Goal: Task Accomplishment & Management: Manage account settings

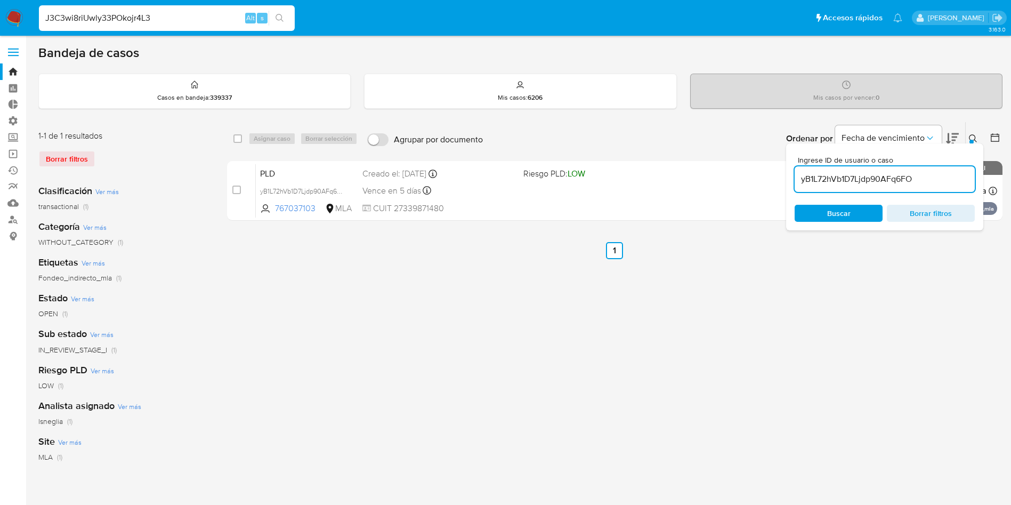
type input "J3C3wi8riUwly33POkojr4L3"
click at [284, 20] on icon "search-icon" at bounding box center [280, 18] width 9 height 9
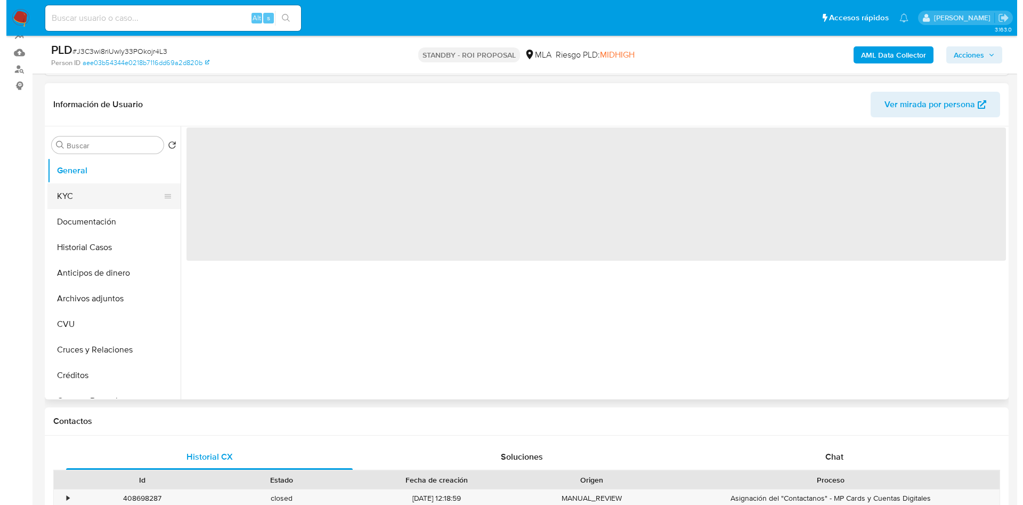
scroll to position [160, 0]
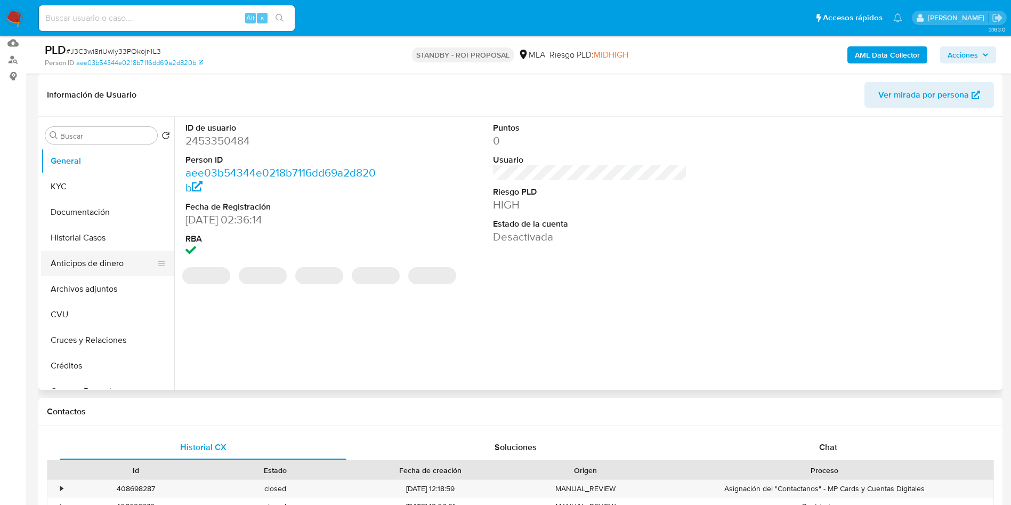
select select "10"
click at [87, 232] on button "Historial Casos" at bounding box center [103, 238] width 125 height 26
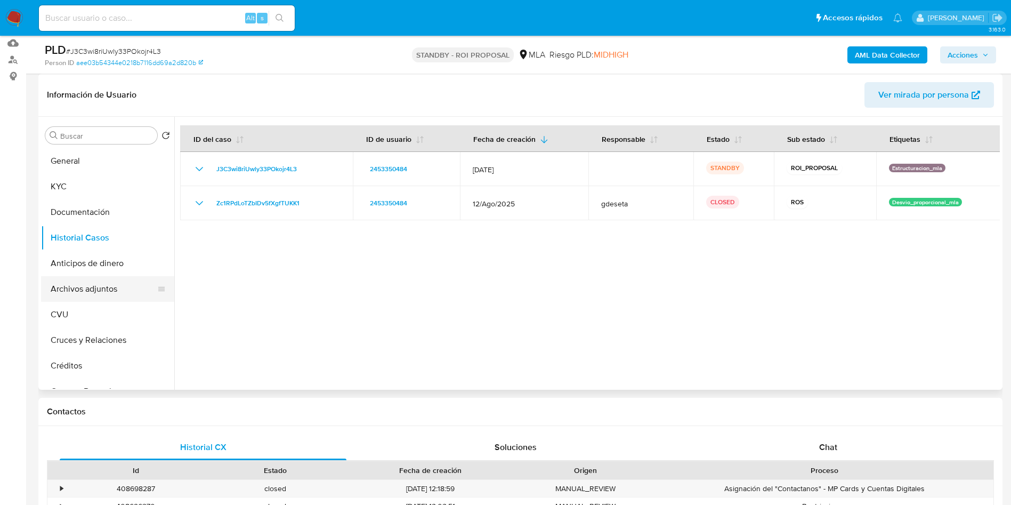
click at [79, 292] on button "Archivos adjuntos" at bounding box center [103, 289] width 125 height 26
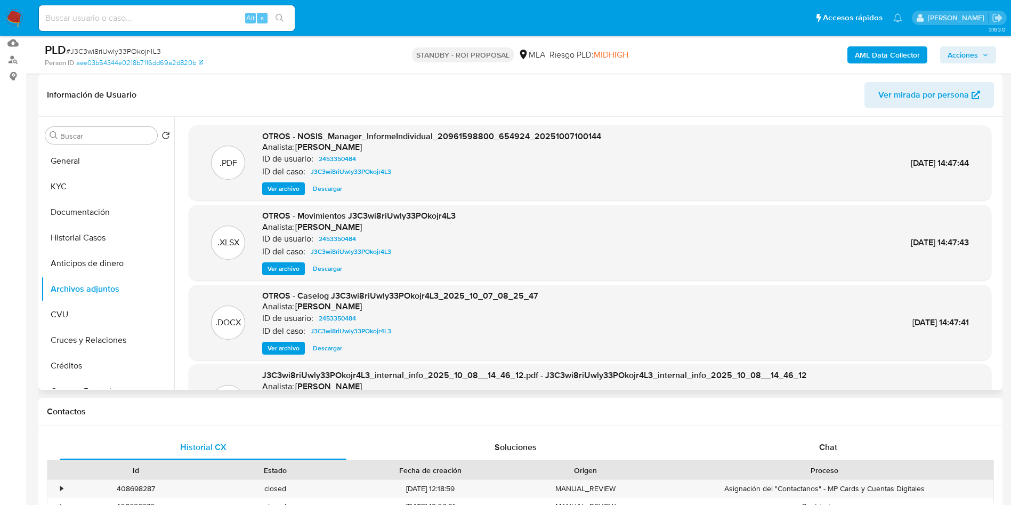
click at [280, 351] on span "Ver archivo" at bounding box center [284, 348] width 32 height 11
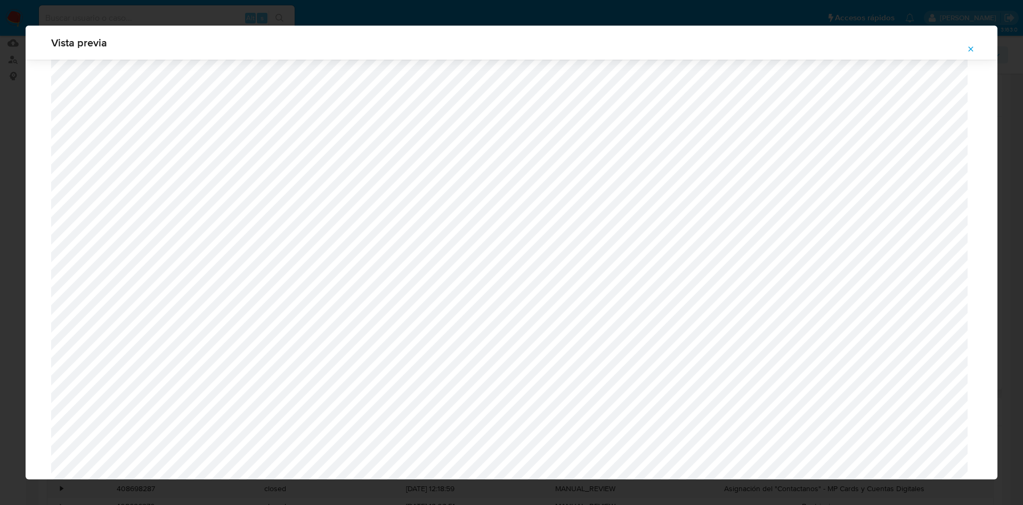
scroll to position [858, 0]
click at [969, 45] on icon "Attachment preview" at bounding box center [971, 49] width 9 height 9
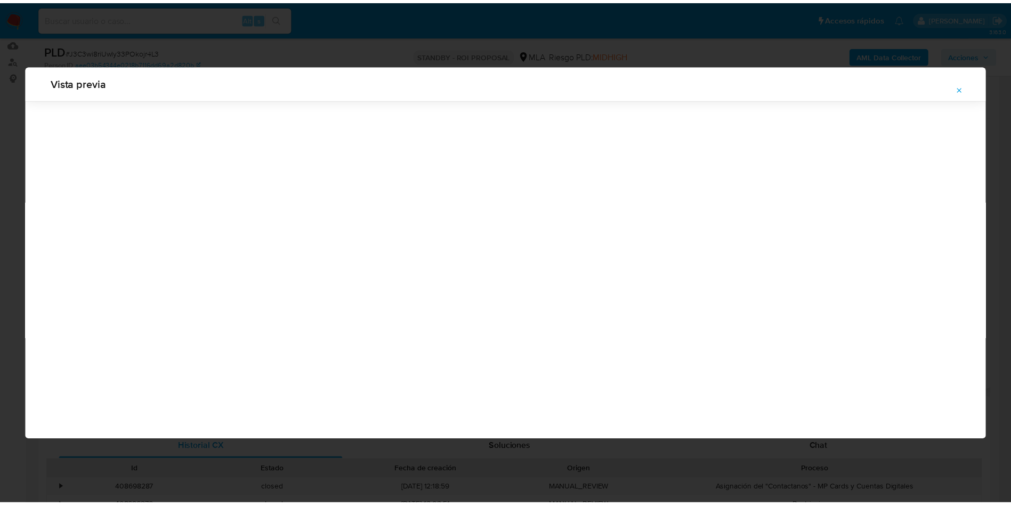
scroll to position [0, 0]
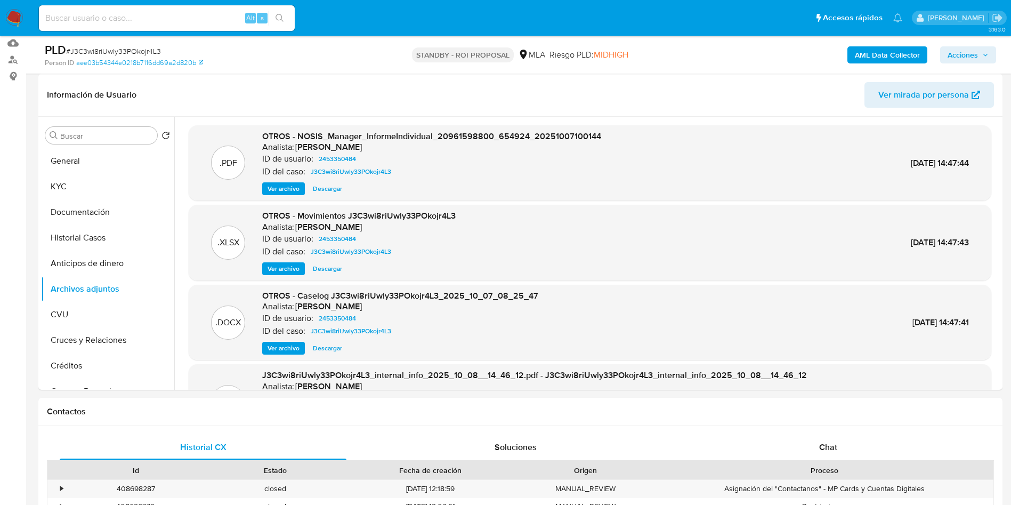
click at [187, 22] on input at bounding box center [167, 18] width 256 height 14
paste input "Fn51fUucx6Gd6u0QvjkYwAhd"
type input "Fn51fUucx6Gd6u0QvjkYwAhd"
click at [279, 17] on icon "search-icon" at bounding box center [280, 18] width 9 height 9
click at [284, 17] on icon "search-icon" at bounding box center [280, 18] width 9 height 9
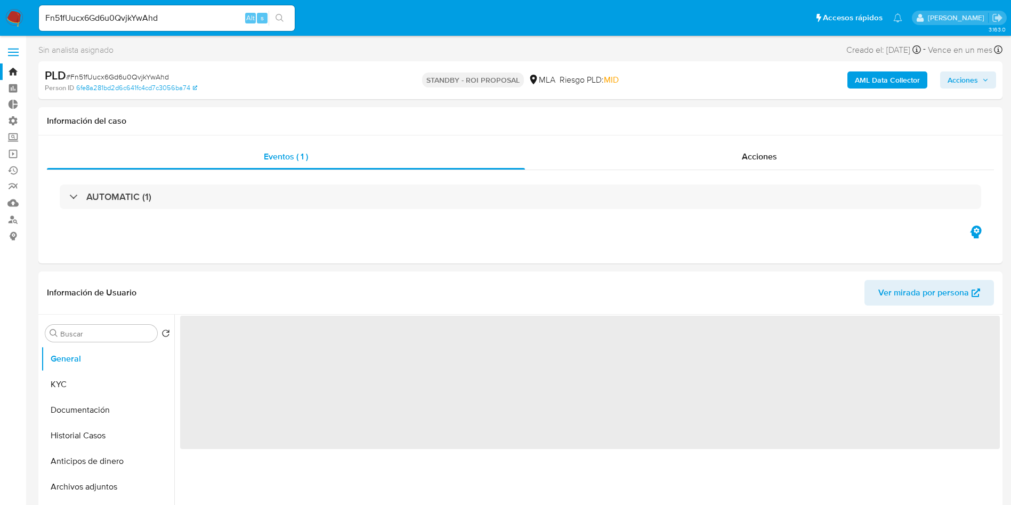
select select "10"
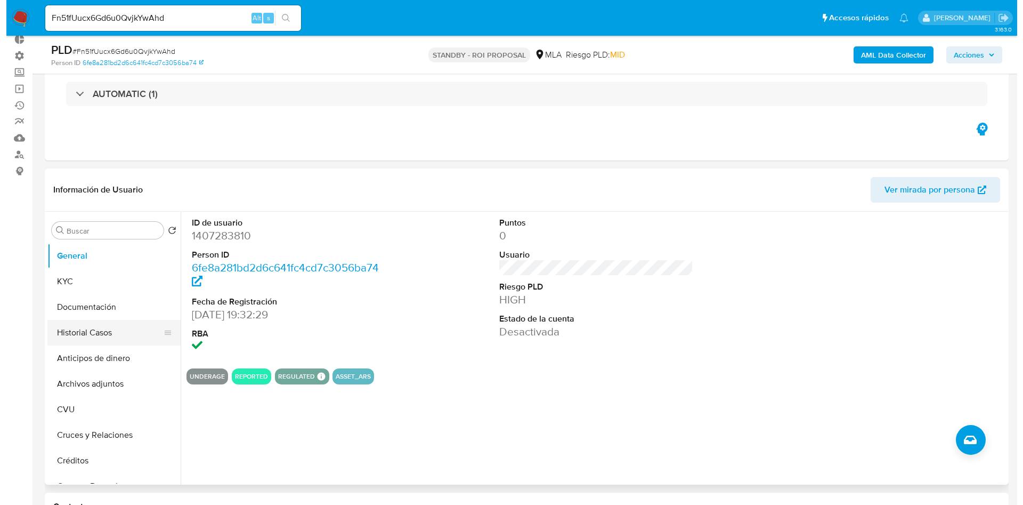
scroll to position [80, 0]
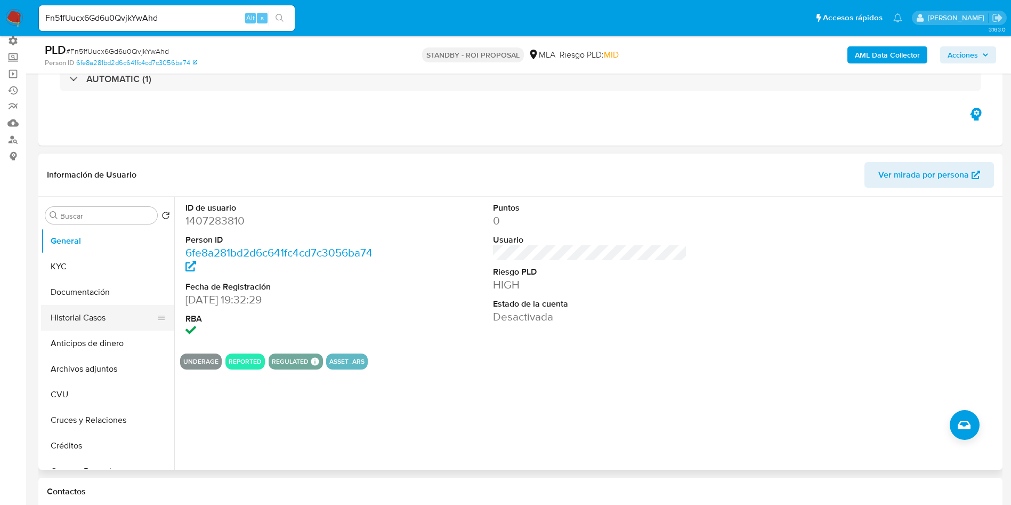
click at [97, 319] on button "Historial Casos" at bounding box center [103, 318] width 125 height 26
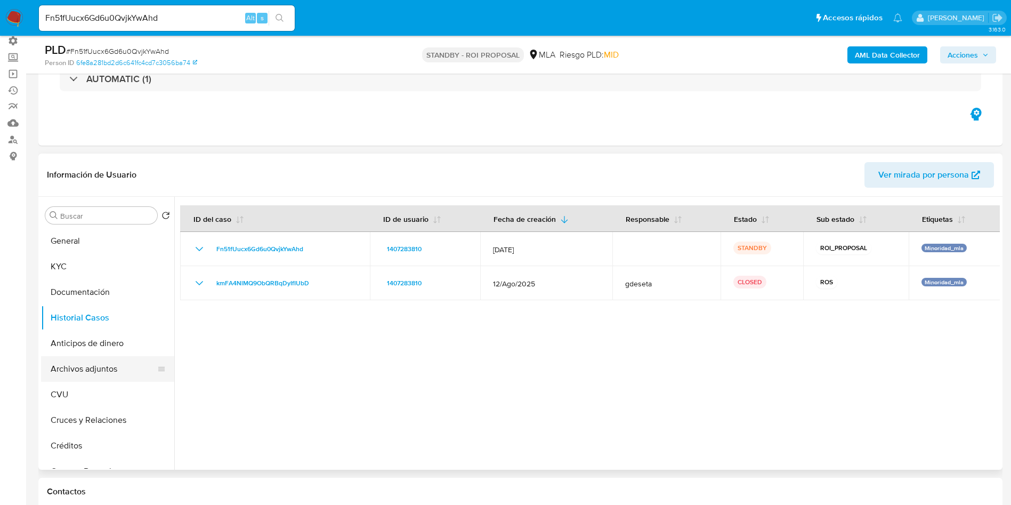
click at [104, 374] on button "Archivos adjuntos" at bounding box center [103, 369] width 125 height 26
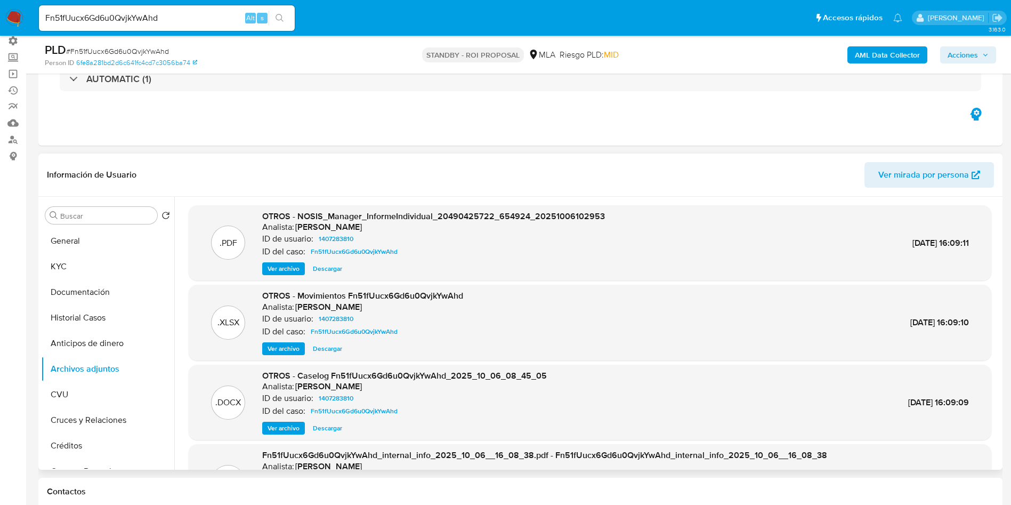
click at [278, 429] on span "Ver archivo" at bounding box center [284, 428] width 32 height 11
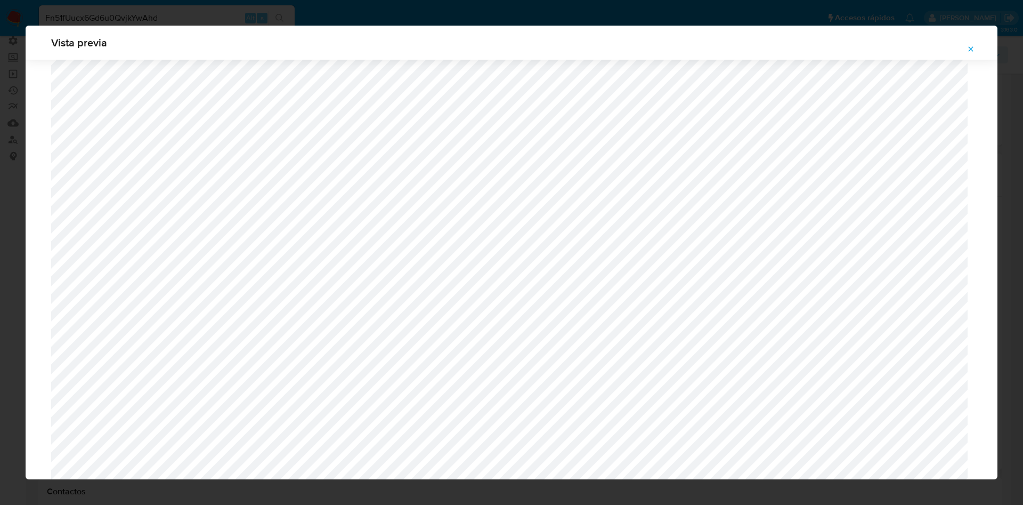
scroll to position [618, 0]
click at [969, 50] on icon "Attachment preview" at bounding box center [971, 49] width 9 height 9
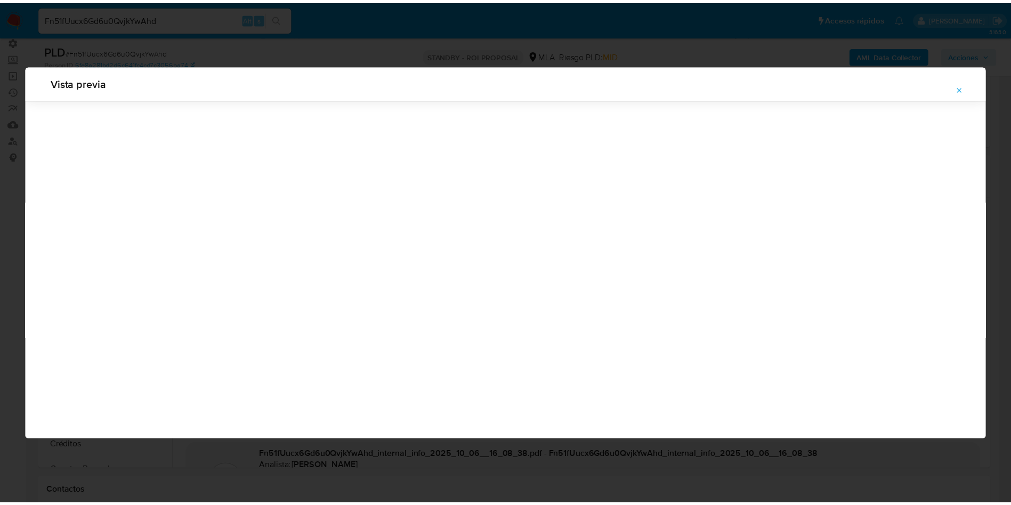
scroll to position [0, 0]
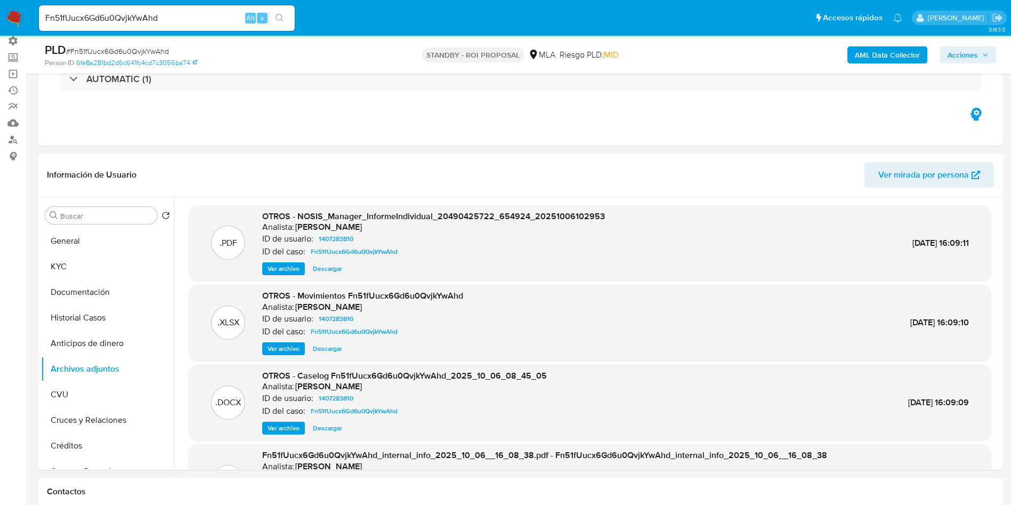
click at [147, 23] on input "Fn51fUucx6Gd6u0QvjkYwAhd" at bounding box center [167, 18] width 256 height 14
paste input "9yVDajyqWGDkjkNQV0y8xFn"
type input "F9yVDajyqWGDkjkNQV0y8xFn"
click at [280, 21] on icon "search-icon" at bounding box center [280, 18] width 9 height 9
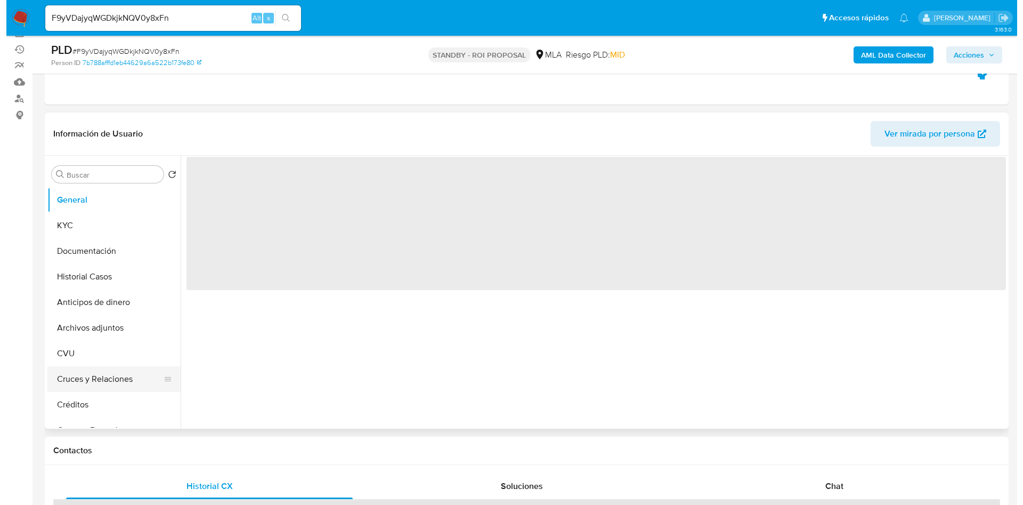
scroll to position [160, 0]
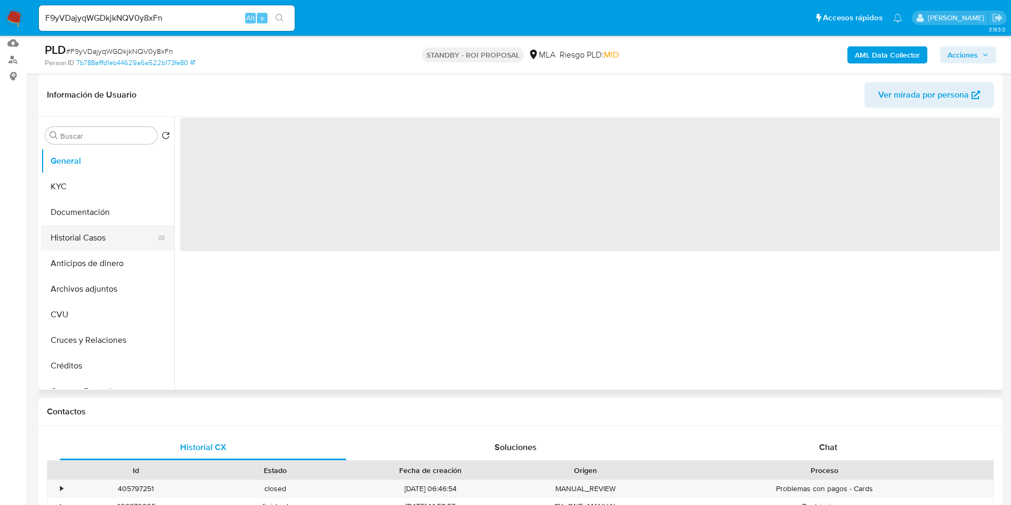
select select "10"
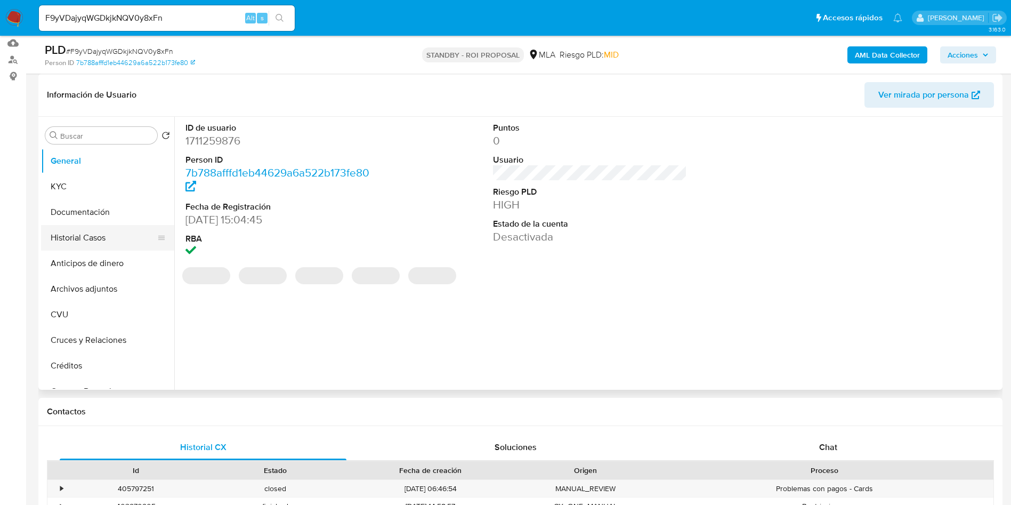
click at [91, 244] on button "Historial Casos" at bounding box center [103, 238] width 125 height 26
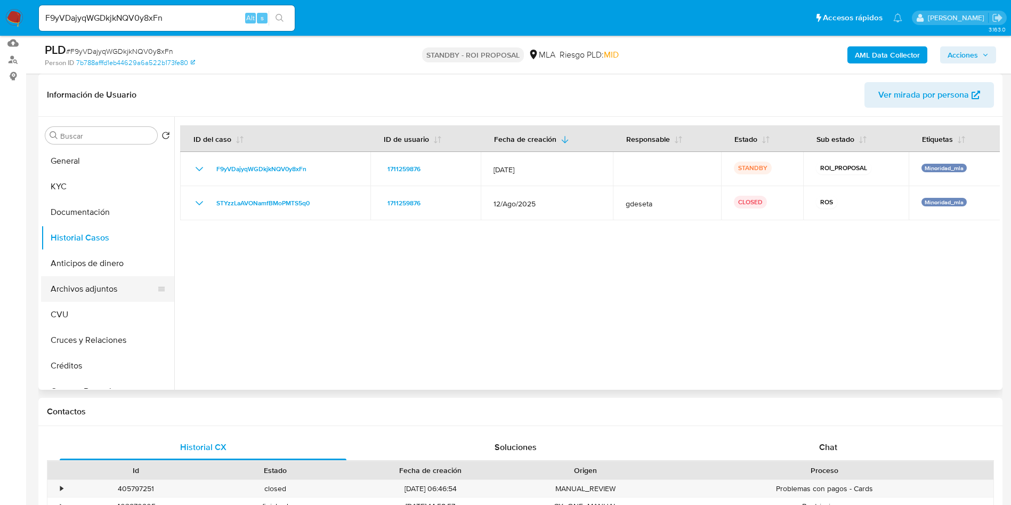
click at [91, 289] on button "Archivos adjuntos" at bounding box center [103, 289] width 125 height 26
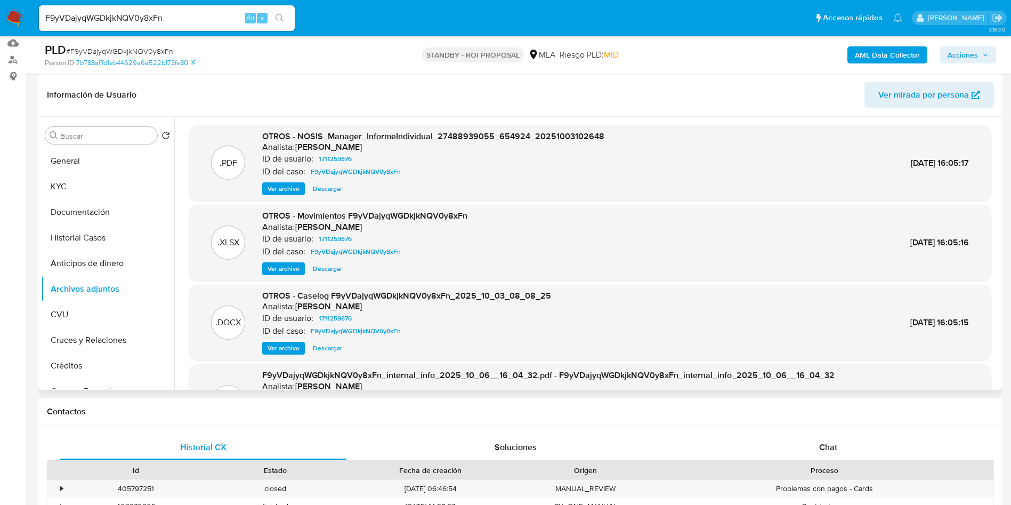
click at [277, 348] on span "Ver archivo" at bounding box center [284, 348] width 32 height 11
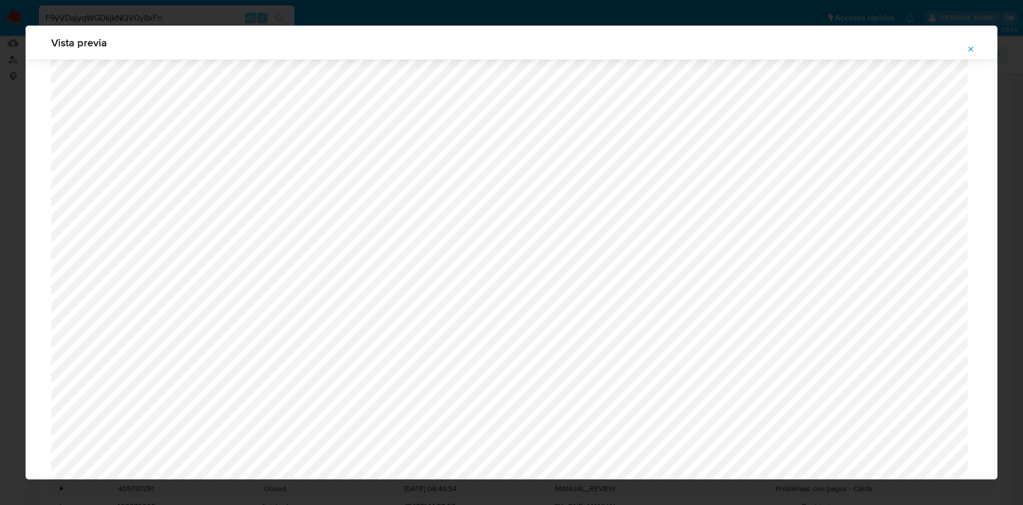
scroll to position [698, 0]
click at [974, 51] on icon "Attachment preview" at bounding box center [971, 49] width 9 height 9
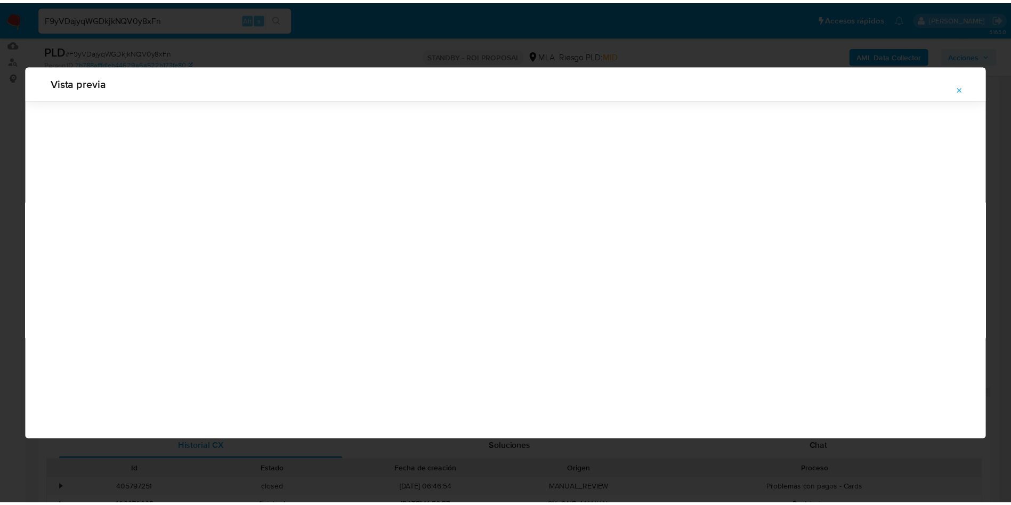
scroll to position [0, 0]
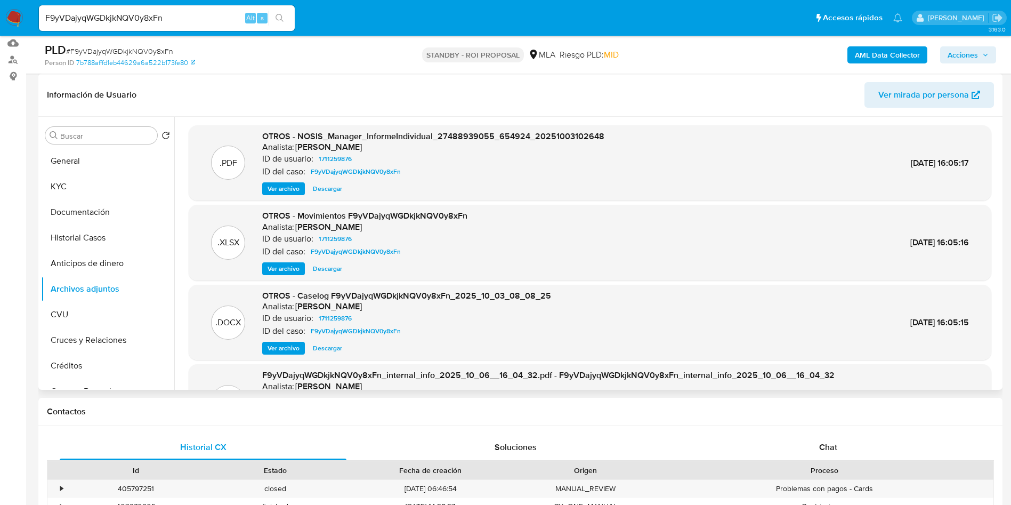
click at [135, 19] on input "F9yVDajyqWGDkjkNQV0y8xFn" at bounding box center [167, 18] width 256 height 14
paste input "t.chismechian@gmail.com."
type input "t.chismechian@gmail.com"
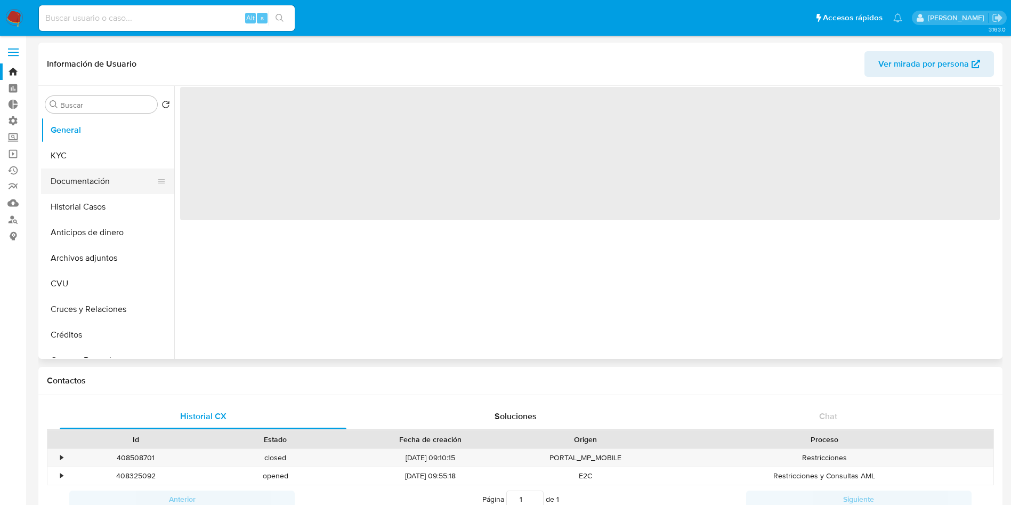
select select "10"
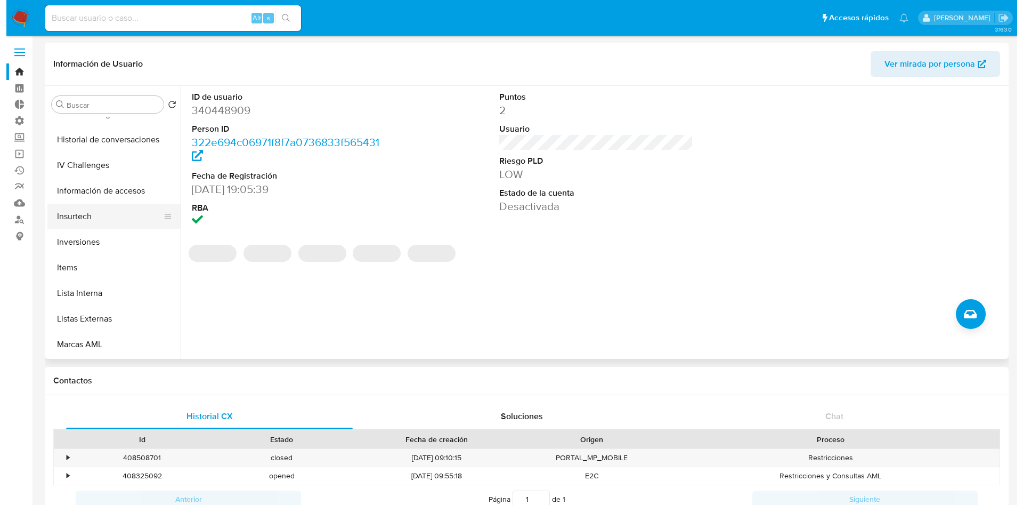
scroll to position [320, 0]
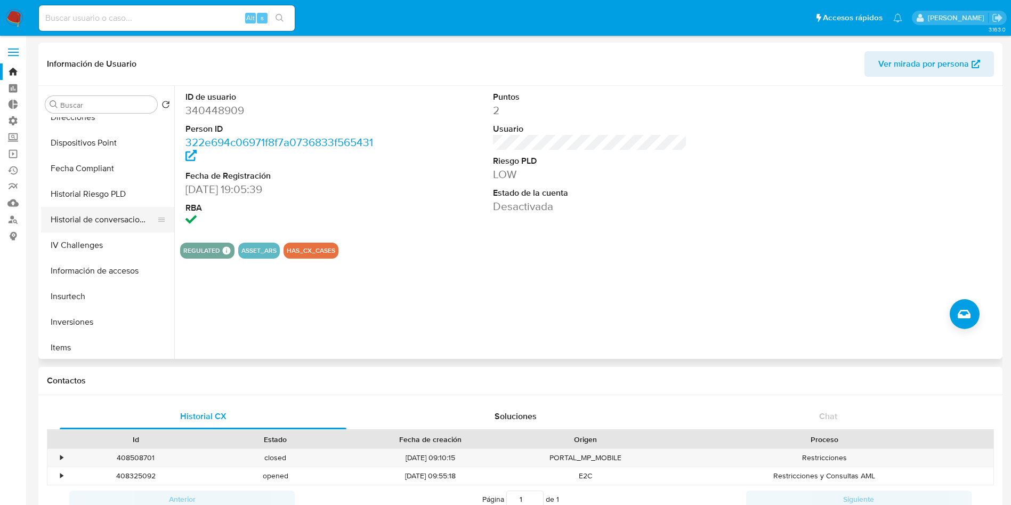
click at [120, 219] on button "Historial de conversaciones" at bounding box center [103, 220] width 125 height 26
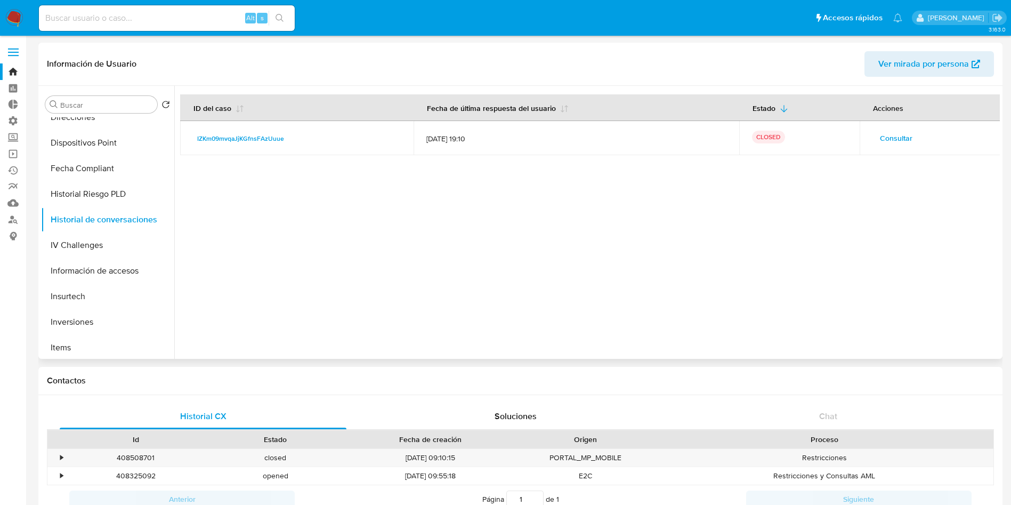
click at [894, 144] on span "Consultar" at bounding box center [896, 138] width 33 height 15
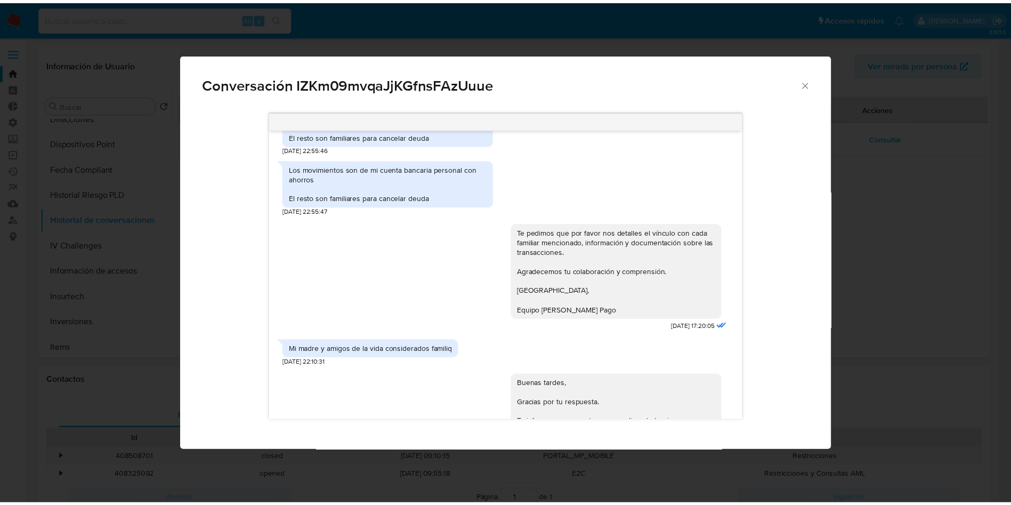
scroll to position [1060, 0]
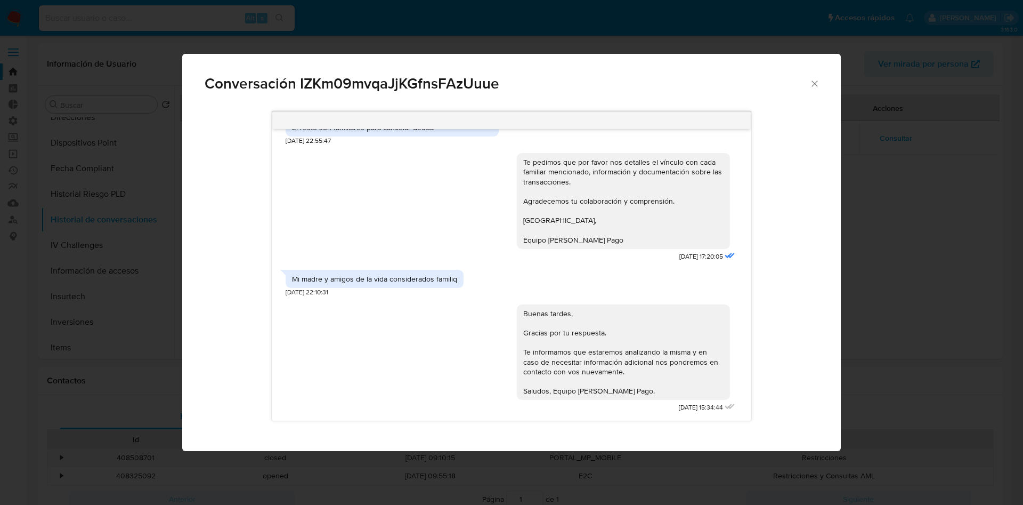
click at [814, 82] on icon "Cerrar" at bounding box center [815, 83] width 11 height 11
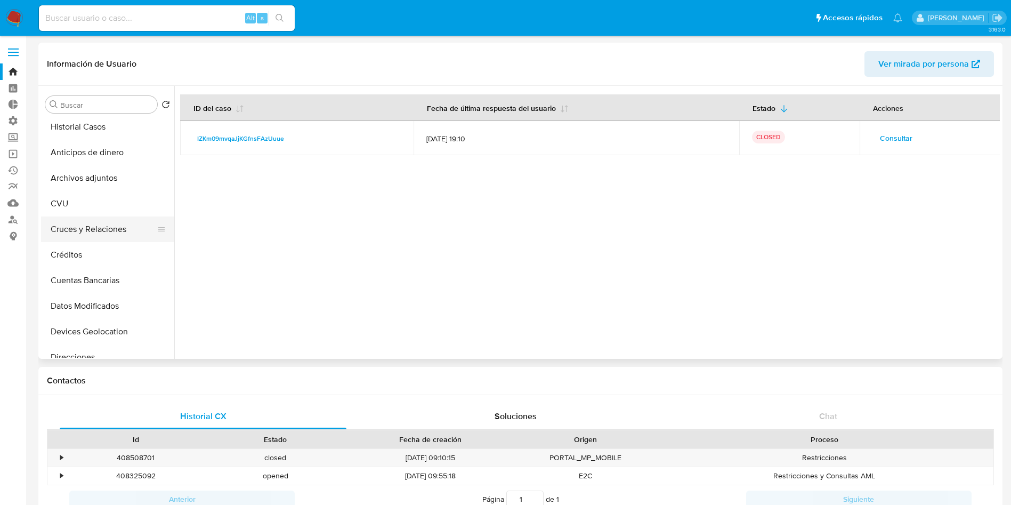
scroll to position [0, 0]
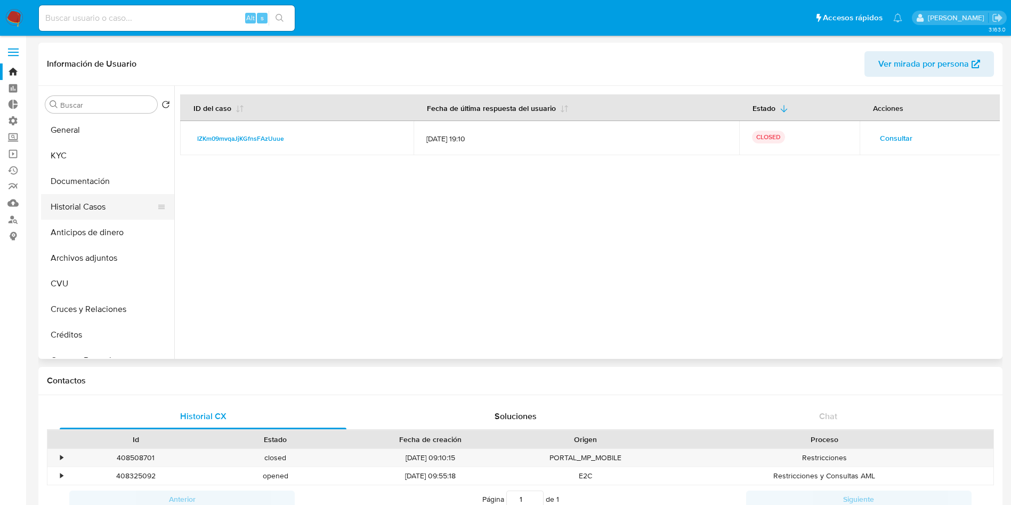
click at [102, 210] on button "Historial Casos" at bounding box center [103, 207] width 125 height 26
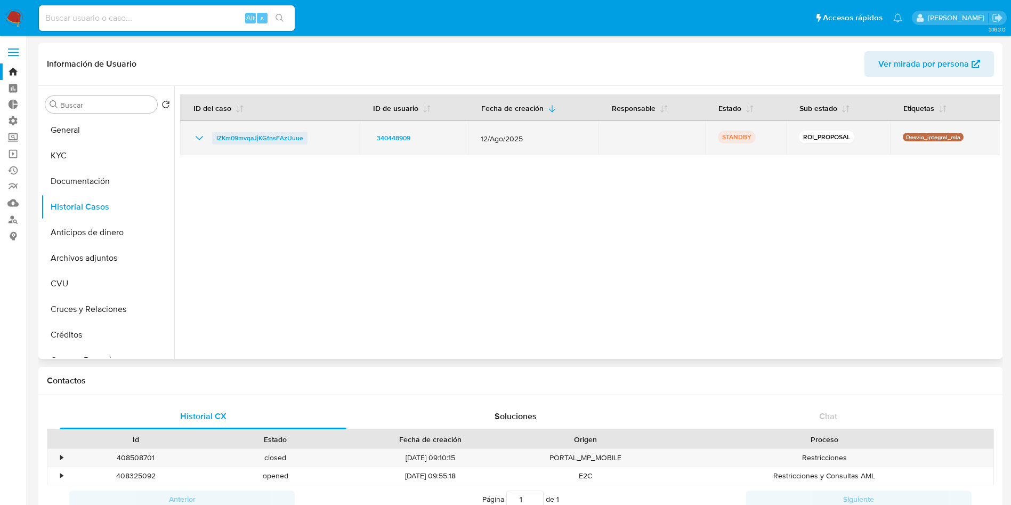
drag, startPoint x: 292, startPoint y: 141, endPoint x: 215, endPoint y: 140, distance: 76.8
click at [215, 140] on div "IZKm09mvqaJjKGfnsFAzUuue" at bounding box center [270, 138] width 154 height 13
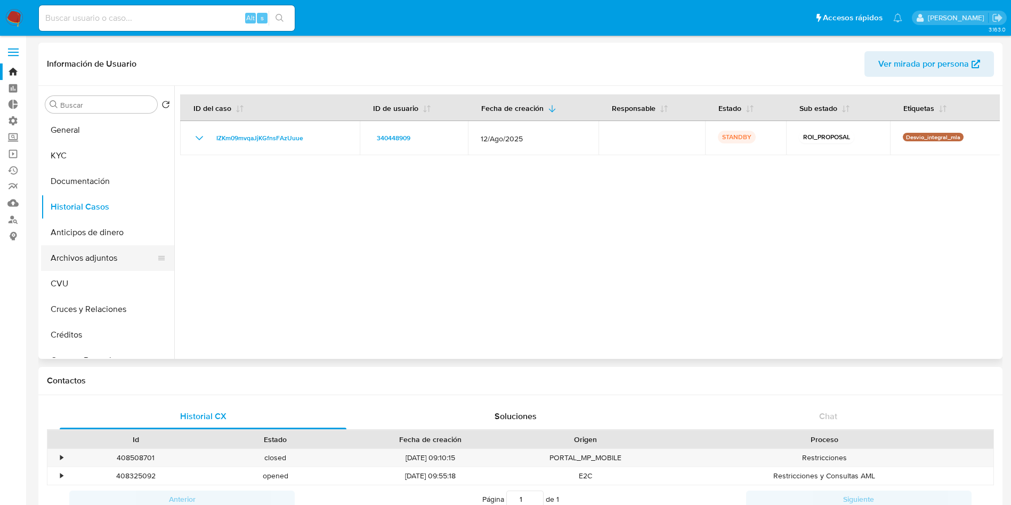
click at [96, 250] on button "Archivos adjuntos" at bounding box center [103, 258] width 125 height 26
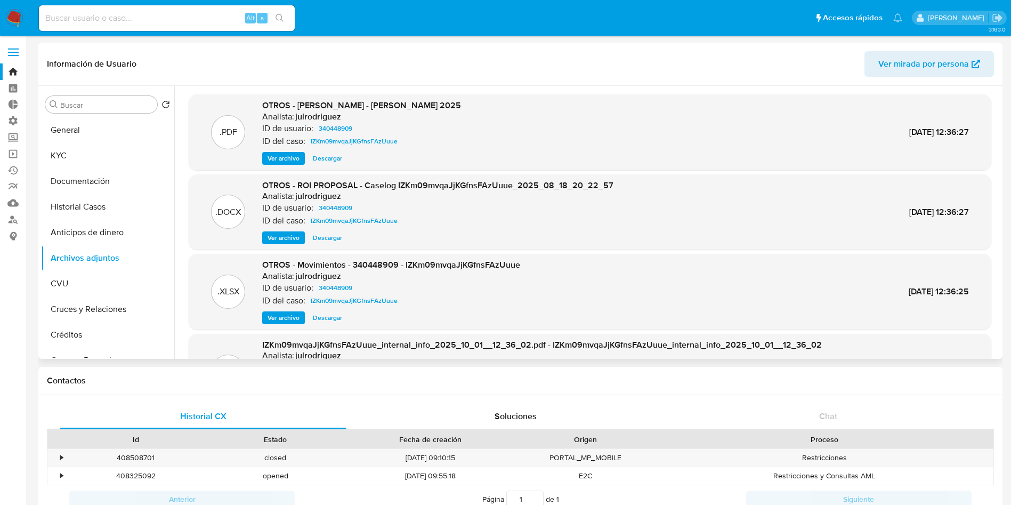
click at [287, 241] on span "Ver archivo" at bounding box center [284, 237] width 32 height 11
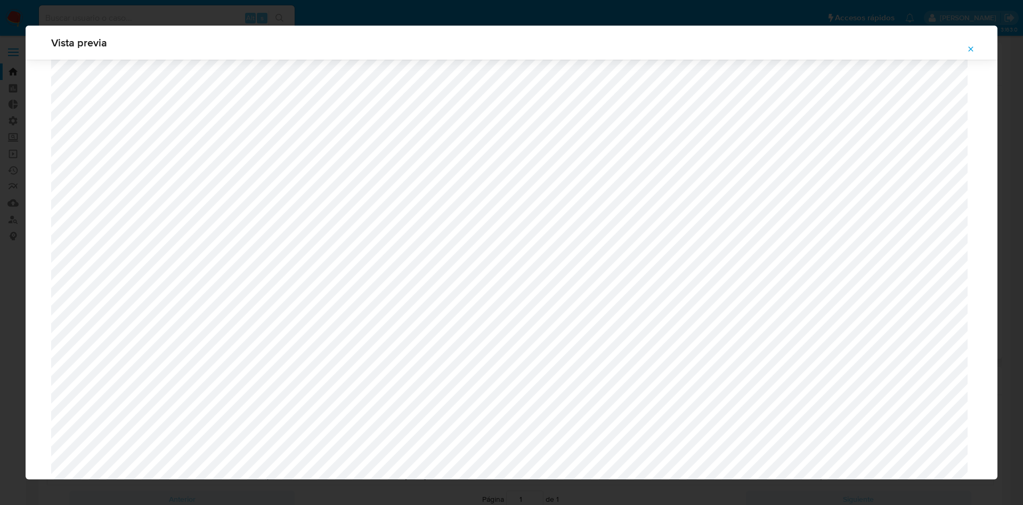
scroll to position [378, 0]
click at [970, 54] on span "Attachment preview" at bounding box center [971, 49] width 9 height 15
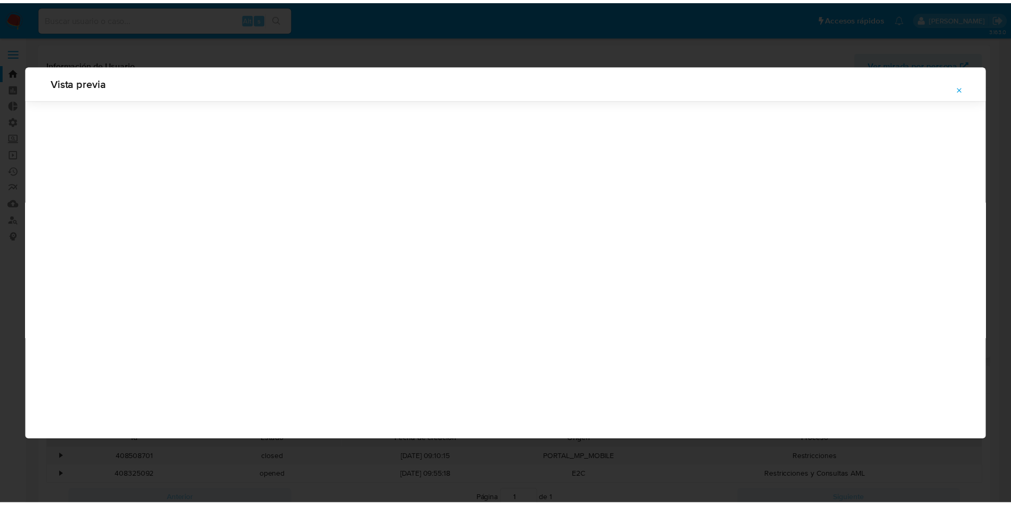
scroll to position [0, 0]
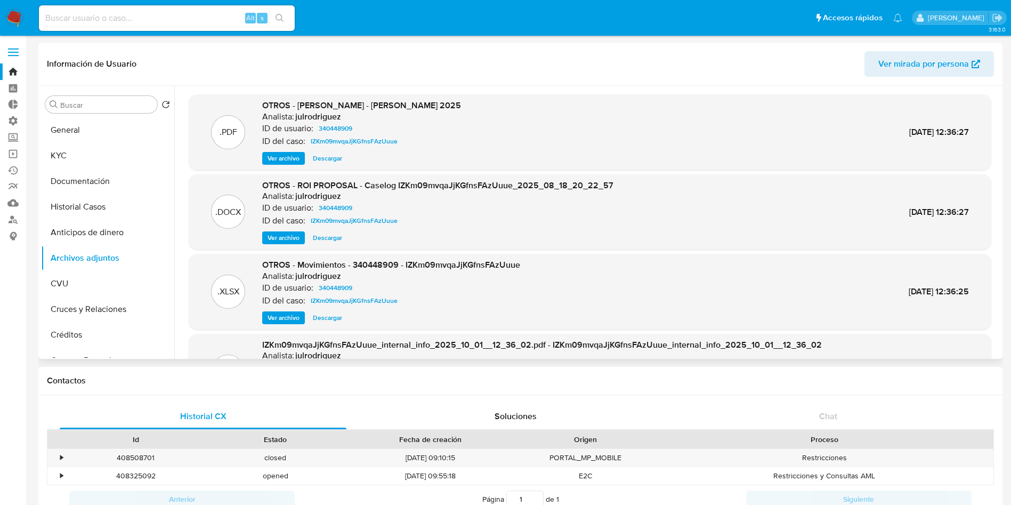
click at [180, 9] on div "Alt s" at bounding box center [167, 18] width 256 height 26
click at [200, 19] on input at bounding box center [167, 18] width 256 height 14
paste input "u8uBViEyFHnNnGVBEFZje9PT"
type input "u8uBViEyFHnNnGVBEFZje9PT"
click at [275, 23] on button "search-icon" at bounding box center [280, 18] width 22 height 15
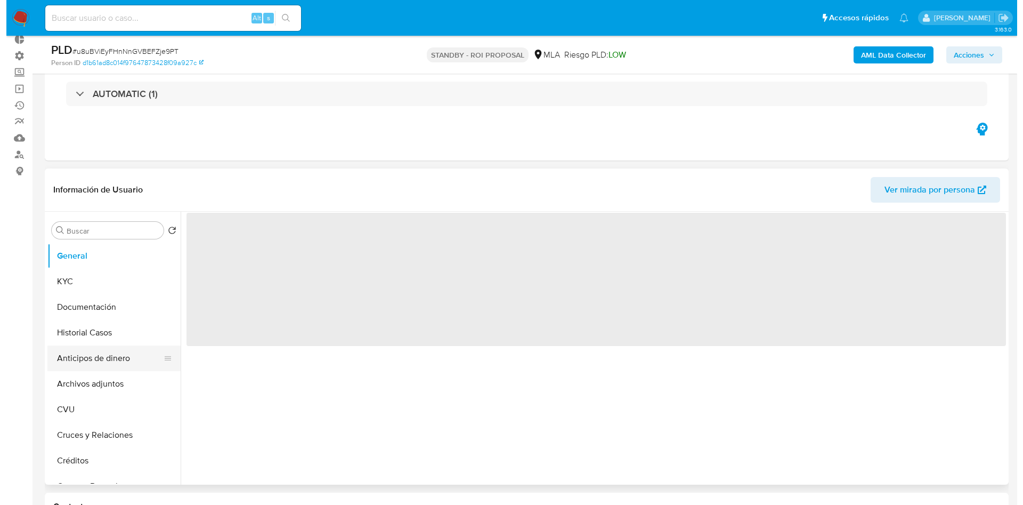
scroll to position [80, 0]
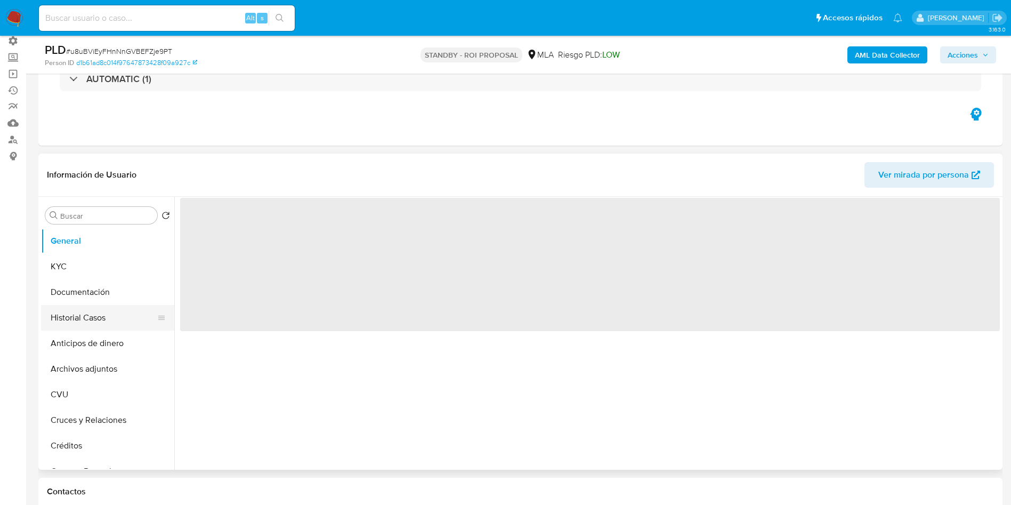
click at [95, 321] on button "Historial Casos" at bounding box center [103, 318] width 125 height 26
select select "10"
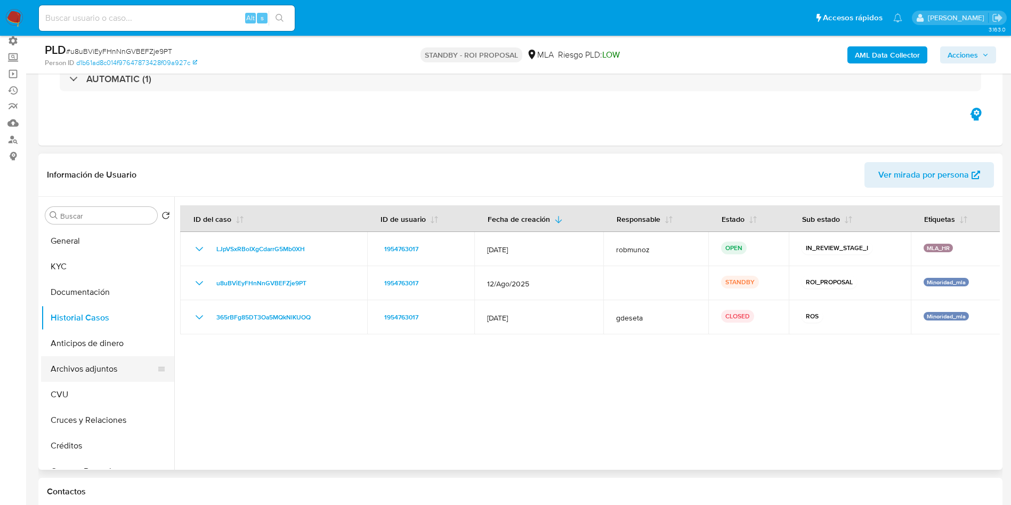
click at [53, 369] on button "Archivos adjuntos" at bounding box center [103, 369] width 125 height 26
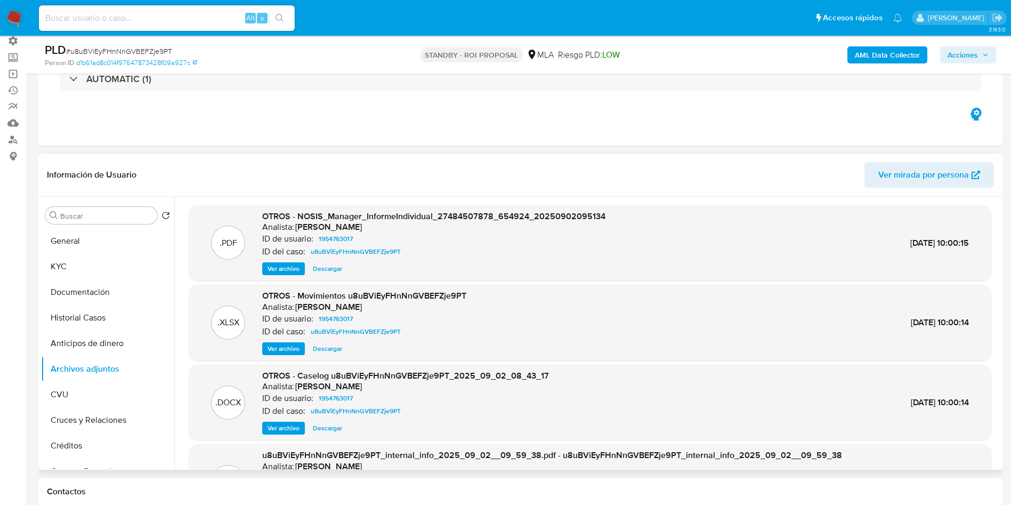
click at [276, 429] on span "Ver archivo" at bounding box center [284, 428] width 32 height 11
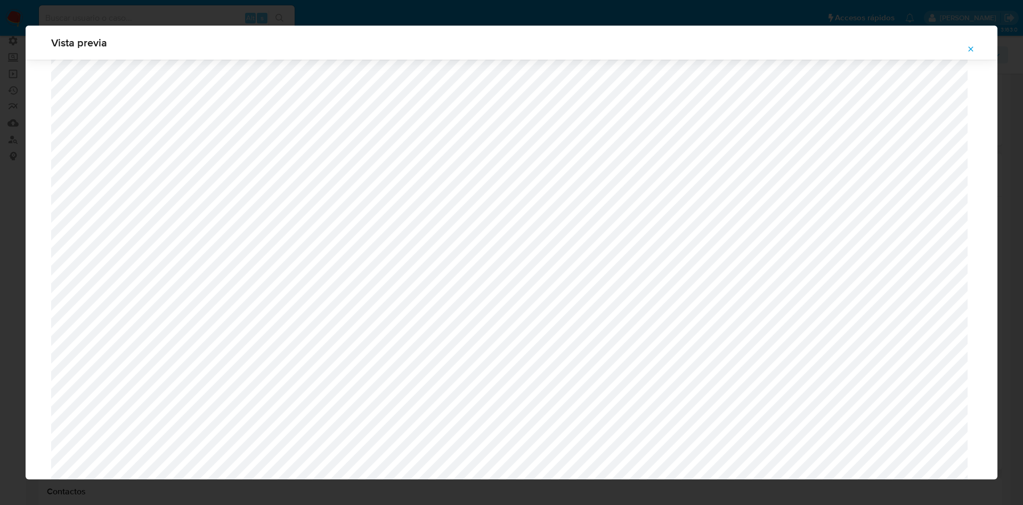
scroll to position [458, 0]
click at [970, 46] on icon "Attachment preview" at bounding box center [971, 49] width 9 height 9
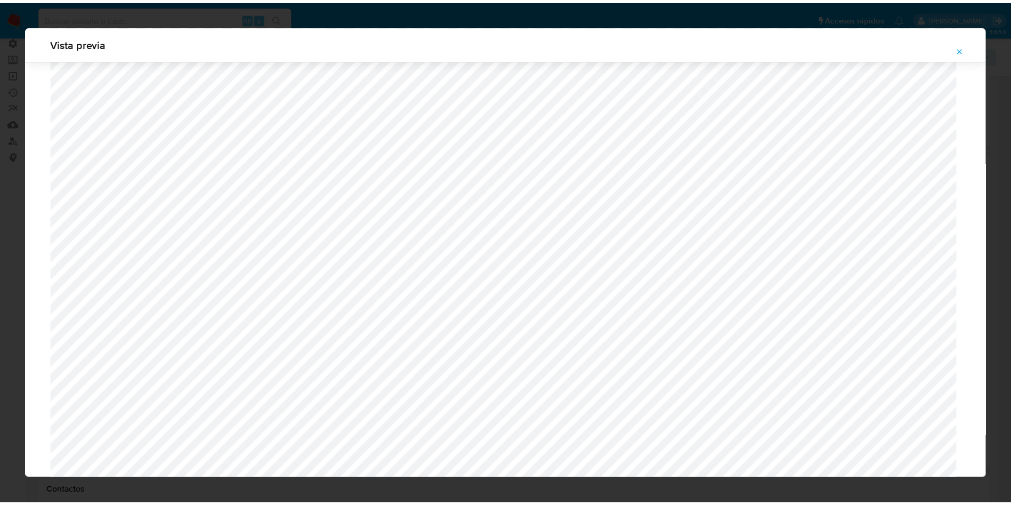
scroll to position [0, 0]
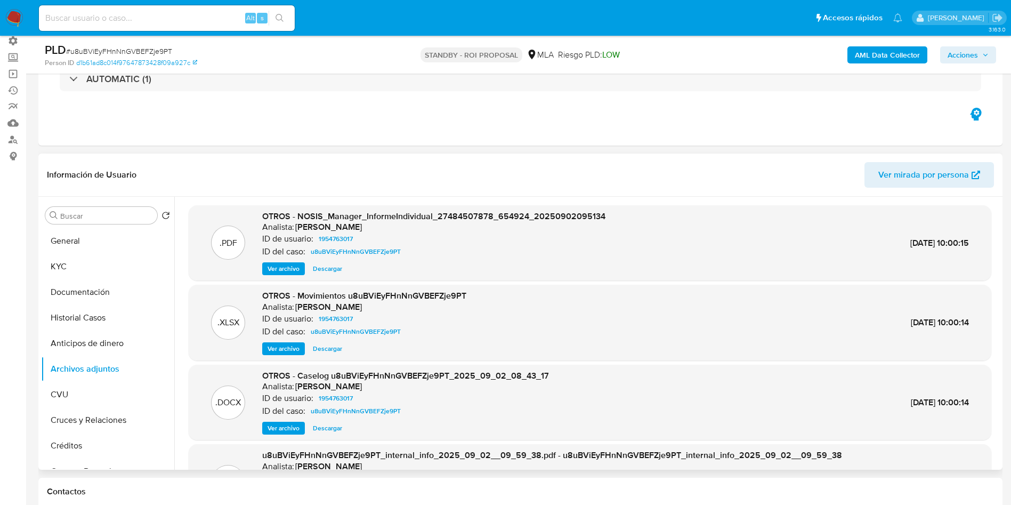
click at [166, 17] on input at bounding box center [167, 18] width 256 height 14
paste input "t2oRNK00VcdqGQwKIAHIcTfB"
type input "t2oRNK00VcdqGQwKIAHIcTfB"
click at [280, 15] on icon "search-icon" at bounding box center [280, 18] width 9 height 9
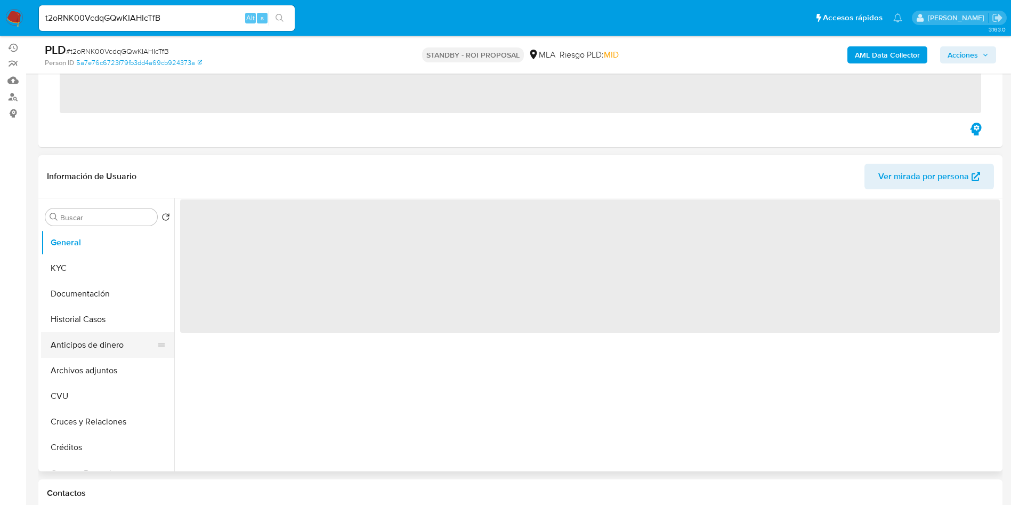
scroll to position [160, 0]
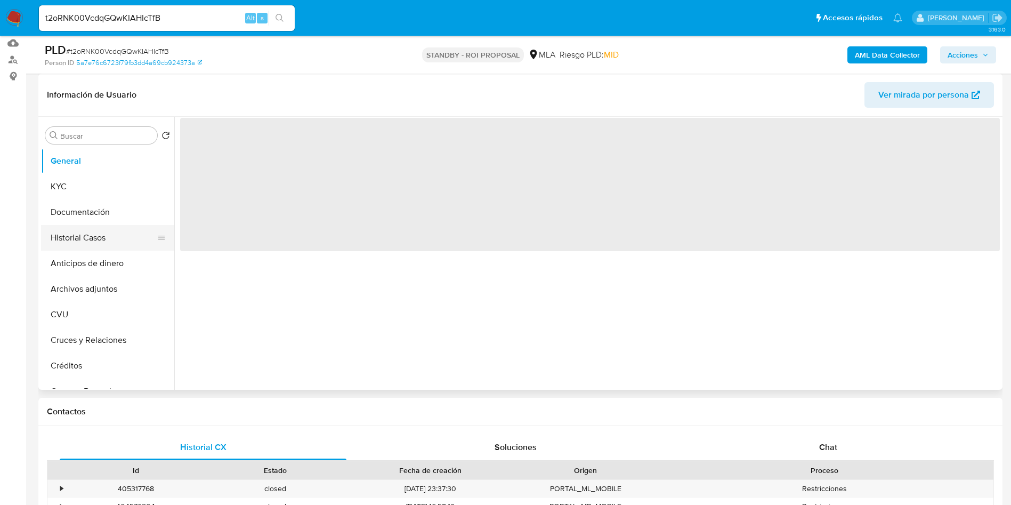
click at [75, 236] on button "Historial Casos" at bounding box center [103, 238] width 125 height 26
select select "10"
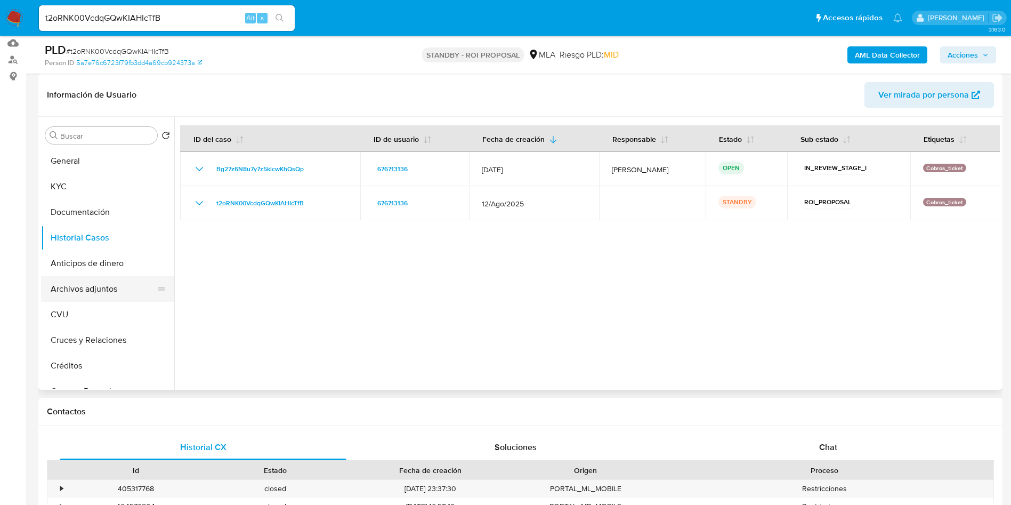
click at [106, 291] on button "Archivos adjuntos" at bounding box center [103, 289] width 125 height 26
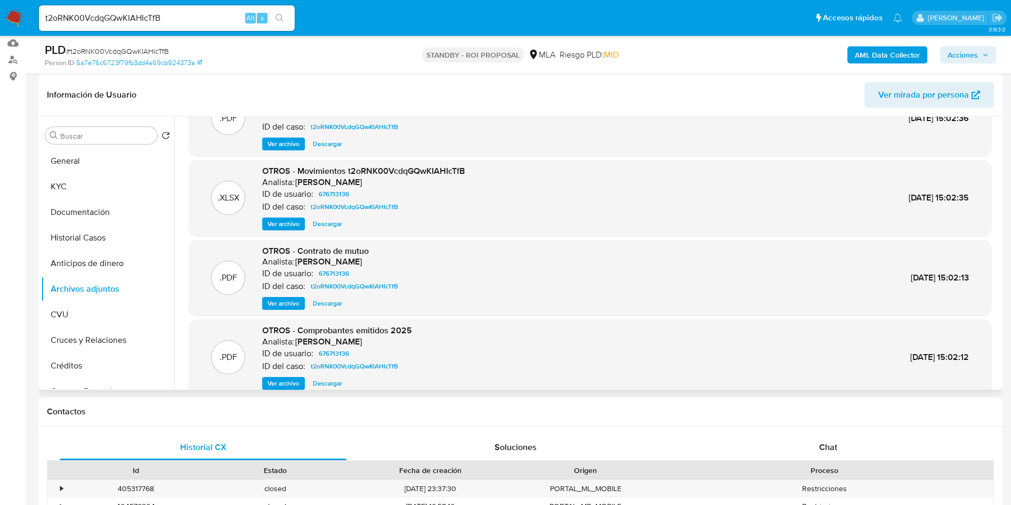
scroll to position [80, 0]
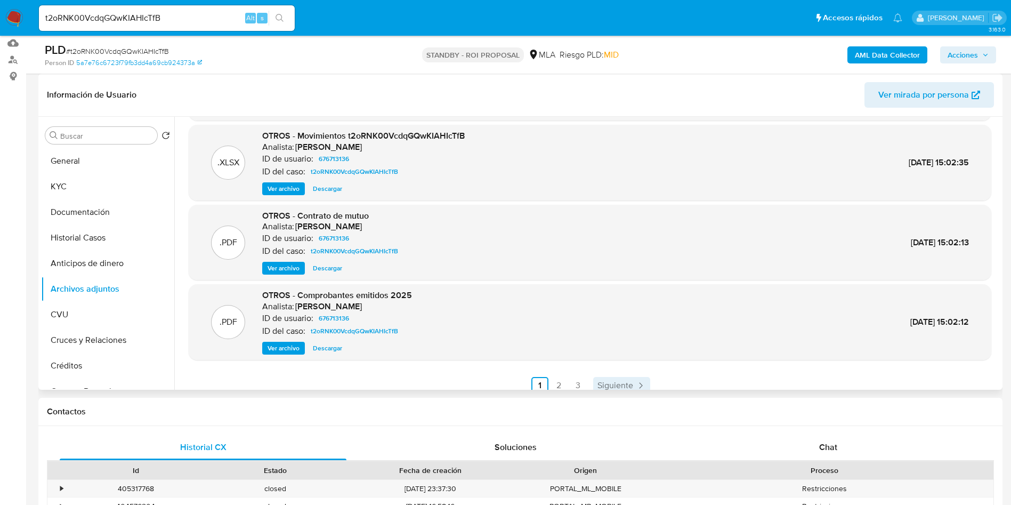
click at [606, 381] on span "Siguiente" at bounding box center [616, 385] width 36 height 9
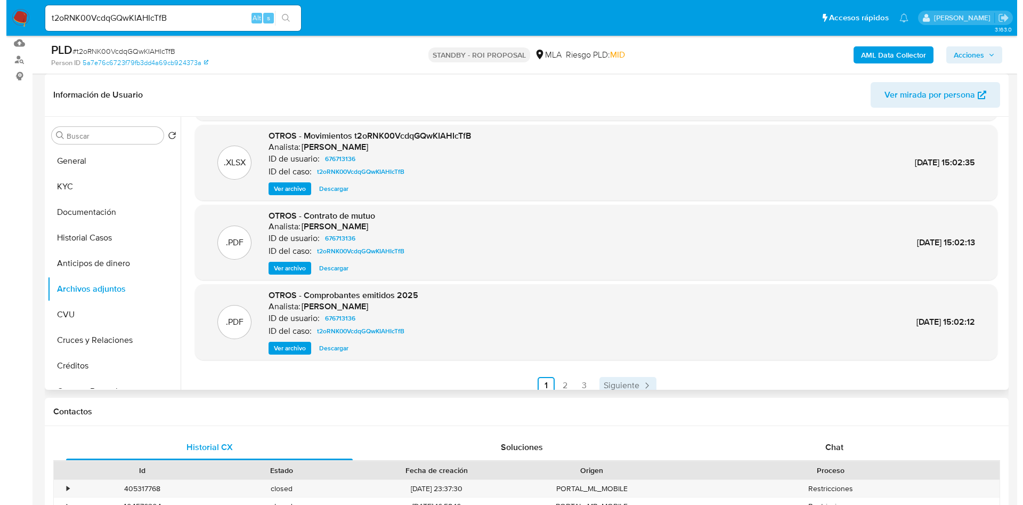
scroll to position [0, 0]
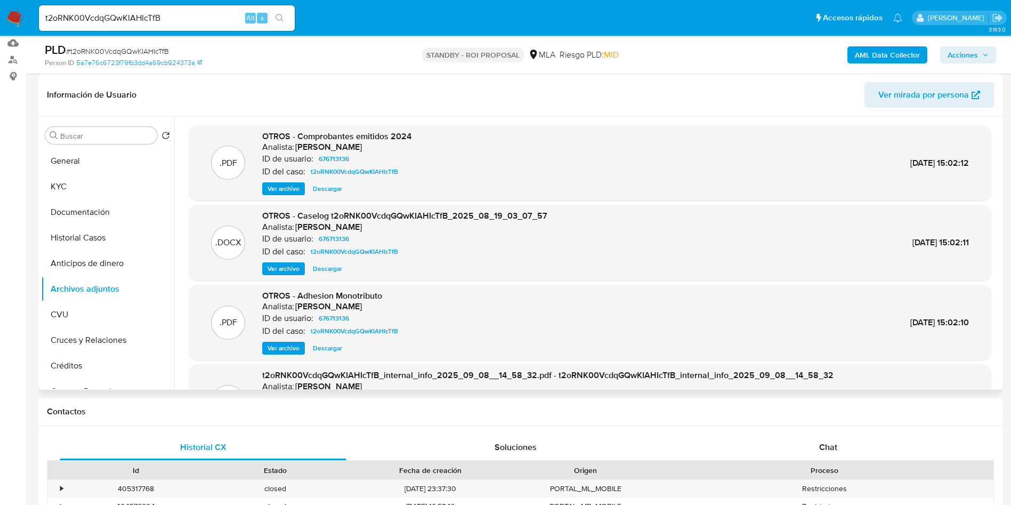
click at [273, 267] on span "Ver archivo" at bounding box center [284, 268] width 32 height 11
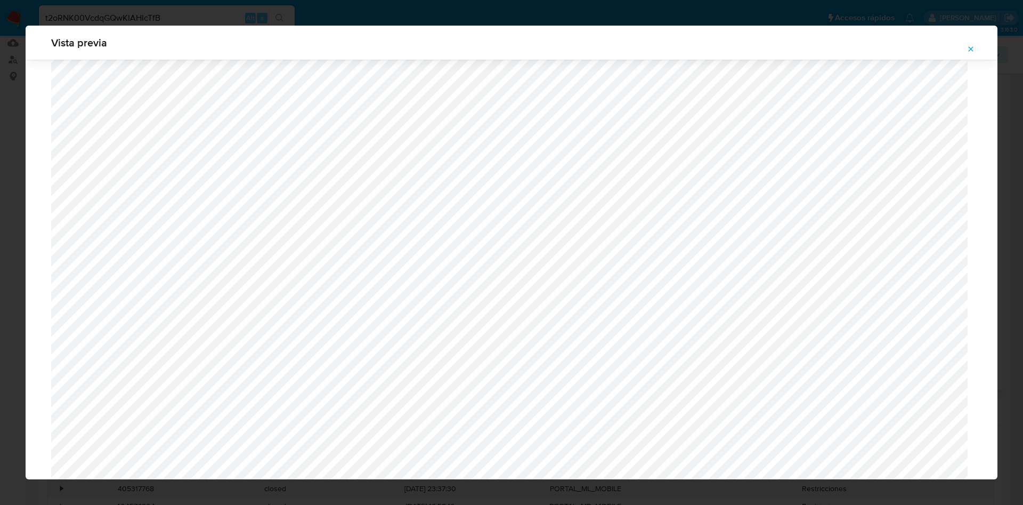
scroll to position [378, 0]
click at [974, 44] on span "Attachment preview" at bounding box center [971, 49] width 9 height 15
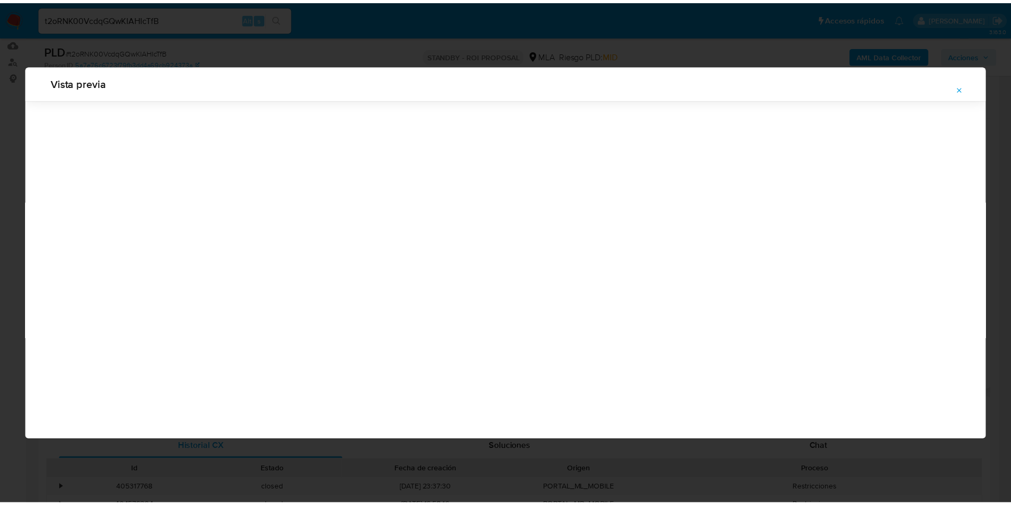
scroll to position [0, 0]
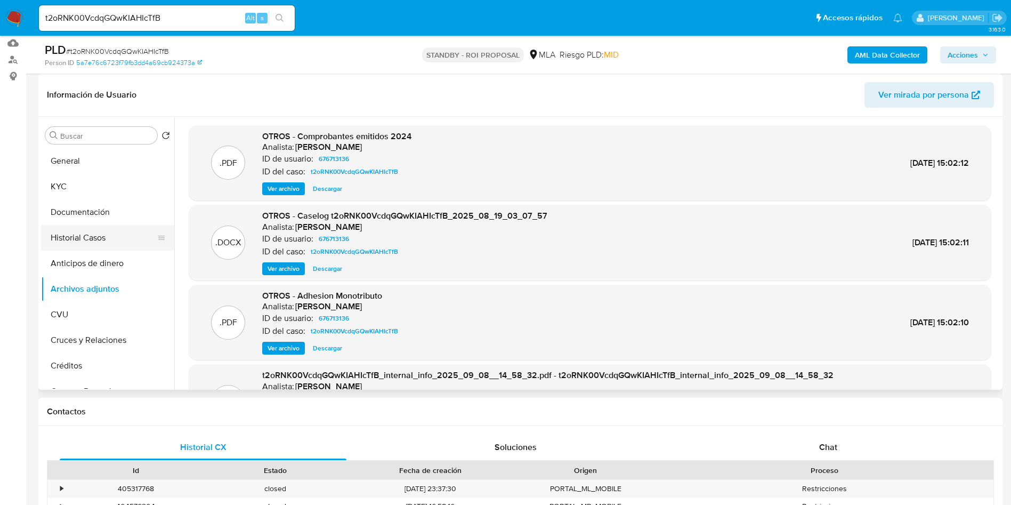
click at [91, 240] on button "Historial Casos" at bounding box center [103, 238] width 125 height 26
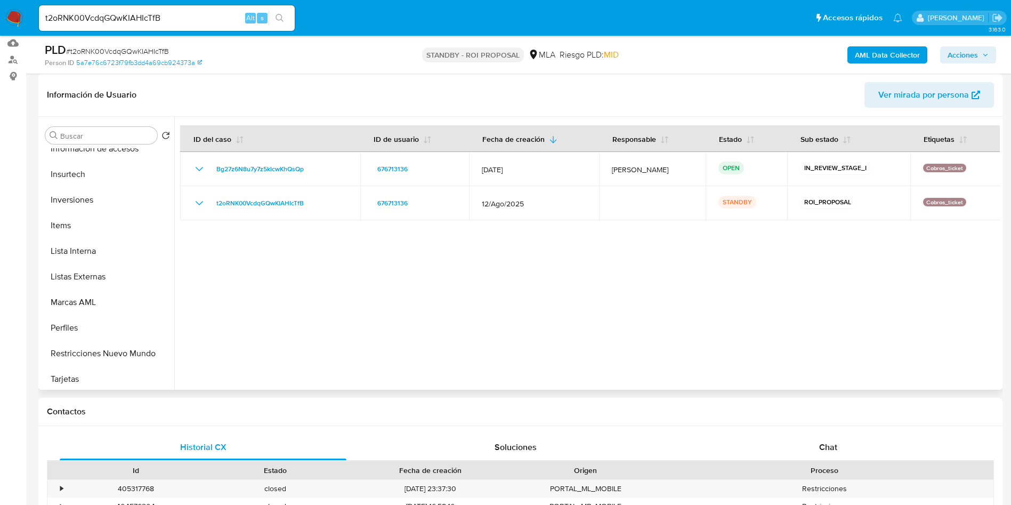
scroll to position [560, 0]
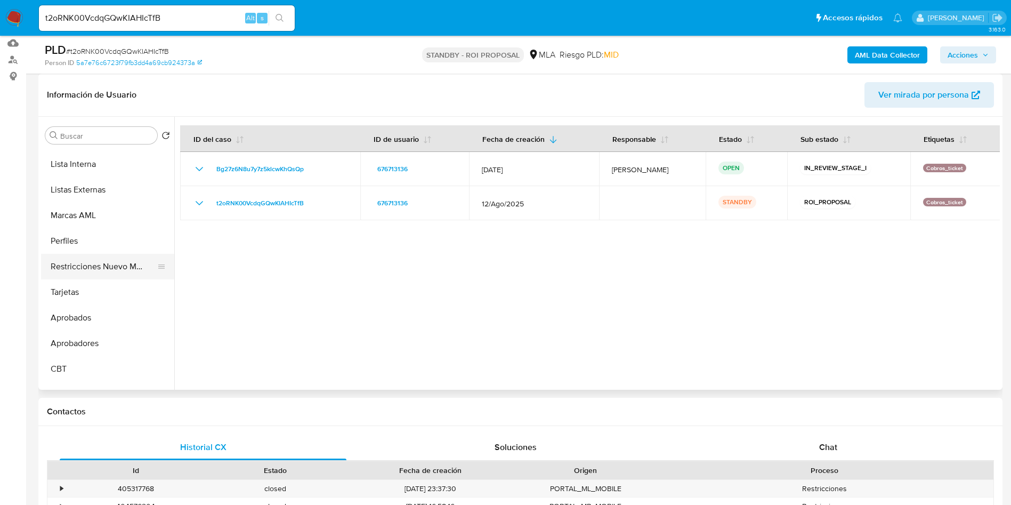
click at [110, 264] on button "Restricciones Nuevo Mundo" at bounding box center [103, 267] width 125 height 26
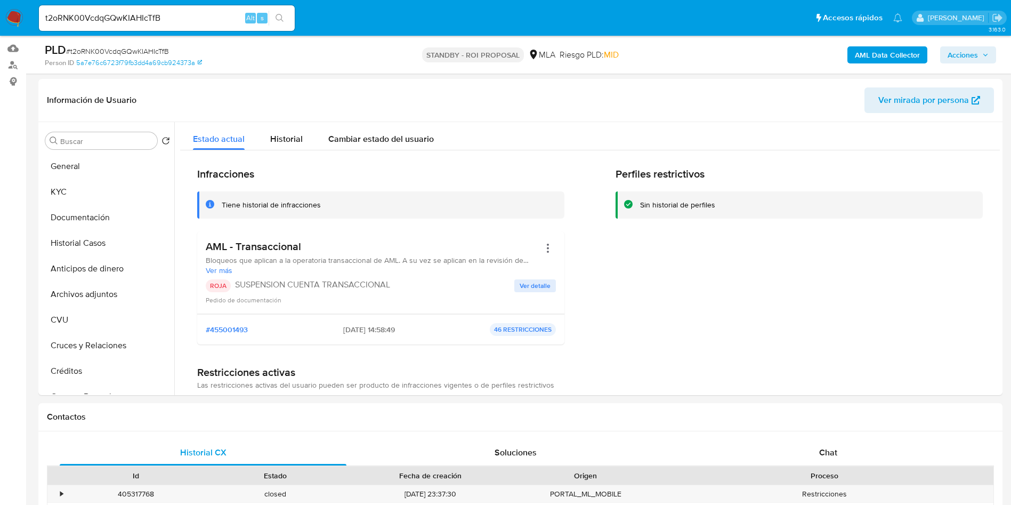
scroll to position [80, 0]
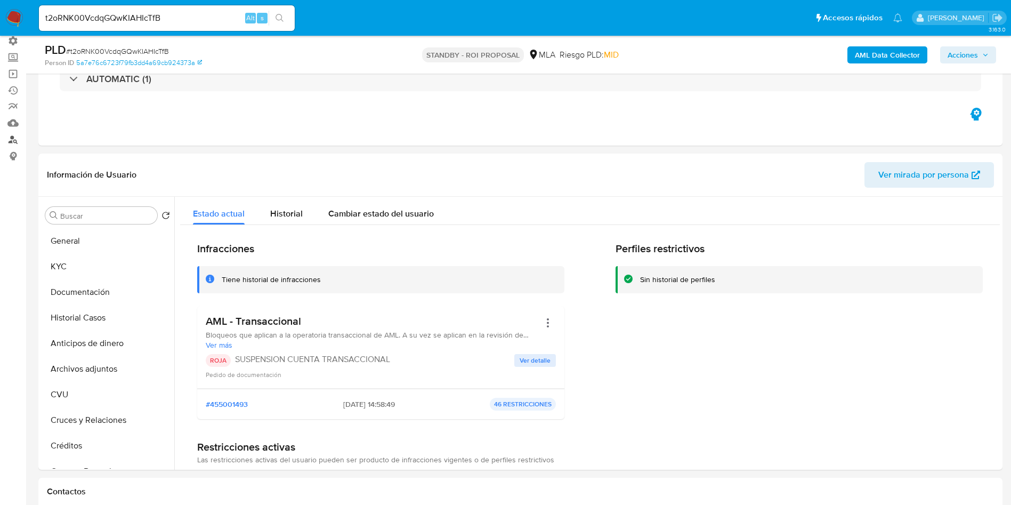
click at [15, 139] on link "Buscador de personas" at bounding box center [63, 139] width 127 height 17
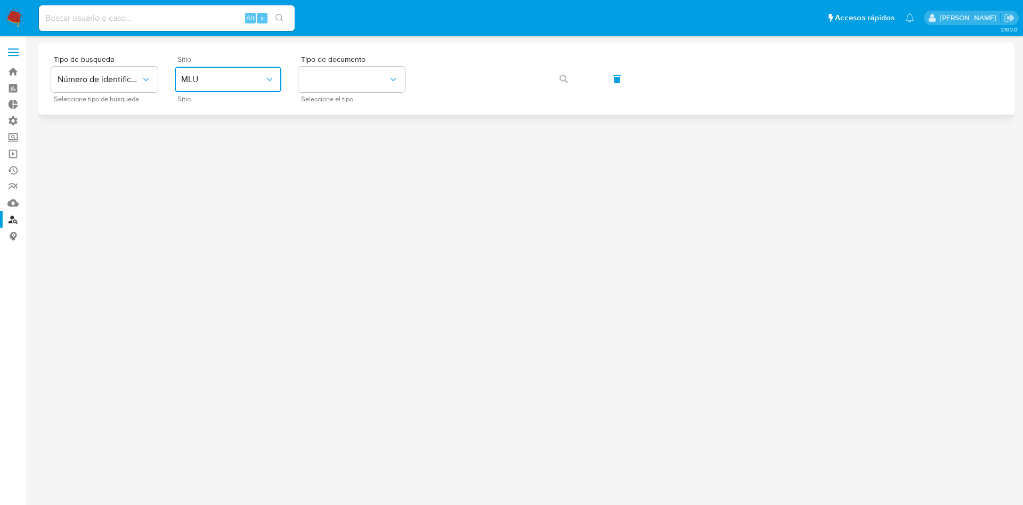
click at [221, 77] on span "MLU" at bounding box center [222, 79] width 83 height 11
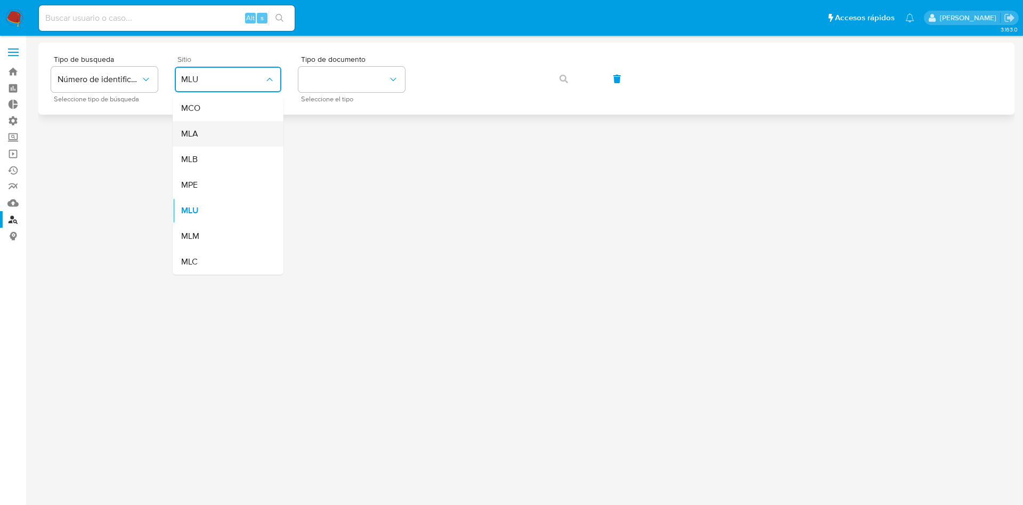
click at [208, 127] on div "MLA" at bounding box center [224, 134] width 87 height 26
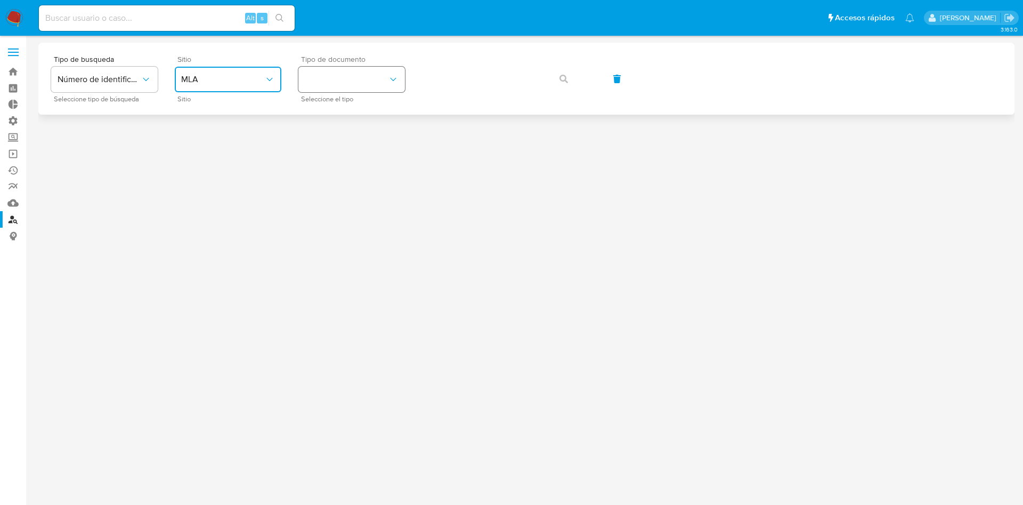
click at [370, 74] on button "identificationType" at bounding box center [352, 80] width 107 height 26
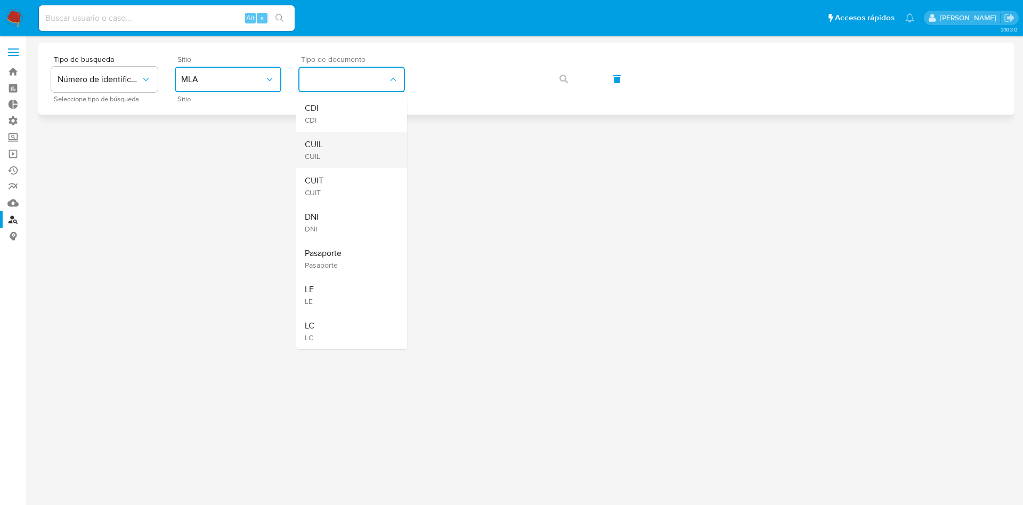
drag, startPoint x: 342, startPoint y: 128, endPoint x: 342, endPoint y: 143, distance: 14.4
click at [342, 143] on ul "CDI CDI CUIL CUIL CUIT CUIT DNI DNI Pasaporte Pasaporte LE LE LC LC" at bounding box center [351, 222] width 111 height 254
click at [342, 143] on div "CUIL CUIL" at bounding box center [348, 150] width 87 height 36
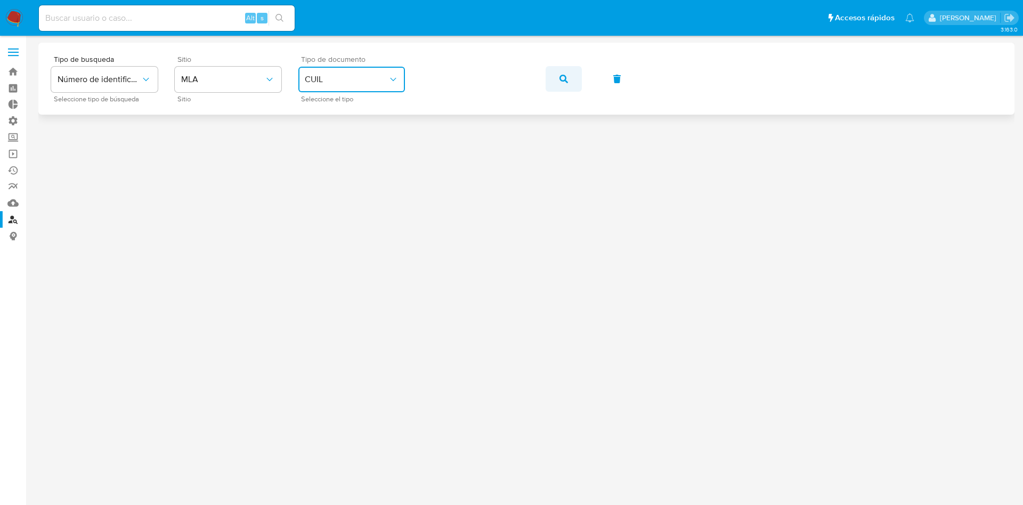
click at [562, 85] on span "button" at bounding box center [564, 78] width 9 height 23
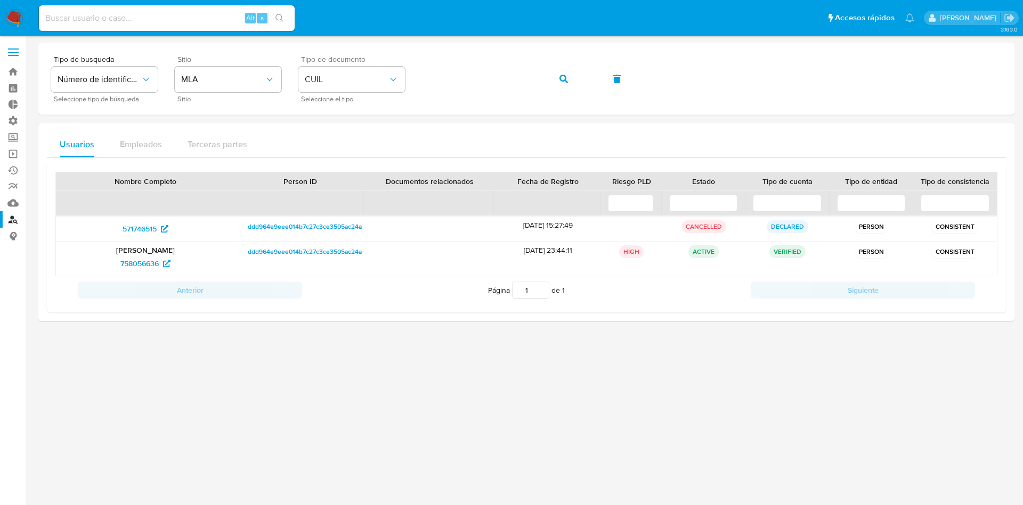
click at [162, 15] on input at bounding box center [167, 18] width 256 height 14
paste input "t2oRNK00VcdqGQwKIAHIcTfB"
type input "t2oRNK00VcdqGQwKIAHIcTfB"
click at [284, 17] on icon "search-icon" at bounding box center [280, 18] width 9 height 9
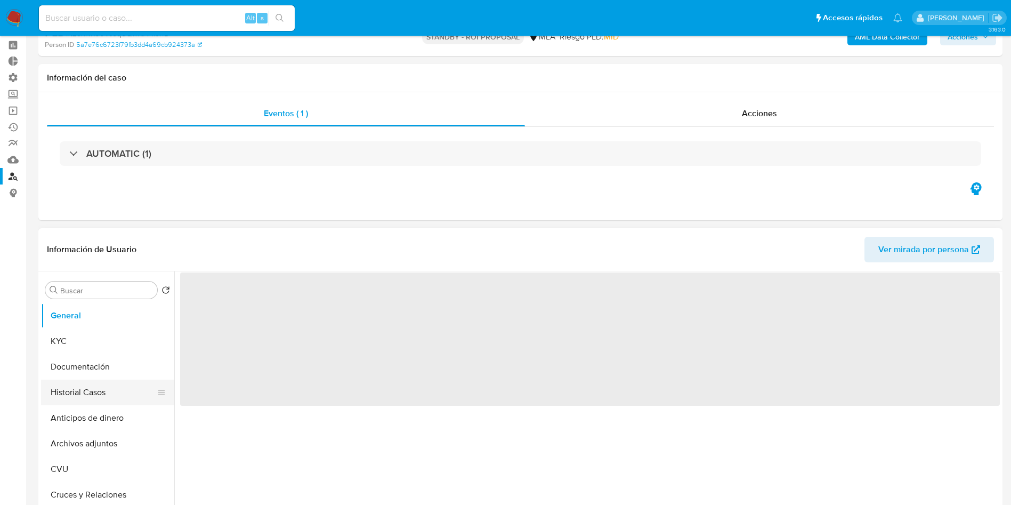
scroll to position [80, 0]
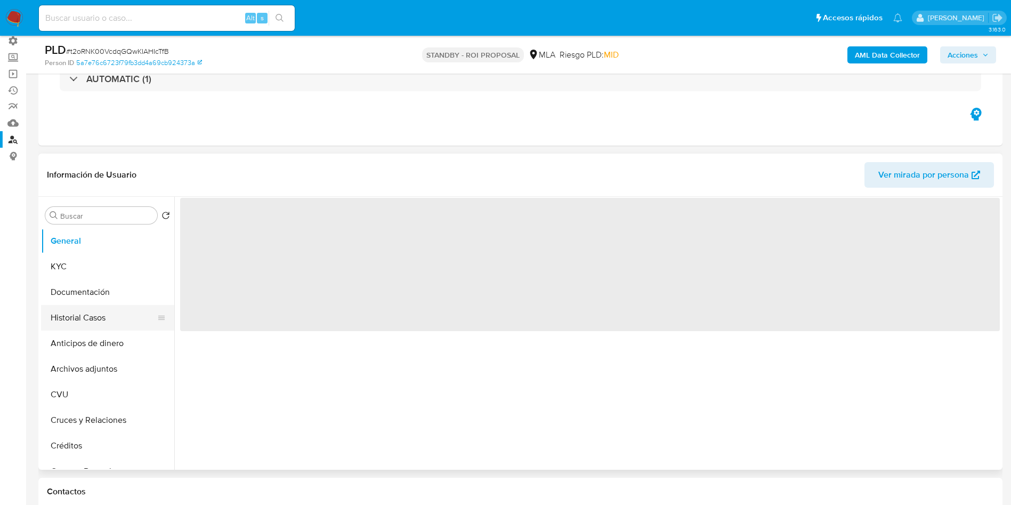
click at [94, 317] on button "Historial Casos" at bounding box center [103, 318] width 125 height 26
select select "10"
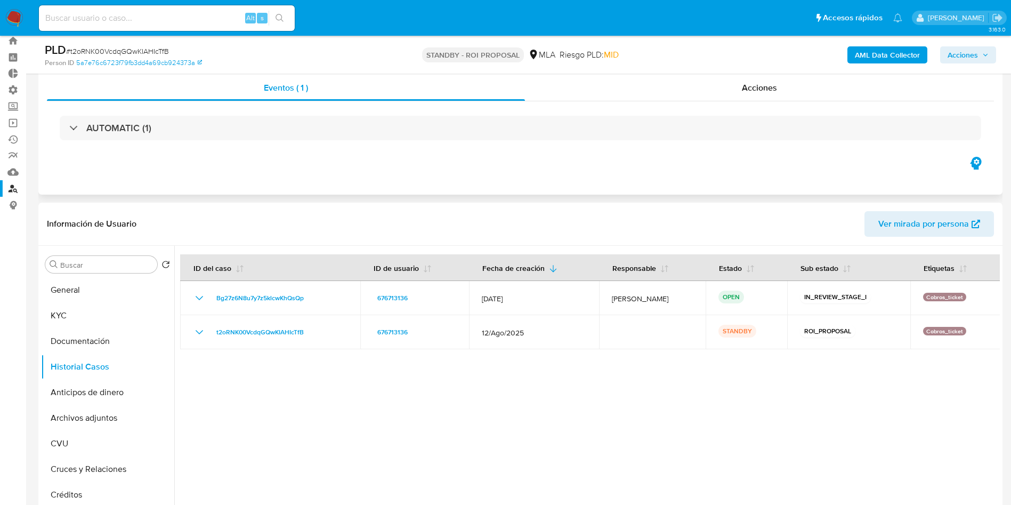
scroll to position [0, 0]
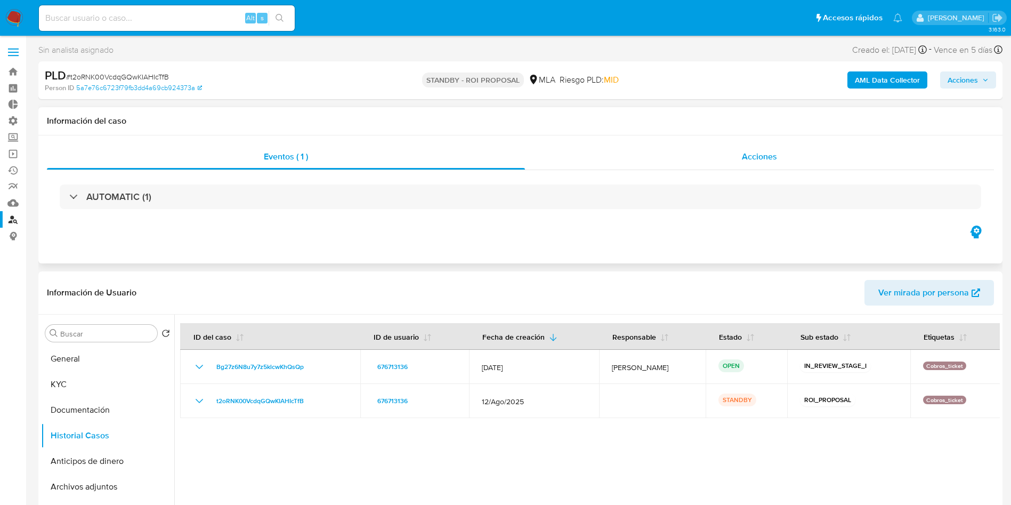
click at [778, 163] on div "Acciones" at bounding box center [759, 157] width 469 height 26
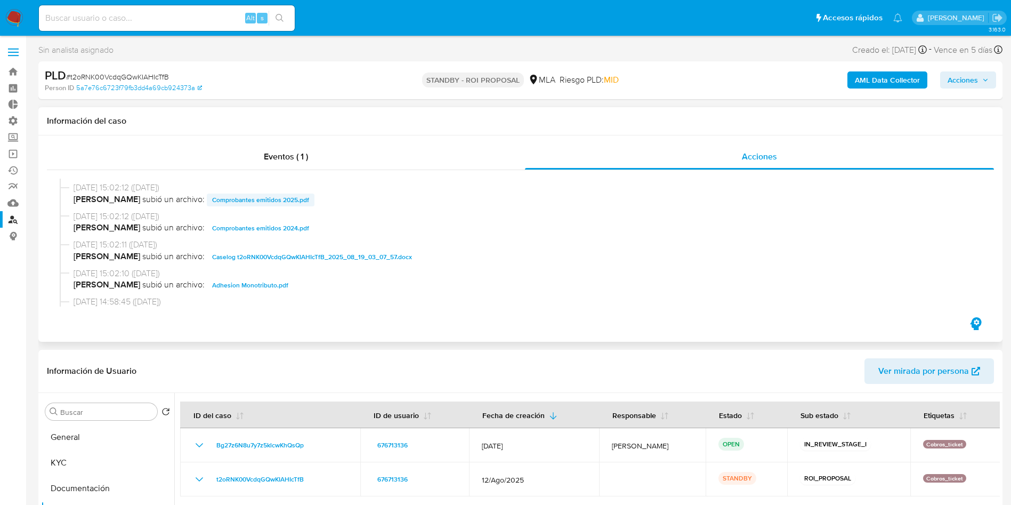
scroll to position [160, 0]
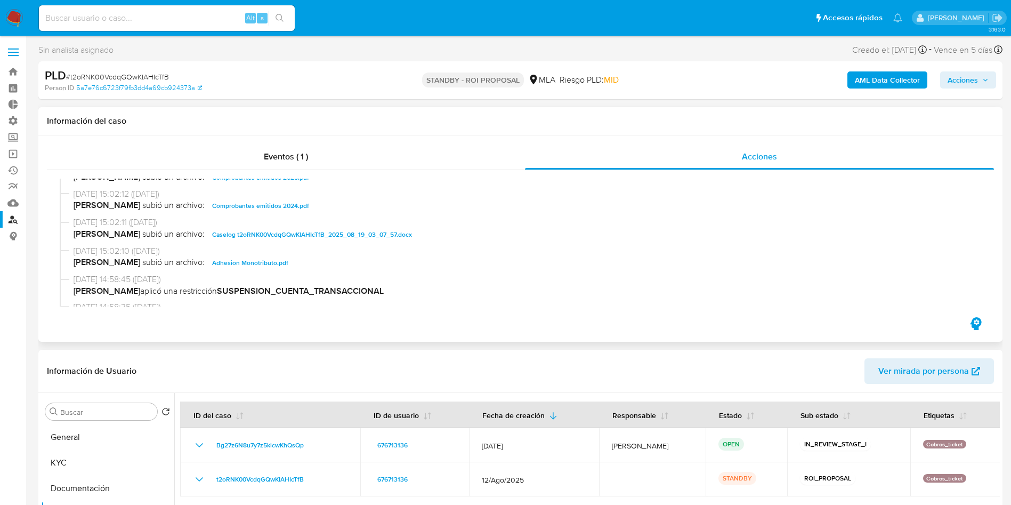
click at [228, 235] on span "Caselog t2oRNK00VcdqGQwKIAHIcTfB_2025_08_19_03_07_57.docx" at bounding box center [312, 234] width 200 height 13
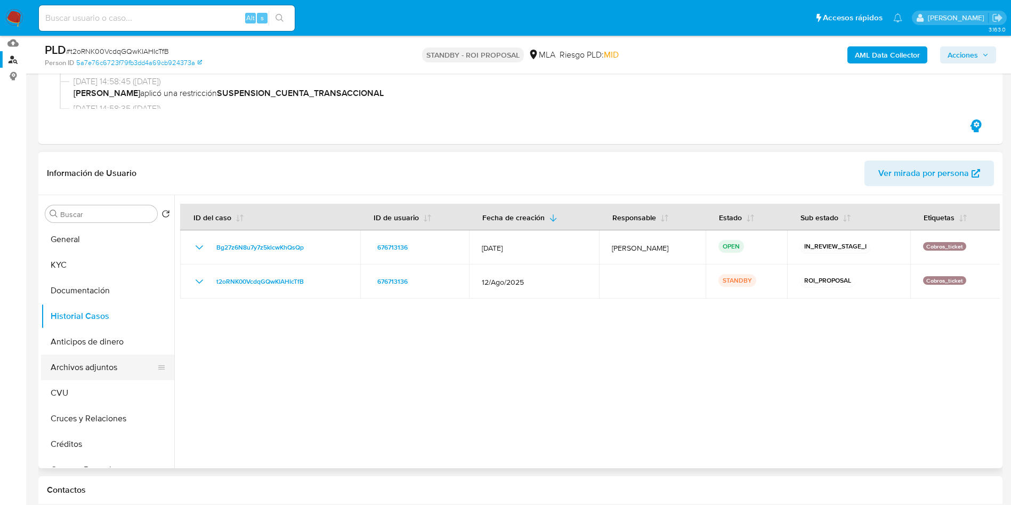
click at [95, 377] on button "Archivos adjuntos" at bounding box center [103, 367] width 125 height 26
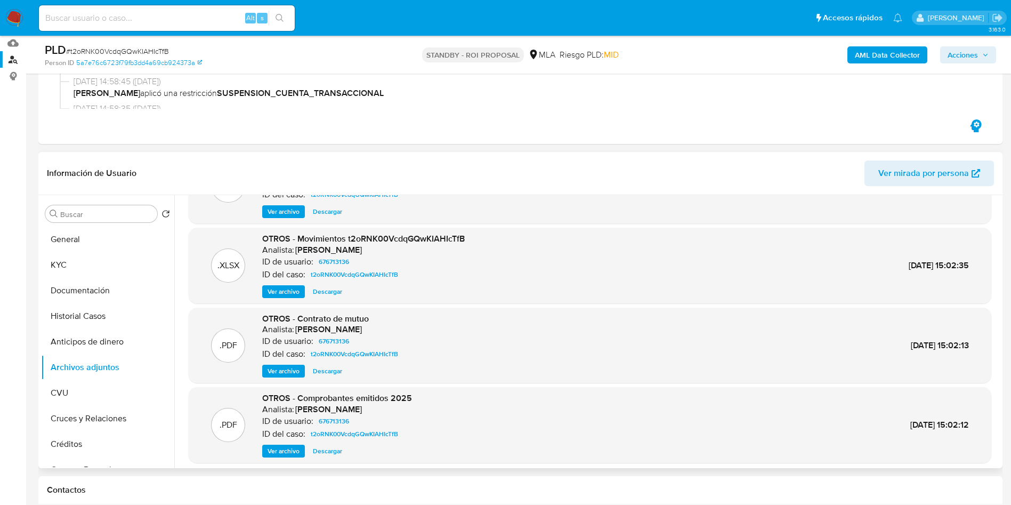
scroll to position [80, 0]
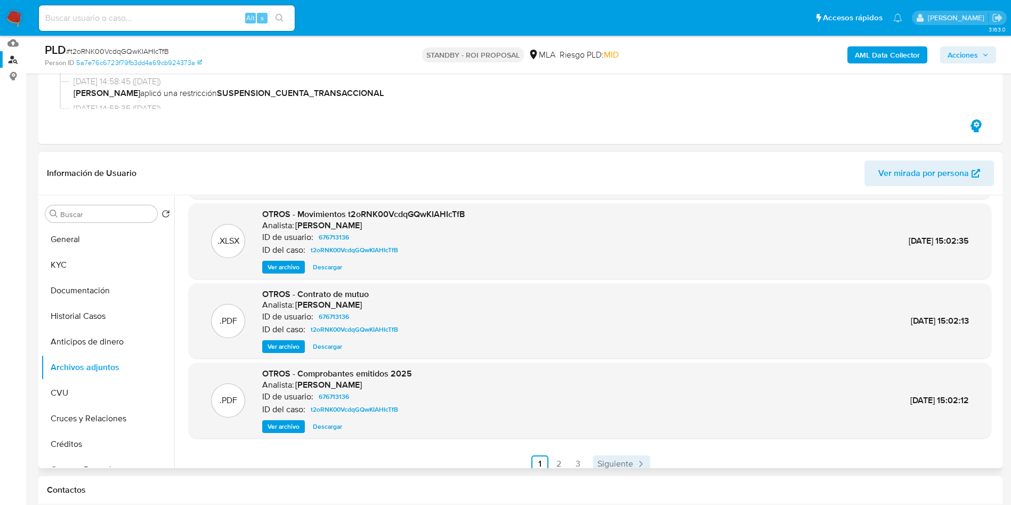
click at [601, 461] on span "Siguiente" at bounding box center [616, 463] width 36 height 9
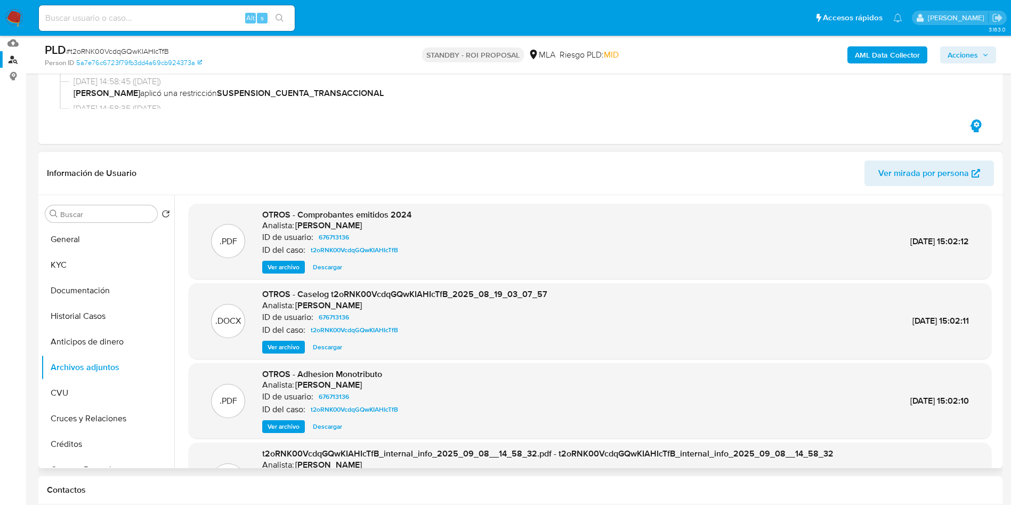
click at [334, 347] on span "Descargar" at bounding box center [327, 347] width 29 height 11
click at [125, 13] on input at bounding box center [167, 18] width 256 height 14
paste input "Vw3FEinNVhWQHbbR4blaVL6o"
type input "Vw3FEinNVhWQHbbR4blaVL6o"
click at [272, 18] on button "search-icon" at bounding box center [280, 18] width 22 height 15
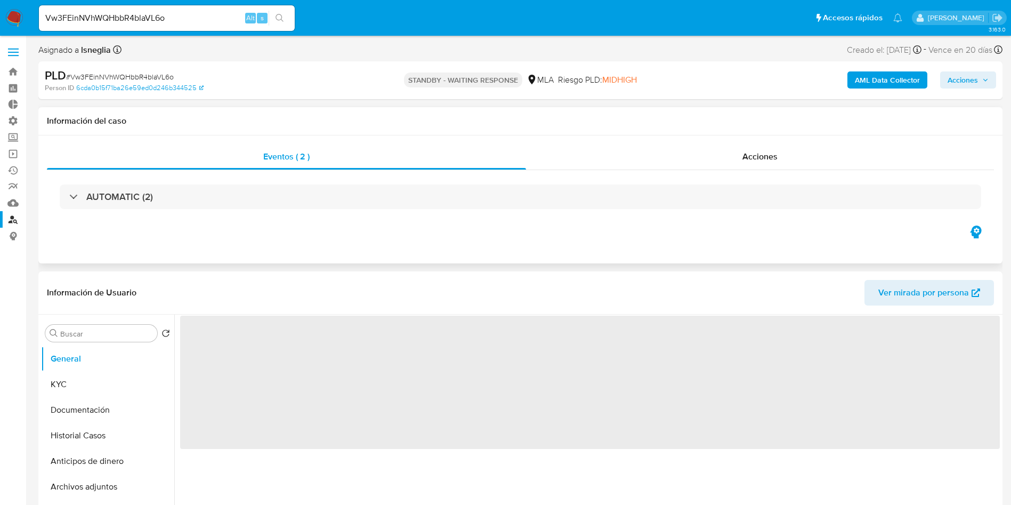
select select "10"
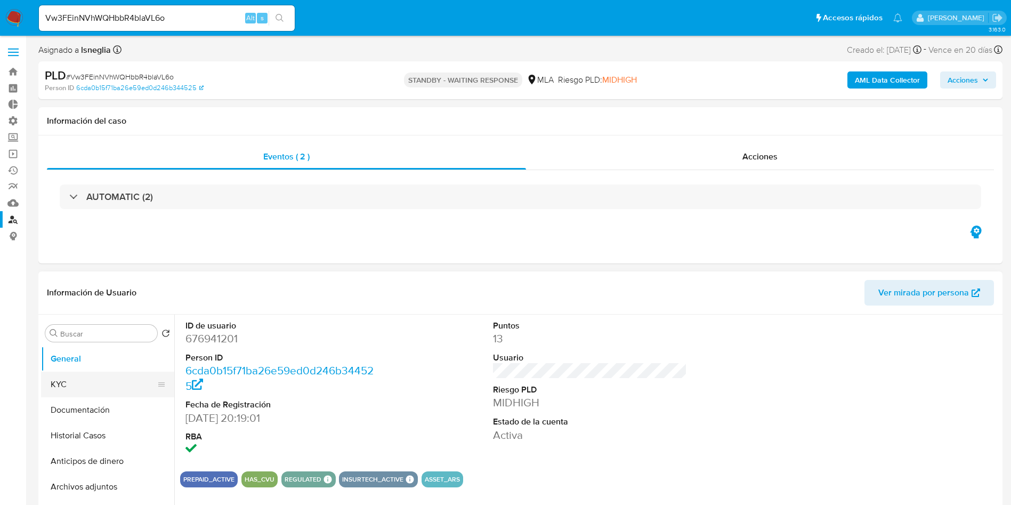
click at [54, 392] on button "KYC" at bounding box center [103, 385] width 125 height 26
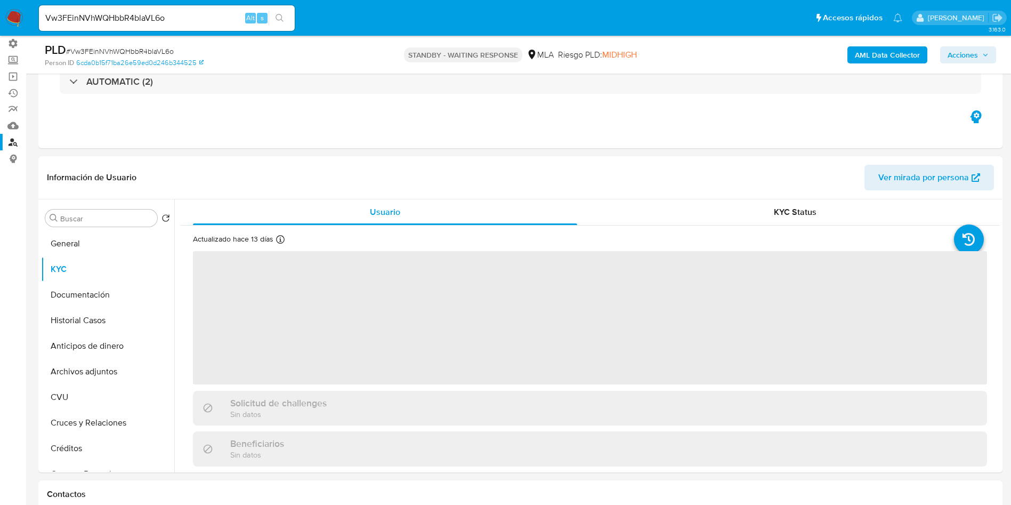
scroll to position [80, 0]
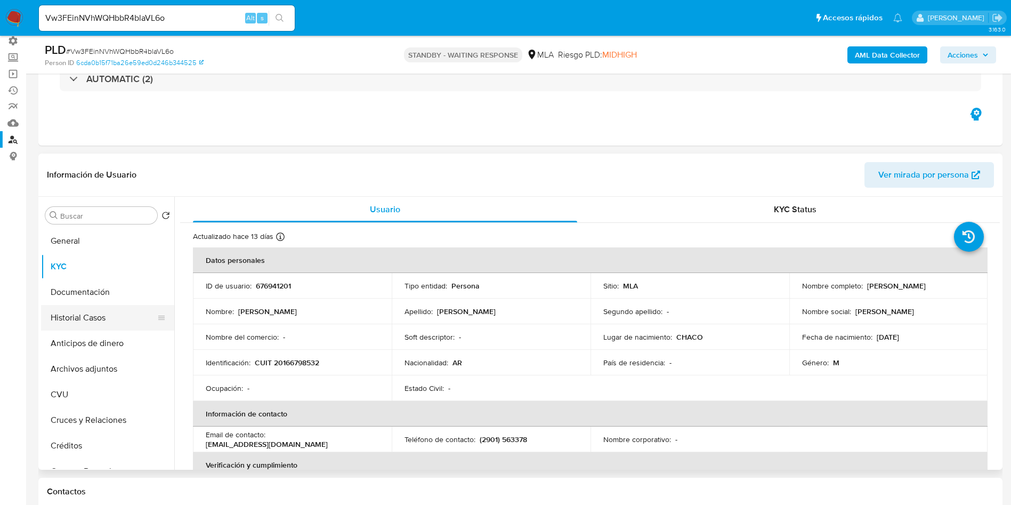
click at [78, 319] on button "Historial Casos" at bounding box center [103, 318] width 125 height 26
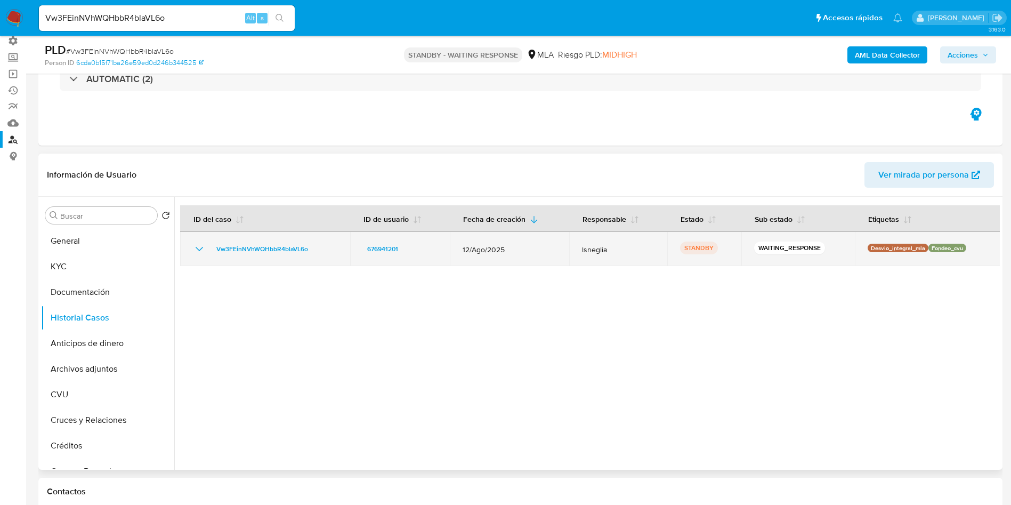
scroll to position [160, 0]
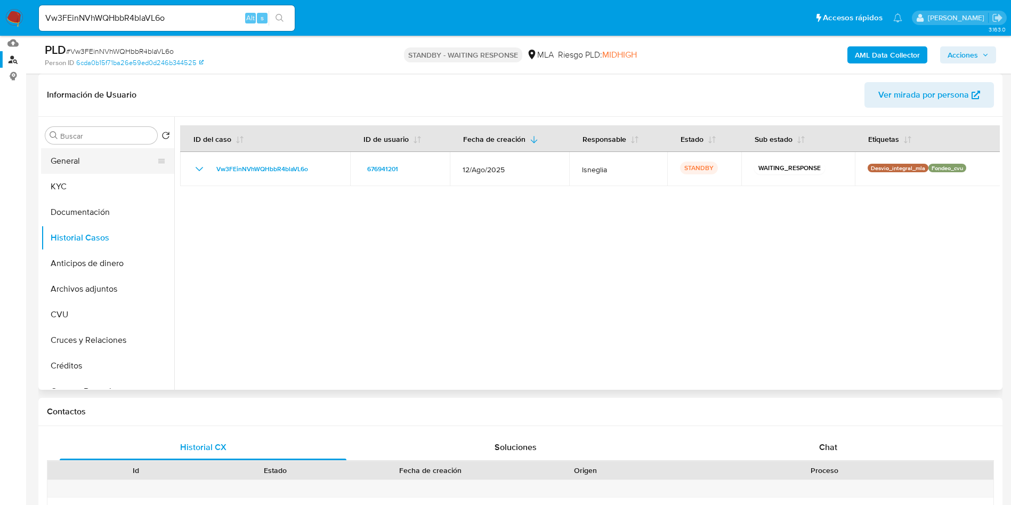
click at [102, 156] on button "General" at bounding box center [103, 161] width 125 height 26
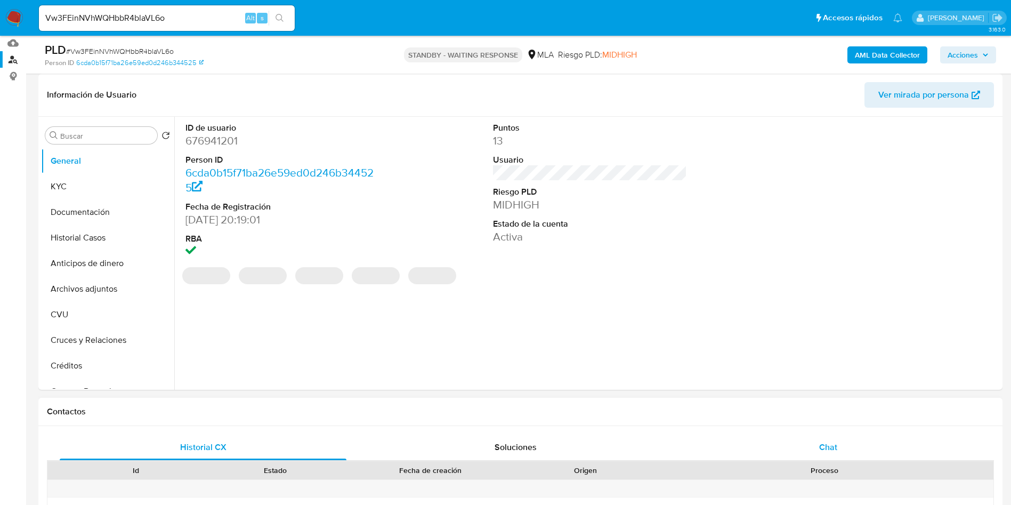
click at [835, 437] on div "Chat" at bounding box center [828, 447] width 287 height 26
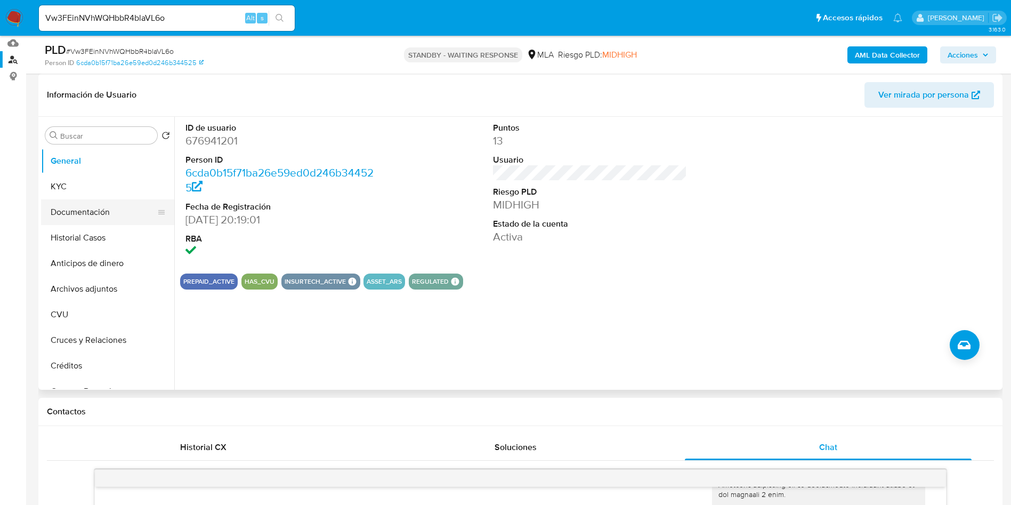
click at [100, 209] on button "Documentación" at bounding box center [103, 212] width 125 height 26
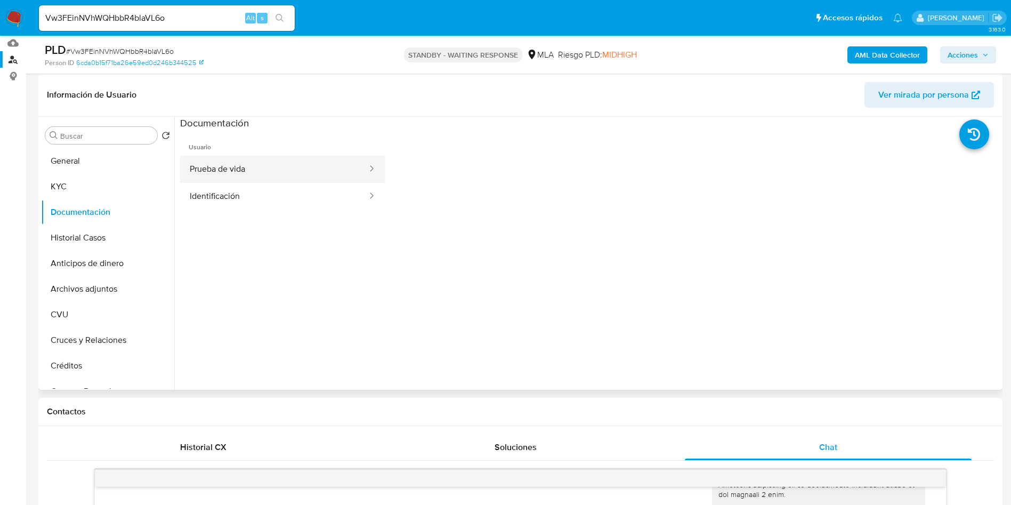
click at [278, 168] on button "Prueba de vida" at bounding box center [274, 169] width 188 height 27
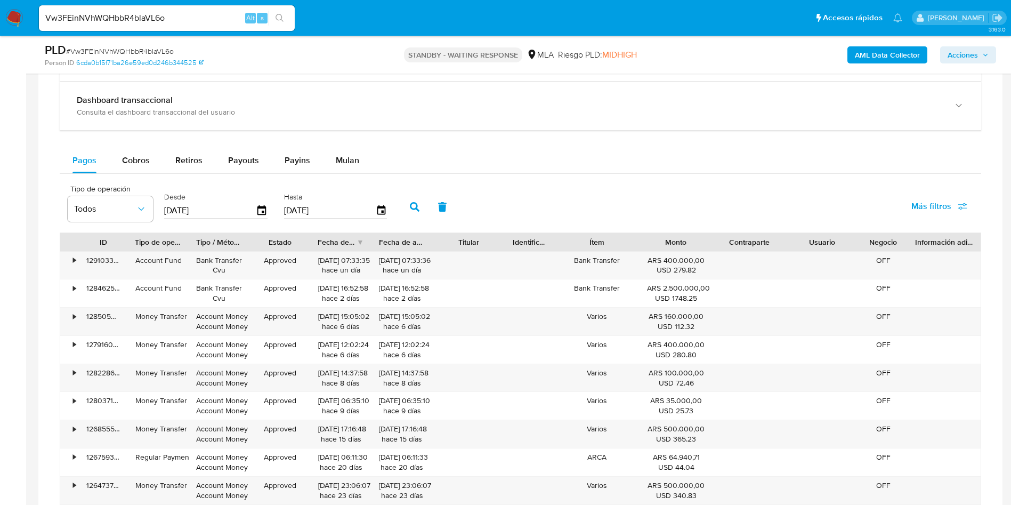
scroll to position [1039, 0]
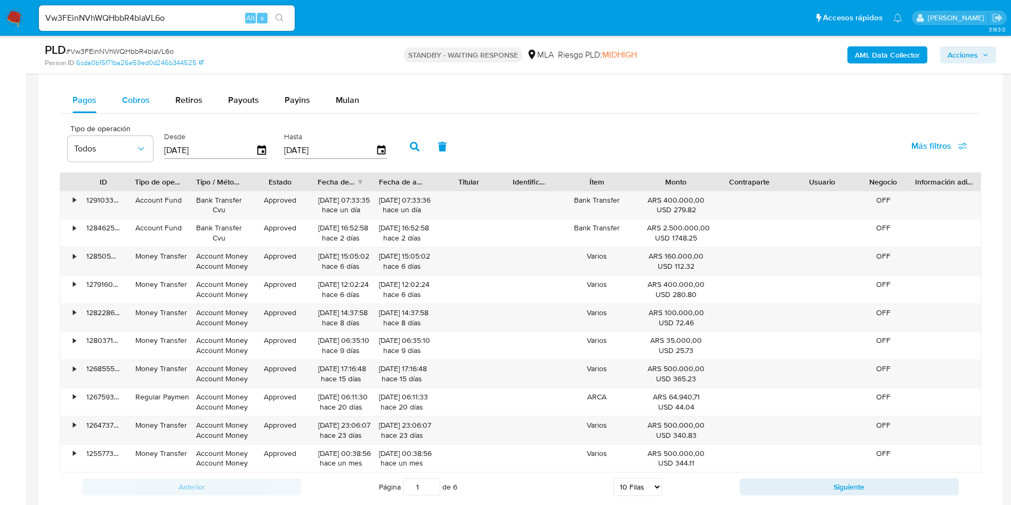
click at [143, 102] on span "Cobros" at bounding box center [136, 100] width 28 height 12
select select "10"
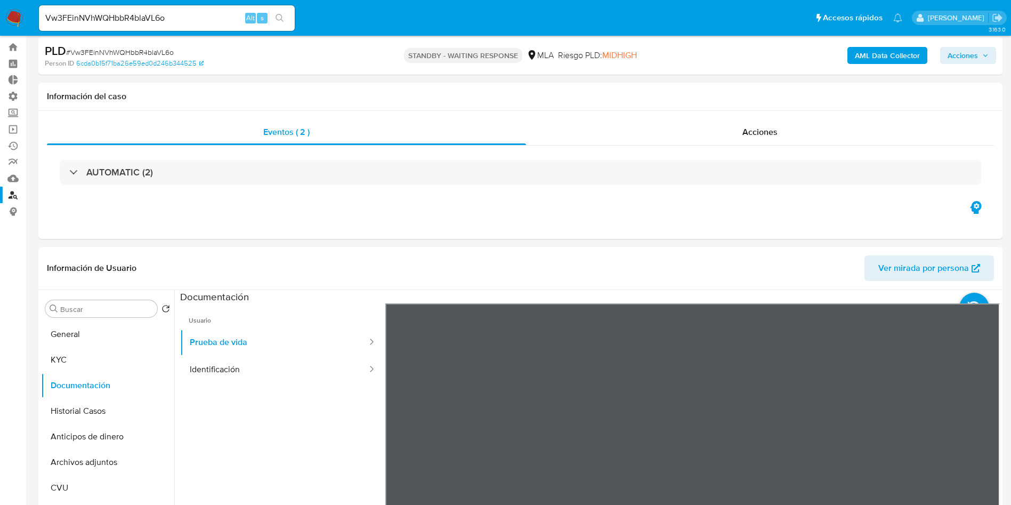
scroll to position [0, 0]
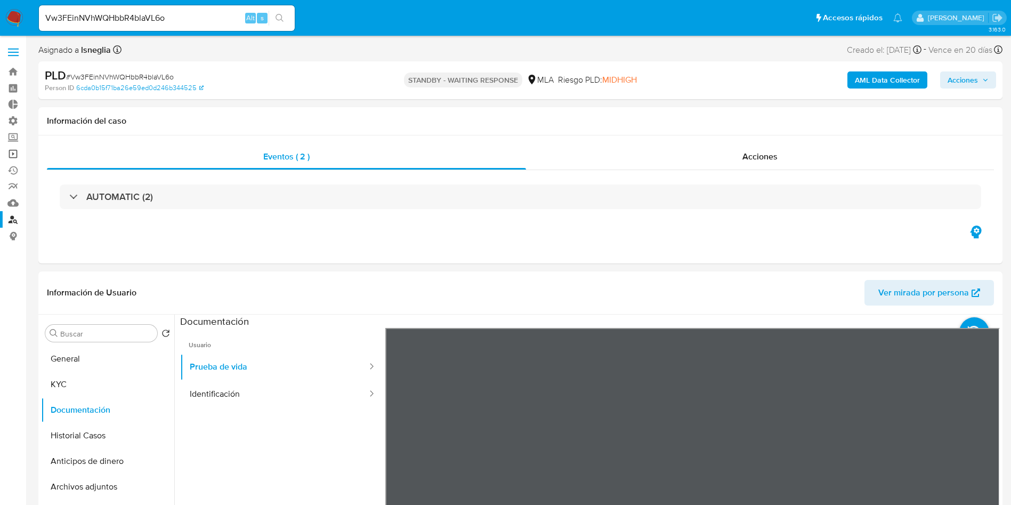
click at [11, 158] on link "Operaciones masivas" at bounding box center [63, 154] width 127 height 17
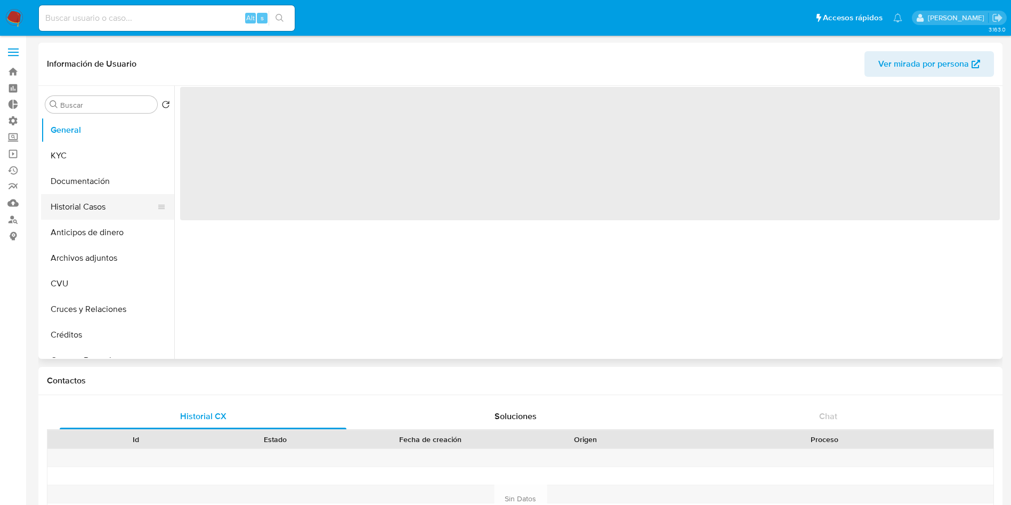
click at [87, 199] on button "Historial Casos" at bounding box center [103, 207] width 125 height 26
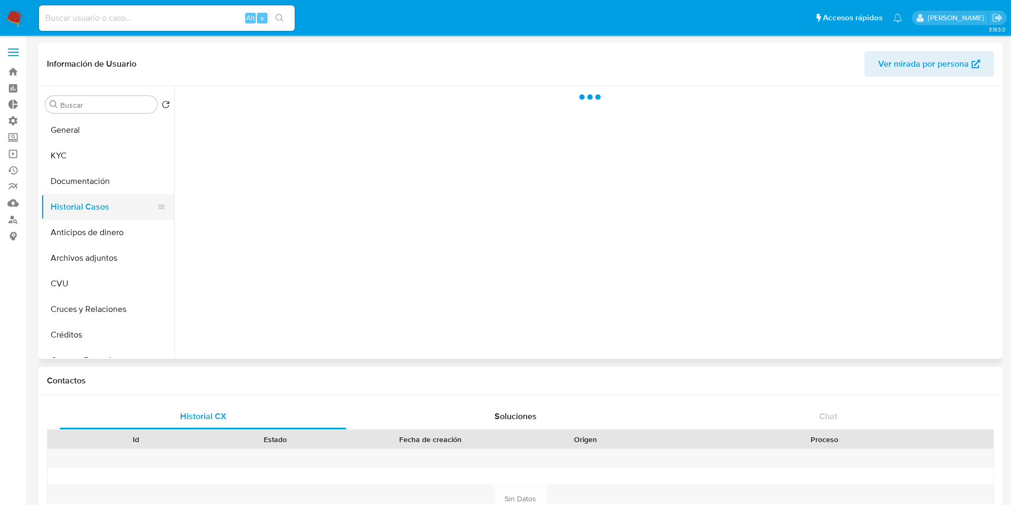
select select "10"
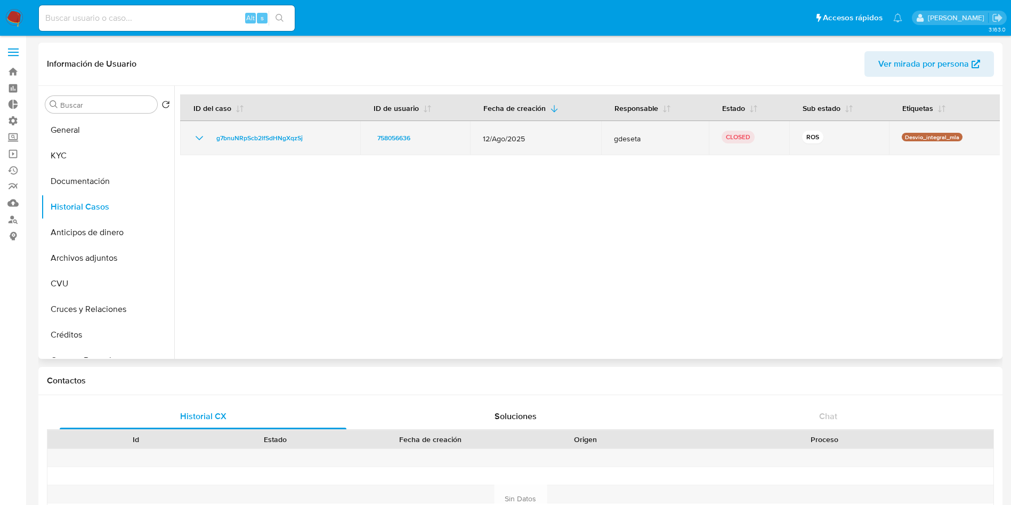
click at [200, 141] on icon "Mostrar/Ocultar" at bounding box center [199, 138] width 13 height 13
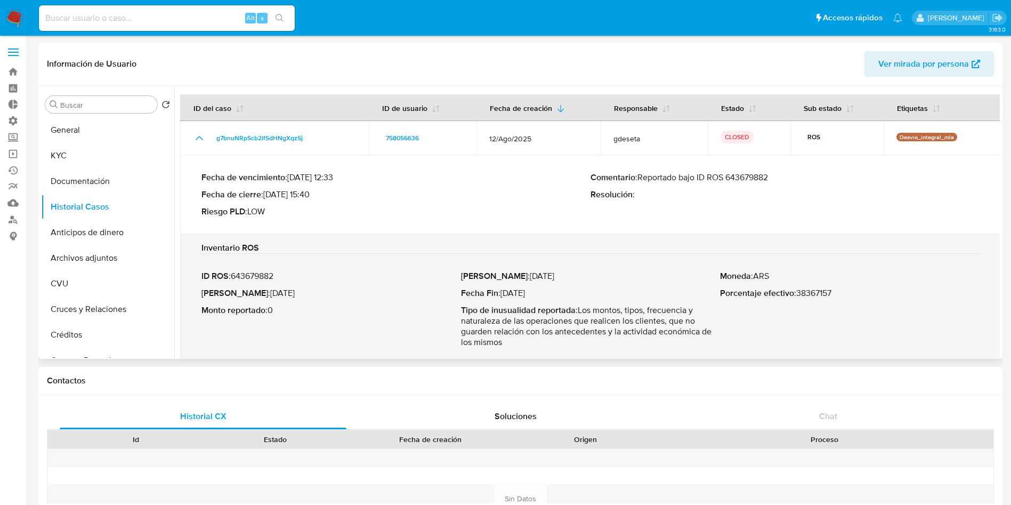
click at [757, 182] on p "Comentario : Reportado bajo ID ROS 643679882" at bounding box center [785, 177] width 389 height 11
click at [96, 160] on button "KYC" at bounding box center [103, 156] width 125 height 26
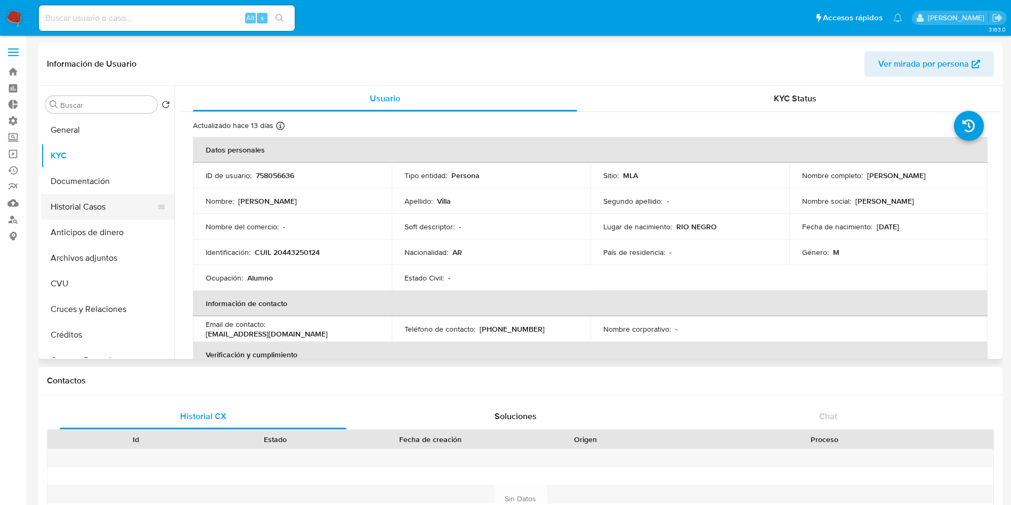
click at [108, 204] on button "Historial Casos" at bounding box center [103, 207] width 125 height 26
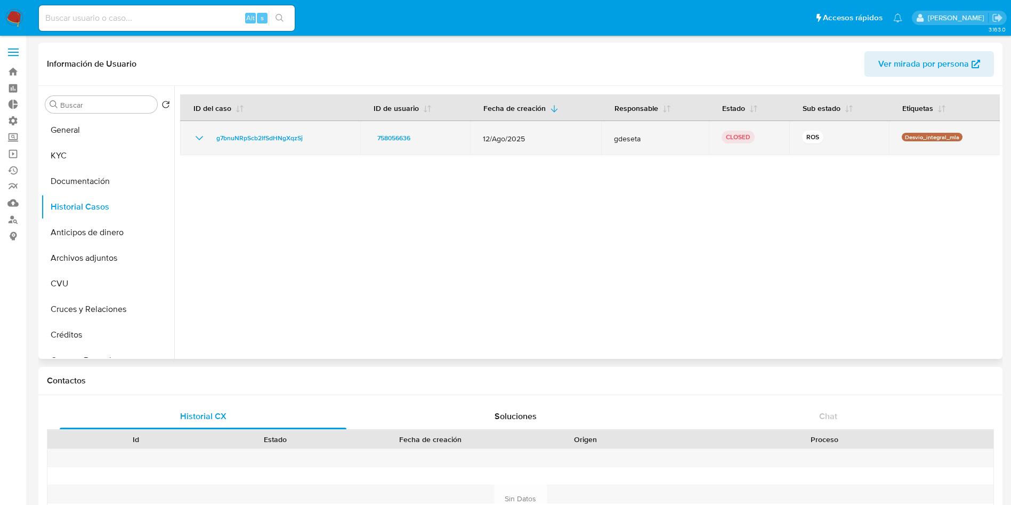
click at [196, 138] on icon "Mostrar/Ocultar" at bounding box center [199, 138] width 13 height 13
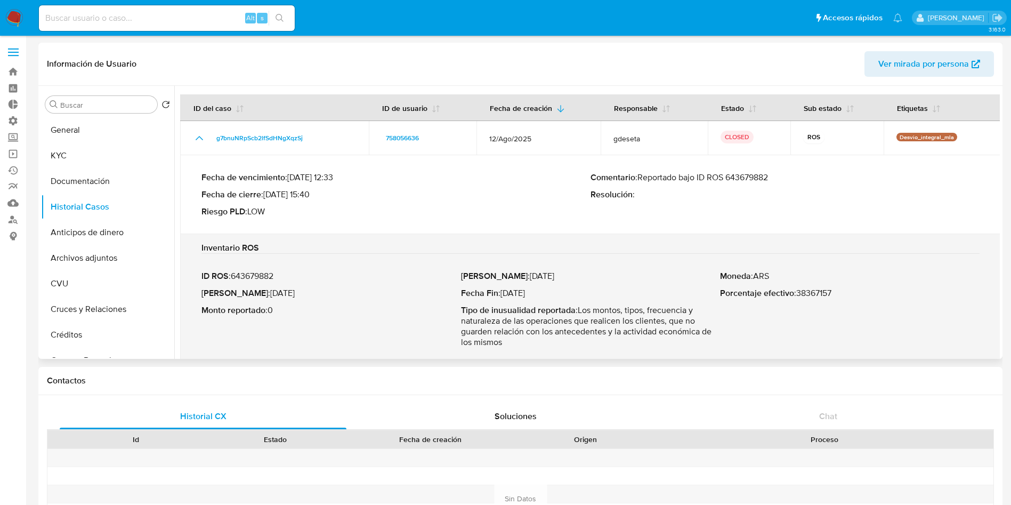
click at [889, 268] on div "ID ROS : 643679882 Fecha ROS : 06/Oct/2025 Monto reportado : 0 Fecha Inicio : 3…" at bounding box center [590, 309] width 778 height 94
click at [884, 253] on div "Inventario ROS" at bounding box center [590, 248] width 778 height 11
click at [897, 203] on div "Comentario : Reportado bajo ID ROS 643679882 Resolución :" at bounding box center [785, 194] width 389 height 45
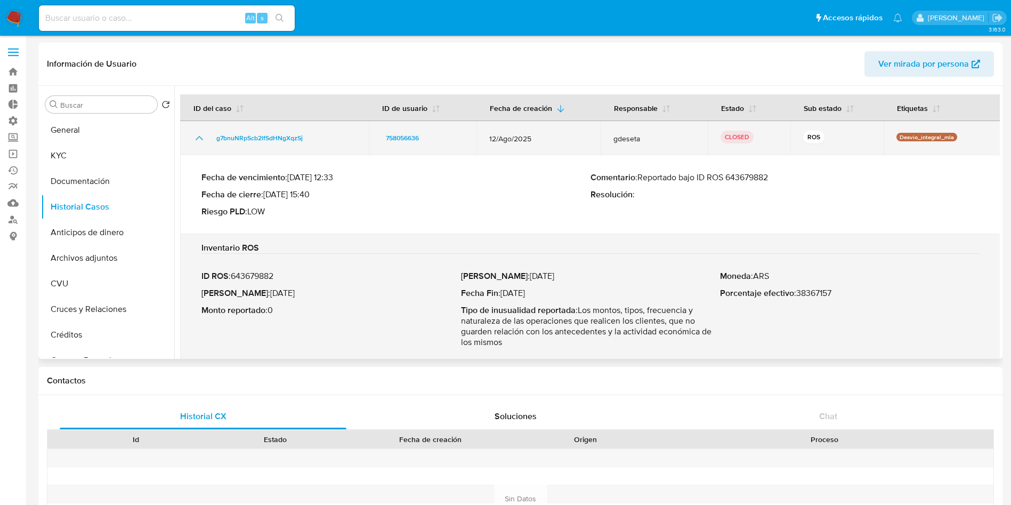
drag, startPoint x: 347, startPoint y: 148, endPoint x: 212, endPoint y: 138, distance: 135.8
click at [212, 138] on td "g7bnuNRpScb2lfSdHNgXqzSj" at bounding box center [274, 138] width 189 height 34
click at [196, 140] on icon "Mostrar/Ocultar" at bounding box center [199, 138] width 13 height 13
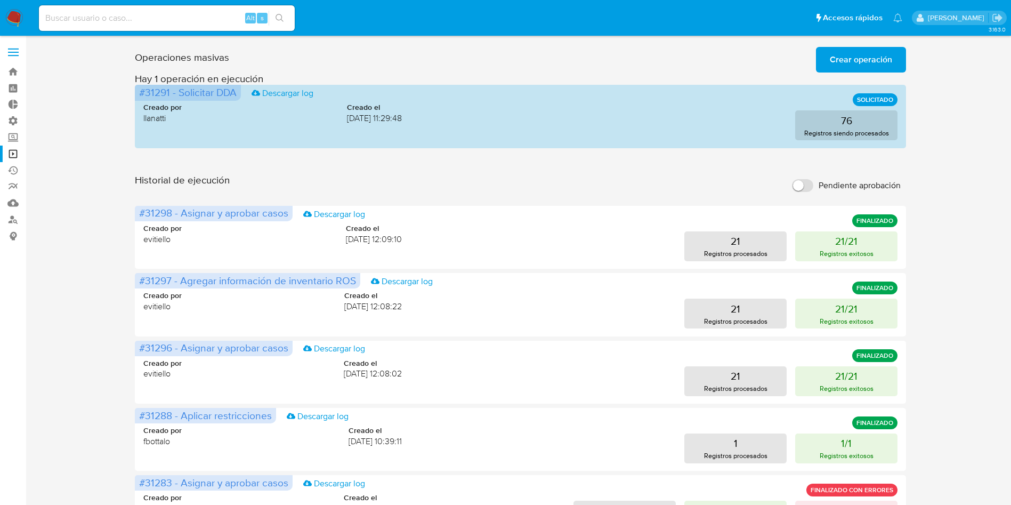
click at [868, 65] on span "Crear operación" at bounding box center [861, 59] width 62 height 23
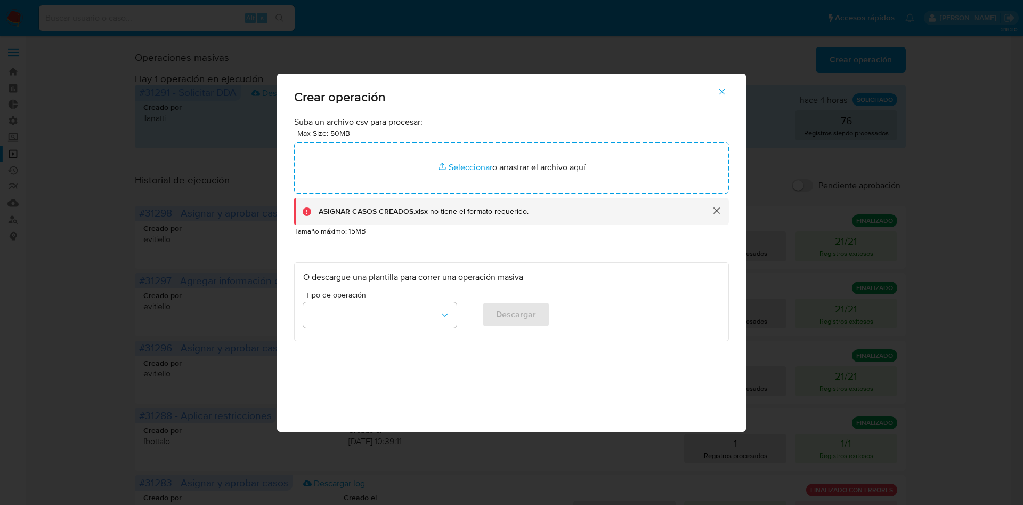
click at [714, 210] on button "cerrar" at bounding box center [717, 211] width 26 height 26
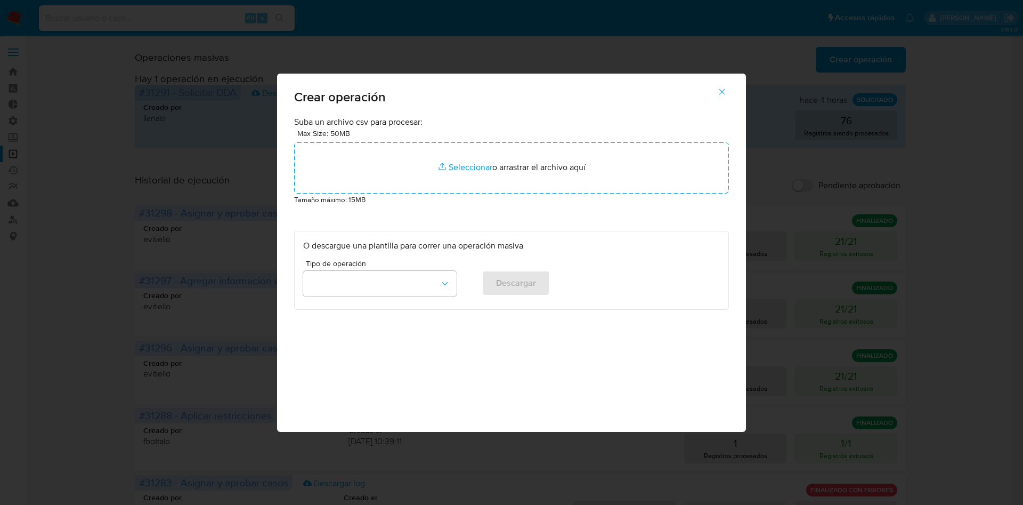
click at [720, 94] on icon "button" at bounding box center [722, 92] width 10 height 10
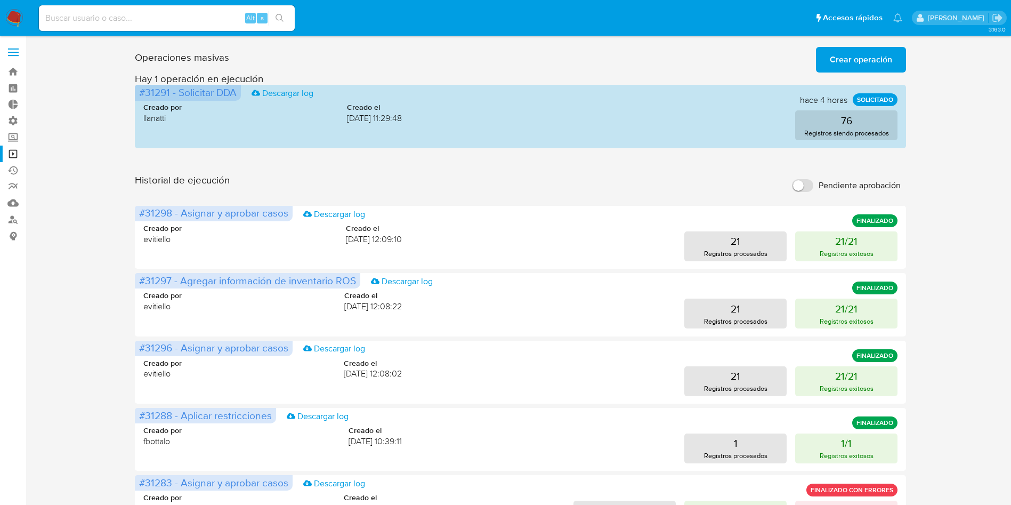
click at [868, 57] on span "Crear operación" at bounding box center [861, 59] width 62 height 23
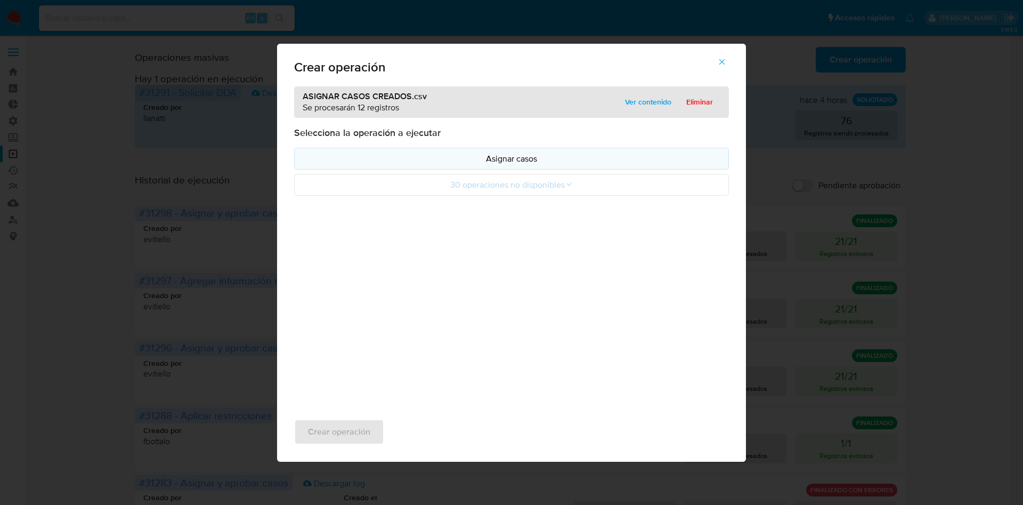
click at [526, 153] on p "Asignar casos" at bounding box center [511, 158] width 417 height 12
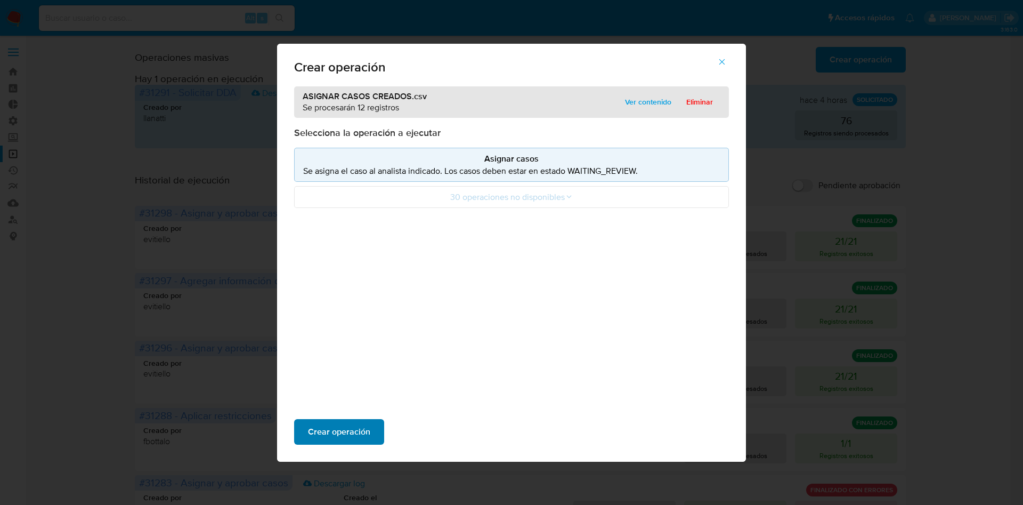
click at [370, 433] on button "Crear operación" at bounding box center [339, 432] width 90 height 26
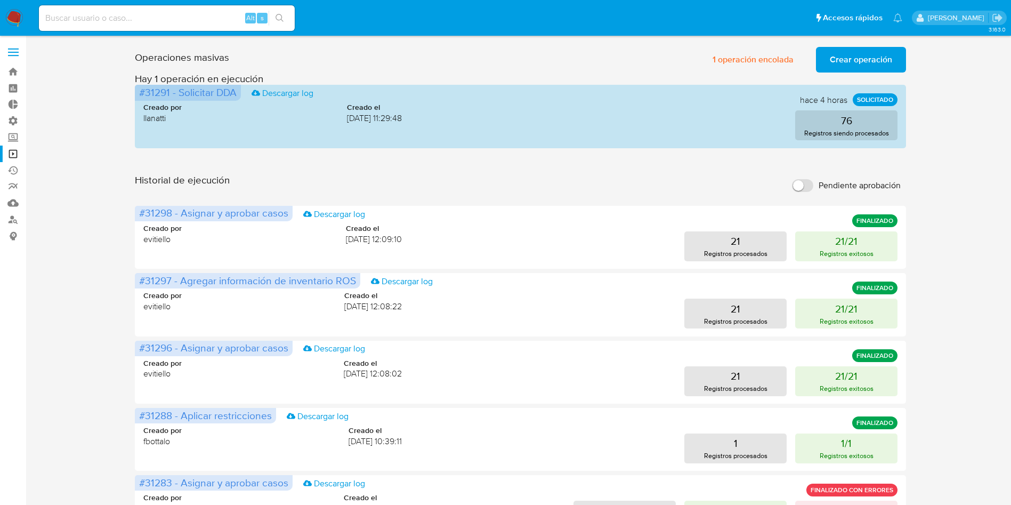
click at [591, 170] on div "Operaciones masivas 1 operación encolada Crear operación Sólo puede haber hasta…" at bounding box center [520, 476] width 771 height 867
click at [758, 62] on span "1 operación encolada" at bounding box center [753, 59] width 81 height 23
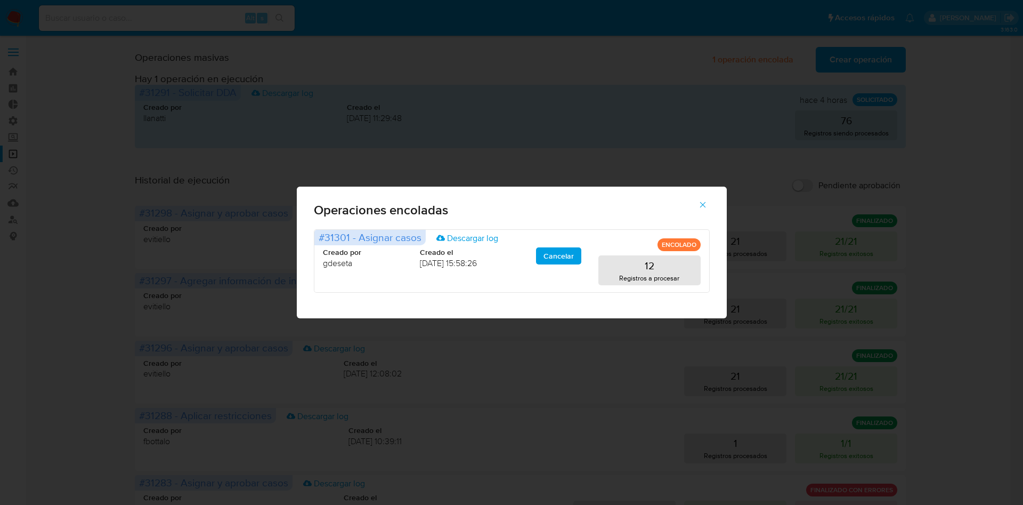
click at [701, 205] on icon "button" at bounding box center [703, 205] width 10 height 10
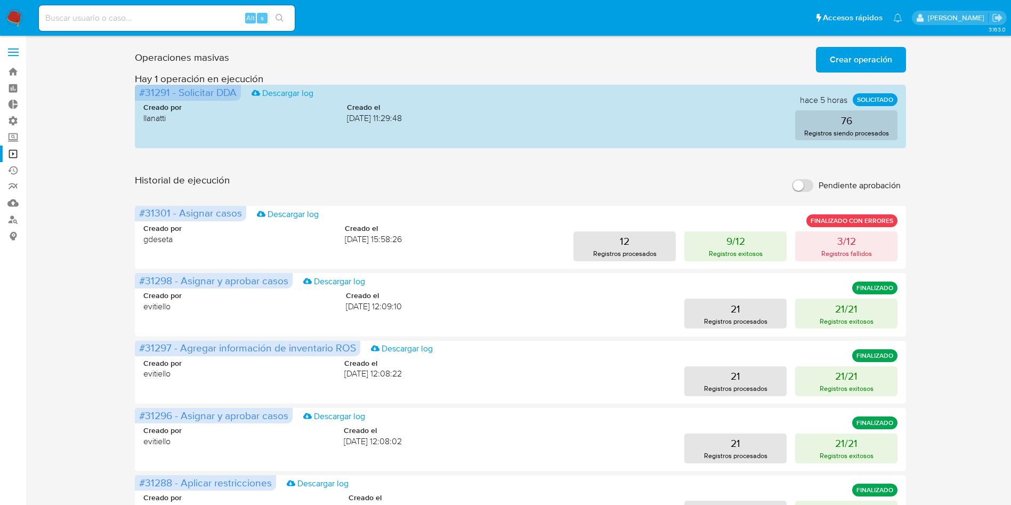
click at [157, 20] on input at bounding box center [167, 18] width 256 height 14
paste input "sFO4P1ZSi6km87MFoU978dgP"
type input "sFO4P1ZSi6km87MFoU978dgP"
click at [279, 17] on icon "search-icon" at bounding box center [280, 18] width 9 height 9
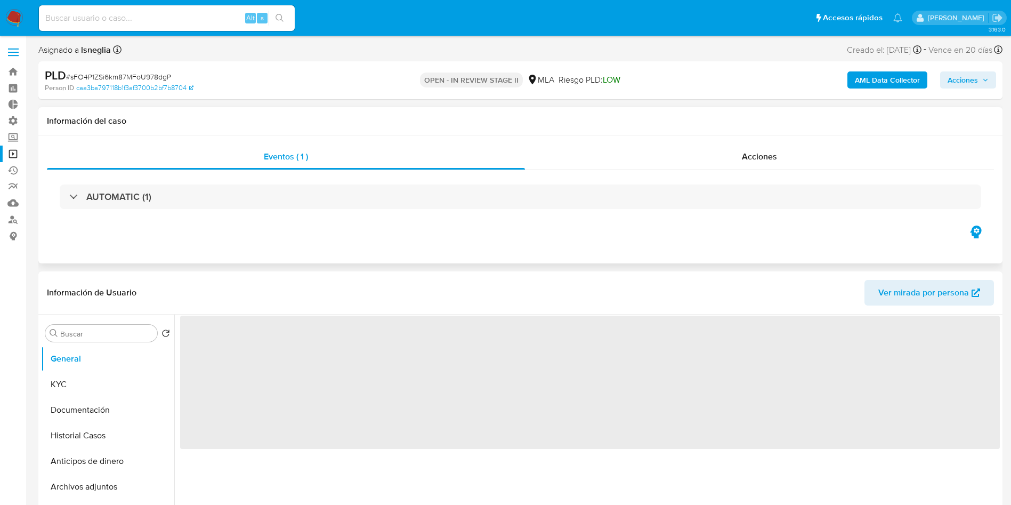
select select "10"
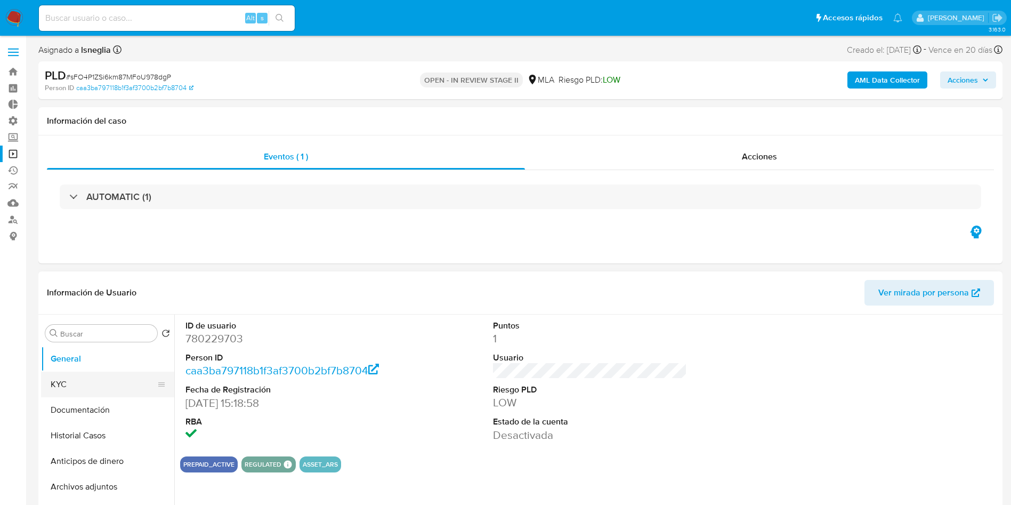
click at [98, 391] on button "KYC" at bounding box center [103, 385] width 125 height 26
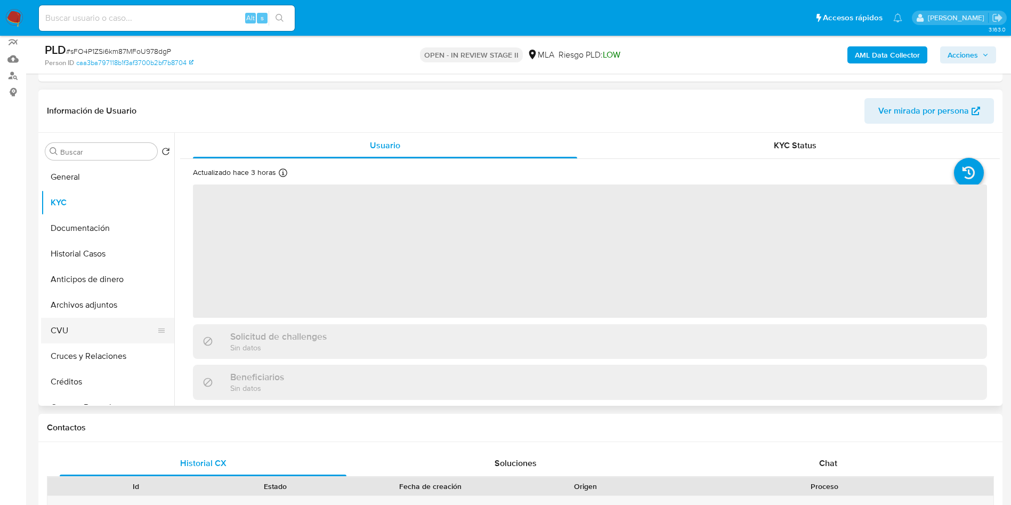
scroll to position [160, 0]
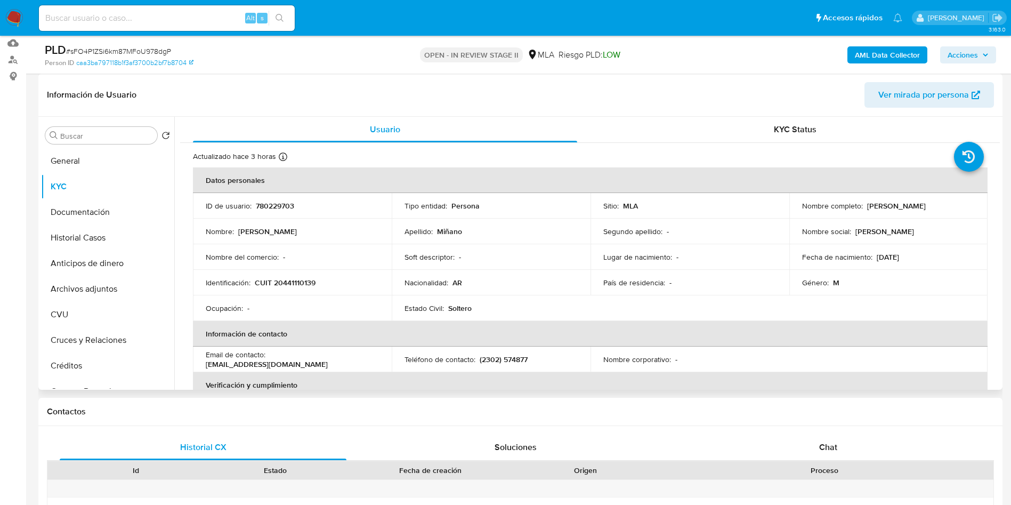
click at [277, 283] on p "CUIT 20441110139" at bounding box center [285, 283] width 61 height 10
copy p "20441110139"
click at [333, 249] on td "Nombre del comercio : -" at bounding box center [292, 257] width 199 height 26
click at [262, 206] on p "780229703" at bounding box center [275, 206] width 38 height 10
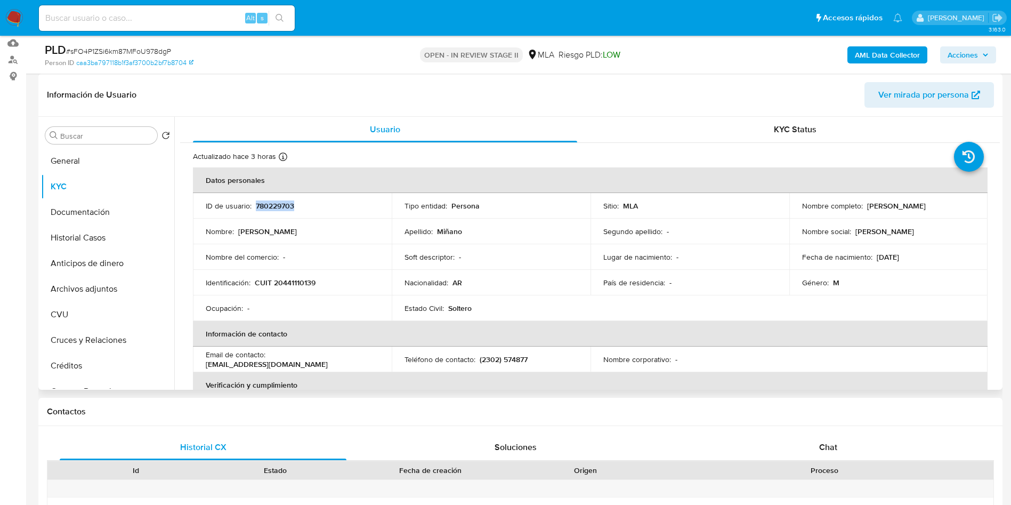
click at [262, 206] on p "780229703" at bounding box center [275, 206] width 38 height 10
copy p "780229703"
click at [121, 17] on input at bounding box center [167, 18] width 256 height 14
paste input "m5WRxvCqSoQoOFhxv4yMi4hd"
type input "m5WRxvCqSoQoOFhxv4yMi4hd"
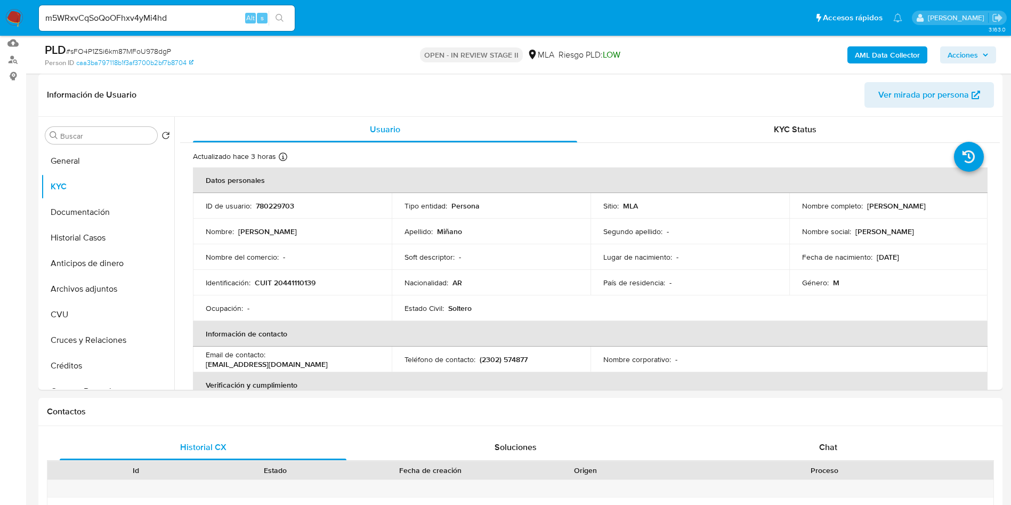
click at [272, 19] on button "search-icon" at bounding box center [280, 18] width 22 height 15
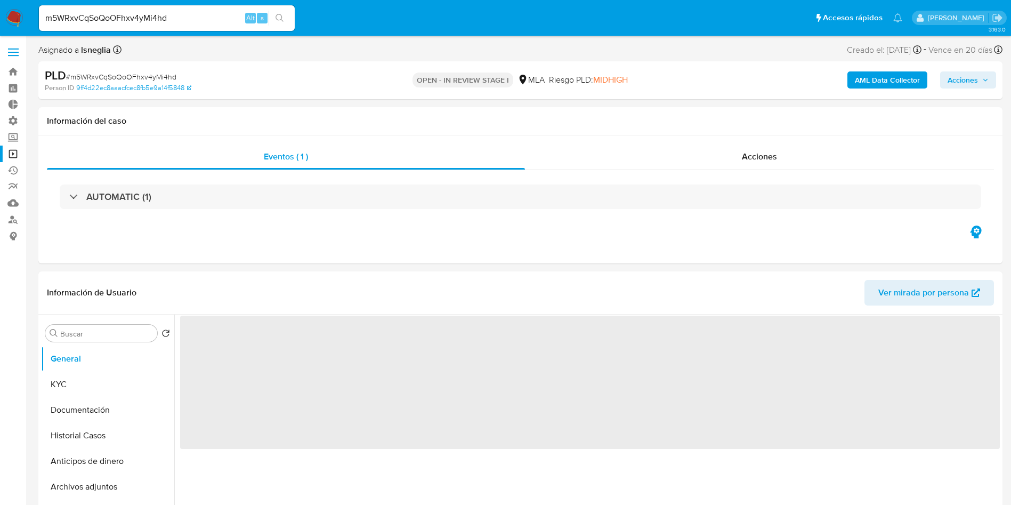
select select "10"
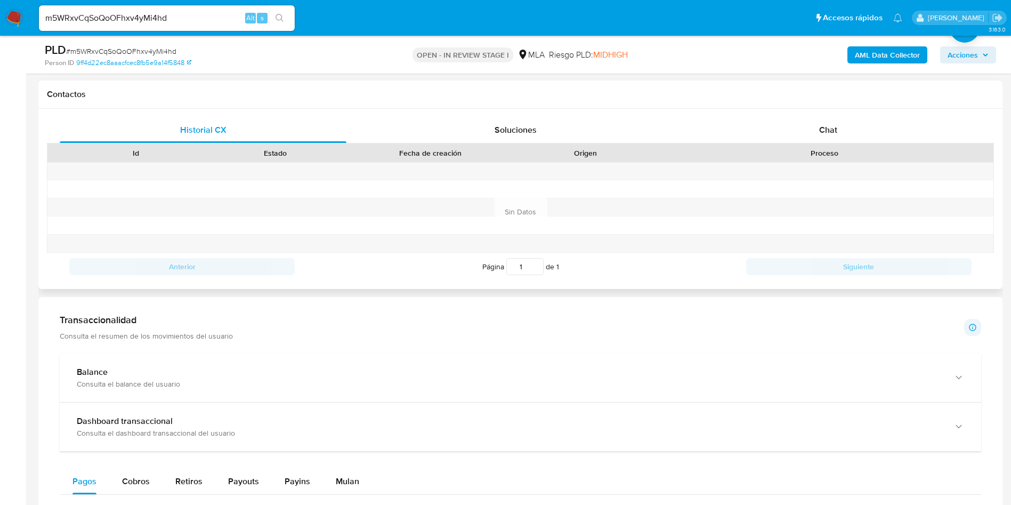
scroll to position [480, 0]
click at [823, 132] on span "Chat" at bounding box center [828, 127] width 18 height 12
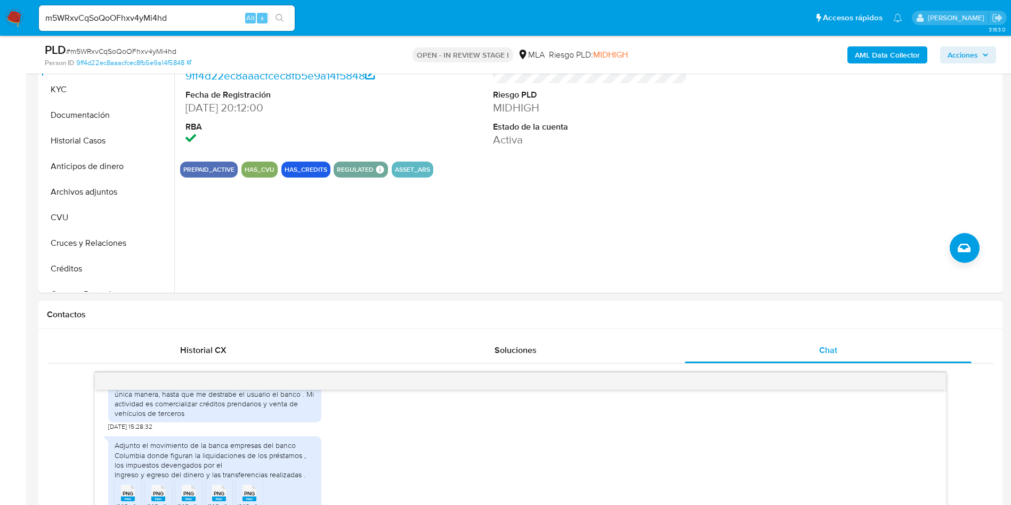
scroll to position [160, 0]
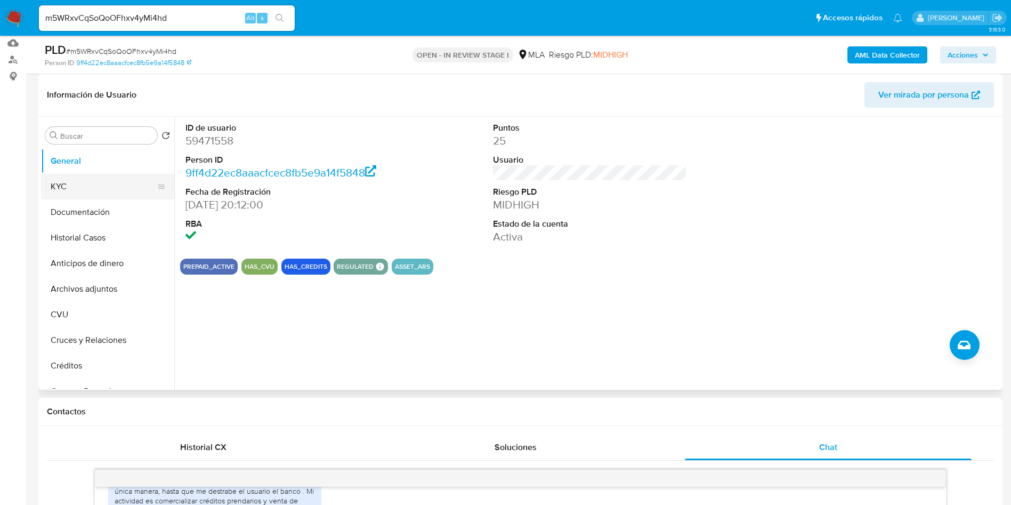
click at [64, 187] on button "KYC" at bounding box center [103, 187] width 125 height 26
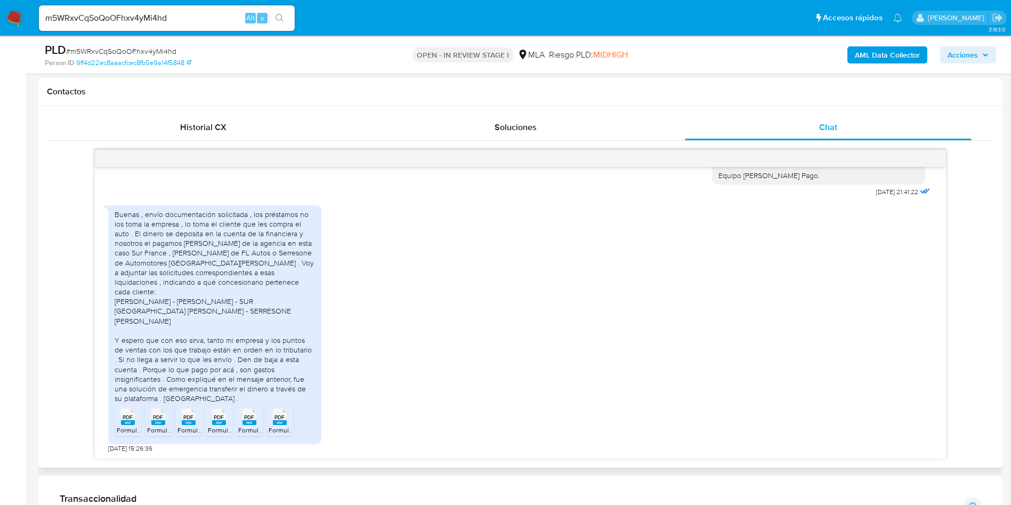
scroll to position [400, 0]
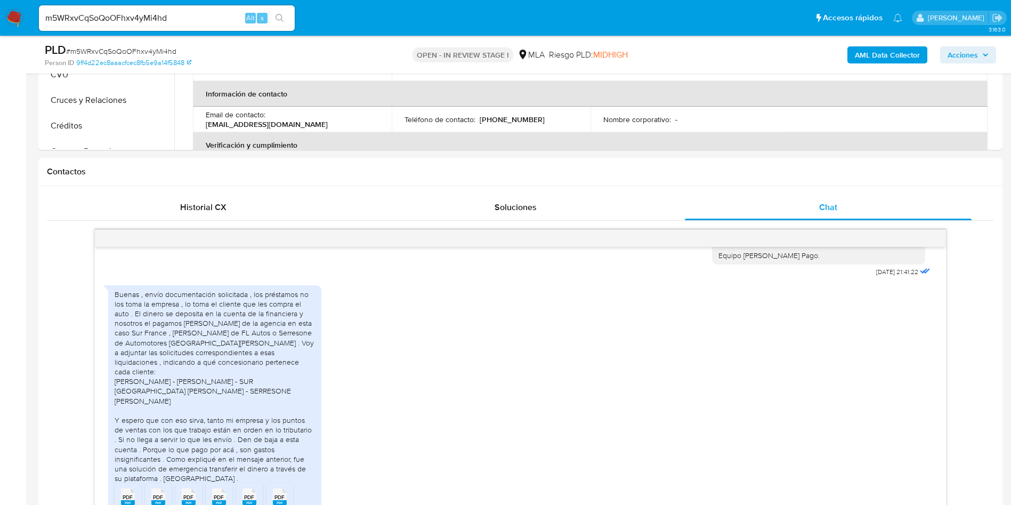
click at [193, 13] on input "m5WRxvCqSoQoOFhxv4yMi4hd" at bounding box center [167, 18] width 256 height 14
paste input "7cyD5859IdpNn23t9xF4mhPz"
type input "7cyD5859IdpNn23t9xF4mhPz"
click at [278, 15] on icon "search-icon" at bounding box center [280, 18] width 9 height 9
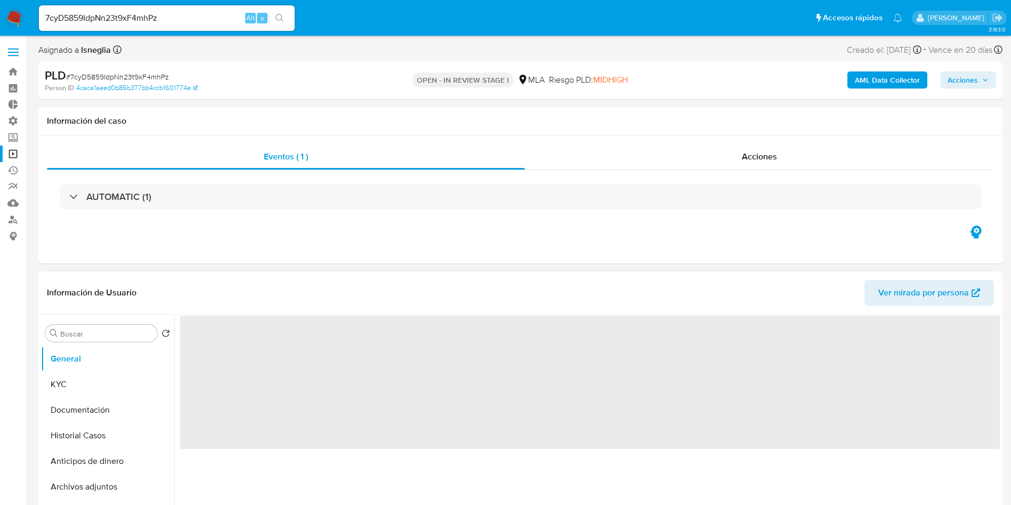
select select "10"
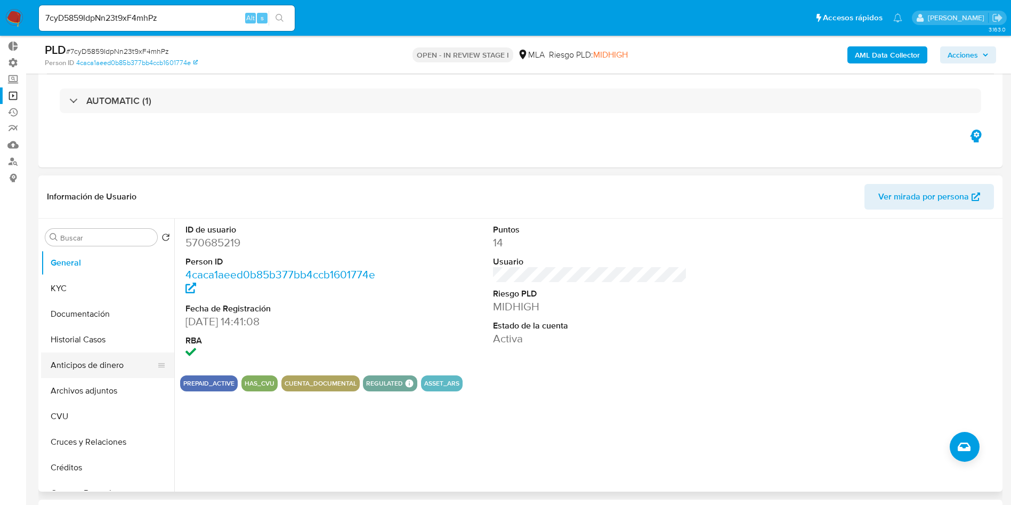
scroll to position [80, 0]
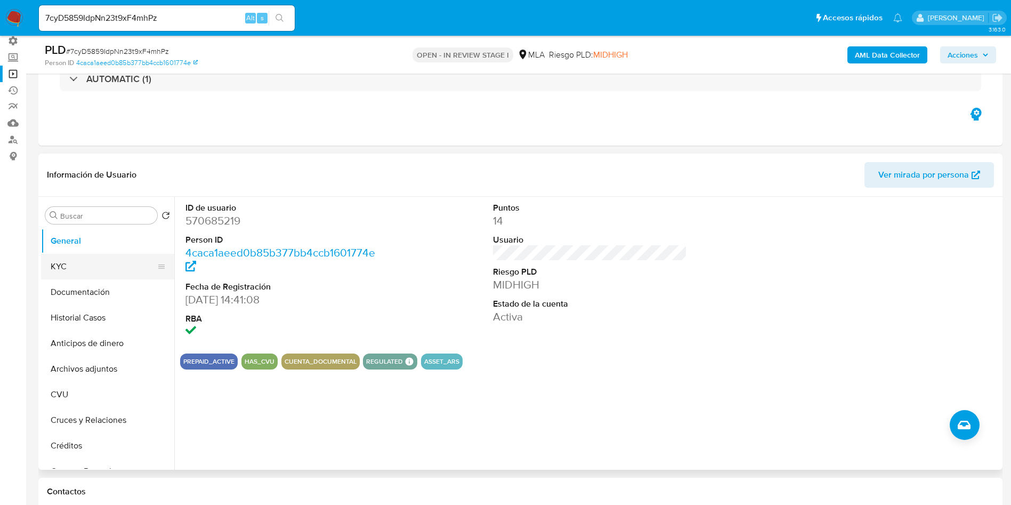
click at [64, 264] on button "KYC" at bounding box center [103, 267] width 125 height 26
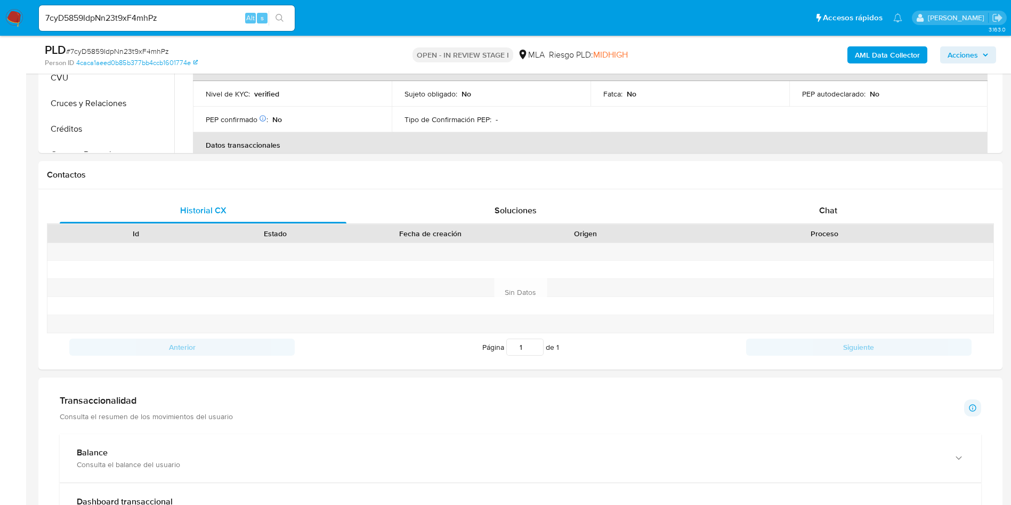
scroll to position [400, 0]
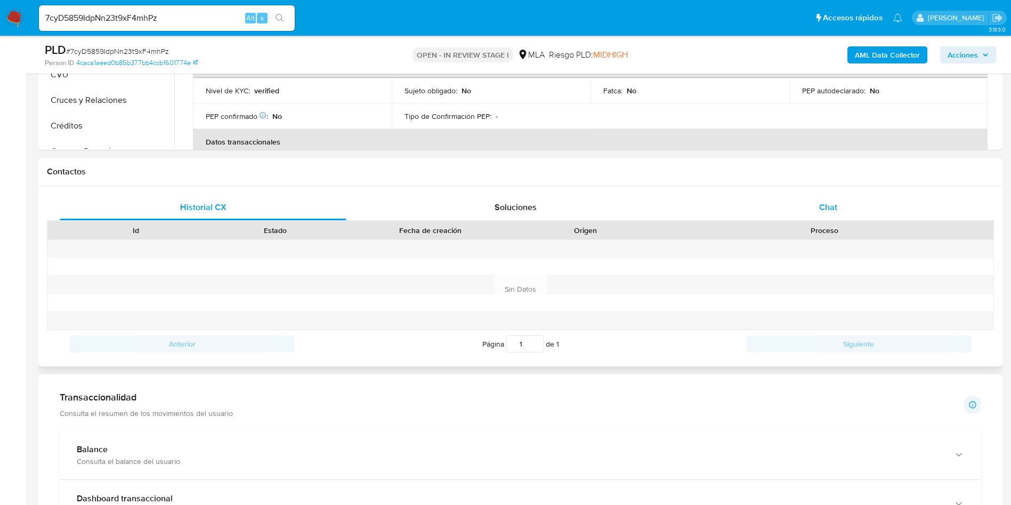
click at [830, 213] on div "Chat" at bounding box center [828, 208] width 287 height 26
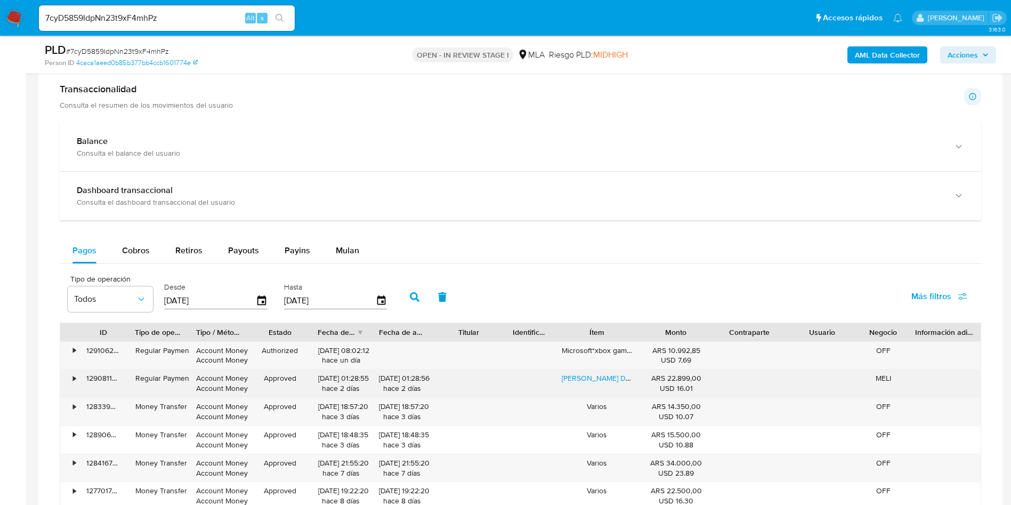
scroll to position [959, 0]
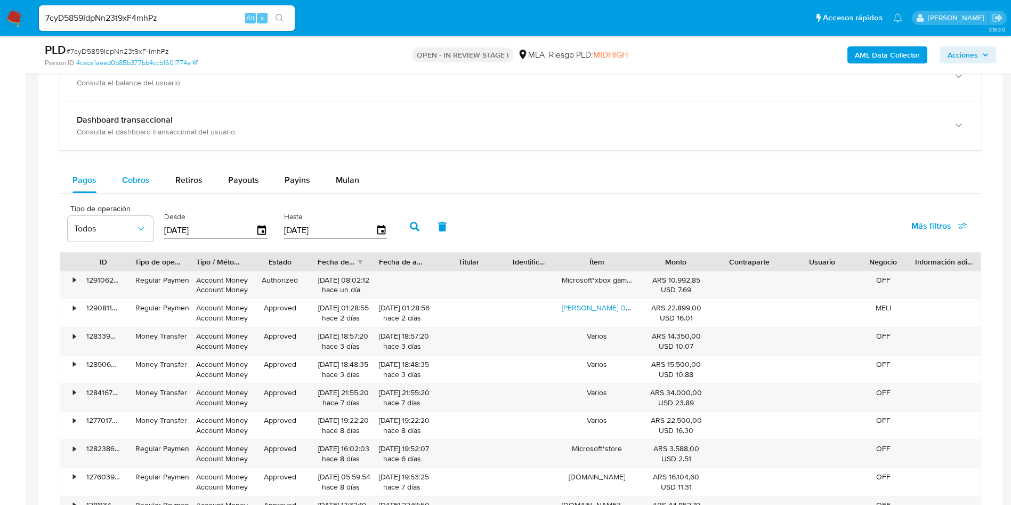
drag, startPoint x: 184, startPoint y: 172, endPoint x: 156, endPoint y: 180, distance: 30.0
click at [184, 172] on div "Retiros" at bounding box center [188, 180] width 27 height 26
select select "10"
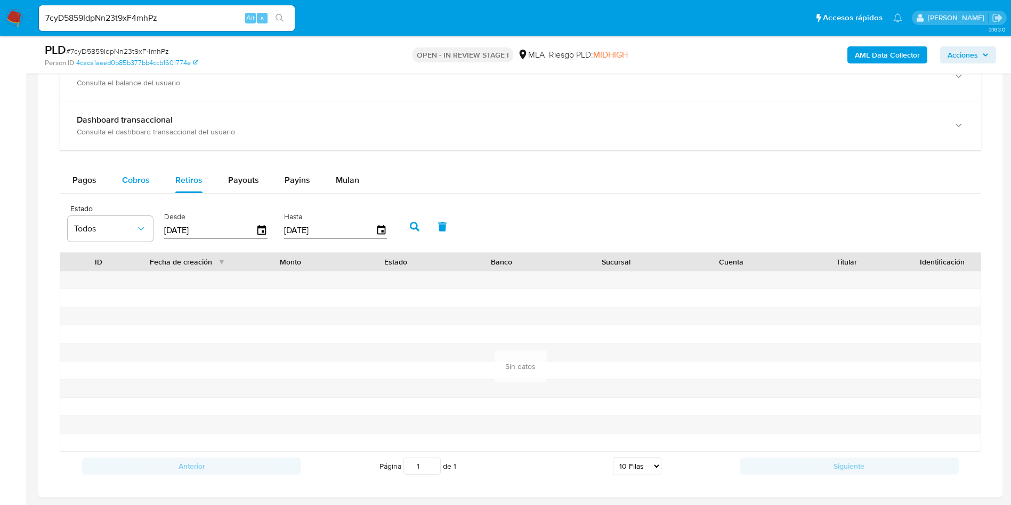
click at [138, 182] on span "Cobros" at bounding box center [136, 180] width 28 height 12
select select "10"
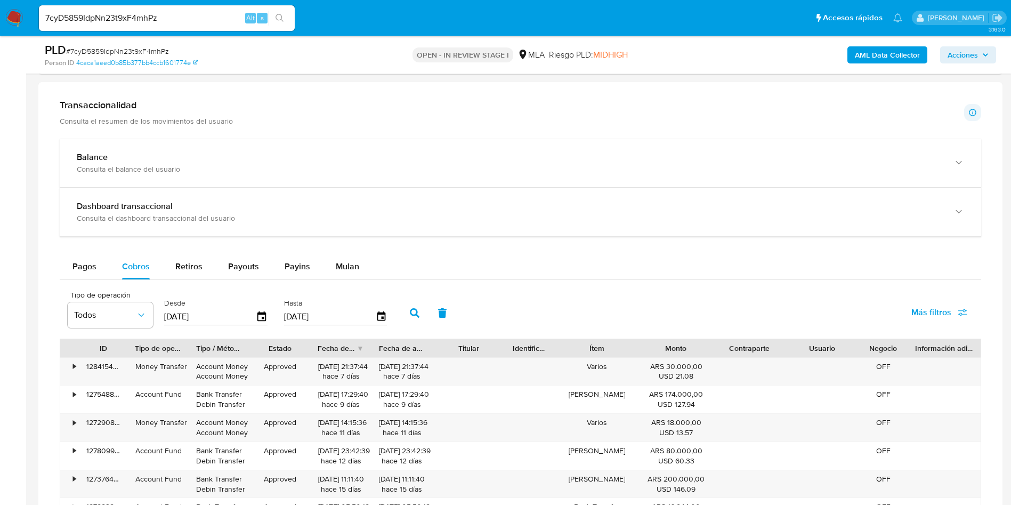
scroll to position [560, 0]
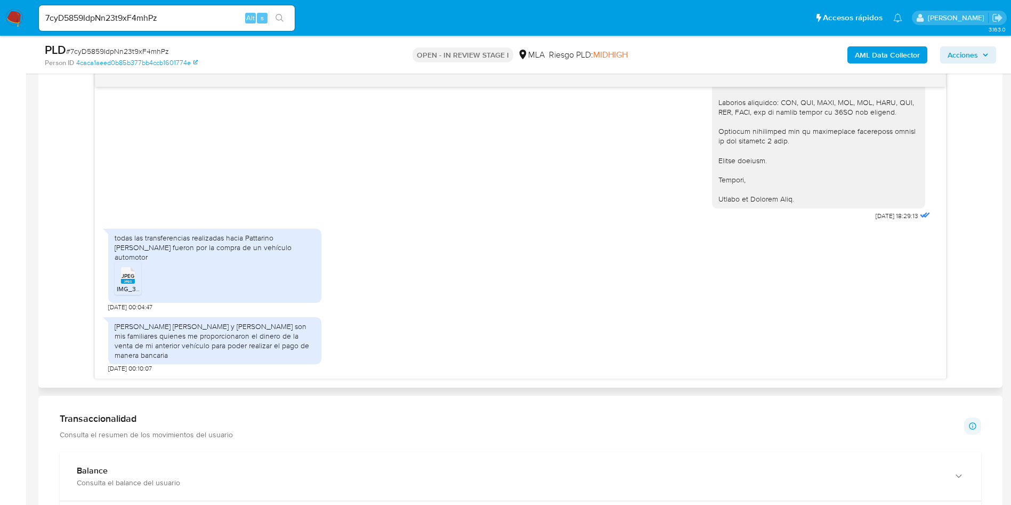
click at [120, 273] on div "JPEG JPEG" at bounding box center [128, 274] width 22 height 21
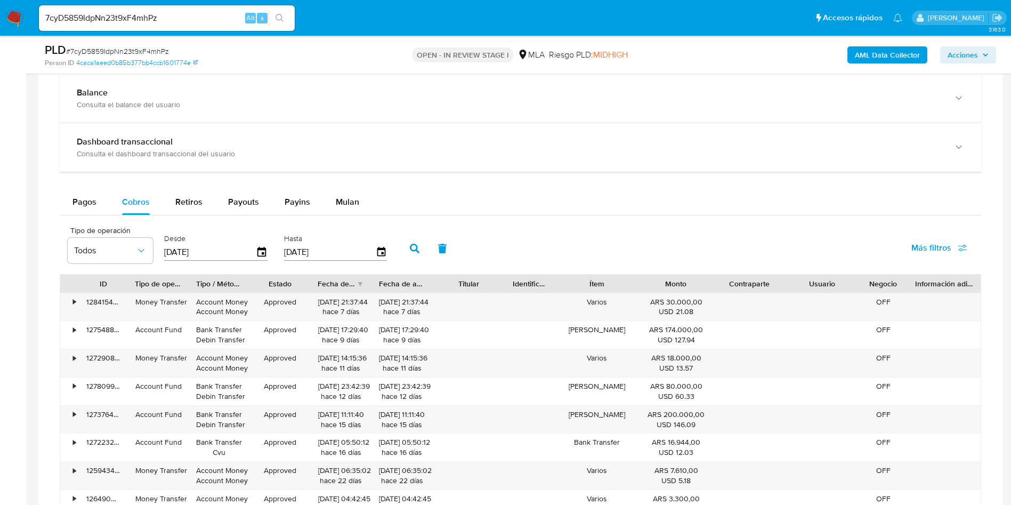
scroll to position [1039, 0]
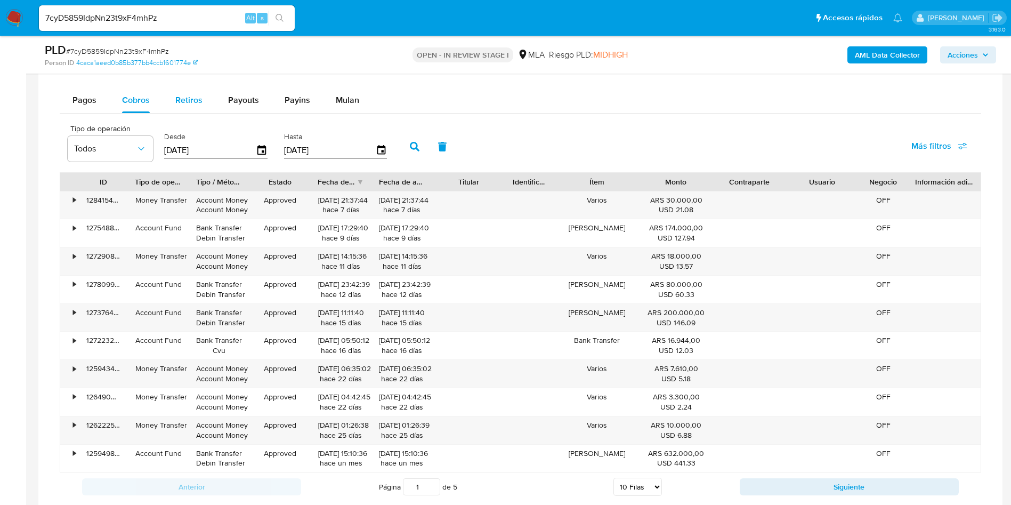
click at [186, 102] on span "Retiros" at bounding box center [188, 100] width 27 height 12
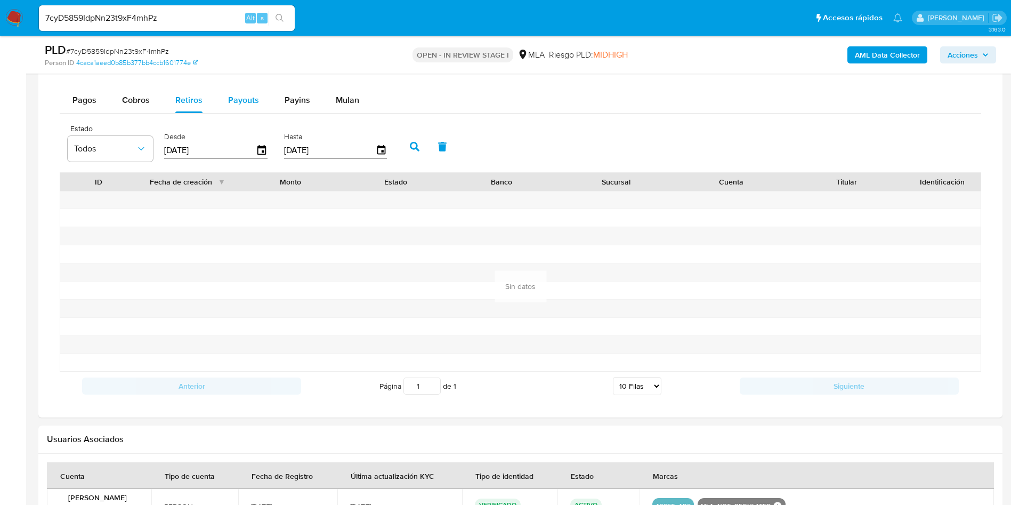
click at [229, 105] on span "Payouts" at bounding box center [243, 100] width 31 height 12
select select "10"
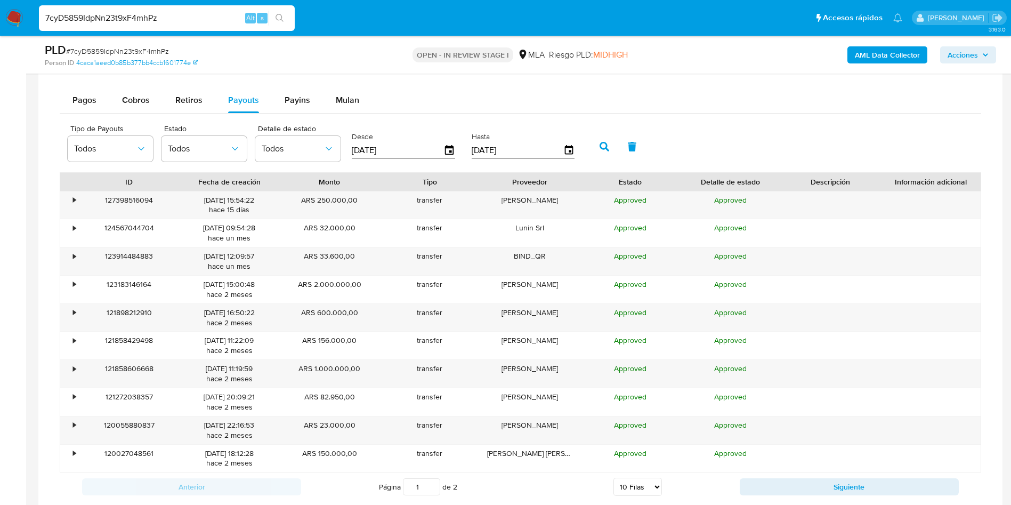
click at [122, 17] on input "7cyD5859IdpNn23t9xF4mhPz" at bounding box center [167, 18] width 256 height 14
paste input "b4QdsFJ7BiVamIsfjGiNxsn9"
type input "b4QdsFJ7BiVamIsfjGiNxsn9"
click at [284, 19] on icon "search-icon" at bounding box center [280, 18] width 9 height 9
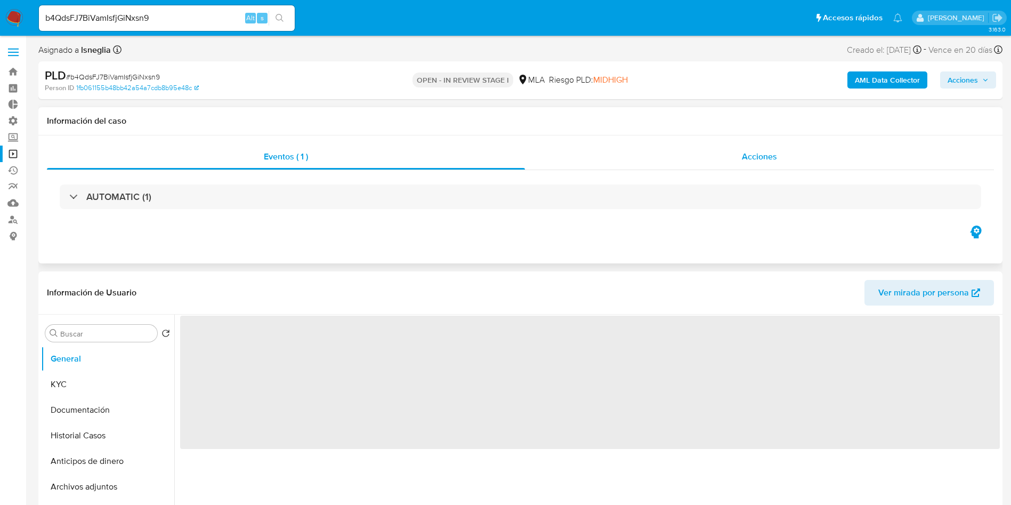
click at [759, 167] on div "Acciones" at bounding box center [759, 157] width 469 height 26
select select "10"
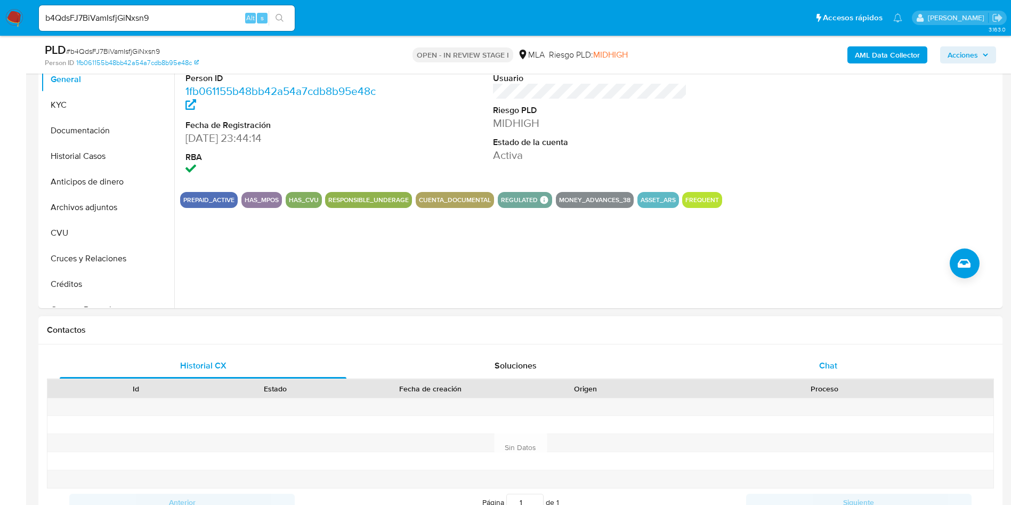
click at [856, 360] on div "Chat" at bounding box center [828, 366] width 287 height 26
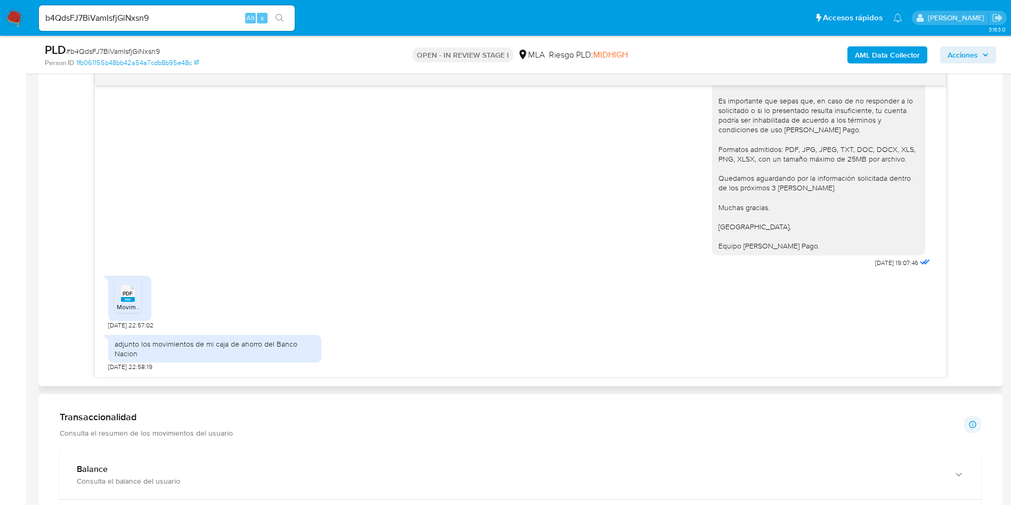
scroll to position [900, 0]
click at [133, 296] on icon at bounding box center [128, 293] width 14 height 17
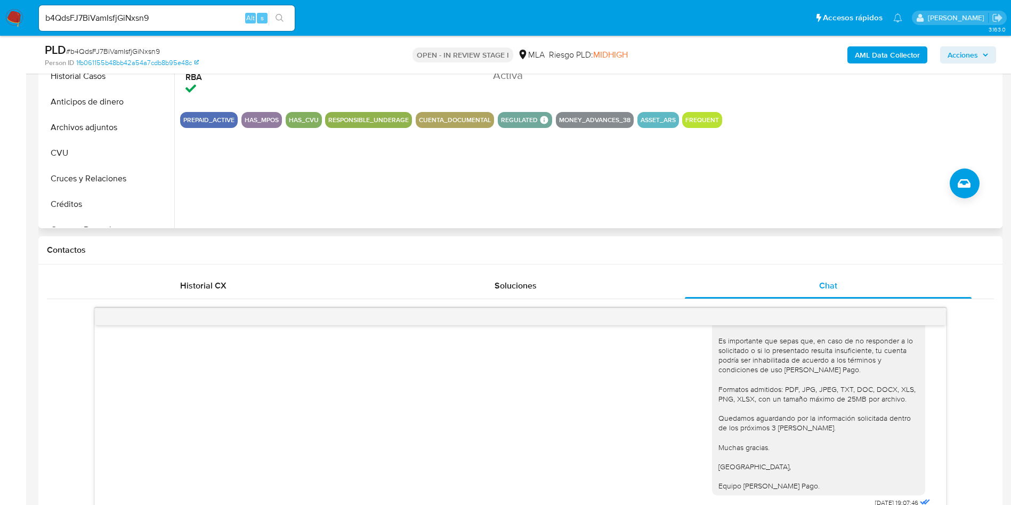
scroll to position [240, 0]
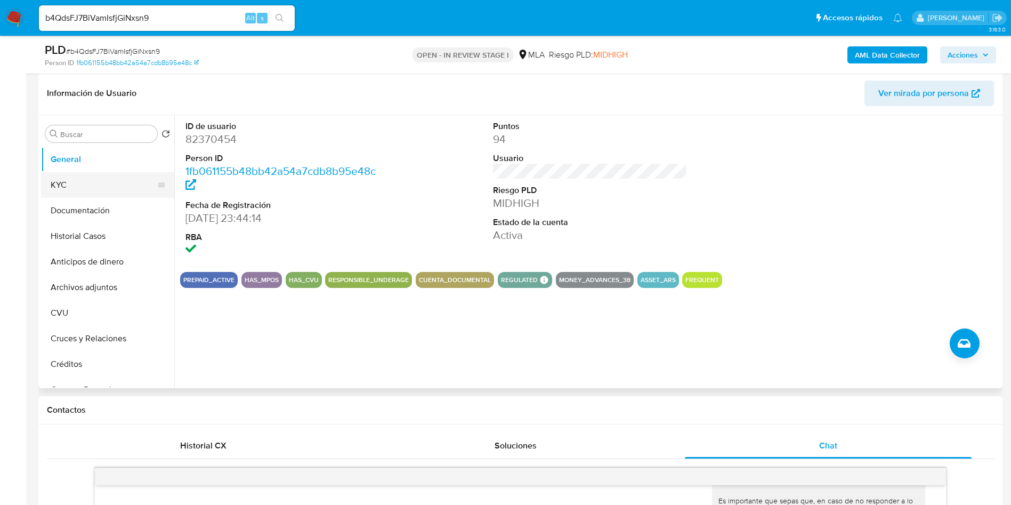
click at [84, 194] on button "KYC" at bounding box center [103, 185] width 125 height 26
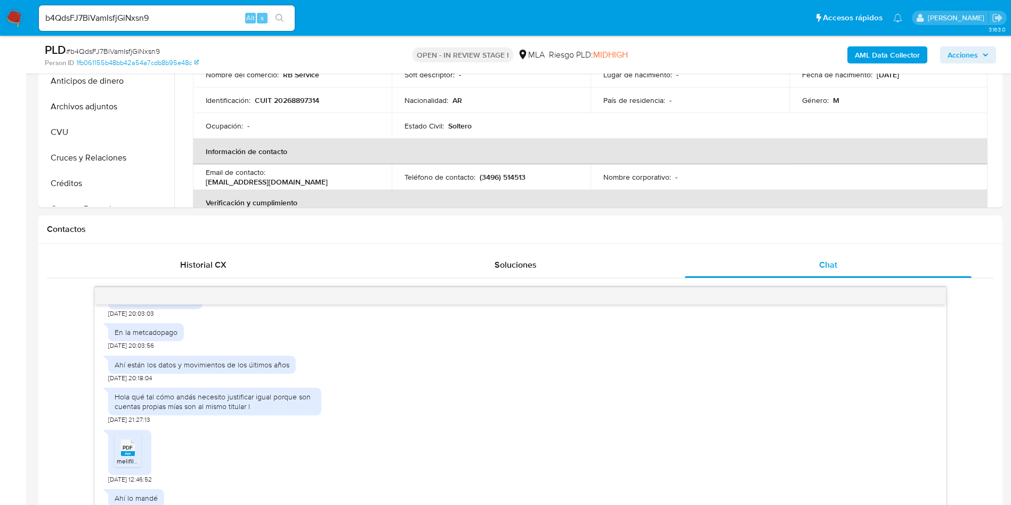
scroll to position [320, 0]
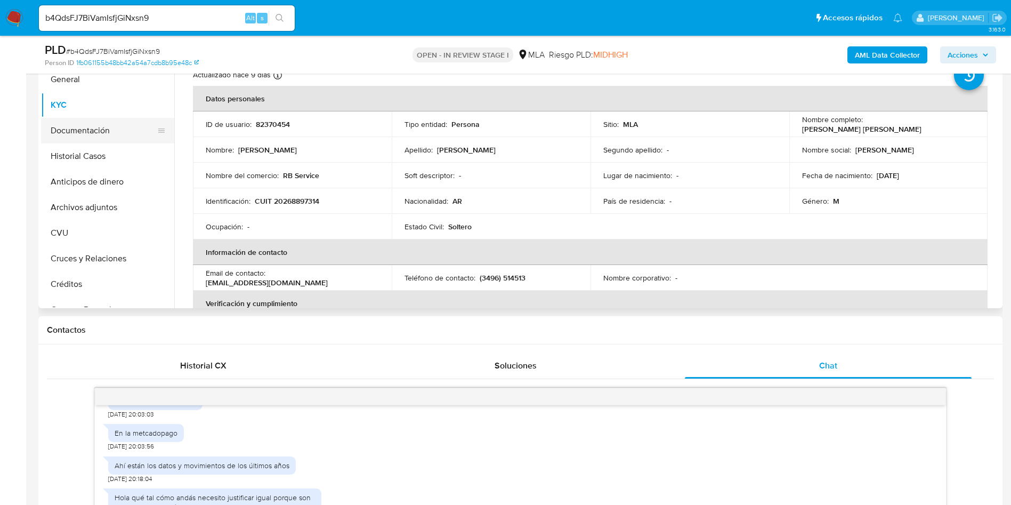
click at [107, 142] on button "Documentación" at bounding box center [103, 131] width 125 height 26
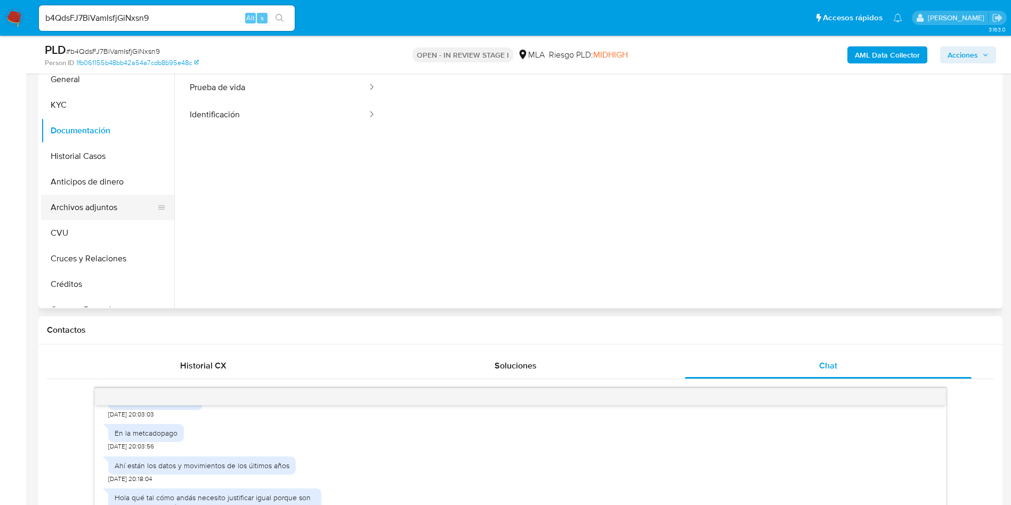
click at [249, 88] on button "Prueba de vida" at bounding box center [274, 87] width 188 height 27
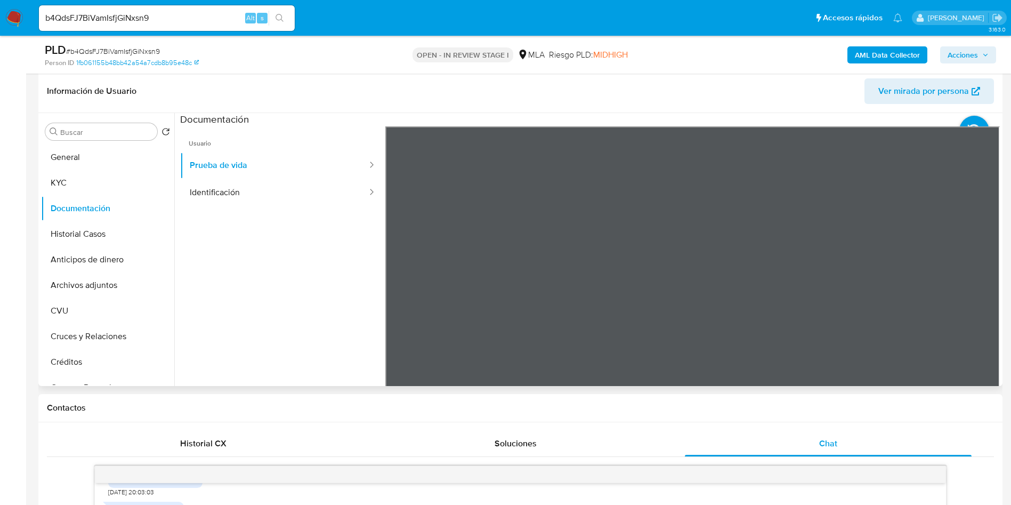
scroll to position [240, 0]
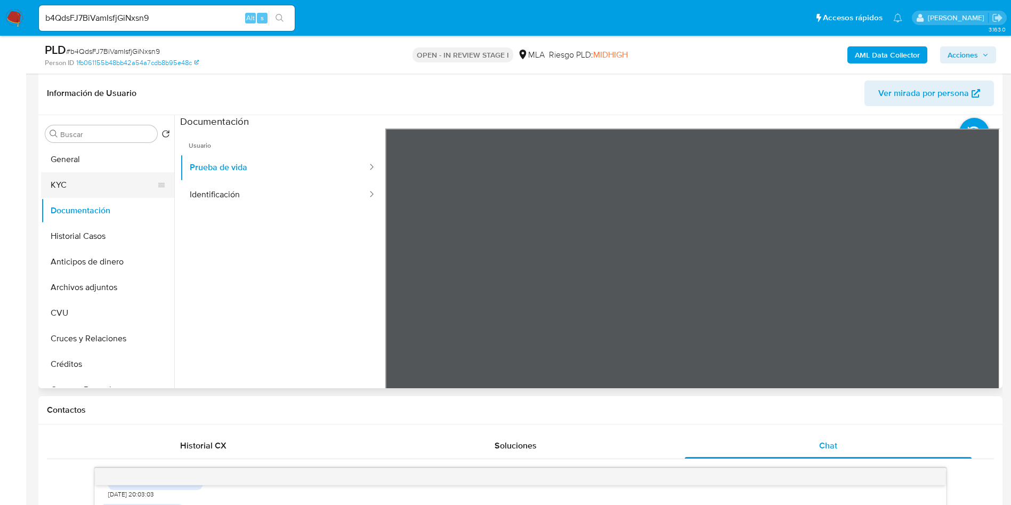
click at [76, 179] on button "KYC" at bounding box center [103, 185] width 125 height 26
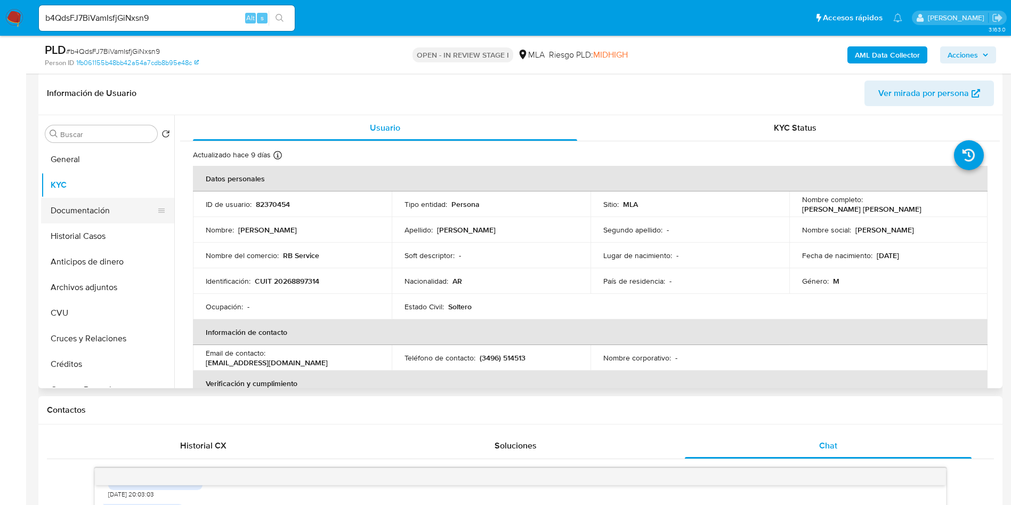
click at [80, 209] on button "Documentación" at bounding box center [103, 211] width 125 height 26
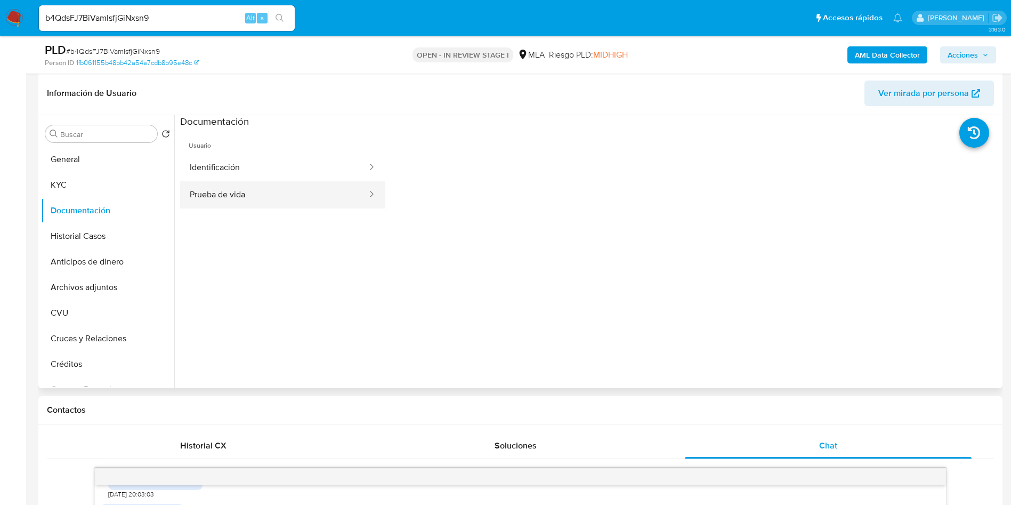
click at [238, 195] on button "Prueba de vida" at bounding box center [274, 194] width 188 height 27
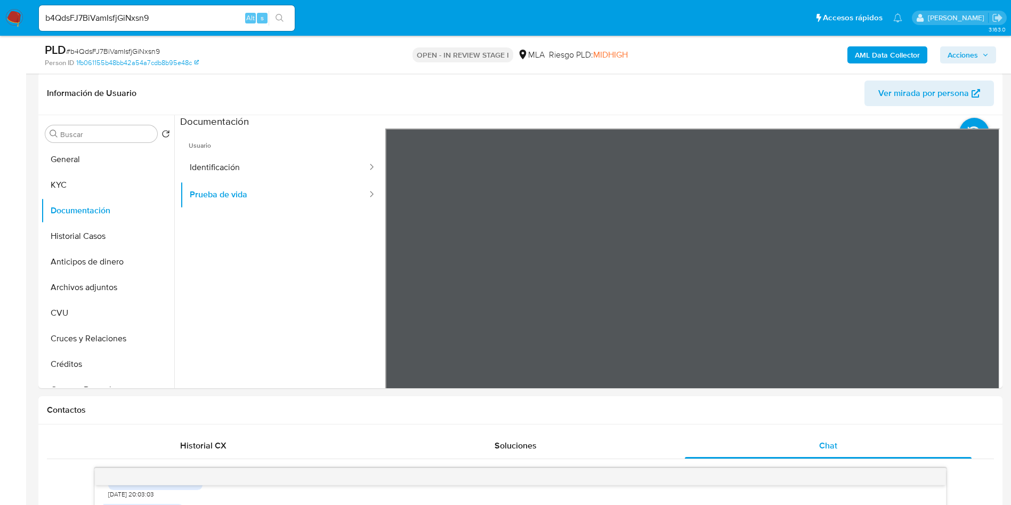
click at [143, 22] on input "b4QdsFJ7BiVamIsfjGiNxsn9" at bounding box center [167, 18] width 256 height 14
paste input "C6MMT1ZnFXbUTUZszJMhoh6X"
type input "C6MMT1ZnFXbUTUZszJMhoh6X"
click at [277, 17] on icon "search-icon" at bounding box center [280, 18] width 9 height 9
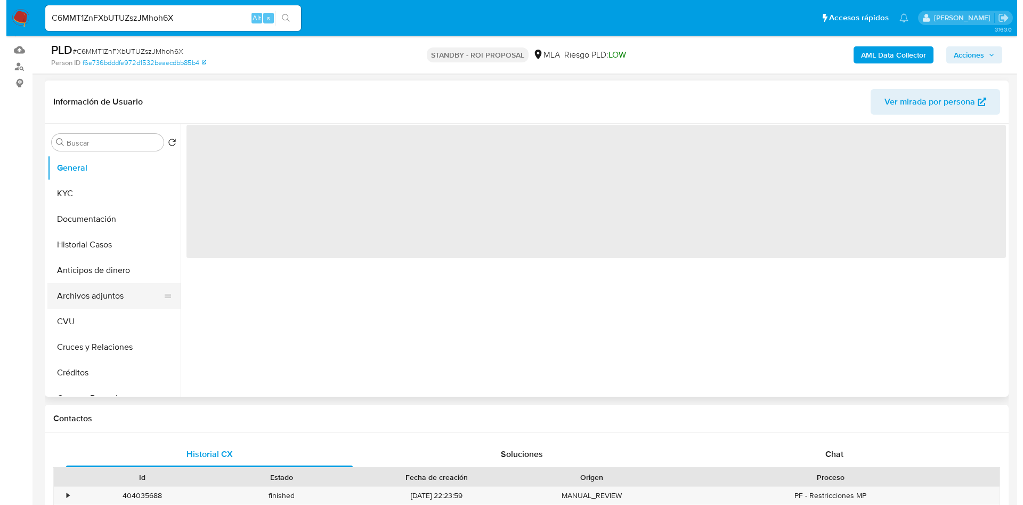
scroll to position [160, 0]
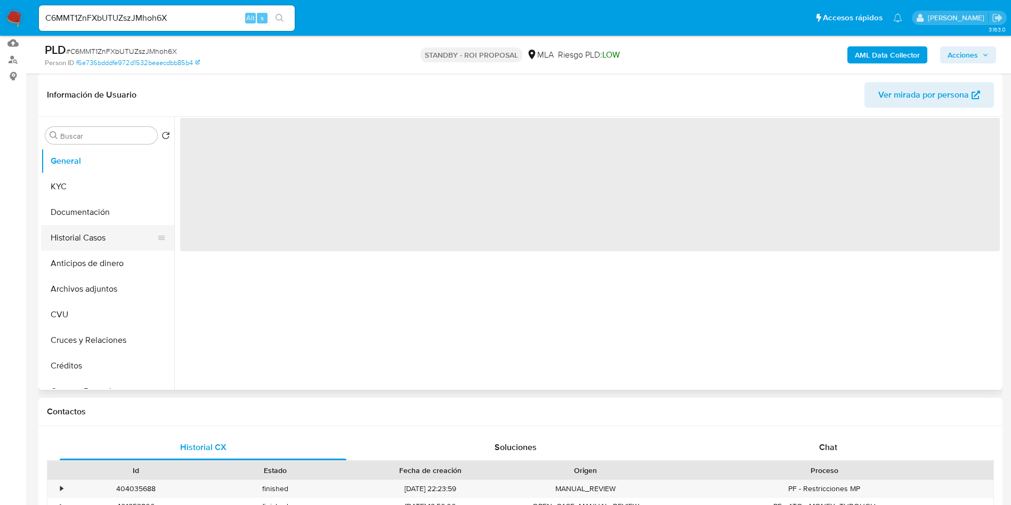
click at [78, 240] on button "Historial Casos" at bounding box center [103, 238] width 125 height 26
select select "10"
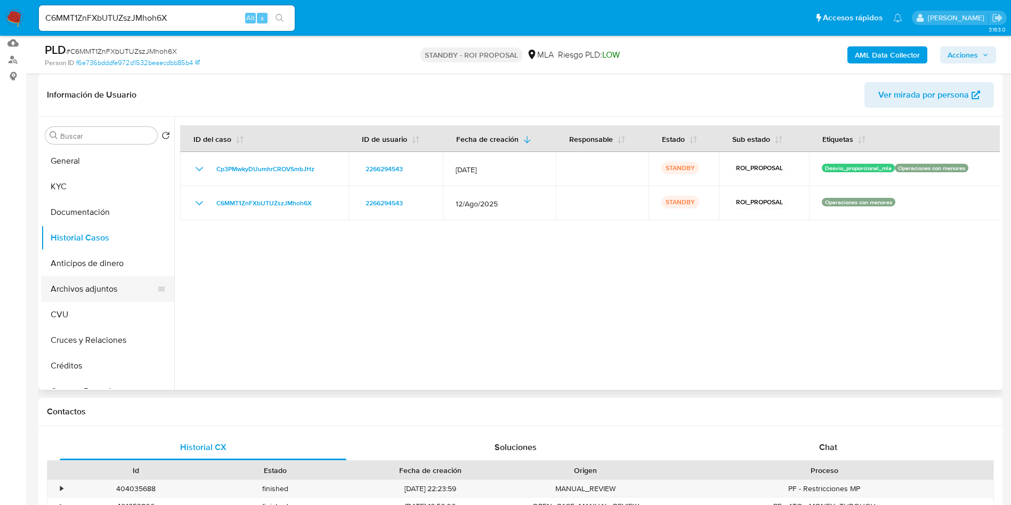
click at [82, 291] on button "Archivos adjuntos" at bounding box center [103, 289] width 125 height 26
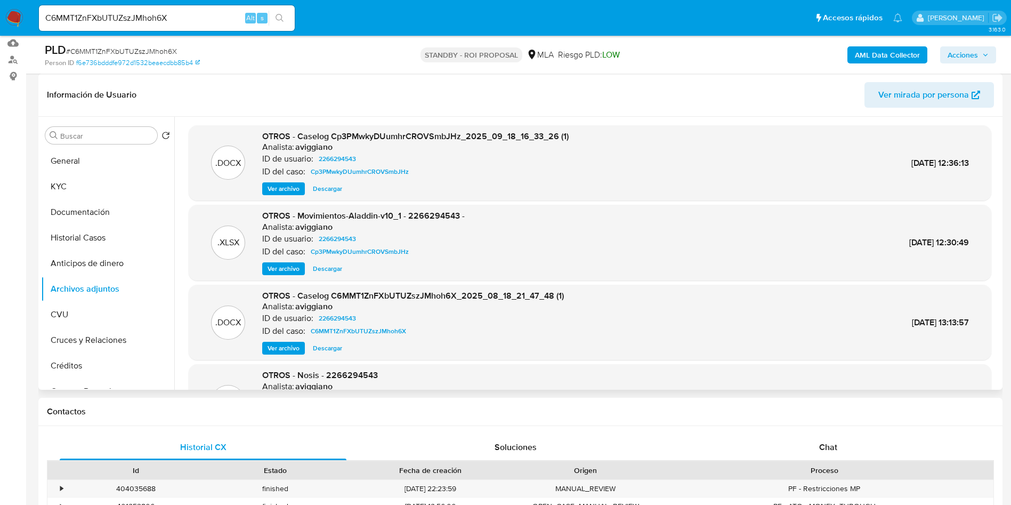
click at [287, 192] on span "Ver archivo" at bounding box center [284, 188] width 32 height 11
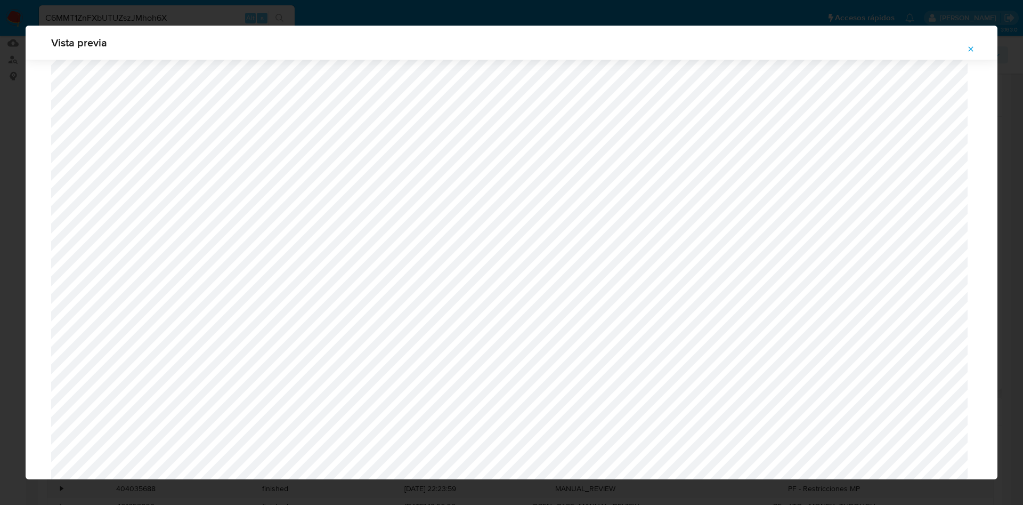
scroll to position [219, 0]
click at [972, 48] on icon "Attachment preview" at bounding box center [971, 48] width 5 height 5
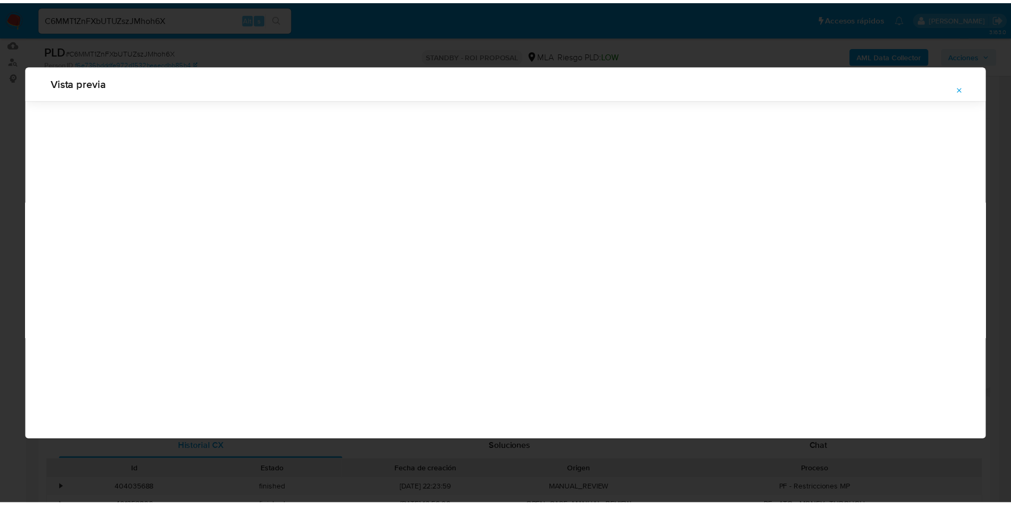
scroll to position [0, 0]
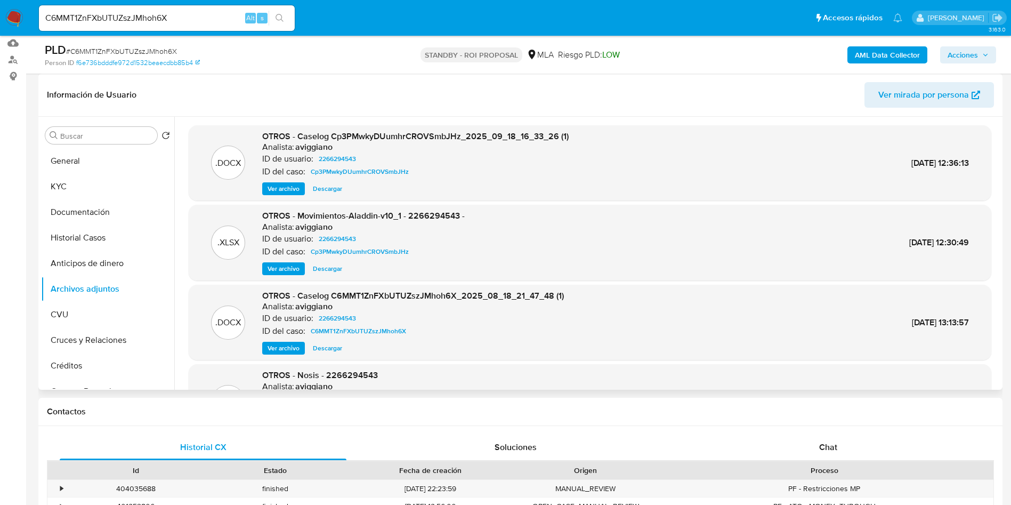
click at [334, 349] on span "Descargar" at bounding box center [327, 348] width 29 height 11
click at [86, 239] on button "Historial Casos" at bounding box center [103, 238] width 125 height 26
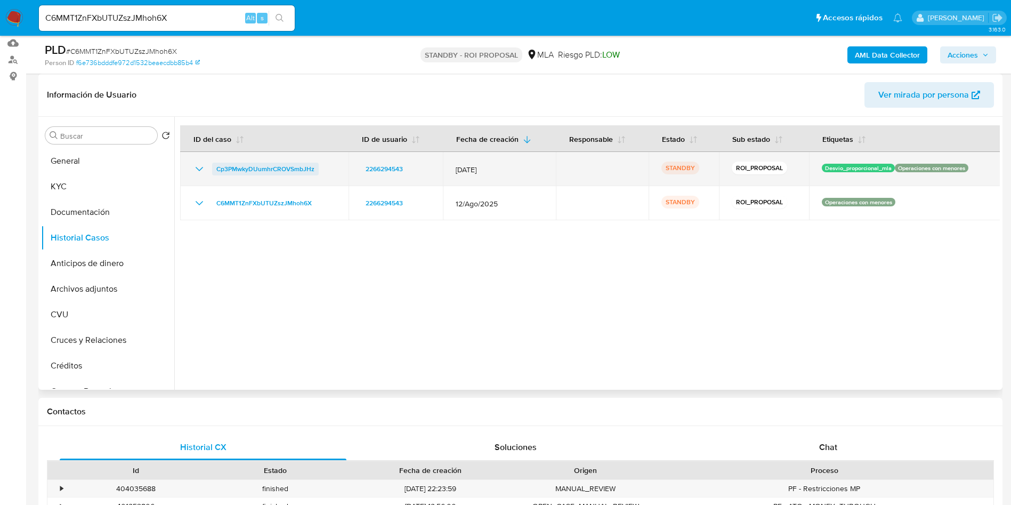
drag, startPoint x: 327, startPoint y: 172, endPoint x: 216, endPoint y: 172, distance: 110.9
click at [216, 172] on div "Cp3PMwkyDUumhrCROVSmbJHz" at bounding box center [264, 169] width 143 height 13
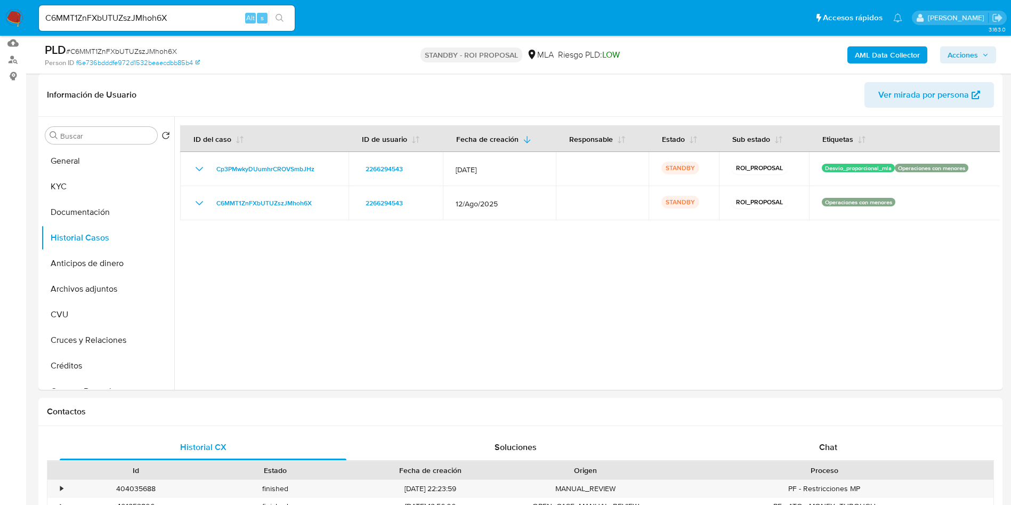
click at [192, 20] on input "C6MMT1ZnFXbUTUZszJMhoh6X" at bounding box center [167, 18] width 256 height 14
paste input "mGoCfqCJjBDVzGQrUAB51nWu"
type input "mGoCfqCJjBDVzGQrUAB51nWu"
click at [289, 19] on button "search-icon" at bounding box center [280, 18] width 22 height 15
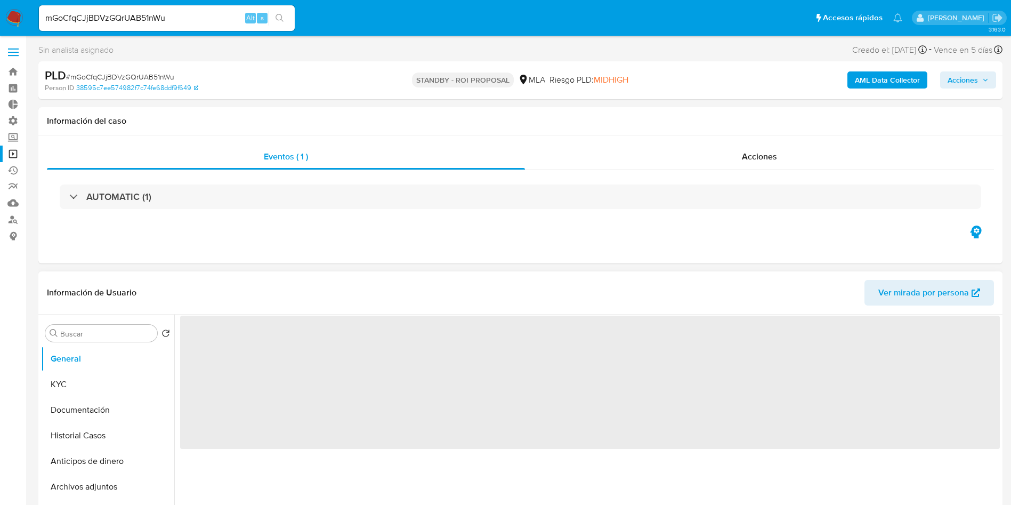
select select "10"
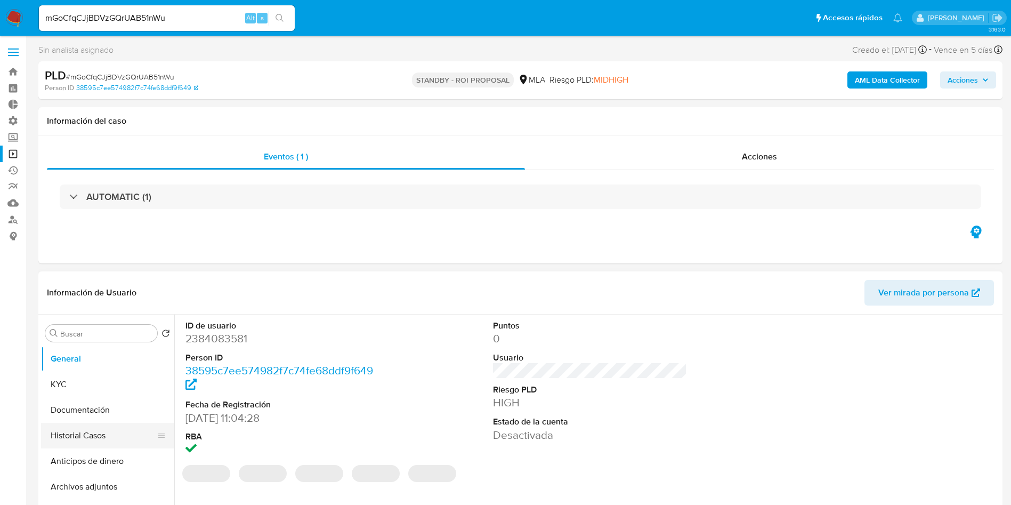
click at [95, 433] on button "Historial Casos" at bounding box center [103, 436] width 125 height 26
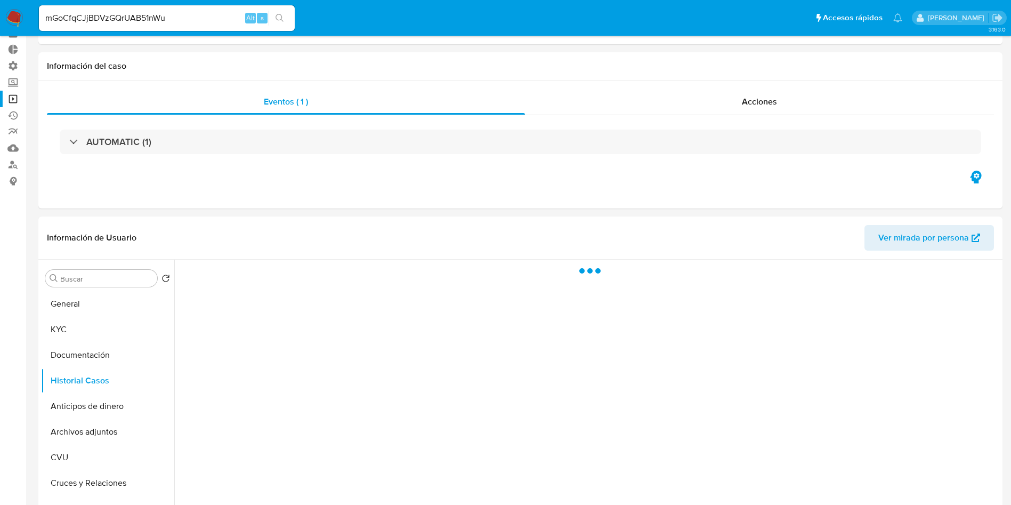
scroll to position [80, 0]
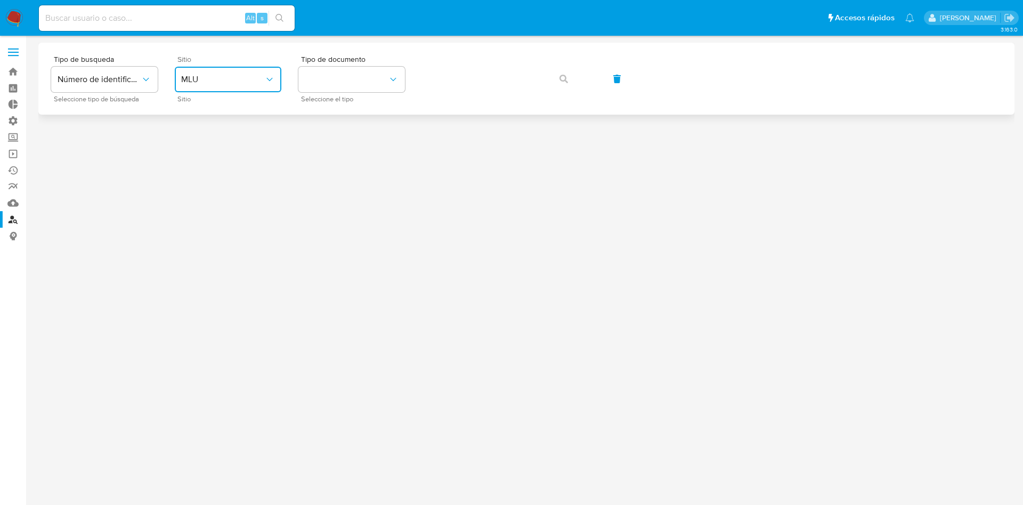
click at [226, 71] on button "MLU" at bounding box center [228, 80] width 107 height 26
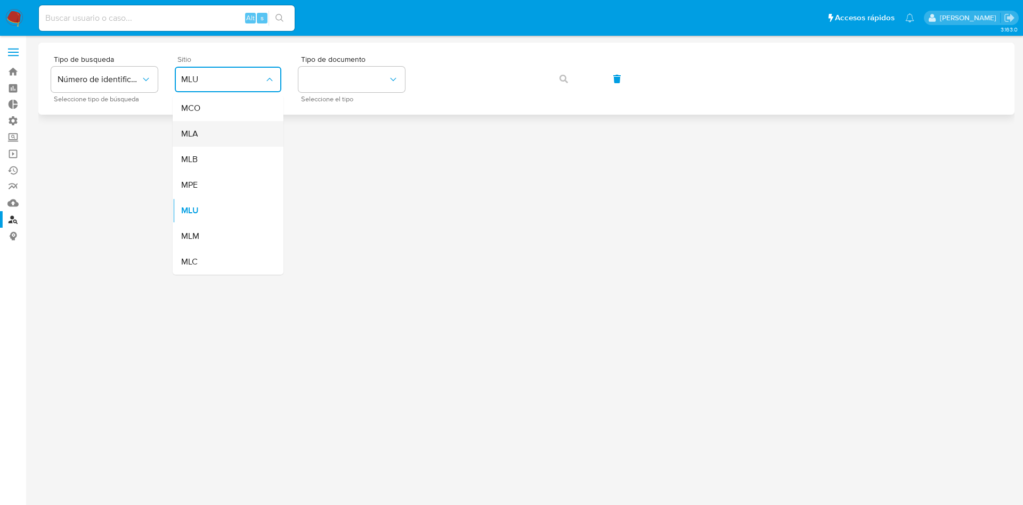
click at [216, 140] on div "MLA" at bounding box center [224, 134] width 87 height 26
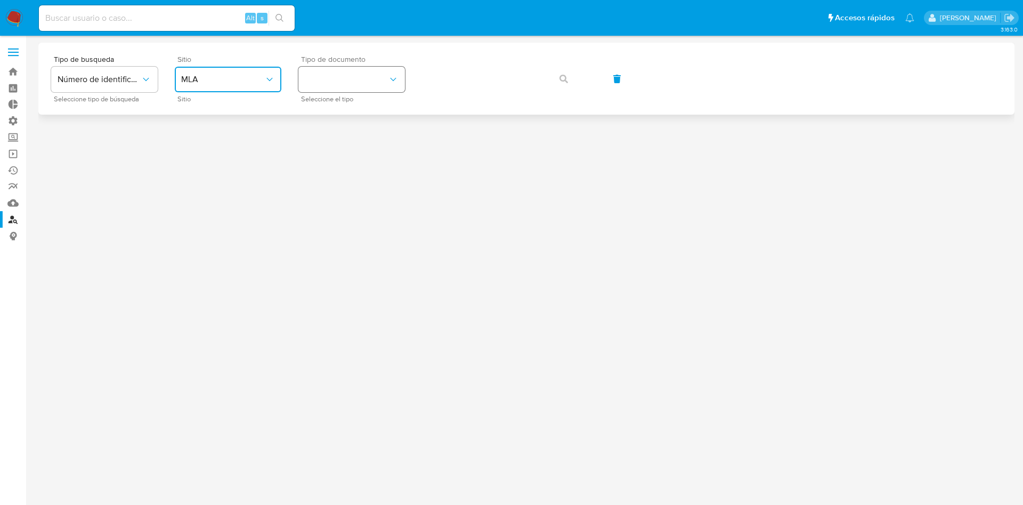
click at [327, 78] on button "identificationType" at bounding box center [352, 80] width 107 height 26
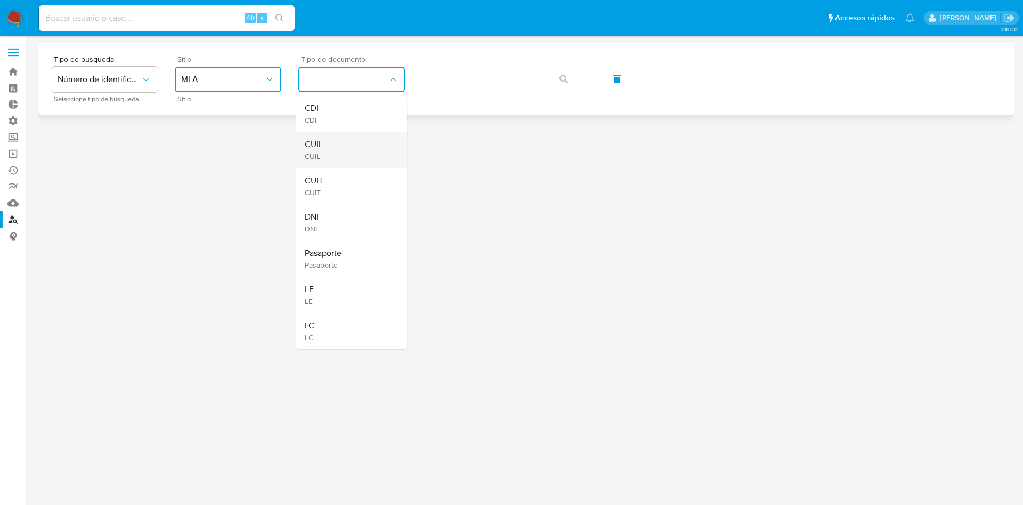
click at [333, 144] on div "CUIL CUIL" at bounding box center [348, 150] width 87 height 36
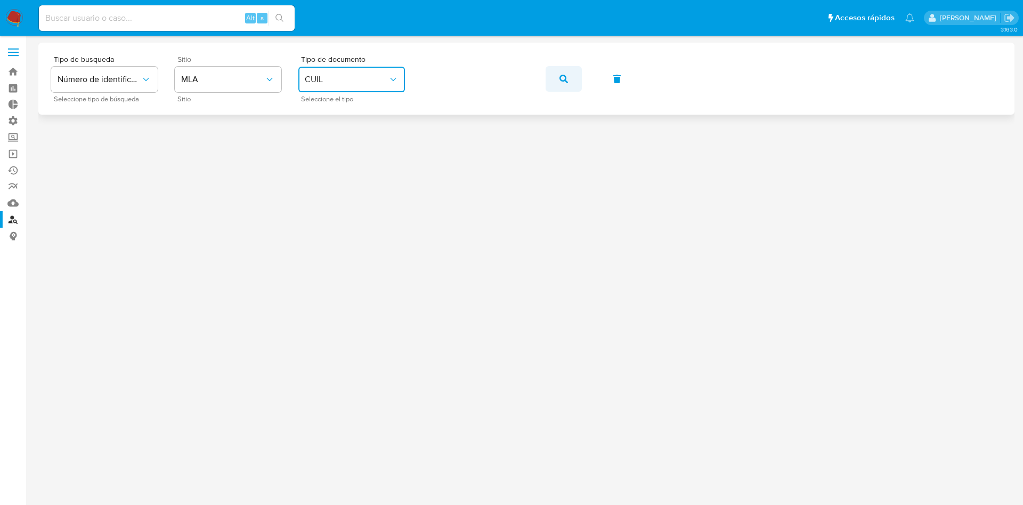
click at [569, 79] on button "button" at bounding box center [564, 79] width 36 height 26
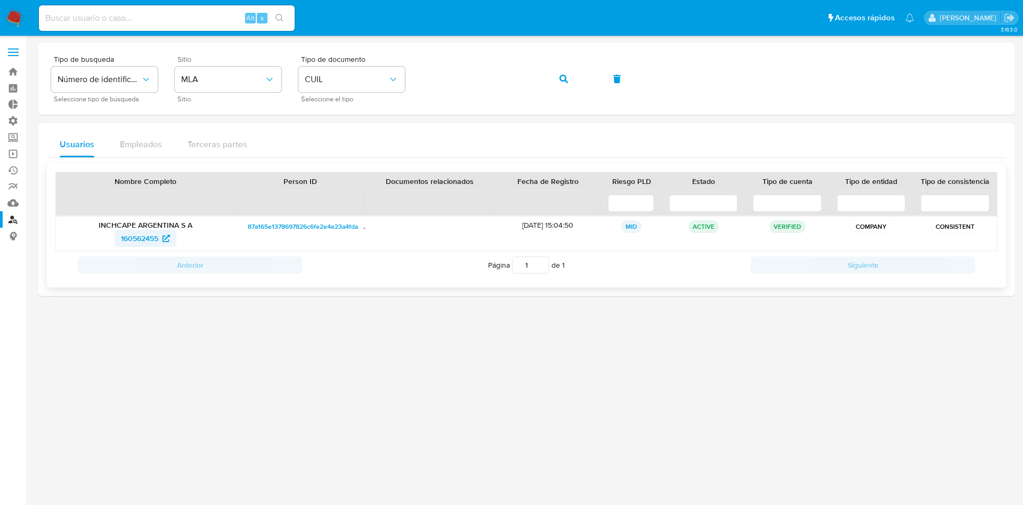
click at [146, 245] on span "160562455" at bounding box center [139, 238] width 37 height 17
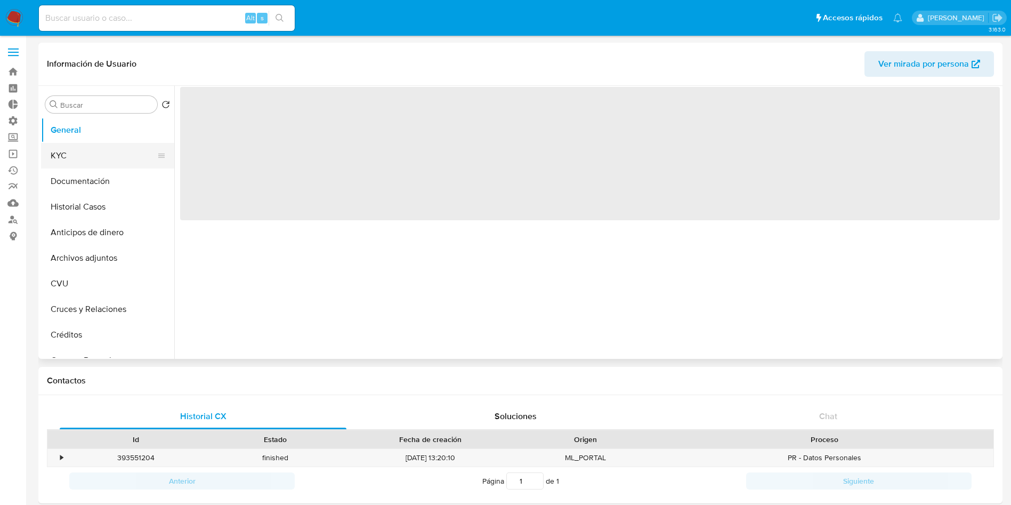
select select "10"
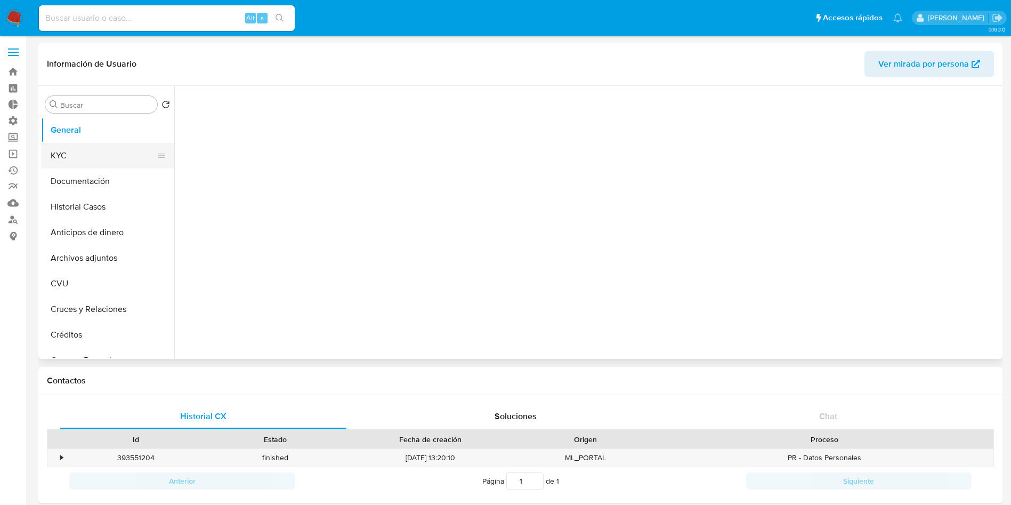
click at [76, 156] on button "KYC" at bounding box center [103, 156] width 125 height 26
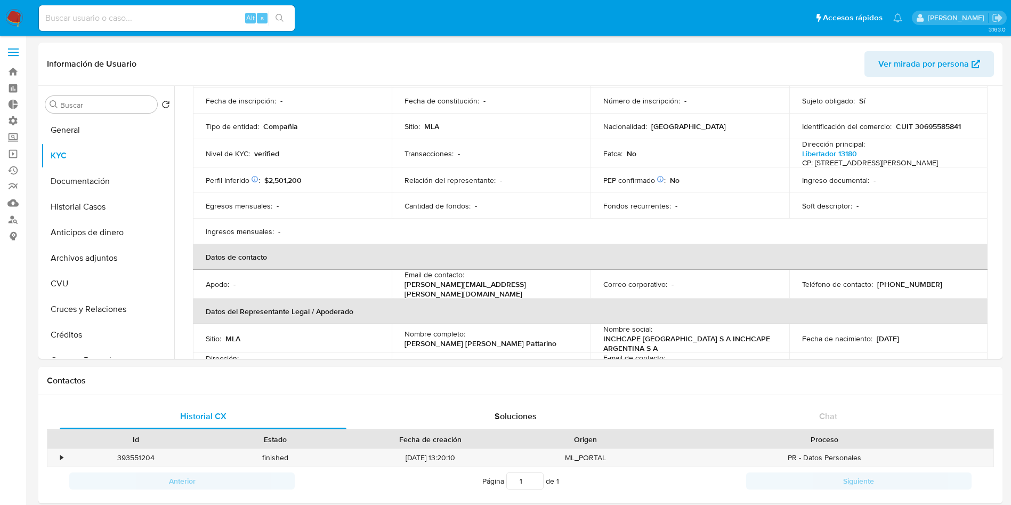
scroll to position [80, 0]
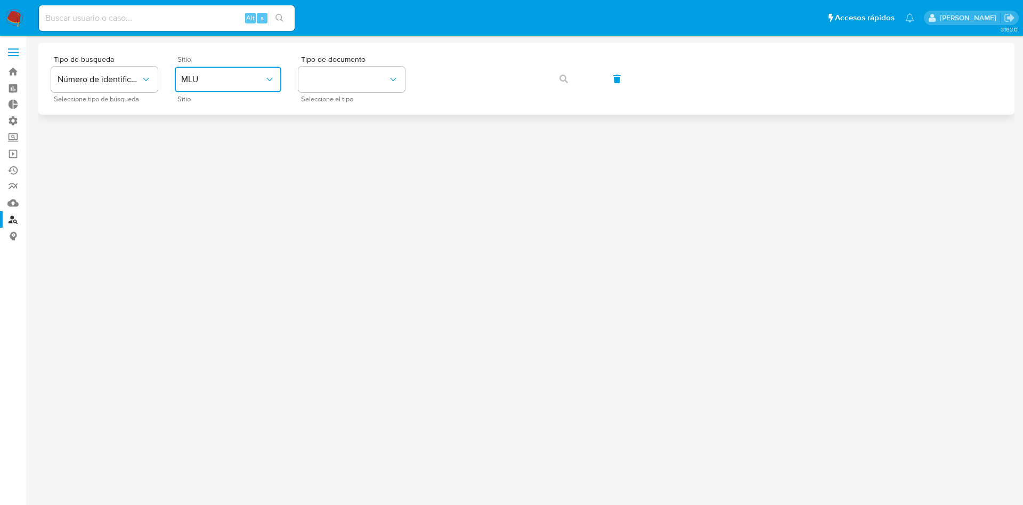
click at [235, 72] on button "MLU" at bounding box center [228, 80] width 107 height 26
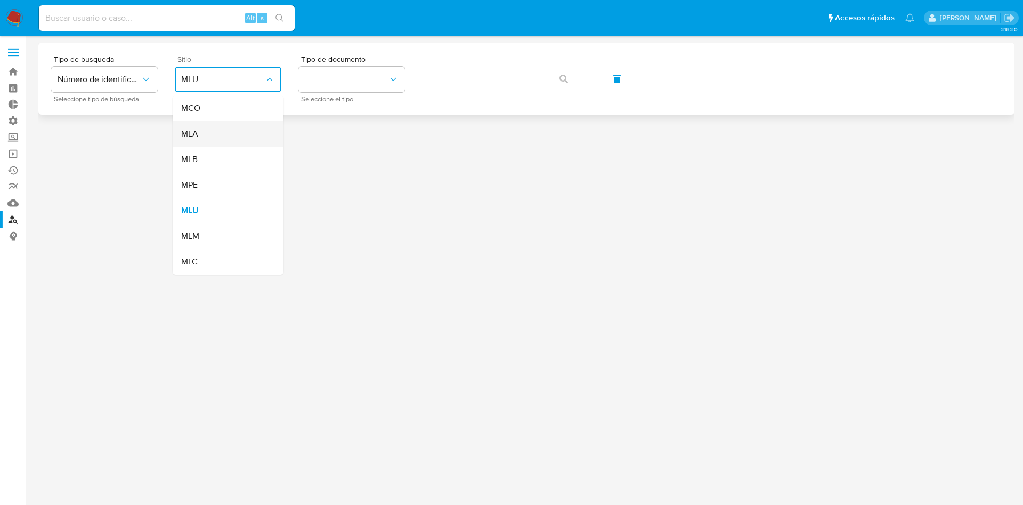
click at [198, 138] on div "MLA" at bounding box center [224, 134] width 87 height 26
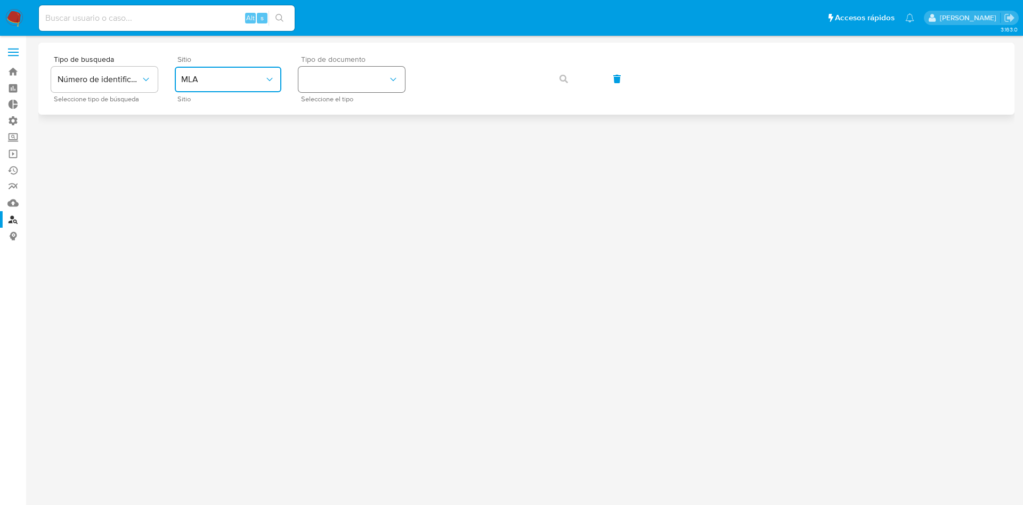
click at [354, 77] on button "identificationType" at bounding box center [352, 80] width 107 height 26
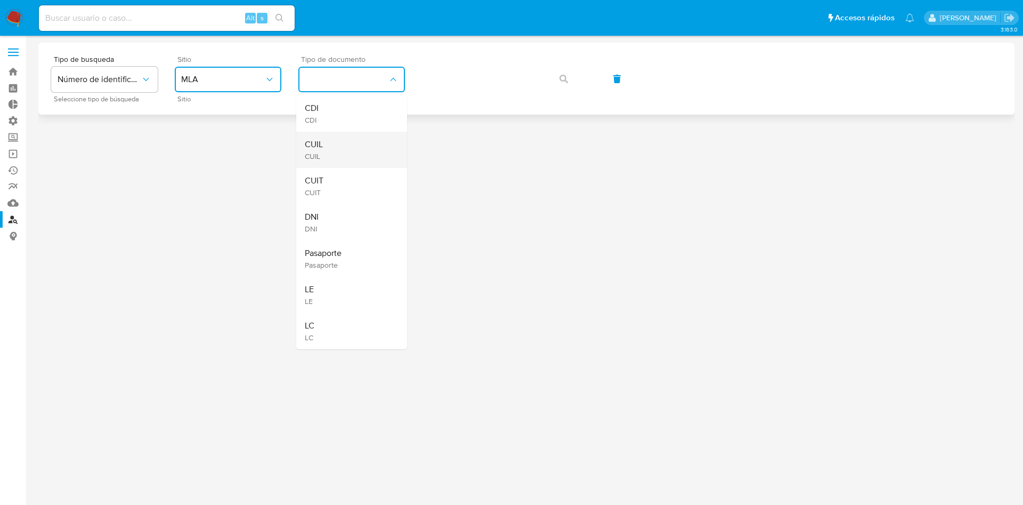
click at [337, 148] on div "CUIL CUIL" at bounding box center [348, 150] width 87 height 36
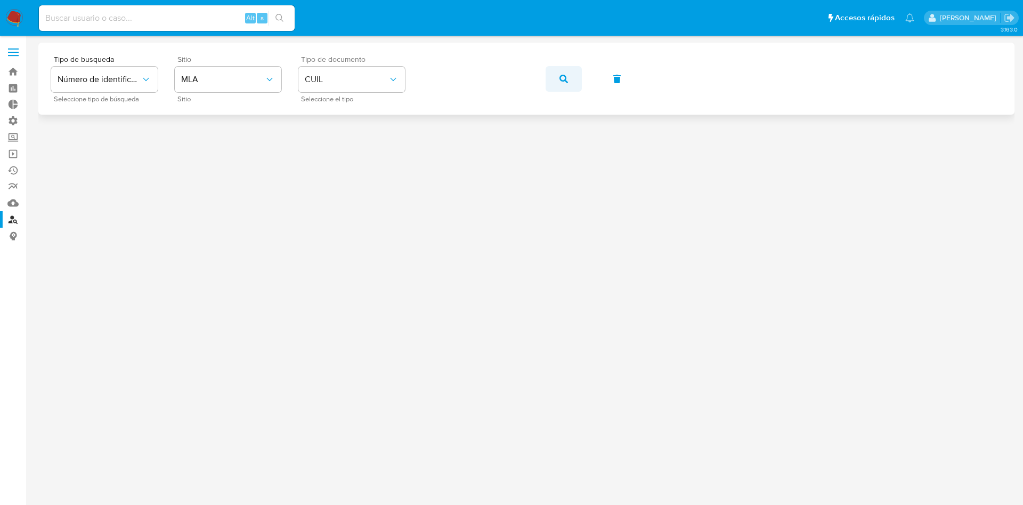
click at [559, 75] on button "button" at bounding box center [564, 79] width 36 height 26
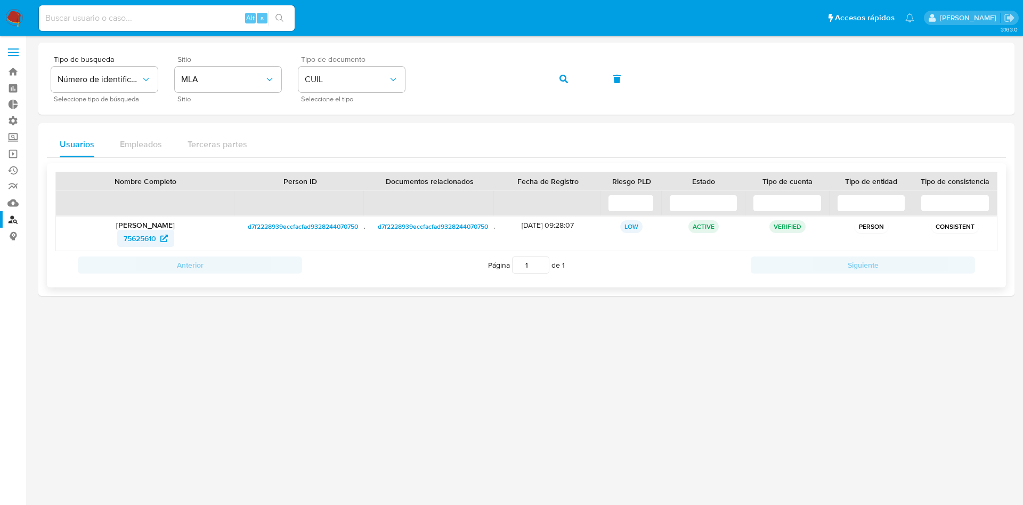
click at [130, 235] on span "75625610" at bounding box center [140, 238] width 33 height 17
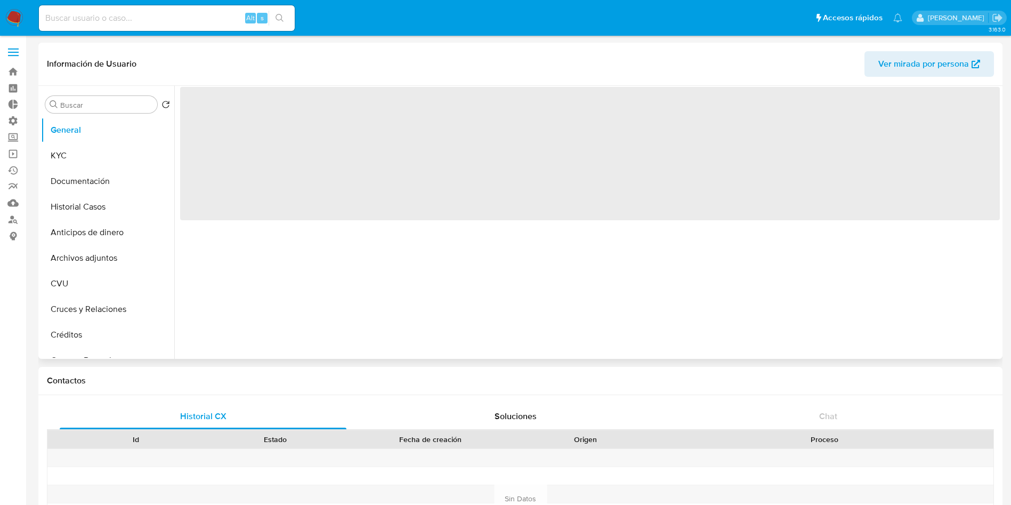
select select "10"
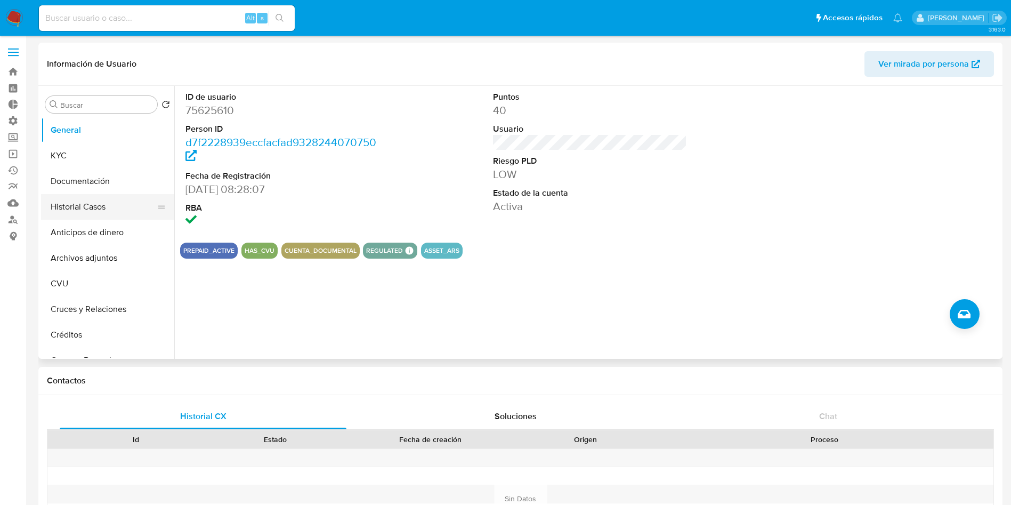
click at [74, 206] on button "Historial Casos" at bounding box center [103, 207] width 125 height 26
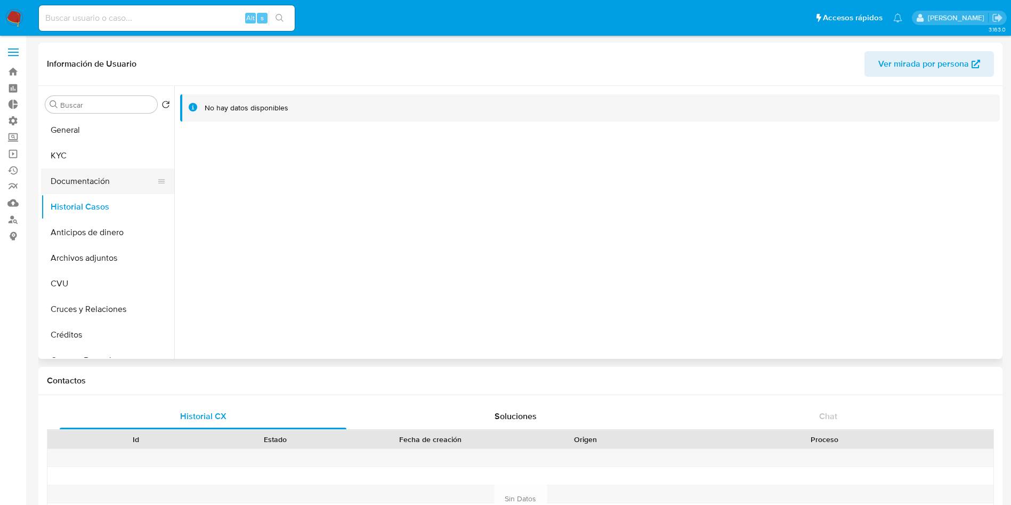
click at [80, 179] on button "Documentación" at bounding box center [103, 181] width 125 height 26
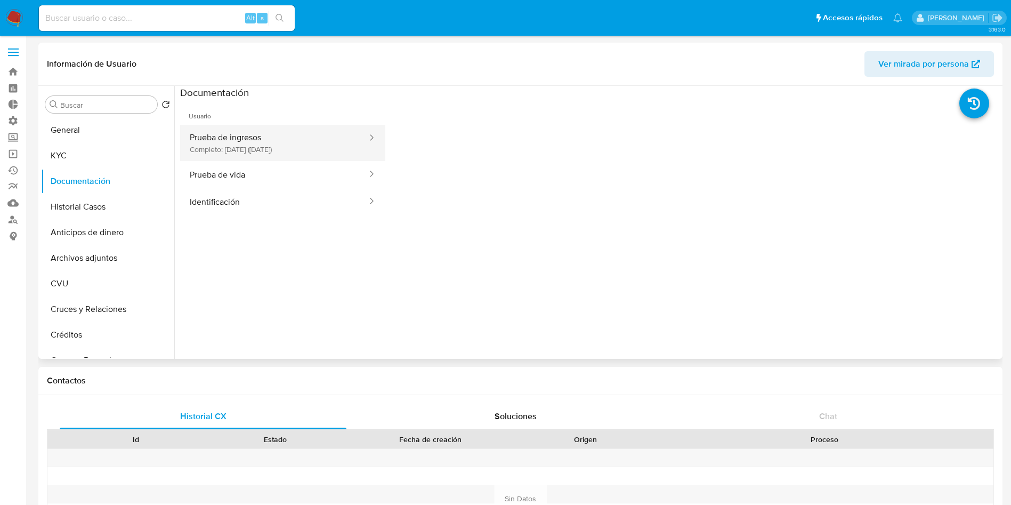
click at [263, 149] on button "Prueba de ingresos Completo: [DATE] ([DATE])" at bounding box center [274, 143] width 188 height 36
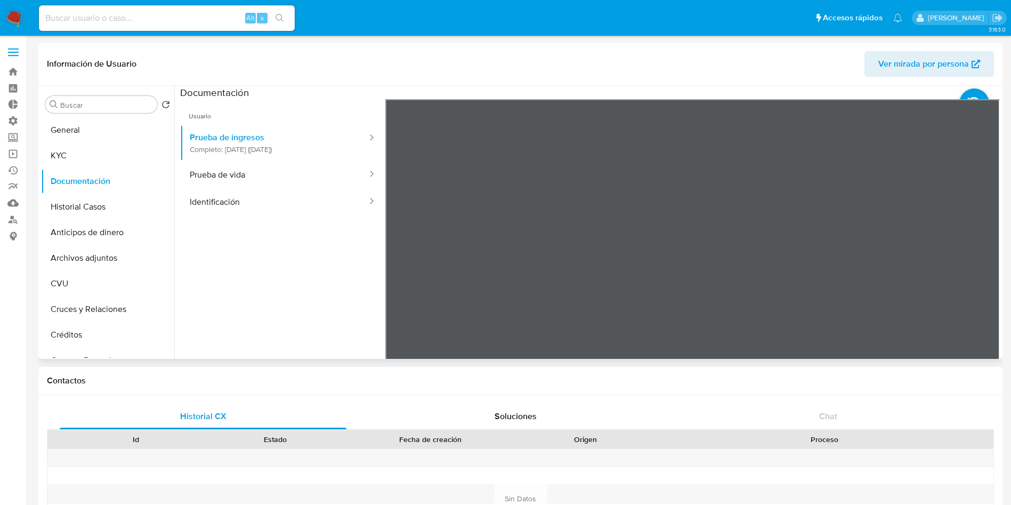
click at [640, 92] on section at bounding box center [590, 263] width 820 height 354
click at [698, 93] on section at bounding box center [590, 263] width 820 height 354
click at [720, 79] on div "Información de Usuario Ver mirada por persona Buscar Volver al orden por defect…" at bounding box center [520, 201] width 964 height 316
click at [272, 172] on button "Prueba de vida" at bounding box center [274, 174] width 188 height 27
click at [91, 165] on button "KYC" at bounding box center [103, 156] width 125 height 26
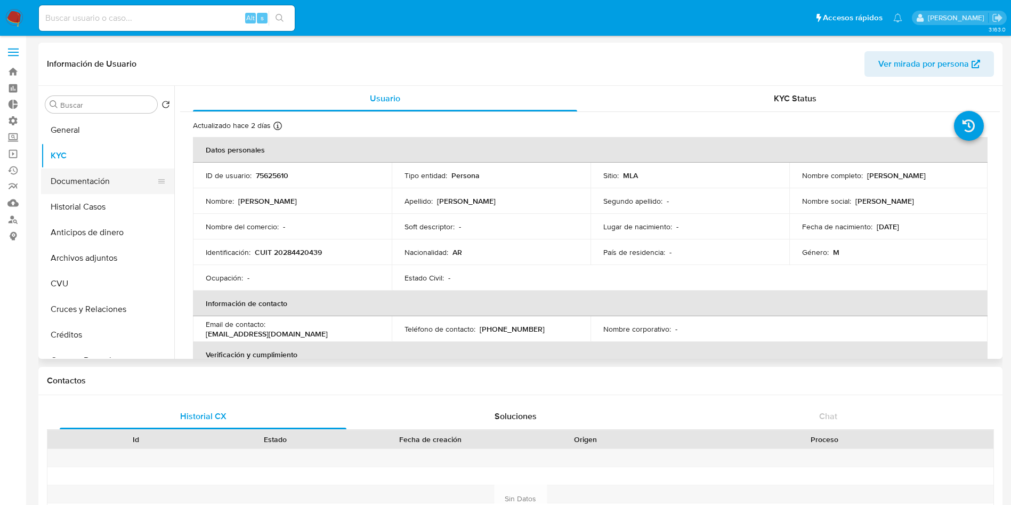
click at [119, 174] on button "Documentación" at bounding box center [103, 181] width 125 height 26
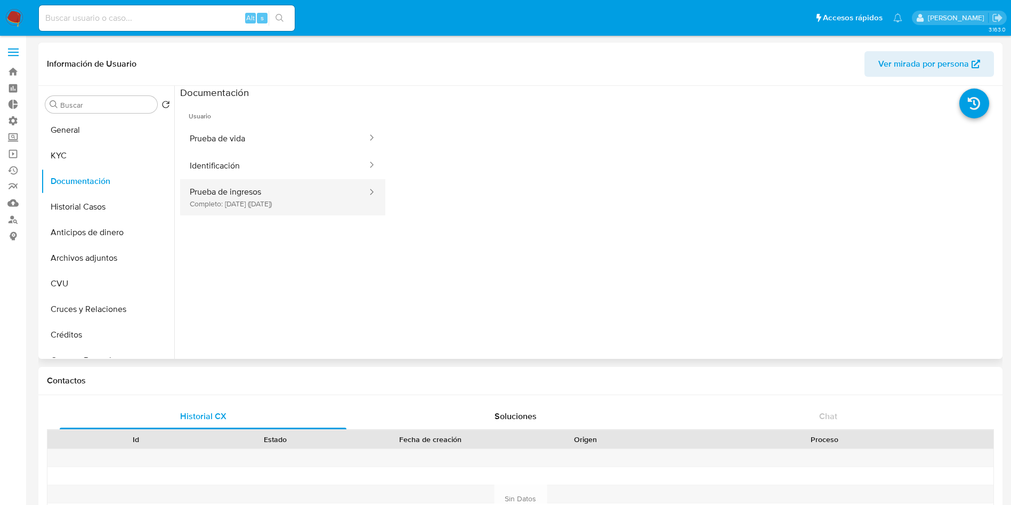
click at [286, 195] on button "Prueba de ingresos Completo: [DATE] ([DATE])" at bounding box center [274, 197] width 188 height 36
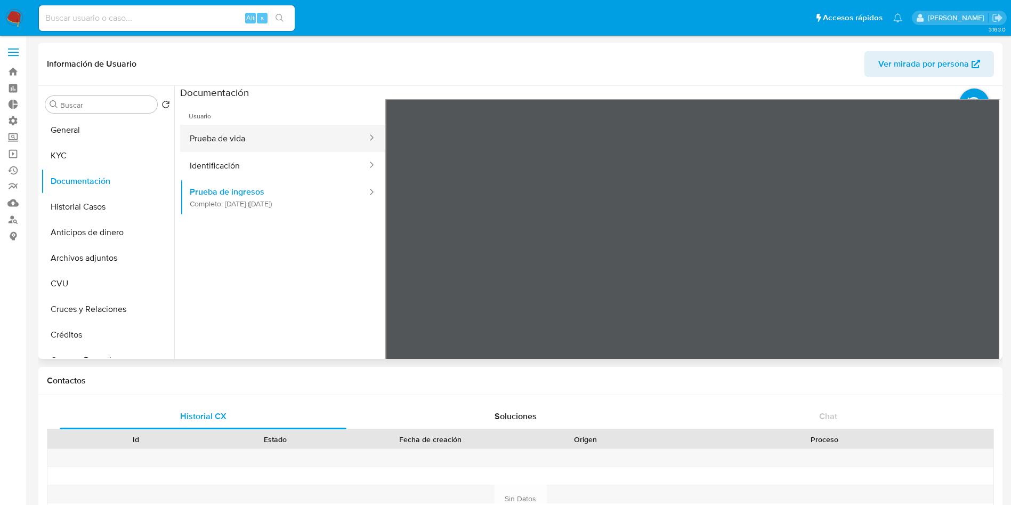
click at [269, 140] on button "Prueba de vida" at bounding box center [274, 138] width 188 height 27
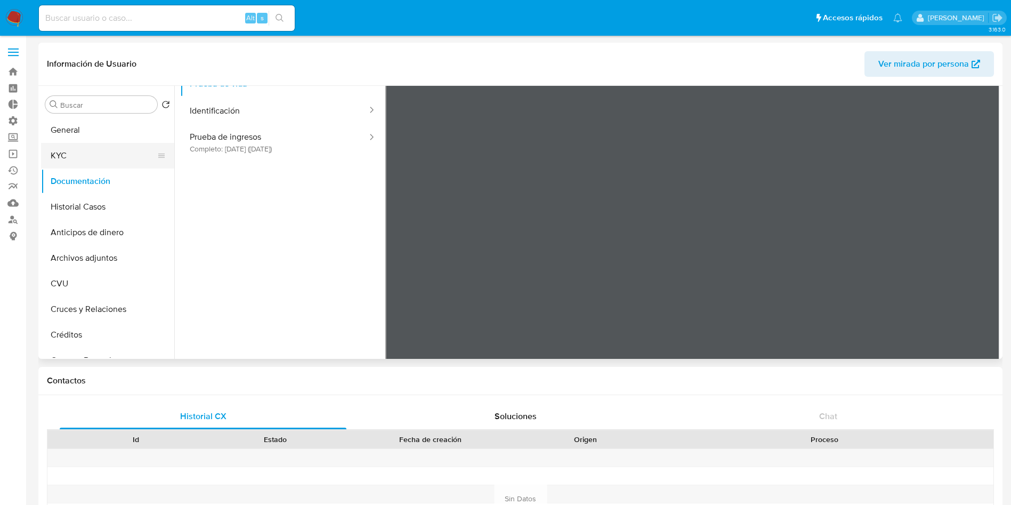
scroll to position [80, 0]
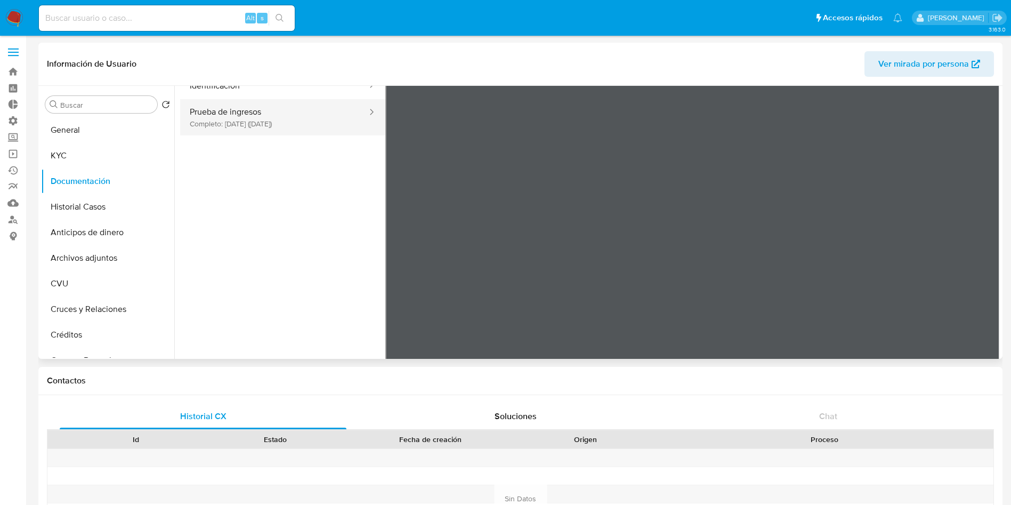
click at [262, 122] on button "Prueba de ingresos Completo: [DATE] ([DATE])" at bounding box center [274, 117] width 188 height 36
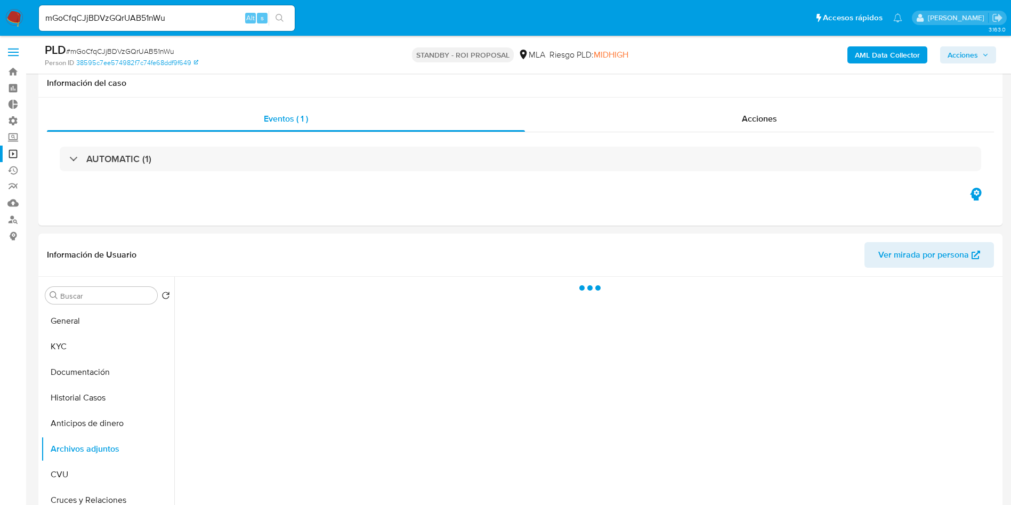
select select "10"
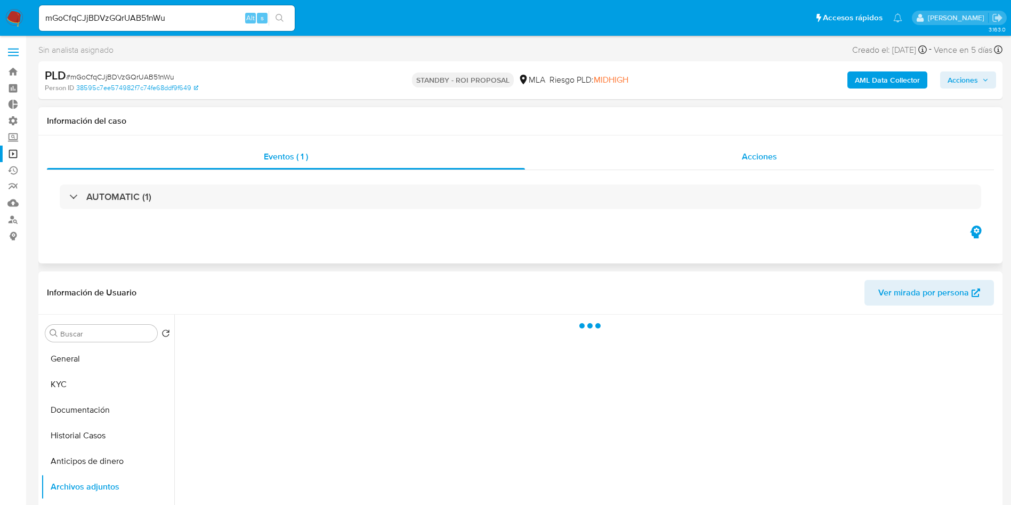
click at [763, 152] on span "Acciones" at bounding box center [759, 156] width 35 height 12
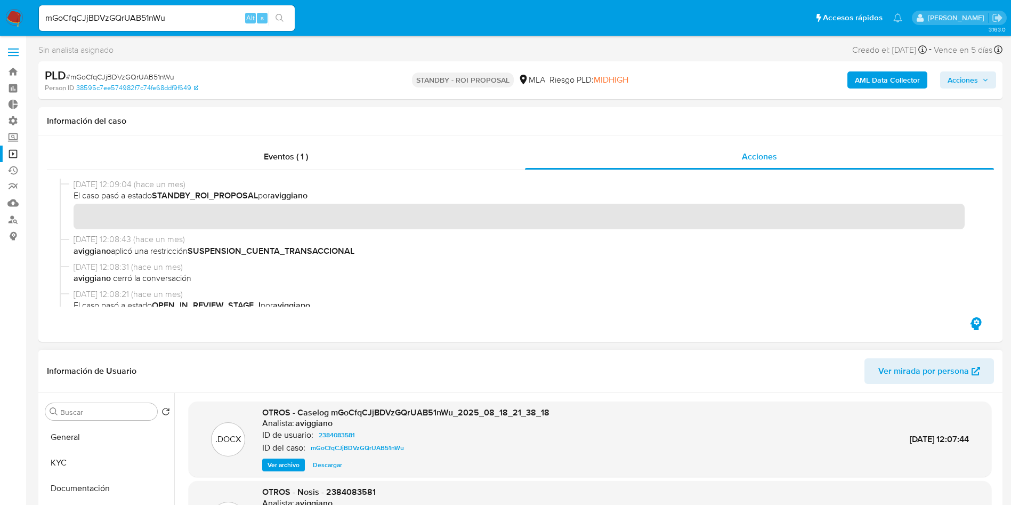
click at [329, 465] on span "Descargar" at bounding box center [327, 464] width 29 height 11
click at [106, 23] on input "mGoCfqCJjBDVzGQrUAB51nWu" at bounding box center [167, 18] width 256 height 14
click at [171, 18] on input "mGoCfqCJjBDVzGQrUAB51nWu" at bounding box center [167, 18] width 256 height 14
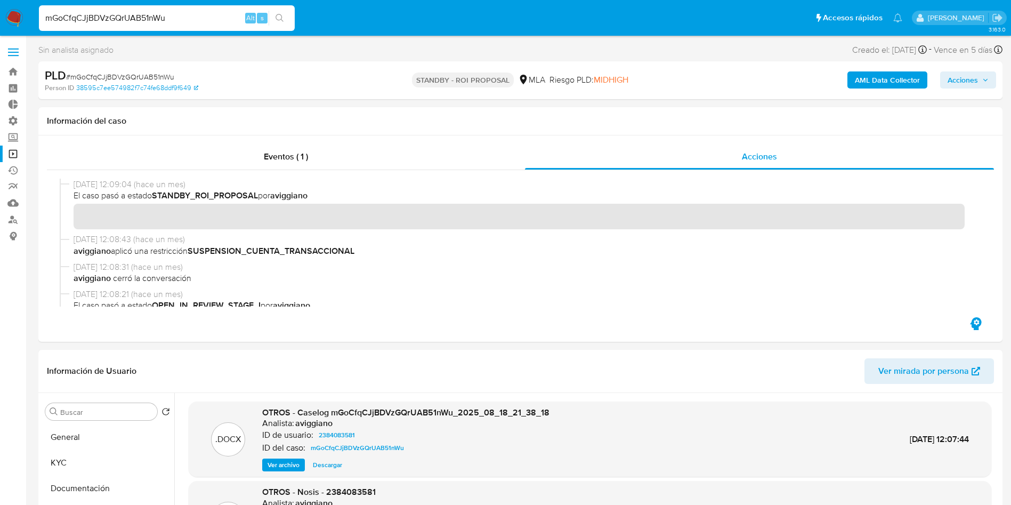
click at [118, 26] on div "mGoCfqCJjBDVzGQrUAB51nWu Alt s" at bounding box center [167, 18] width 256 height 26
click at [118, 17] on input "mGoCfqCJjBDVzGQrUAB51nWu" at bounding box center [167, 18] width 256 height 14
paste input "wEUYC0icxGpogxEIzNONi1jE"
type input "wEUYC0icxGpogxEIzNONi1jE"
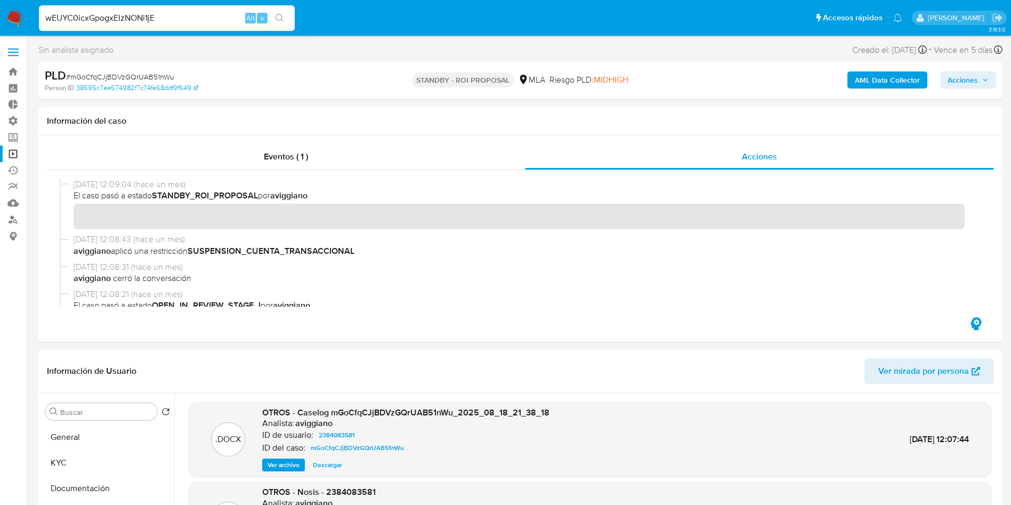
click at [285, 19] on button "search-icon" at bounding box center [280, 18] width 22 height 15
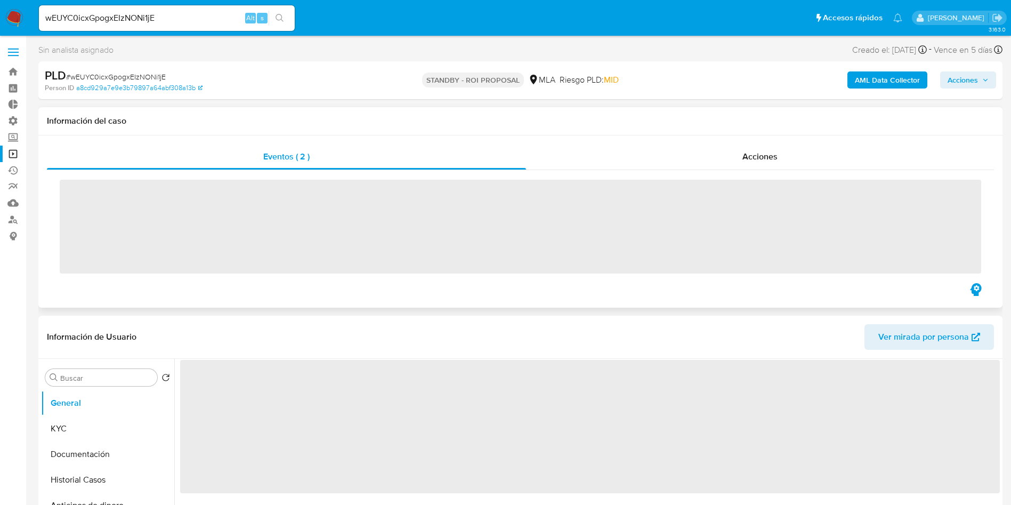
click at [741, 139] on div "Eventos ( 2 ) Acciones ‌" at bounding box center [520, 221] width 964 height 172
click at [744, 157] on span "Acciones" at bounding box center [760, 156] width 35 height 12
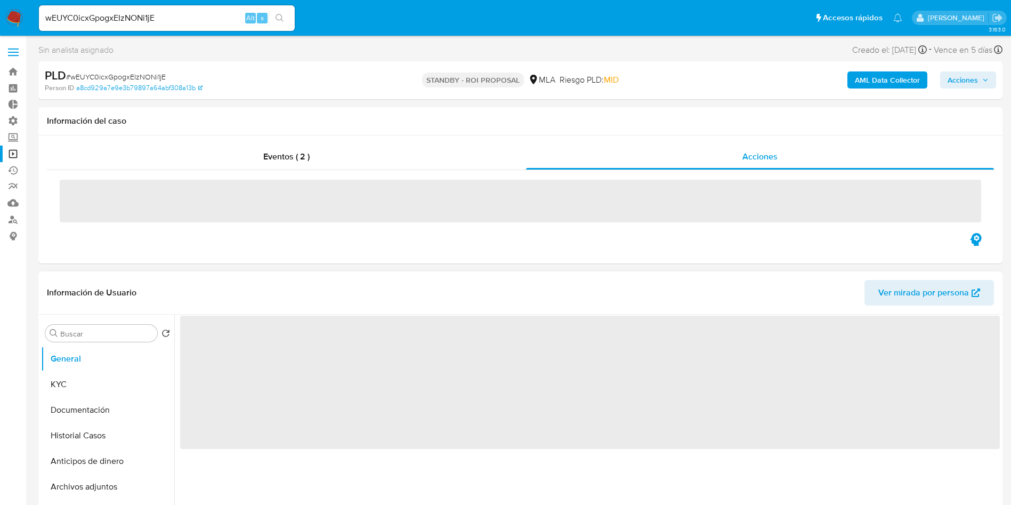
select select "10"
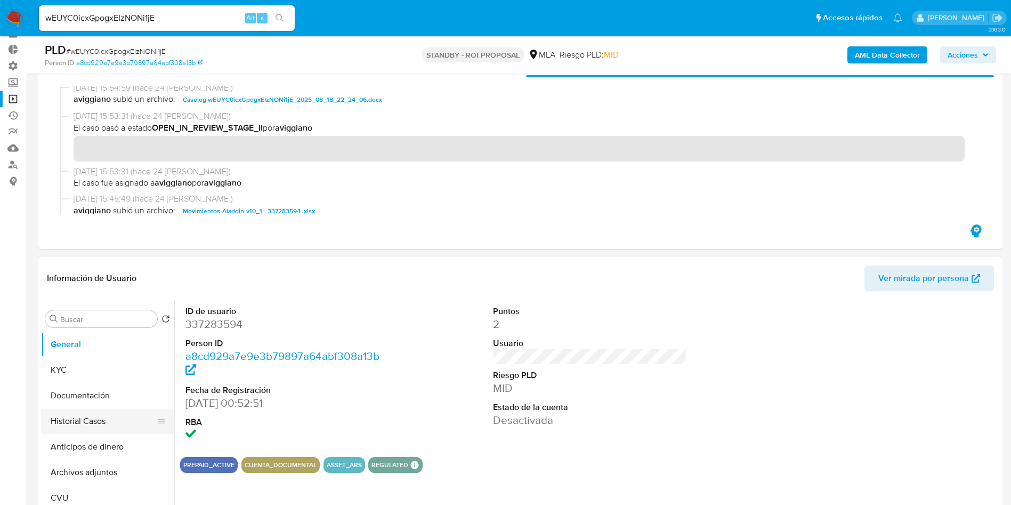
scroll to position [80, 0]
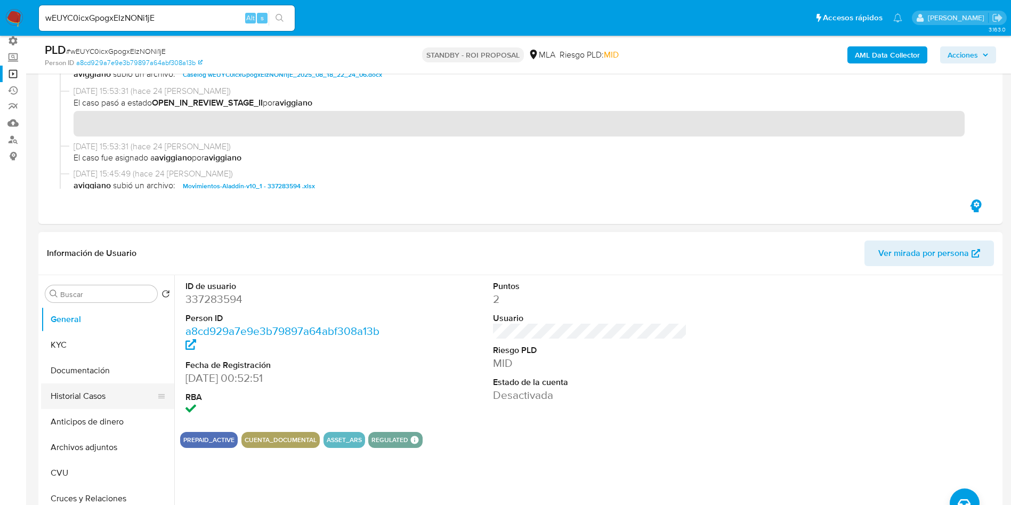
click at [64, 393] on button "Historial Casos" at bounding box center [103, 396] width 125 height 26
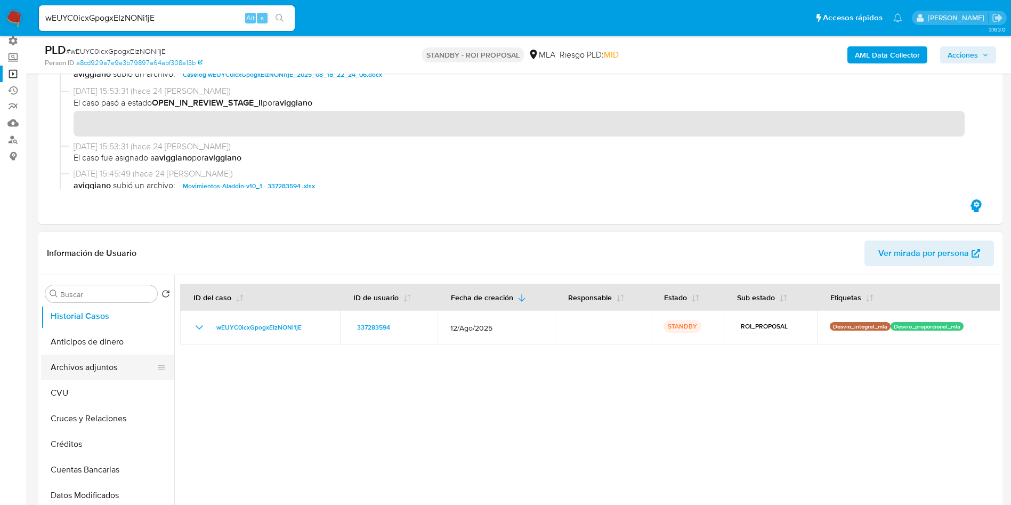
click at [94, 371] on button "Archivos adjuntos" at bounding box center [103, 367] width 125 height 26
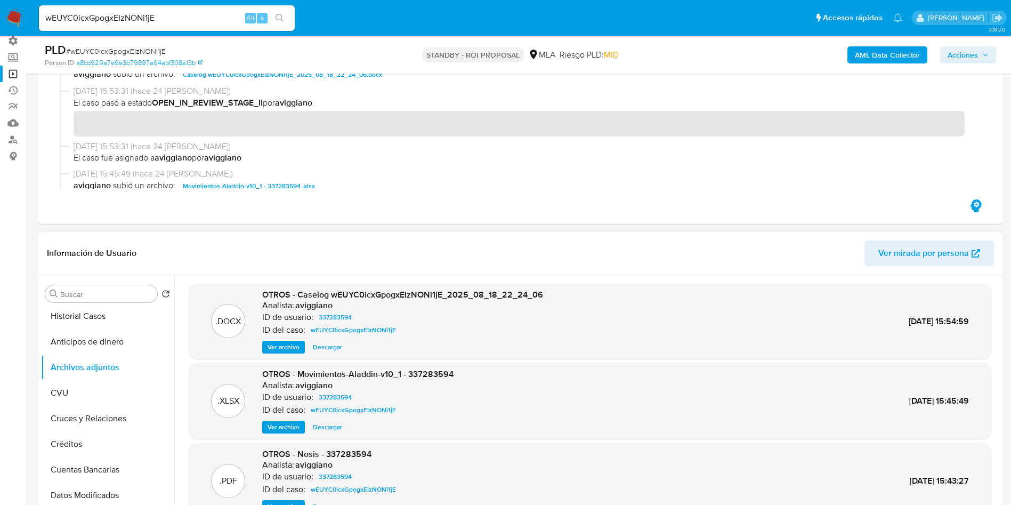
click at [323, 352] on span "Descargar" at bounding box center [327, 347] width 29 height 11
click at [199, 23] on input "wEUYC0icxGpogxEIzNONi1jE" at bounding box center [167, 18] width 256 height 14
paste input "EPuOT0LUXU43MSU7Y0AWvxsu"
type input "EPuOT0LUXU43MSU7Y0AWvxsu"
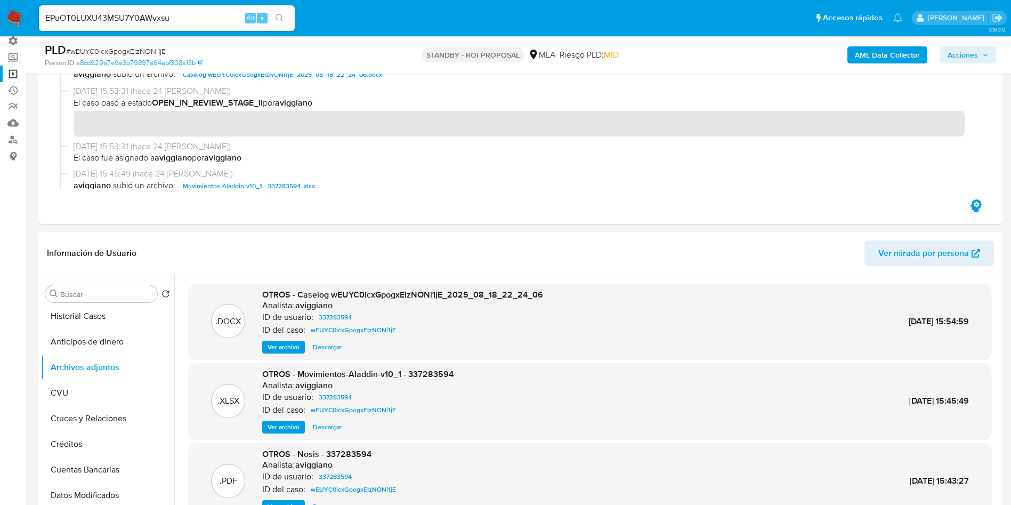
click at [283, 19] on icon "search-icon" at bounding box center [280, 18] width 9 height 9
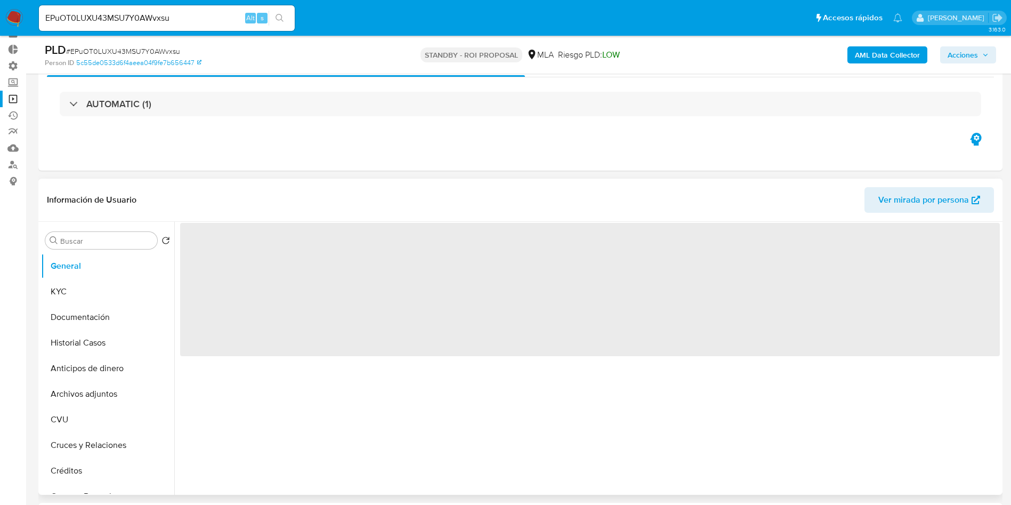
scroll to position [80, 0]
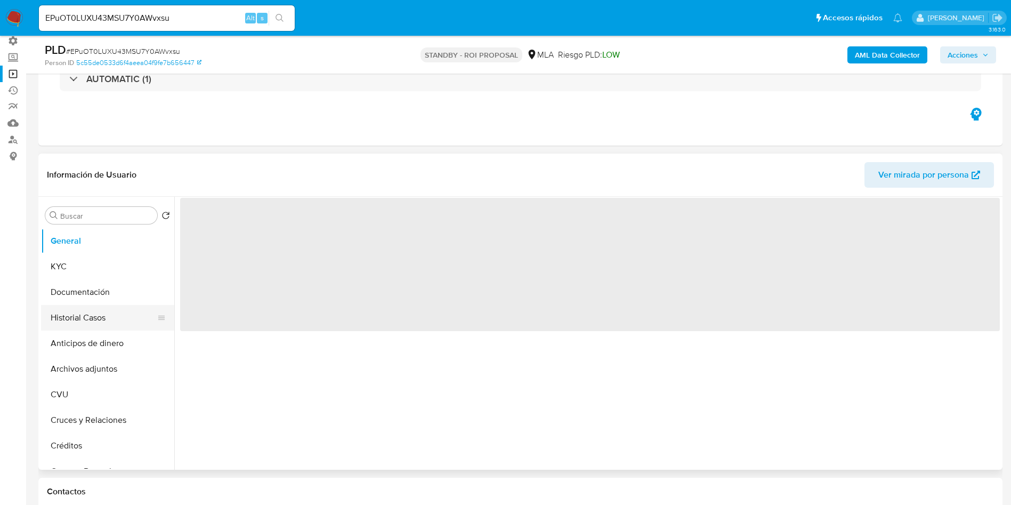
click at [58, 311] on button "Historial Casos" at bounding box center [103, 318] width 125 height 26
select select "10"
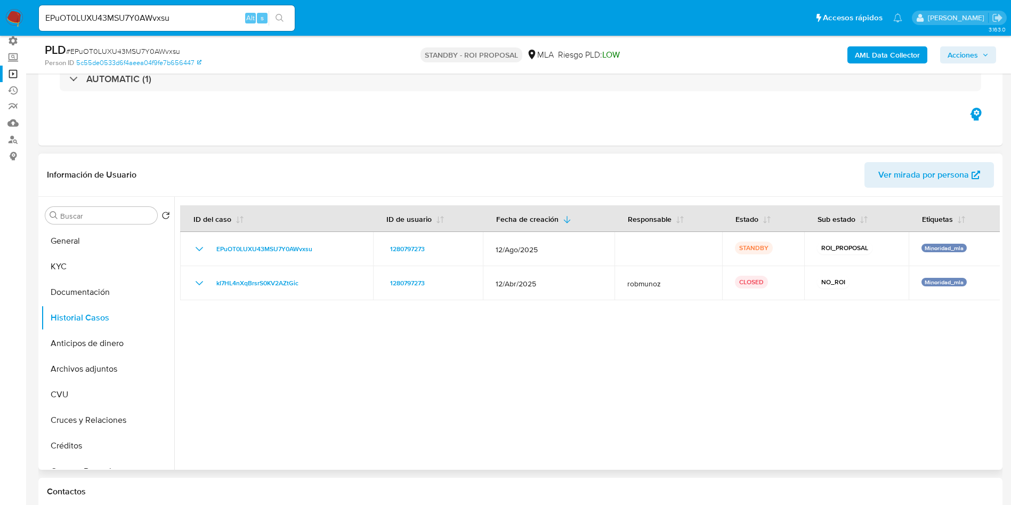
click at [351, 384] on div at bounding box center [587, 333] width 826 height 273
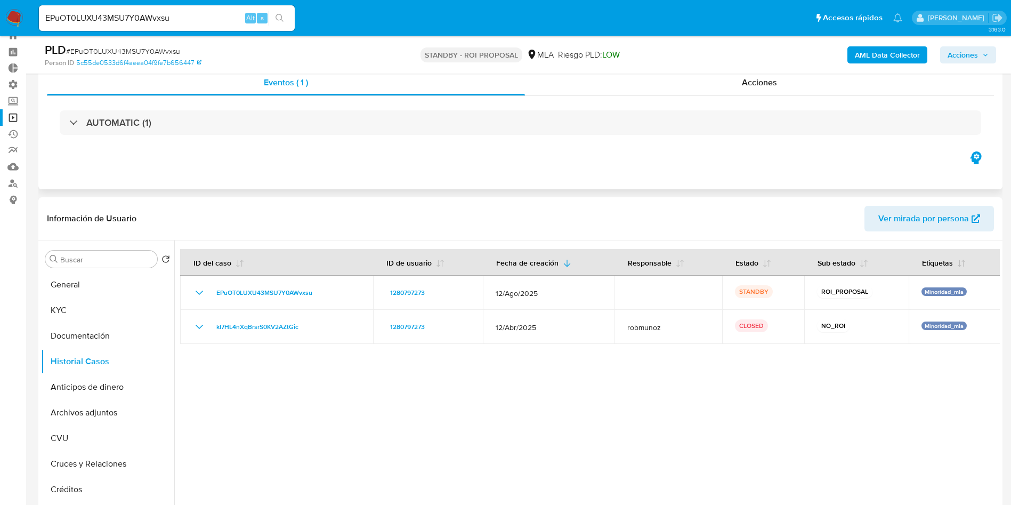
scroll to position [0, 0]
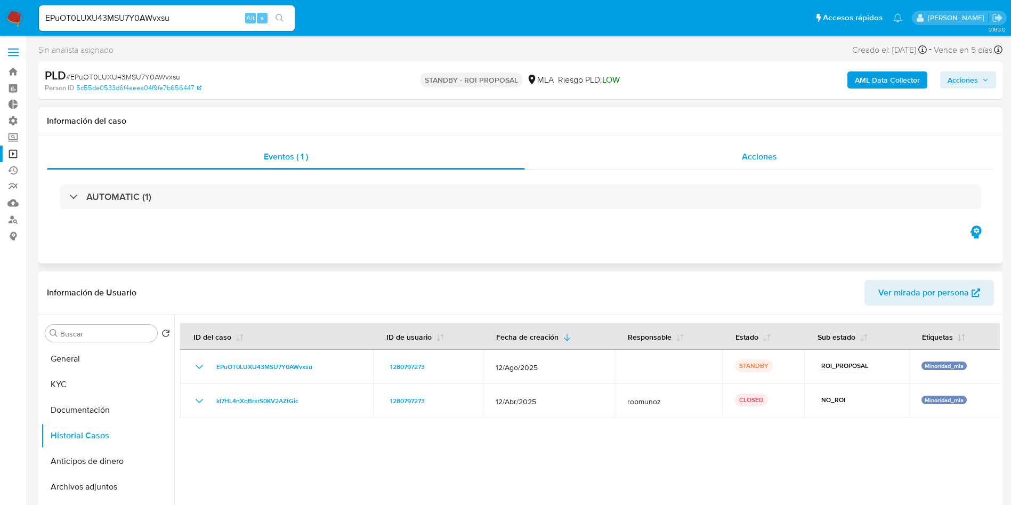
click at [770, 158] on span "Acciones" at bounding box center [759, 156] width 35 height 12
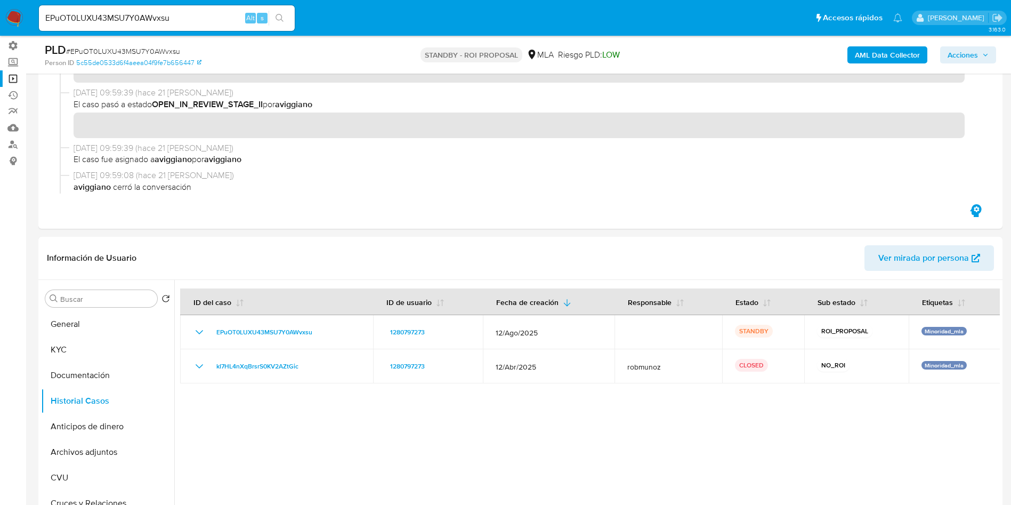
scroll to position [160, 0]
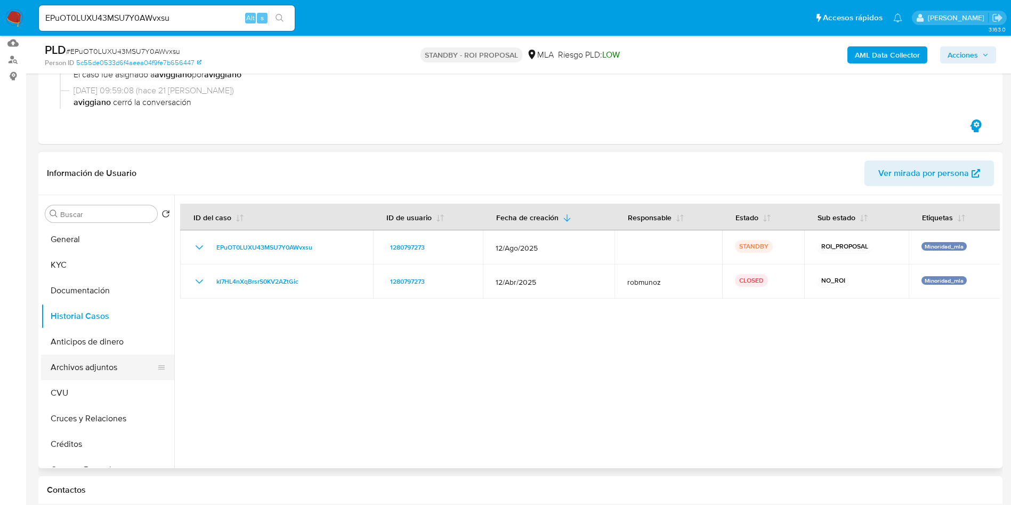
click at [101, 362] on button "Archivos adjuntos" at bounding box center [103, 367] width 125 height 26
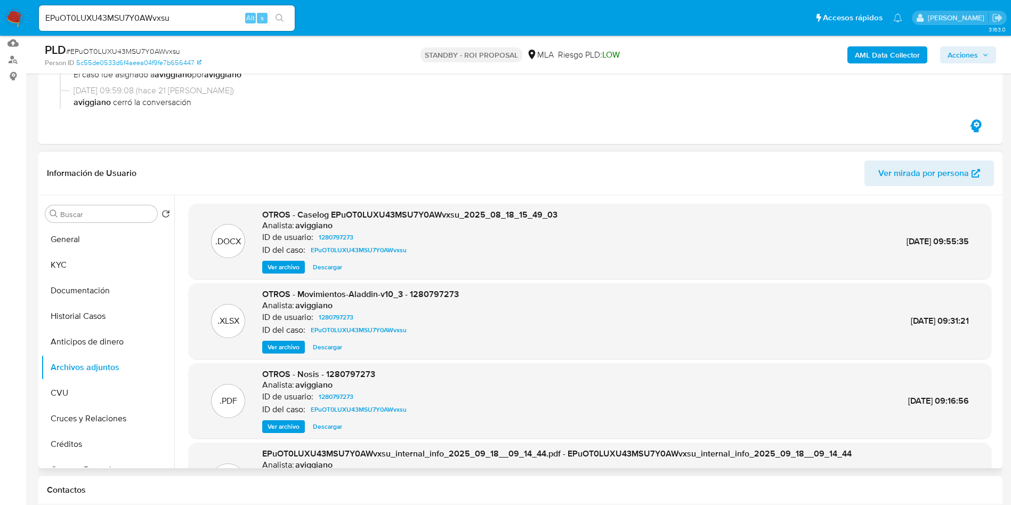
click at [327, 268] on span "Descargar" at bounding box center [327, 267] width 29 height 11
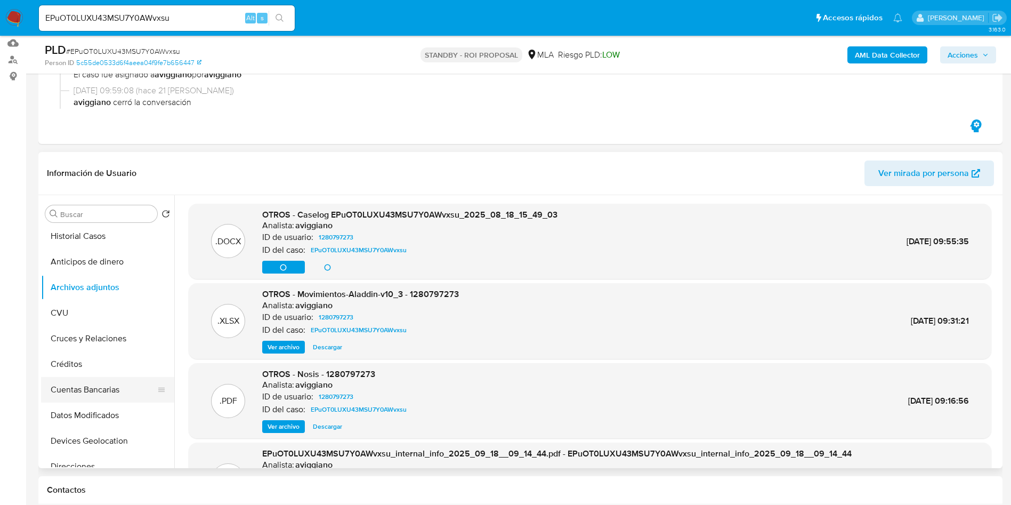
scroll to position [0, 0]
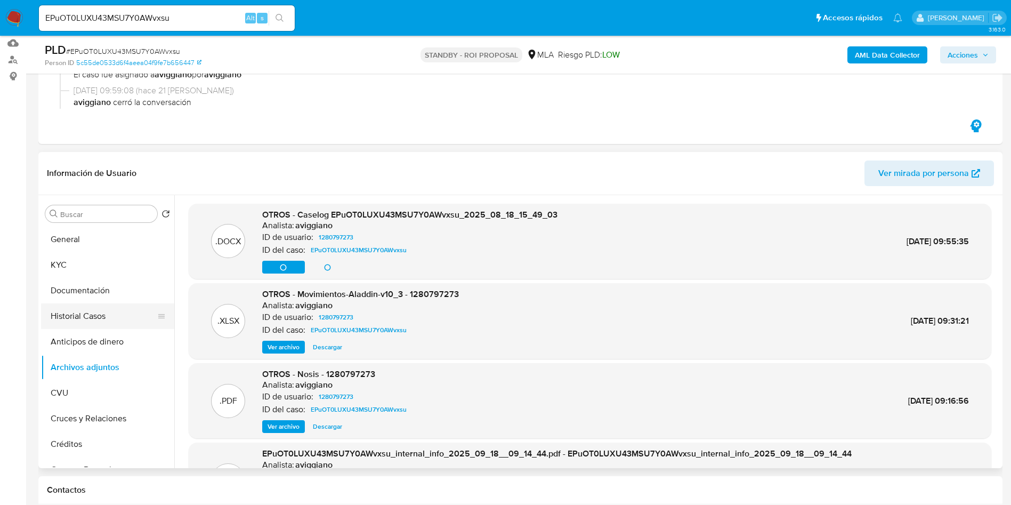
click at [99, 320] on button "Historial Casos" at bounding box center [103, 316] width 125 height 26
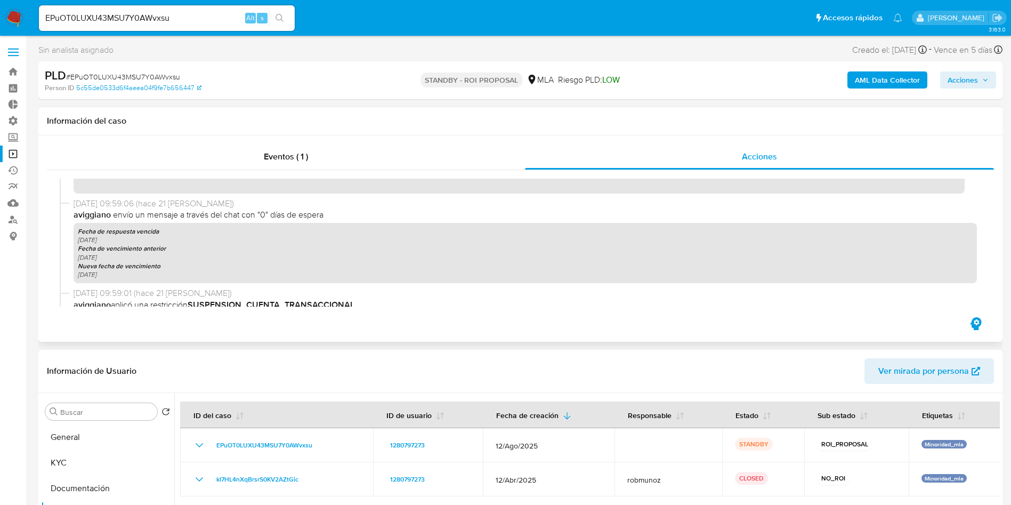
scroll to position [400, 0]
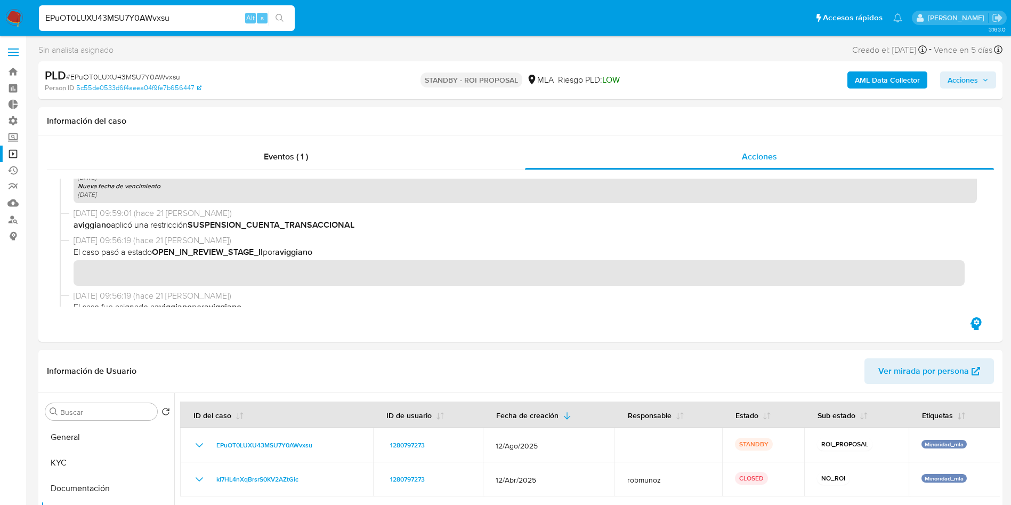
click at [171, 19] on input "EPuOT0LUXU43MSU7Y0AWvxsu" at bounding box center [167, 18] width 256 height 14
drag, startPoint x: 172, startPoint y: 19, endPoint x: 188, endPoint y: 23, distance: 16.6
click at [171, 19] on input "EPuOT0LUXU43MSU7Y0AWvxsu" at bounding box center [167, 18] width 256 height 14
paste input "v5w6v1ay1Oewav4T7N9LXQYR"
type input "v5w6v1ay1Oewav4T7N9LXQYR"
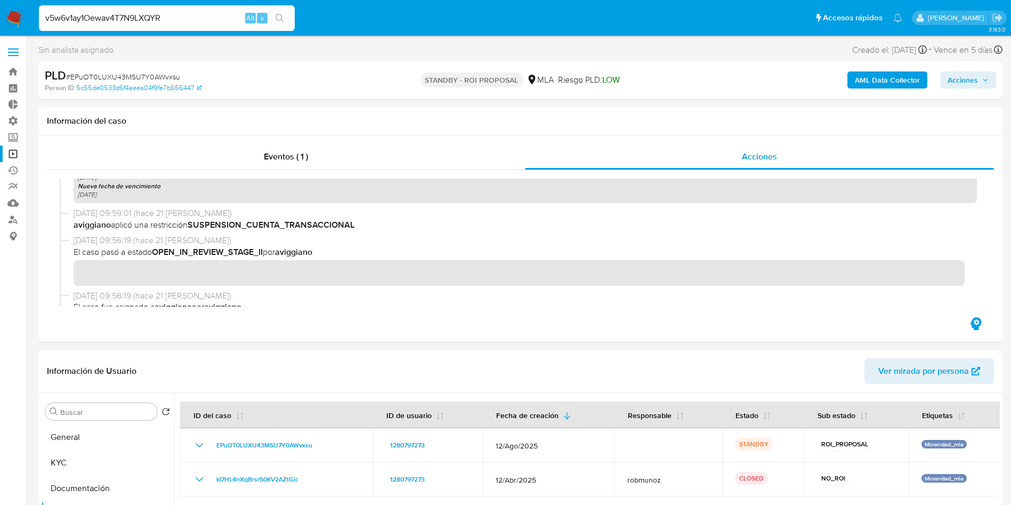
click at [280, 16] on icon "search-icon" at bounding box center [280, 18] width 9 height 9
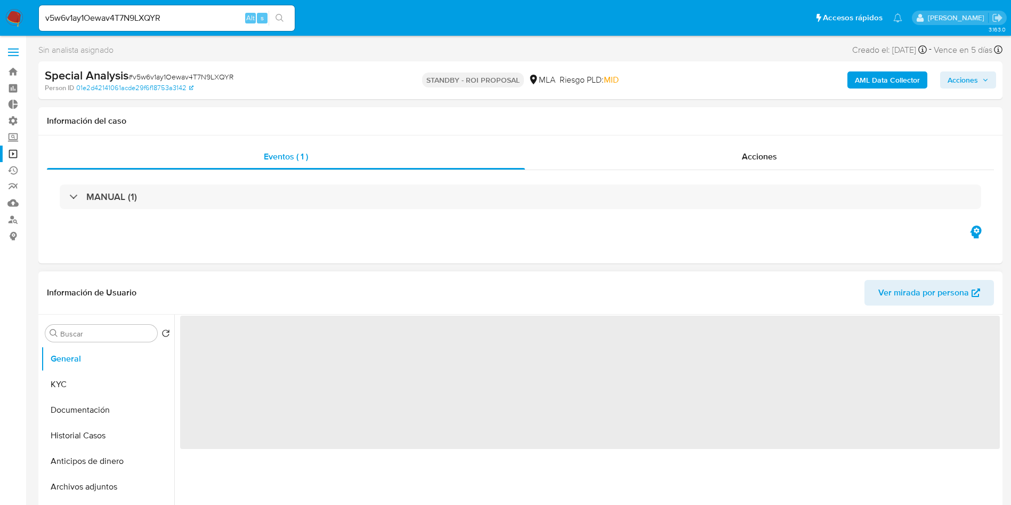
select select "10"
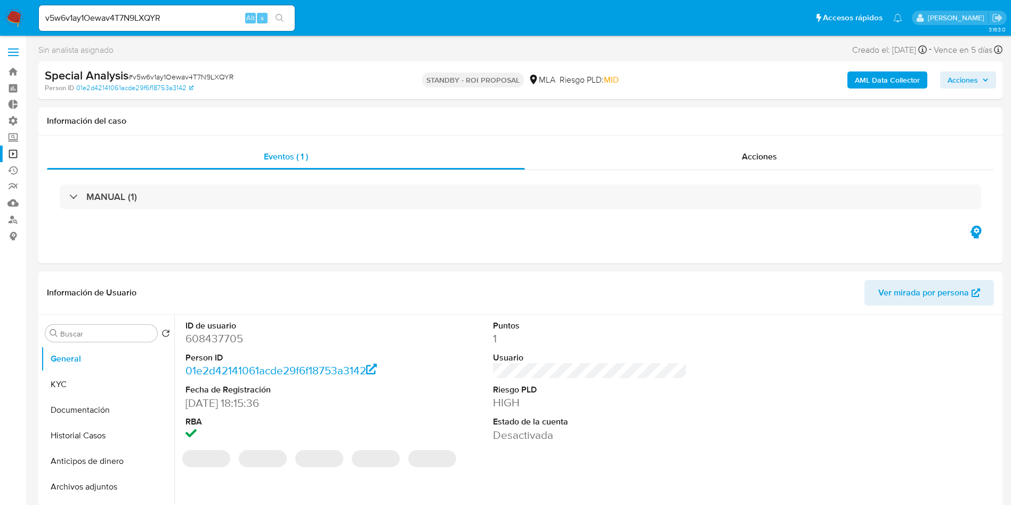
scroll to position [80, 0]
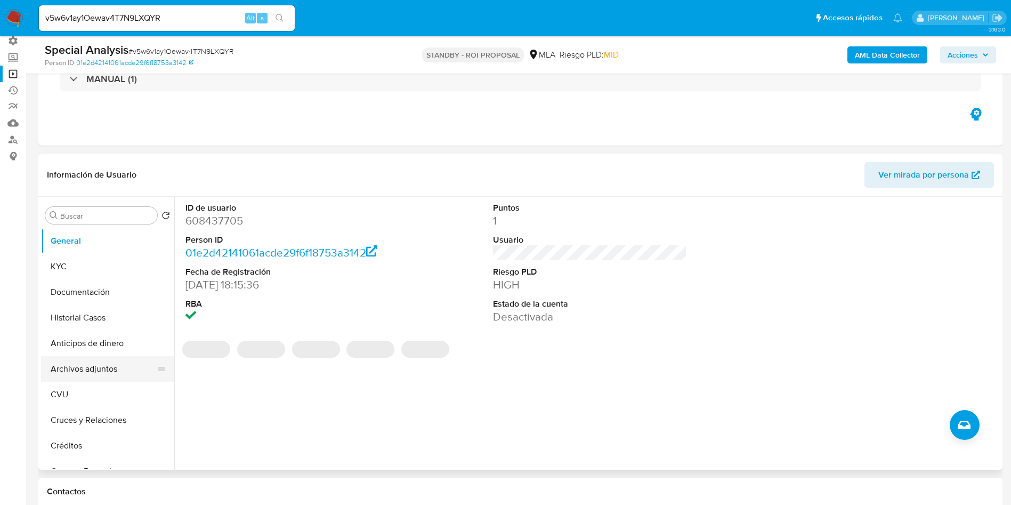
click at [100, 372] on button "Archivos adjuntos" at bounding box center [103, 369] width 125 height 26
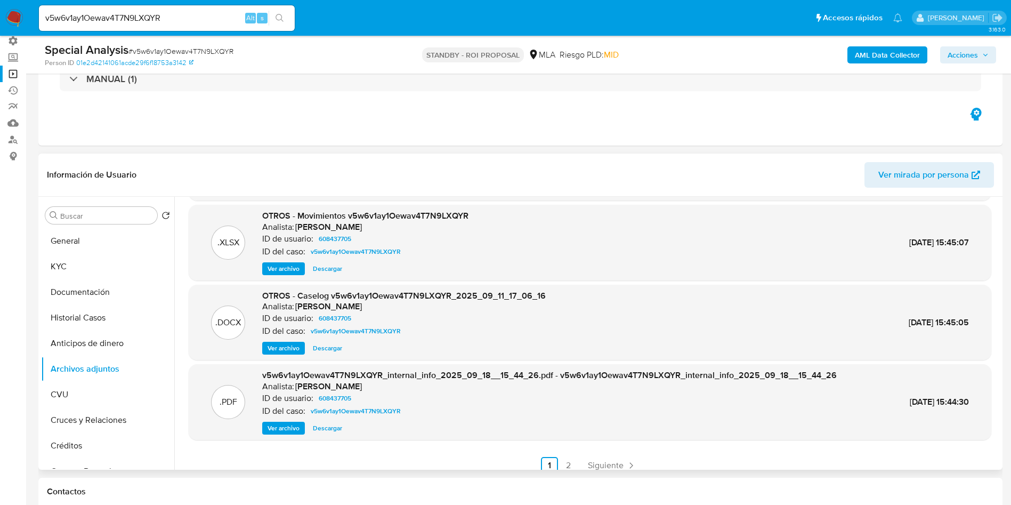
click at [331, 343] on span "Descargar" at bounding box center [327, 348] width 29 height 11
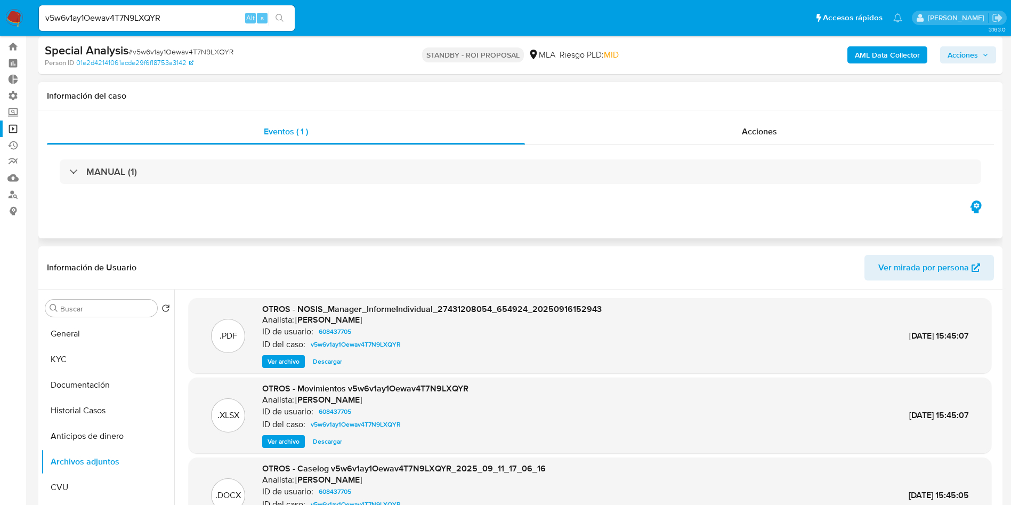
scroll to position [0, 0]
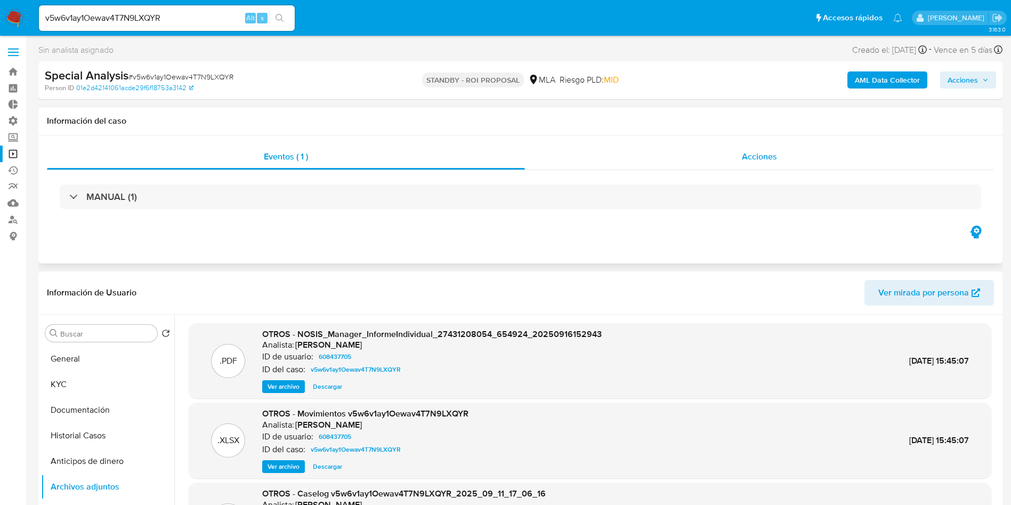
click at [761, 148] on div "Acciones" at bounding box center [759, 157] width 469 height 26
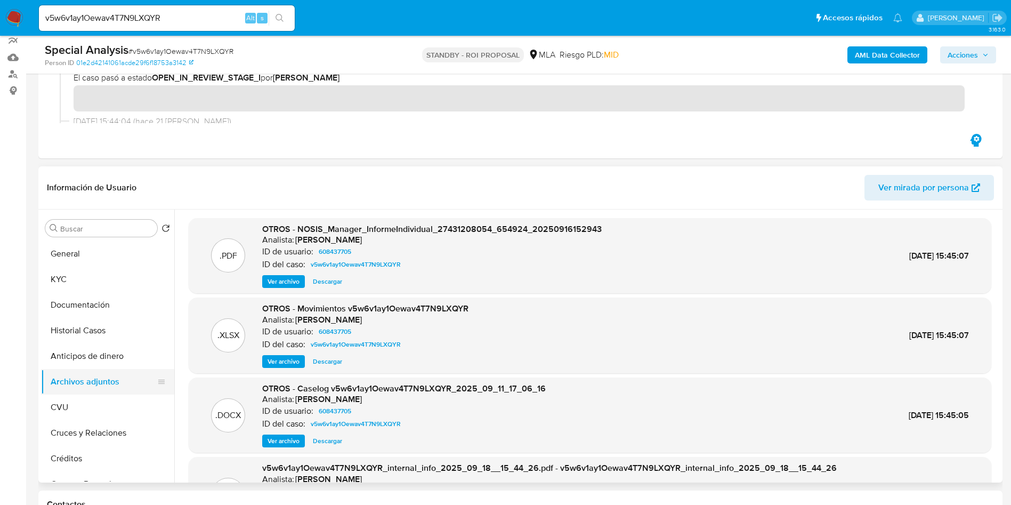
scroll to position [160, 0]
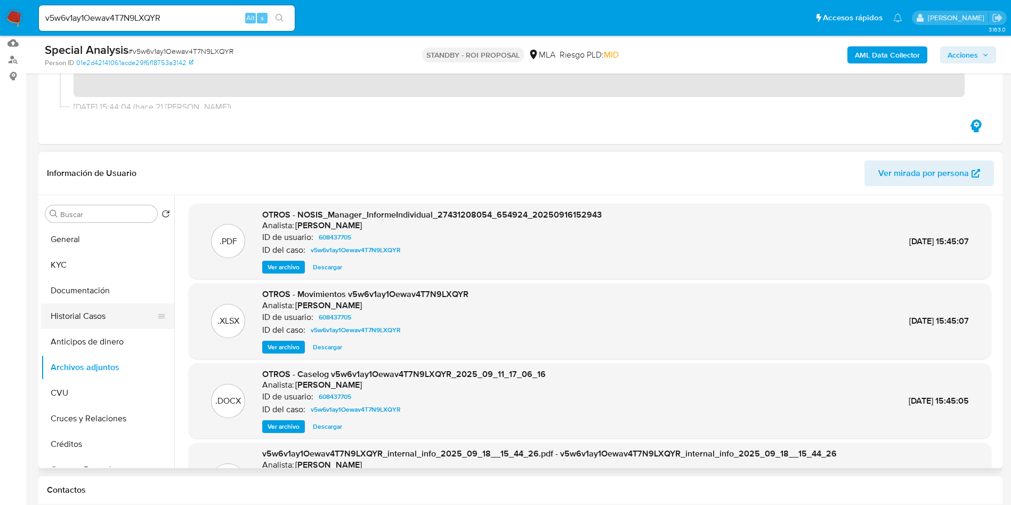
click at [76, 318] on button "Historial Casos" at bounding box center [103, 316] width 125 height 26
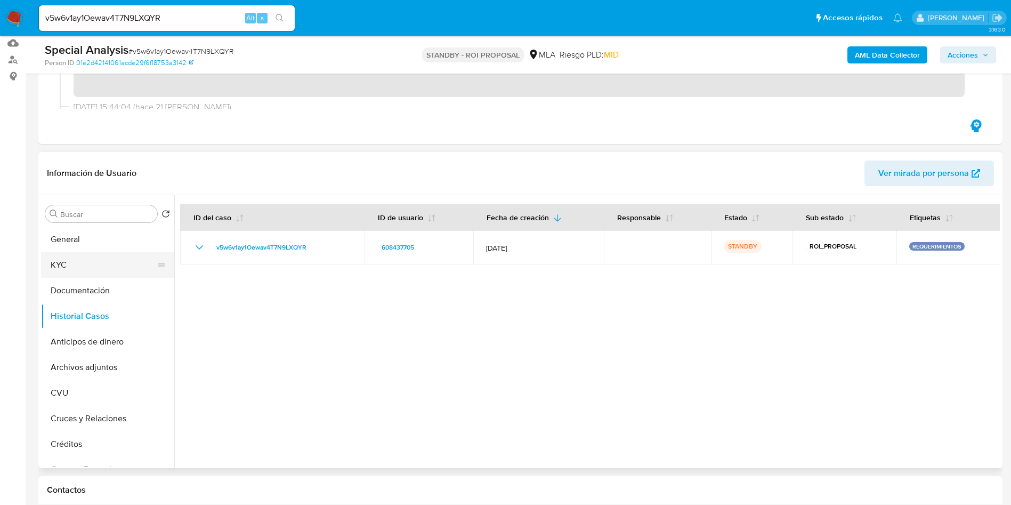
click at [103, 270] on button "KYC" at bounding box center [103, 265] width 125 height 26
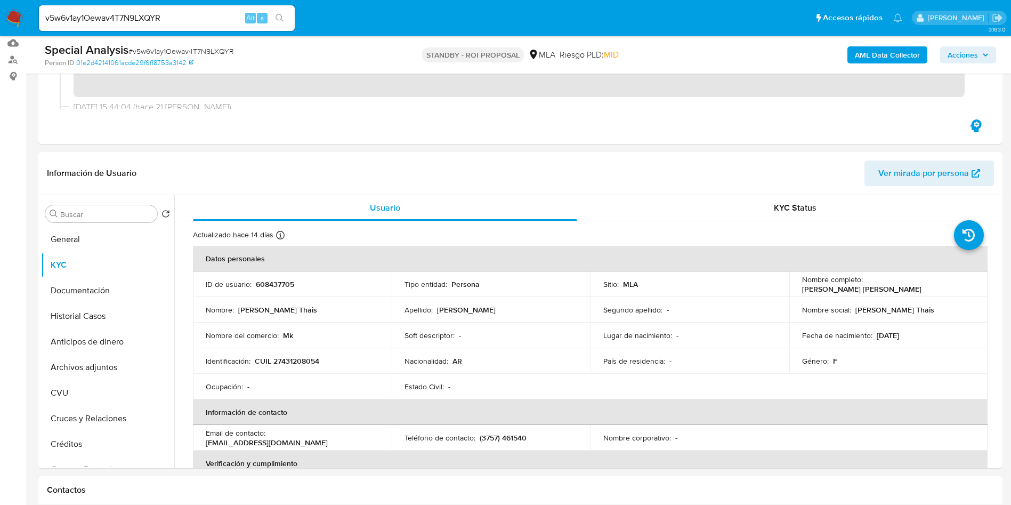
click at [165, 22] on input "v5w6v1ay1Oewav4T7N9LXQYR" at bounding box center [167, 18] width 256 height 14
paste input "quKgKWfAx2G7ygG878d1oMlY"
type input "quKgKWfAx2G7ygG878d1oMlY"
click at [283, 18] on icon "search-icon" at bounding box center [280, 18] width 9 height 9
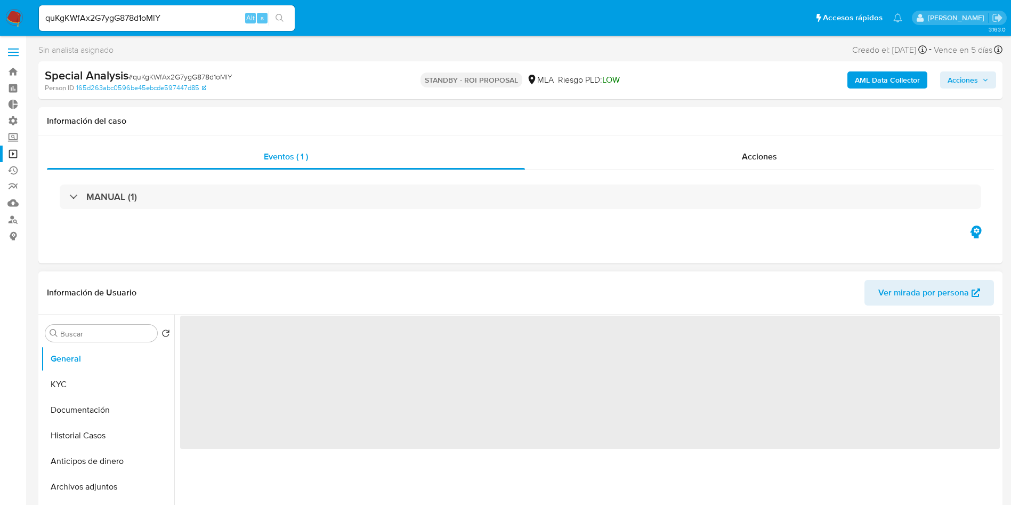
select select "10"
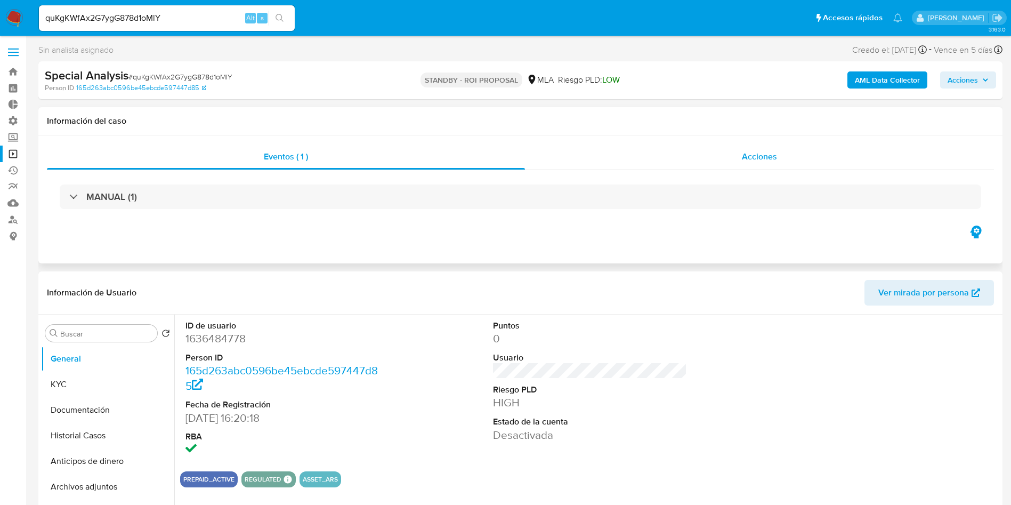
click at [762, 150] on span "Acciones" at bounding box center [759, 156] width 35 height 12
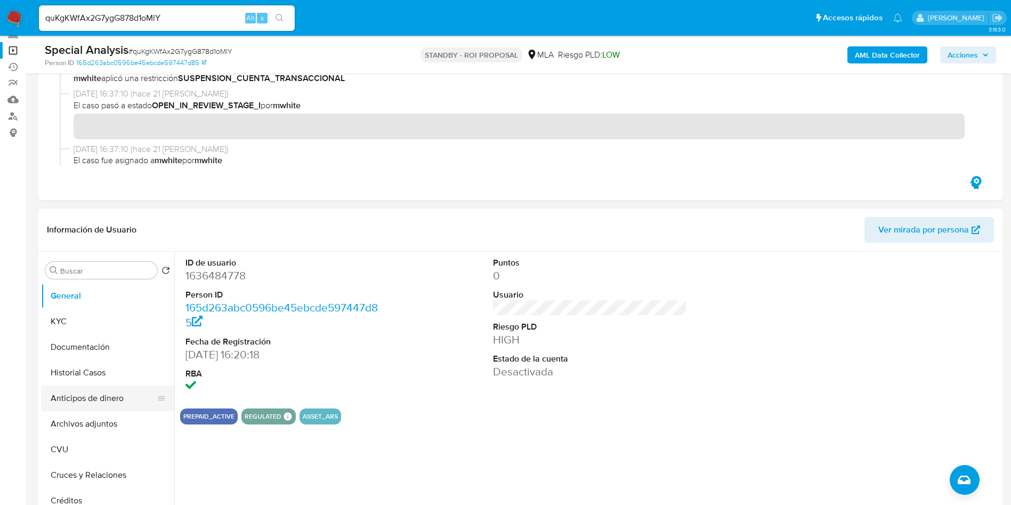
scroll to position [160, 0]
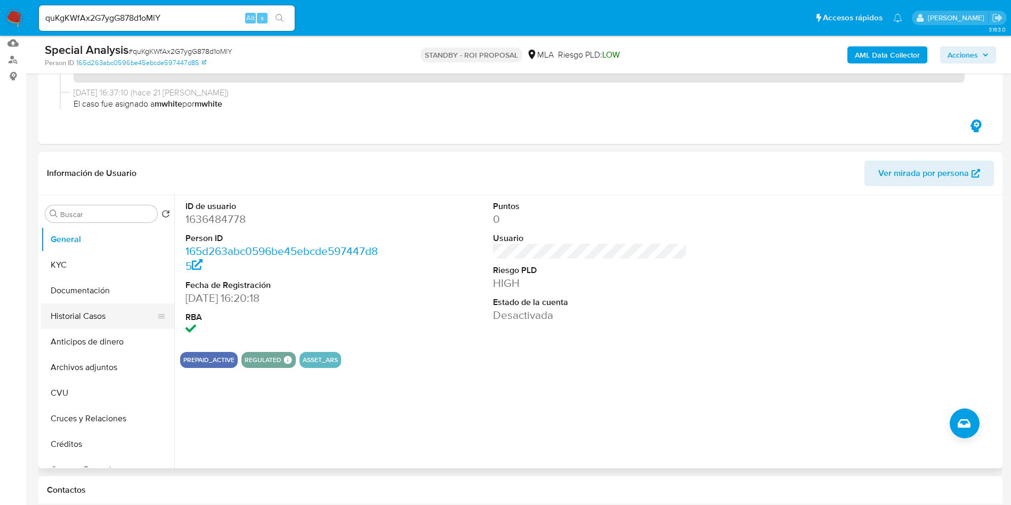
click at [69, 314] on button "Historial Casos" at bounding box center [103, 316] width 125 height 26
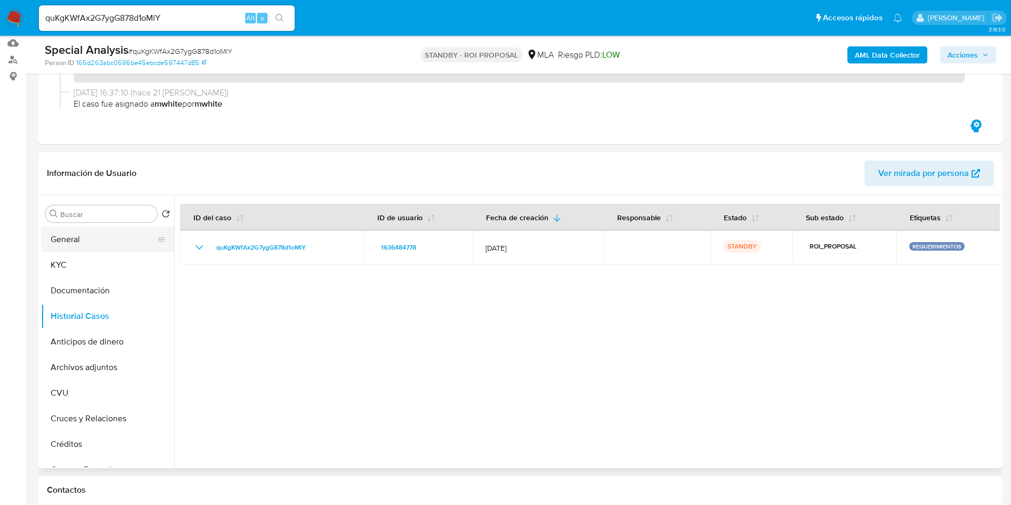
click at [58, 233] on button "General" at bounding box center [103, 240] width 125 height 26
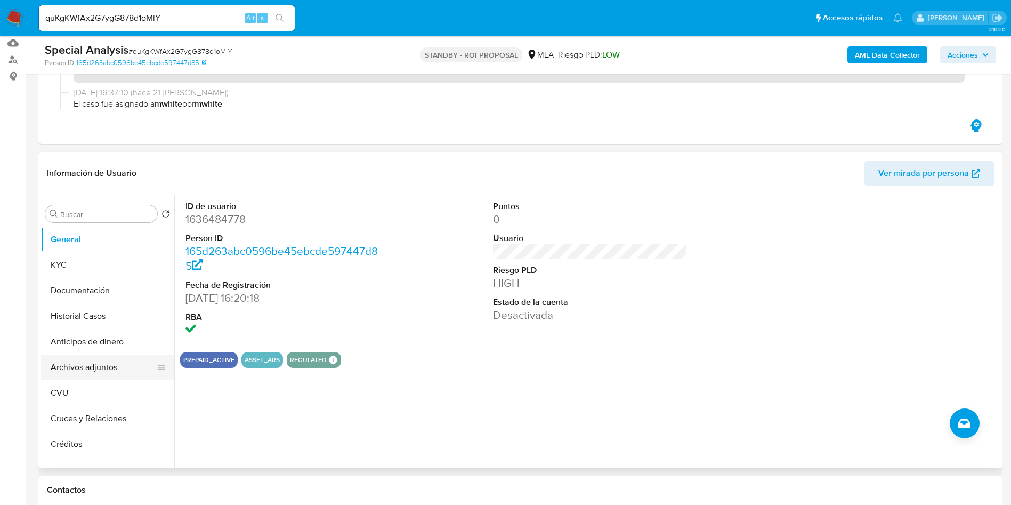
click at [47, 358] on button "Archivos adjuntos" at bounding box center [103, 367] width 125 height 26
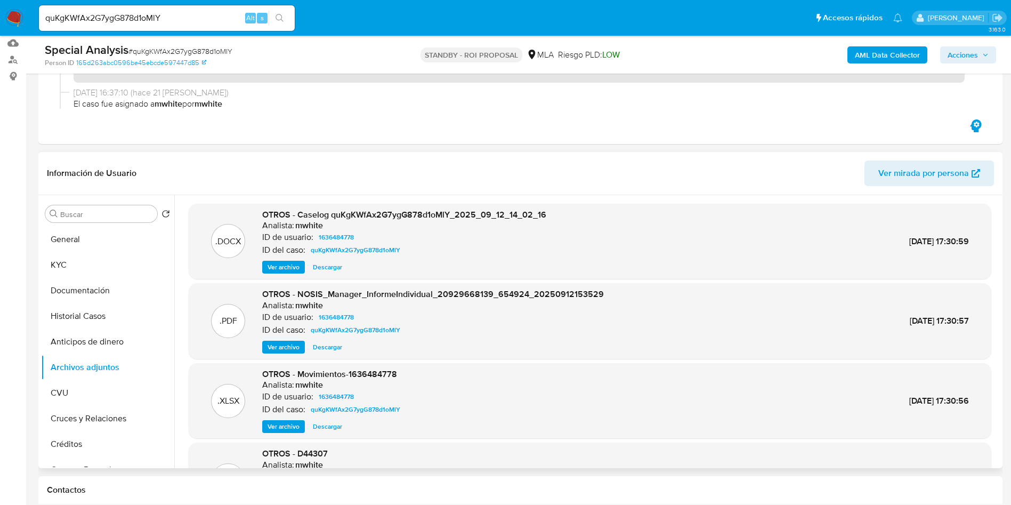
click at [329, 269] on span "Descargar" at bounding box center [327, 267] width 29 height 11
click at [193, 19] on input "quKgKWfAx2G7ygG878d1oMlY" at bounding box center [167, 18] width 256 height 14
click at [193, 18] on input "quKgKWfAx2G7ygG878d1oMlY" at bounding box center [167, 18] width 256 height 14
paste input "dYsZomXF4HZXaiQQe5IYdP9z"
type input "dYsZomXF4HZXaiQQe5IYdP9z"
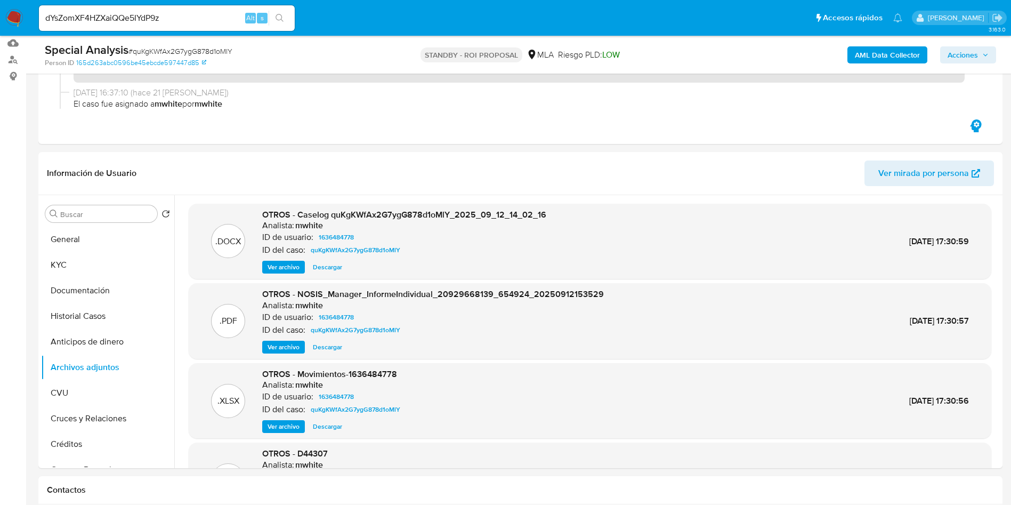
click at [280, 20] on icon "search-icon" at bounding box center [280, 18] width 9 height 9
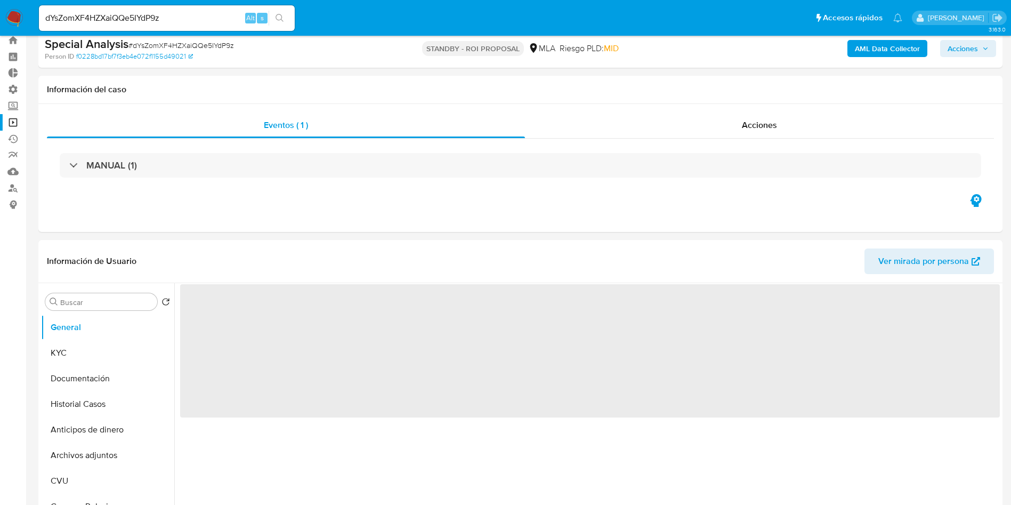
select select "10"
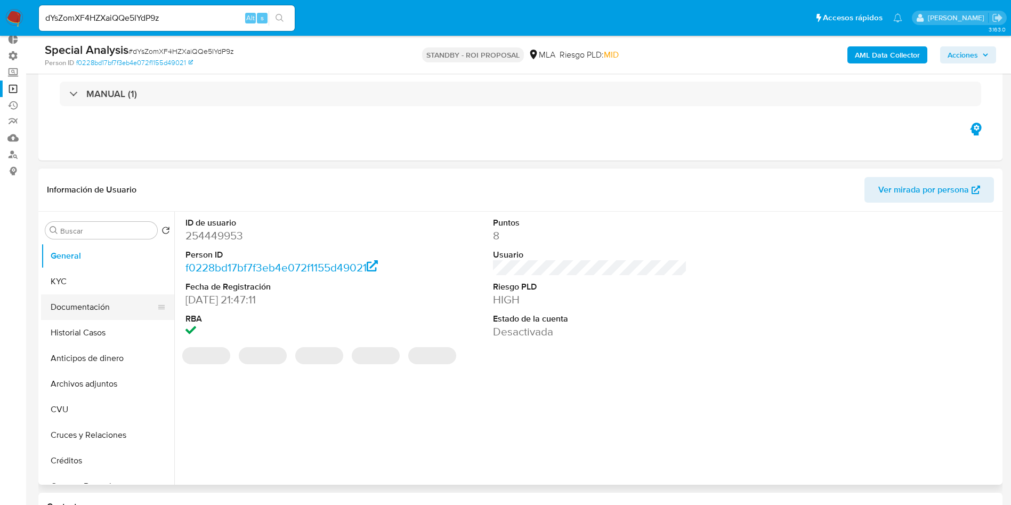
scroll to position [80, 0]
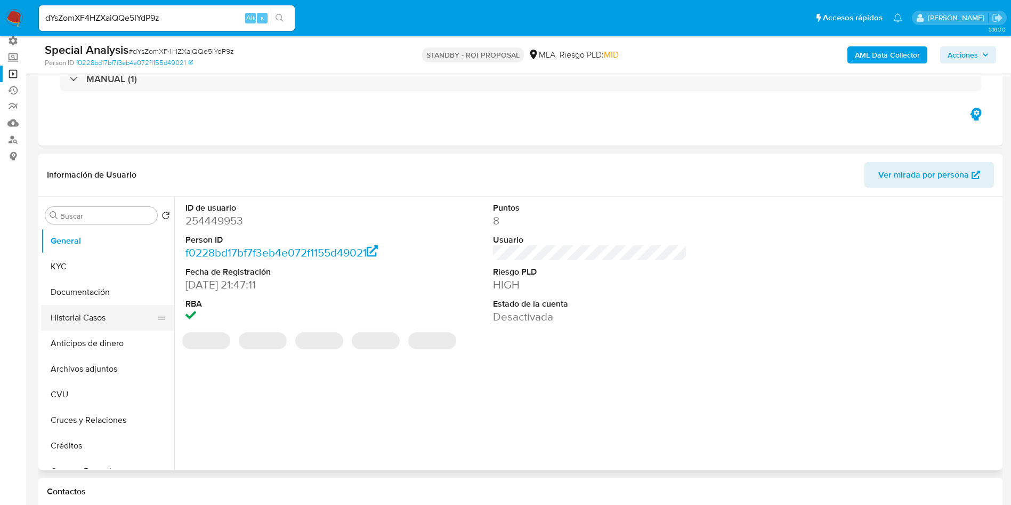
click at [68, 319] on button "Historial Casos" at bounding box center [103, 318] width 125 height 26
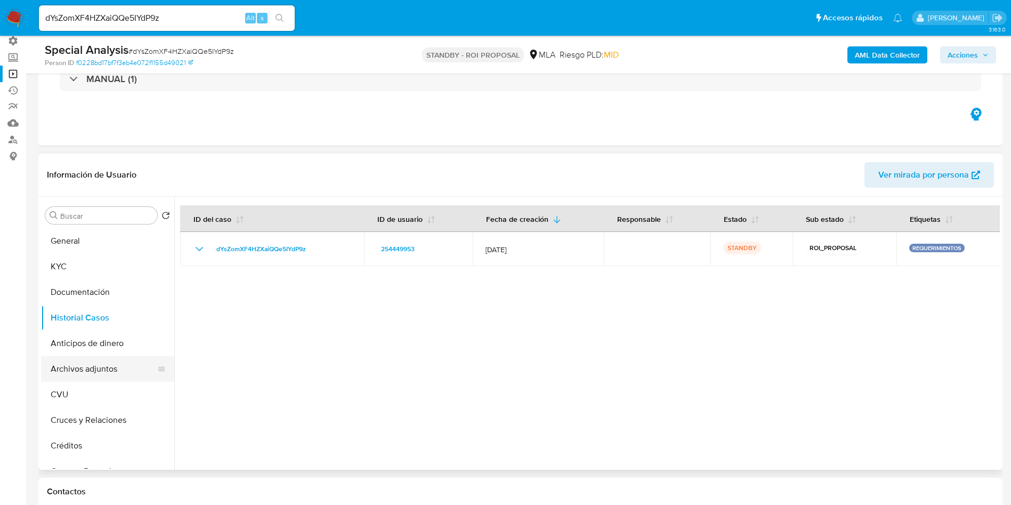
click at [103, 367] on button "Archivos adjuntos" at bounding box center [103, 369] width 125 height 26
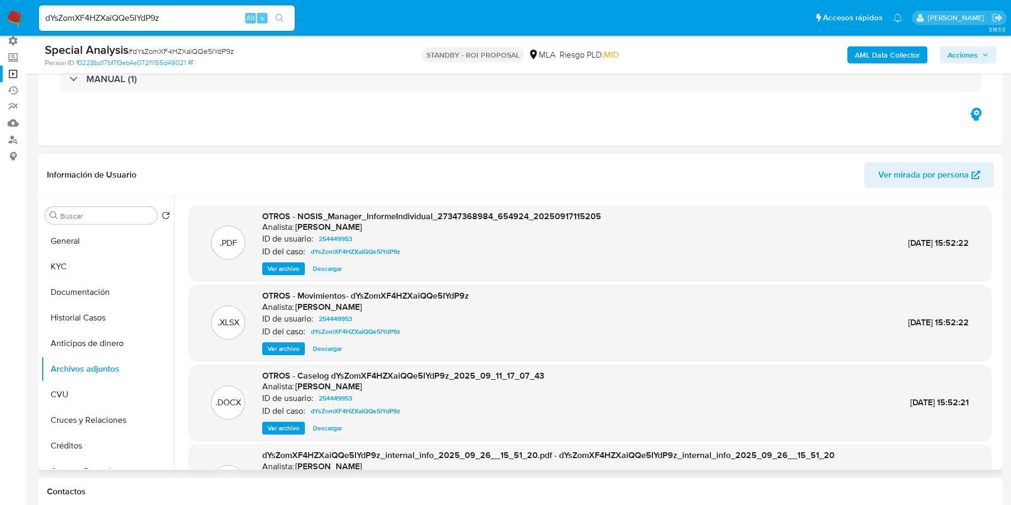
click at [316, 430] on span "Descargar" at bounding box center [327, 428] width 29 height 11
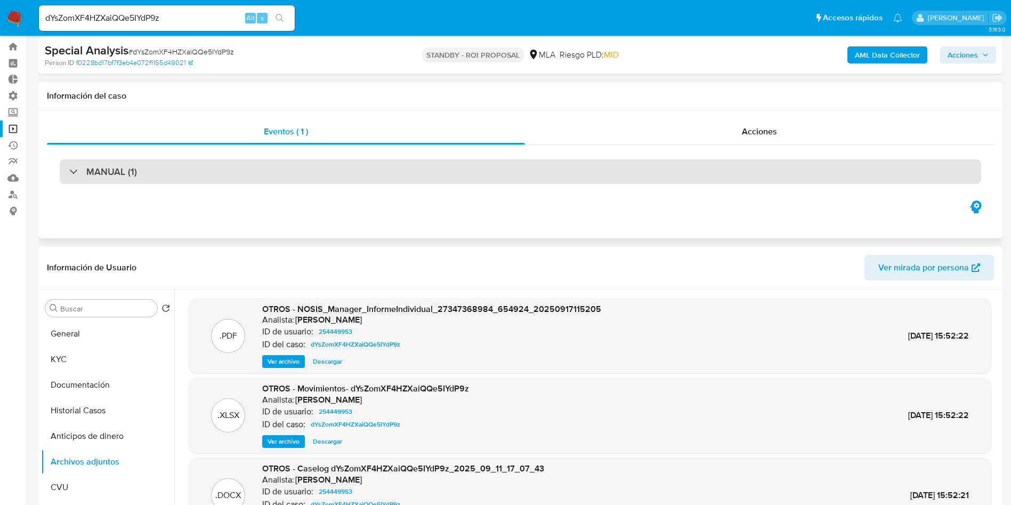
scroll to position [0, 0]
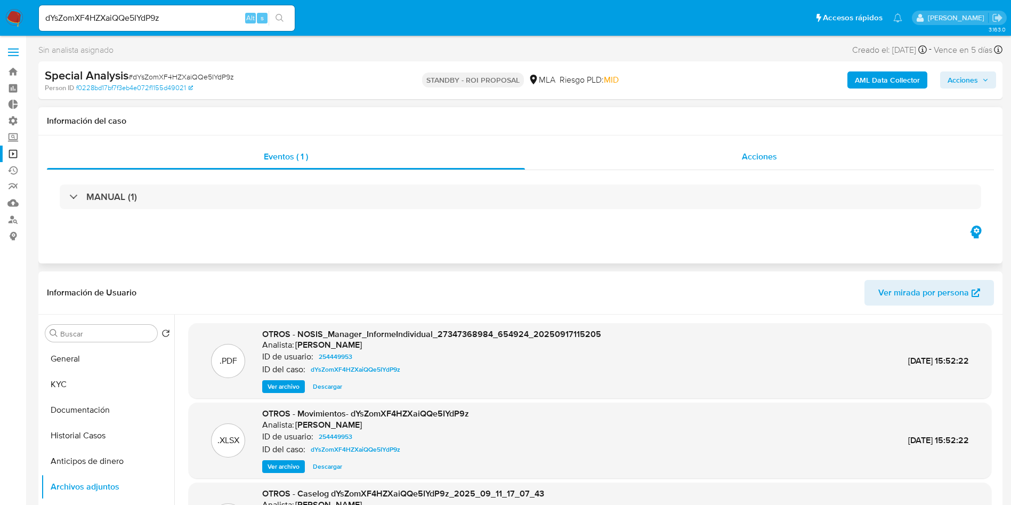
click at [784, 156] on div "Acciones" at bounding box center [759, 157] width 469 height 26
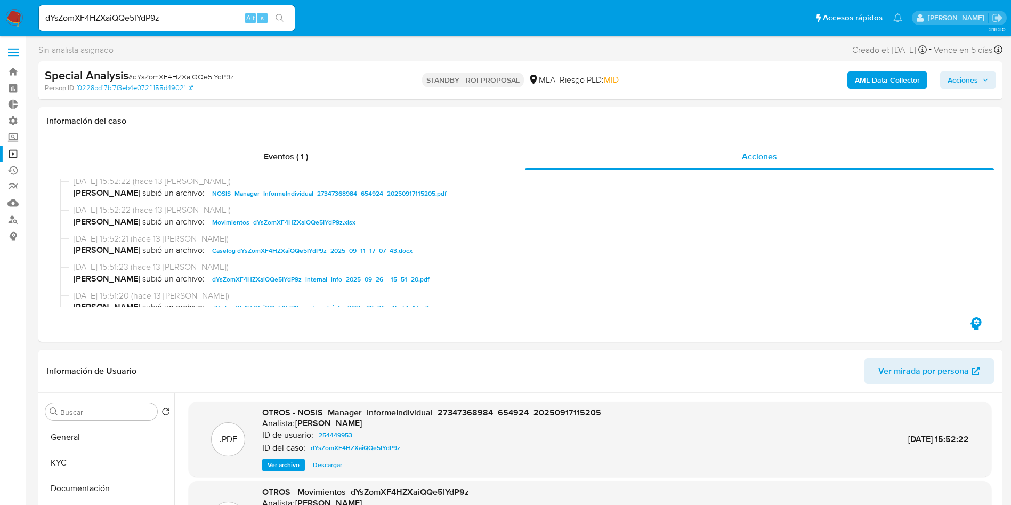
scroll to position [80, 0]
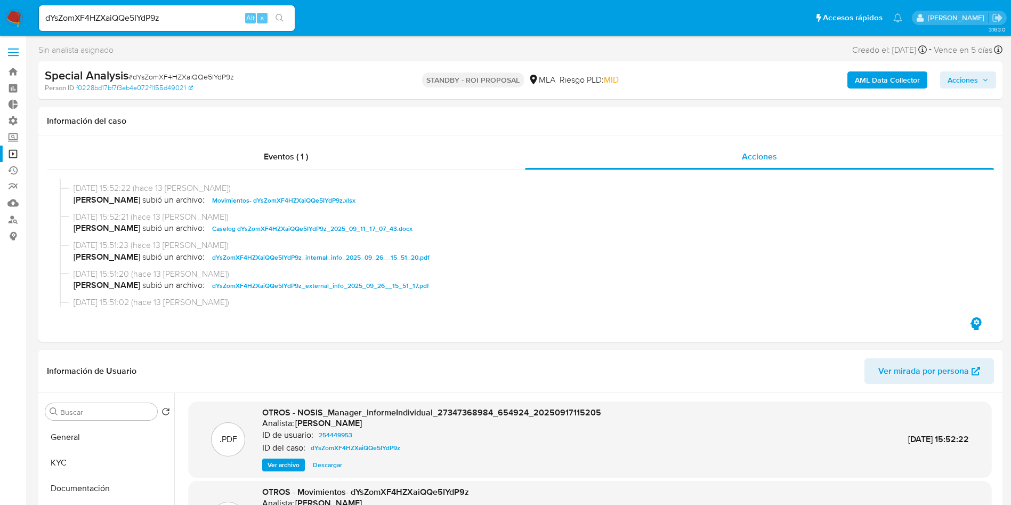
click at [184, 12] on input "dYsZomXF4HZXaiQQe5IYdP9z" at bounding box center [167, 18] width 256 height 14
paste input "SbVDb9tKK3l7icp2yN21bRsg"
type input "SbVDb9tKK3l7icp2yN21bRsg"
click at [280, 18] on icon "search-icon" at bounding box center [280, 18] width 9 height 9
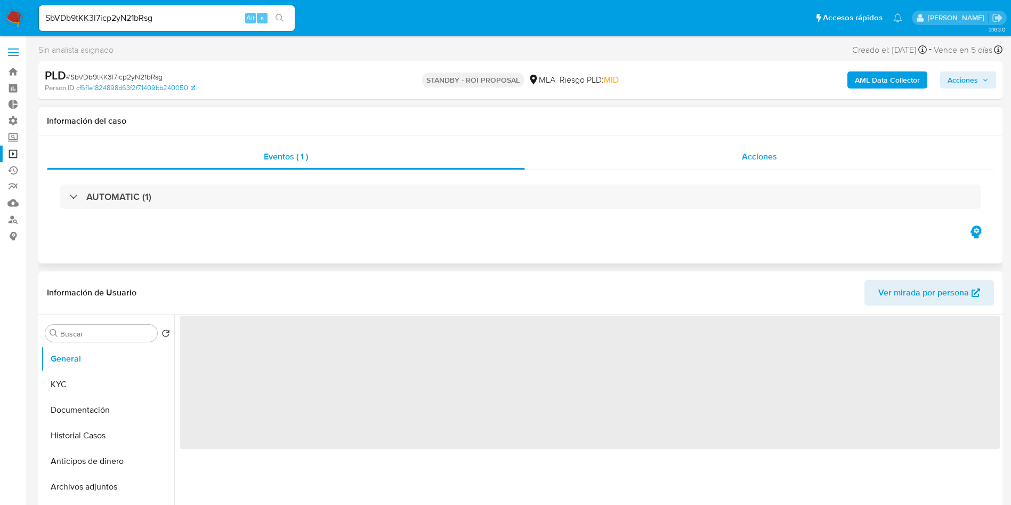
click at [747, 165] on div "Acciones" at bounding box center [759, 157] width 469 height 26
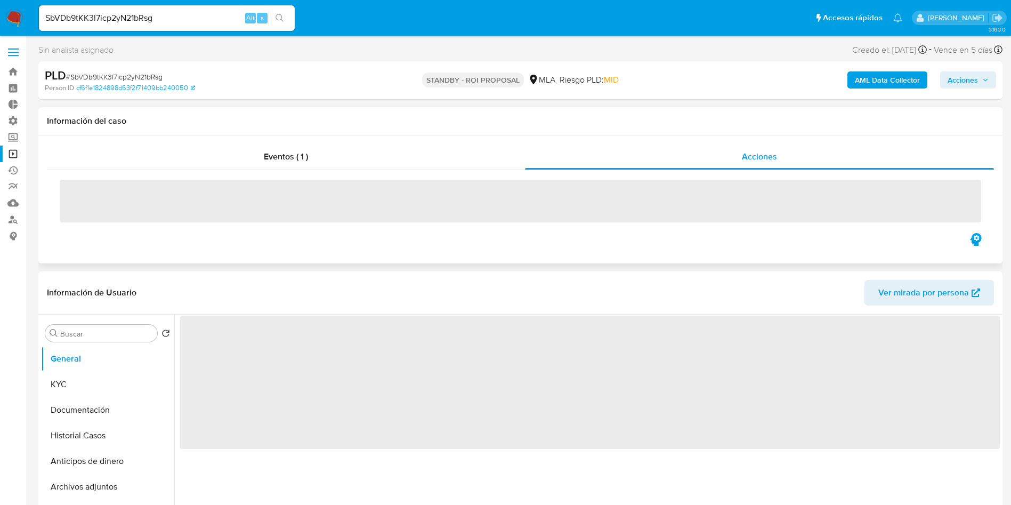
select select "10"
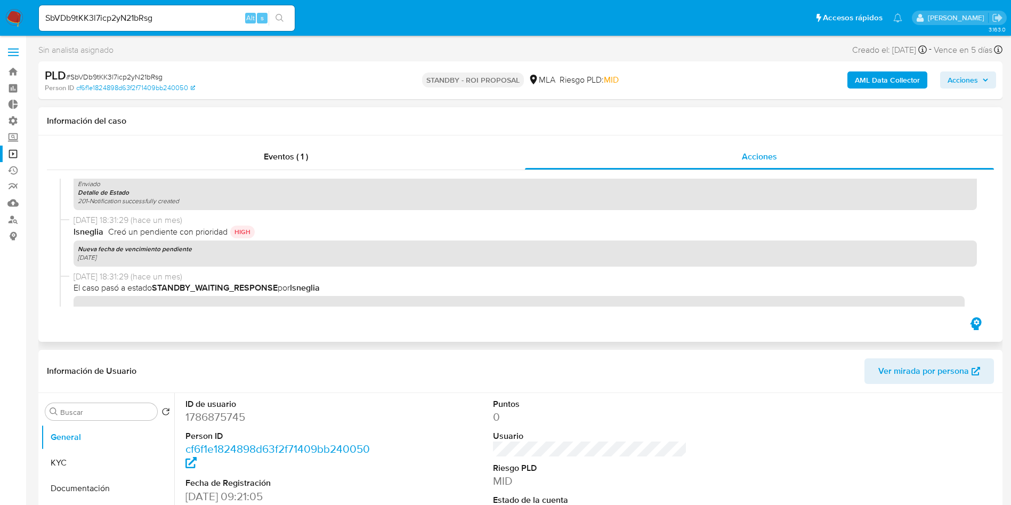
scroll to position [459, 0]
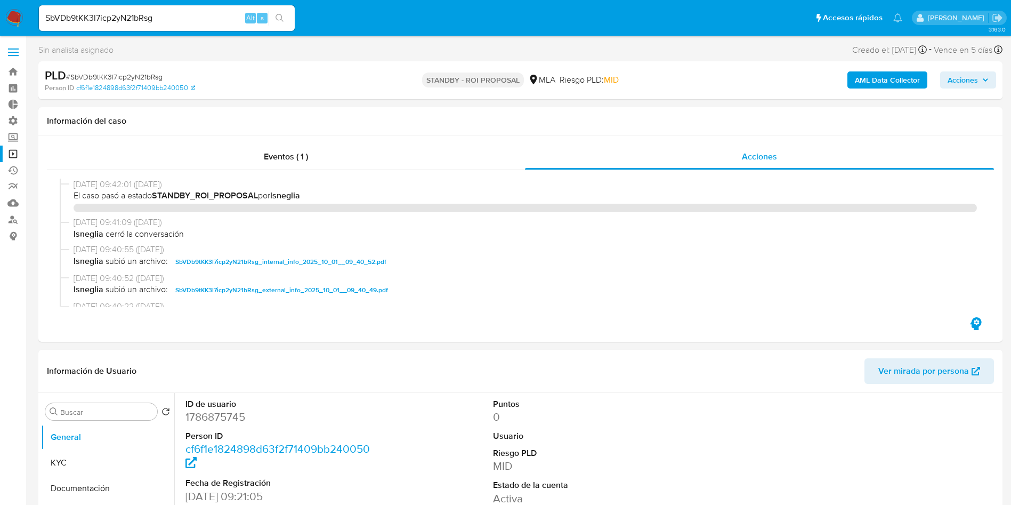
select select "10"
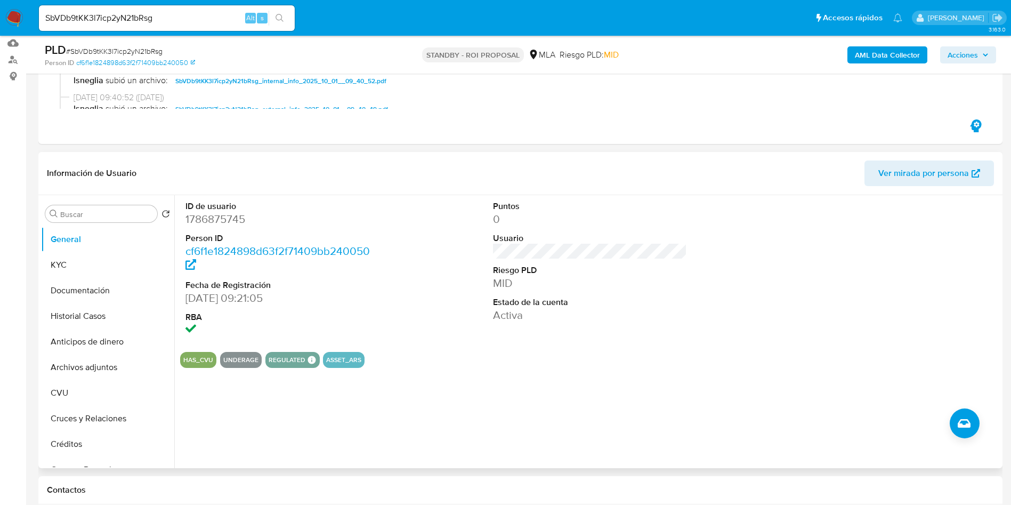
scroll to position [480, 0]
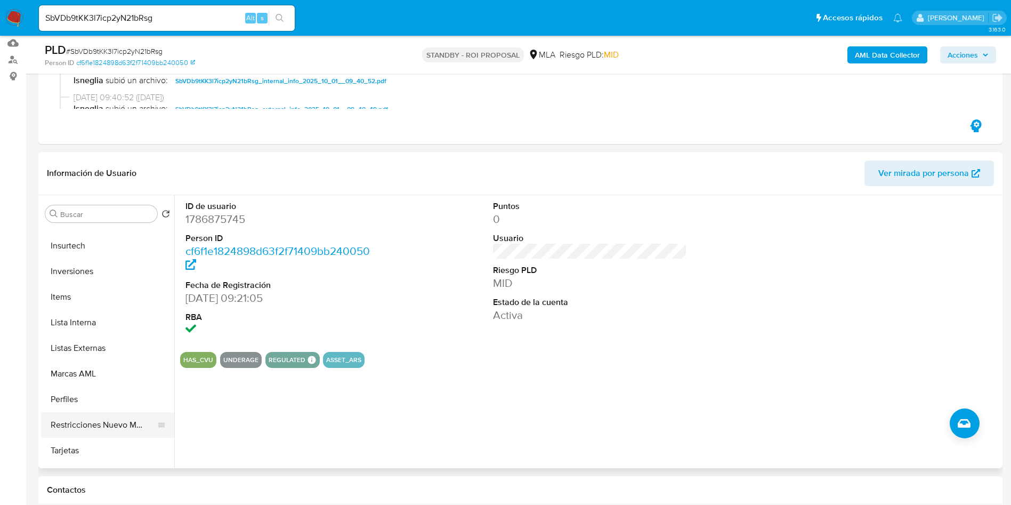
click at [79, 418] on button "Restricciones Nuevo Mundo" at bounding box center [103, 425] width 125 height 26
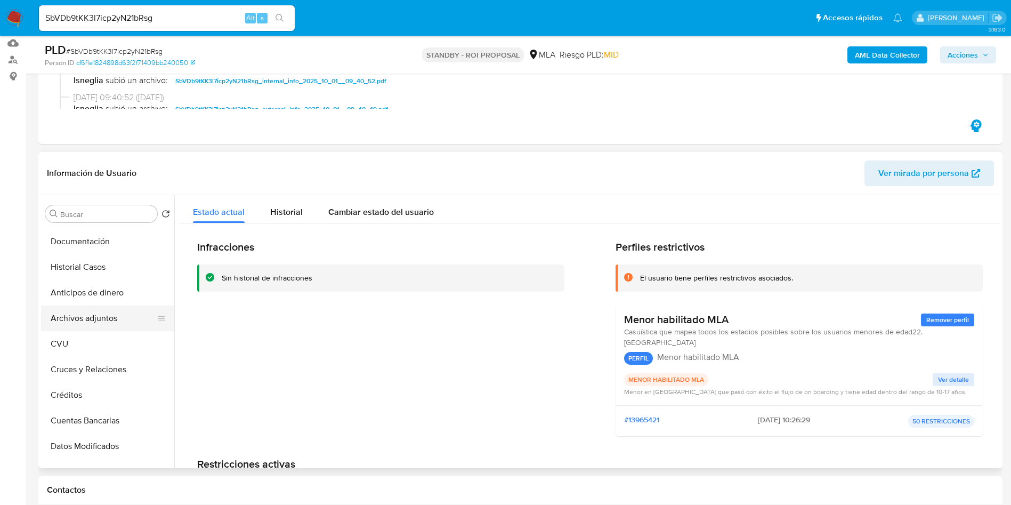
scroll to position [0, 0]
click at [103, 361] on button "Archivos adjuntos" at bounding box center [103, 367] width 125 height 26
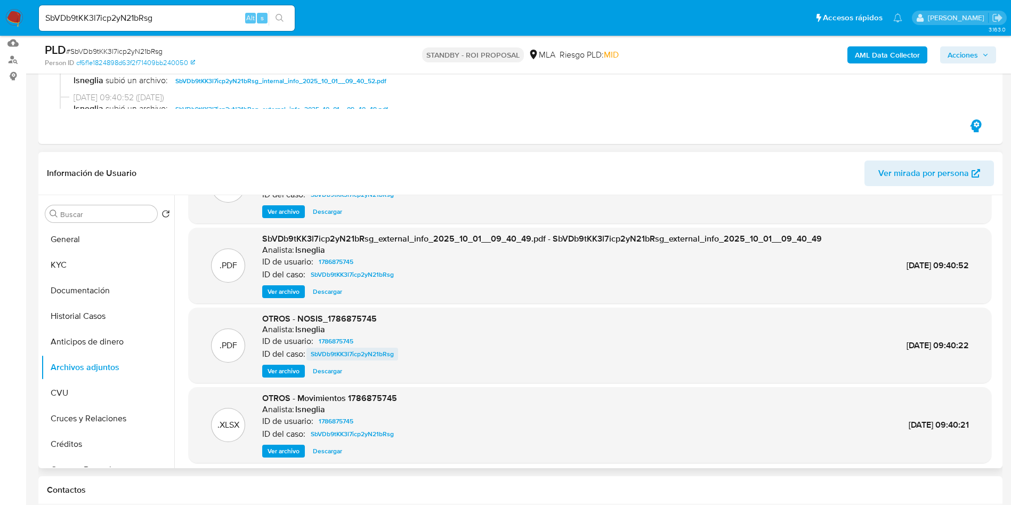
scroll to position [80, 0]
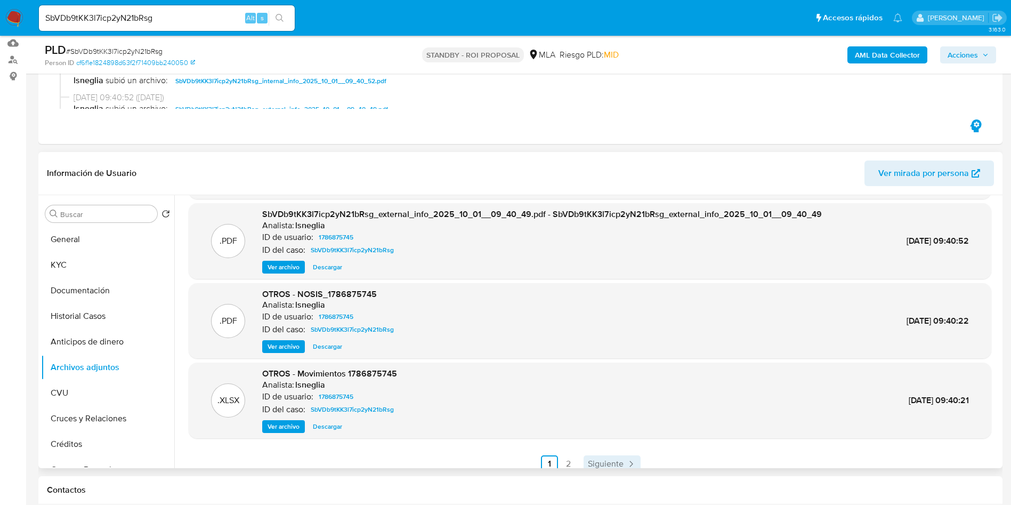
click at [626, 466] on icon "Paginación" at bounding box center [631, 463] width 11 height 11
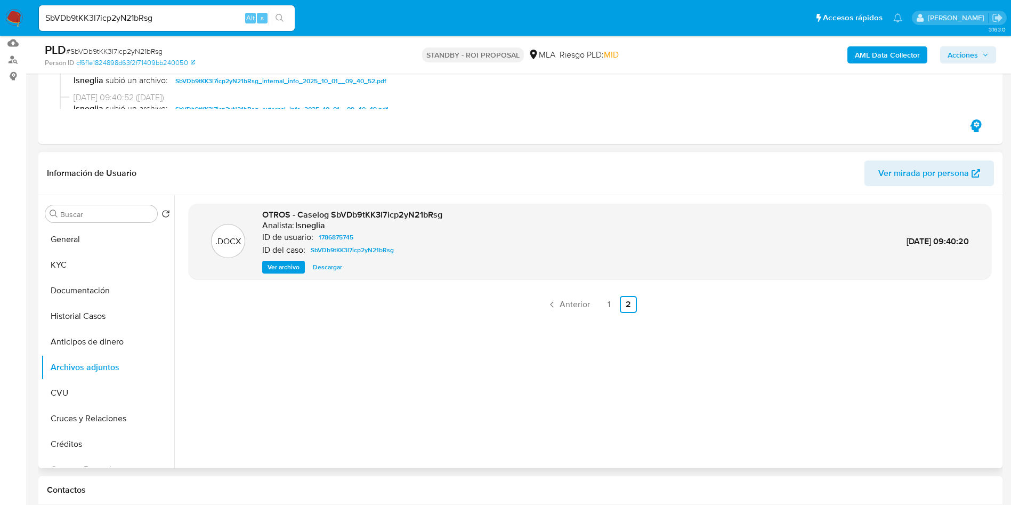
click at [338, 265] on span "Descargar" at bounding box center [327, 267] width 29 height 11
click at [608, 303] on link "1" at bounding box center [609, 304] width 17 height 17
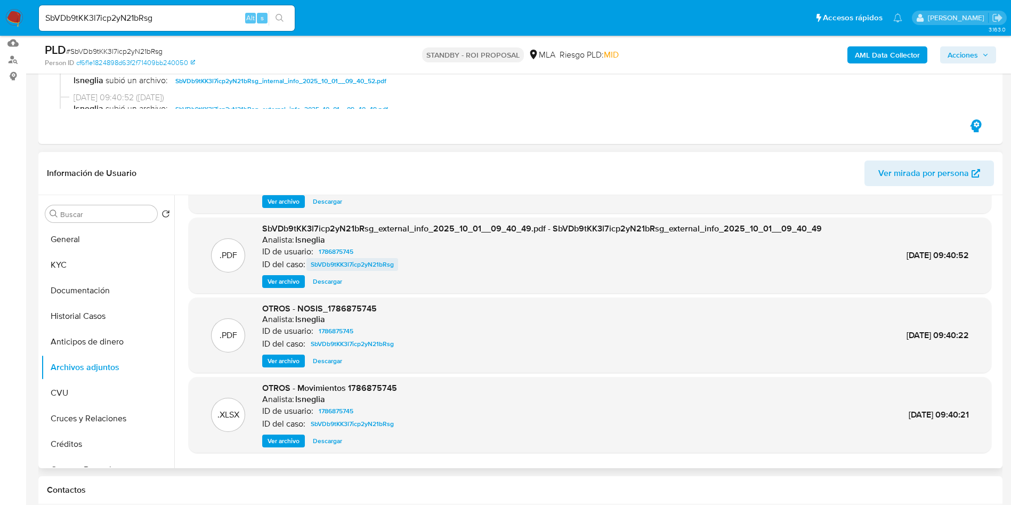
scroll to position [80, 0]
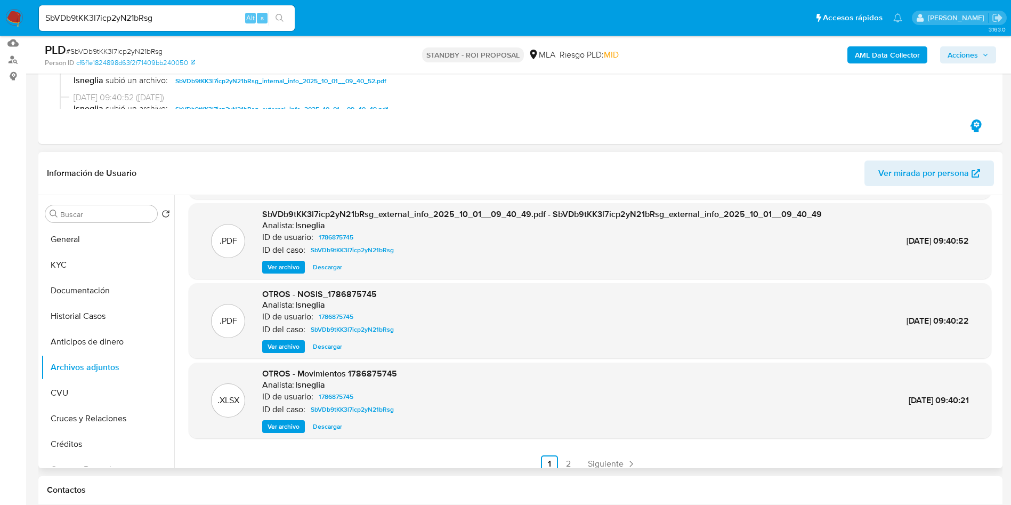
click at [329, 423] on span "Descargar" at bounding box center [327, 426] width 29 height 11
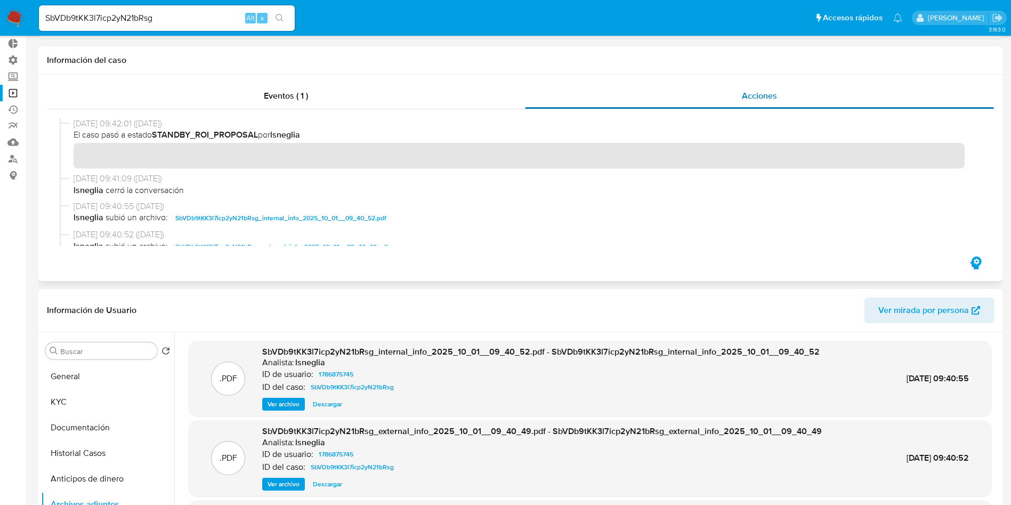
scroll to position [0, 0]
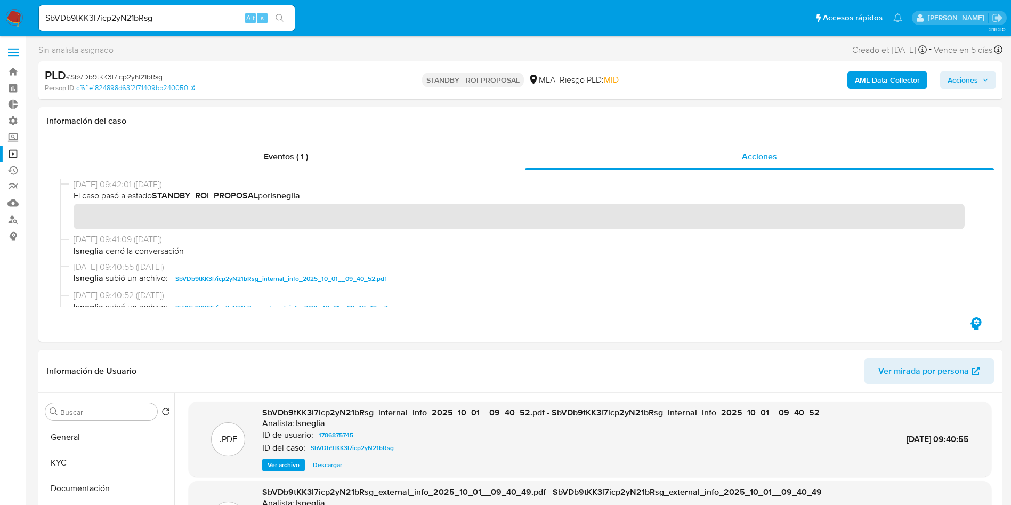
click at [135, 18] on input "SbVDb9tKK3l7icp2yN21bRsg" at bounding box center [167, 18] width 256 height 14
click at [13, 21] on img at bounding box center [14, 18] width 18 height 18
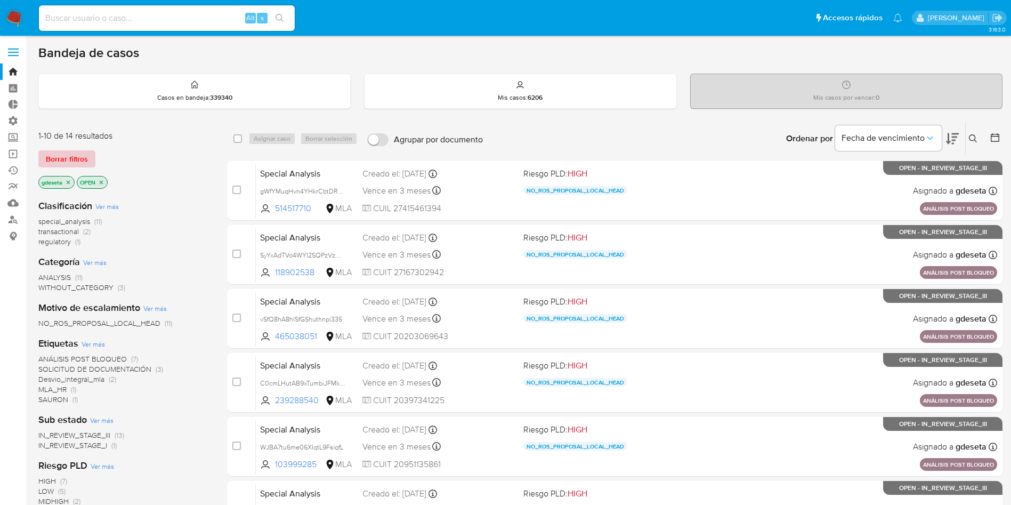
click at [73, 156] on span "Borrar filtros" at bounding box center [67, 158] width 42 height 15
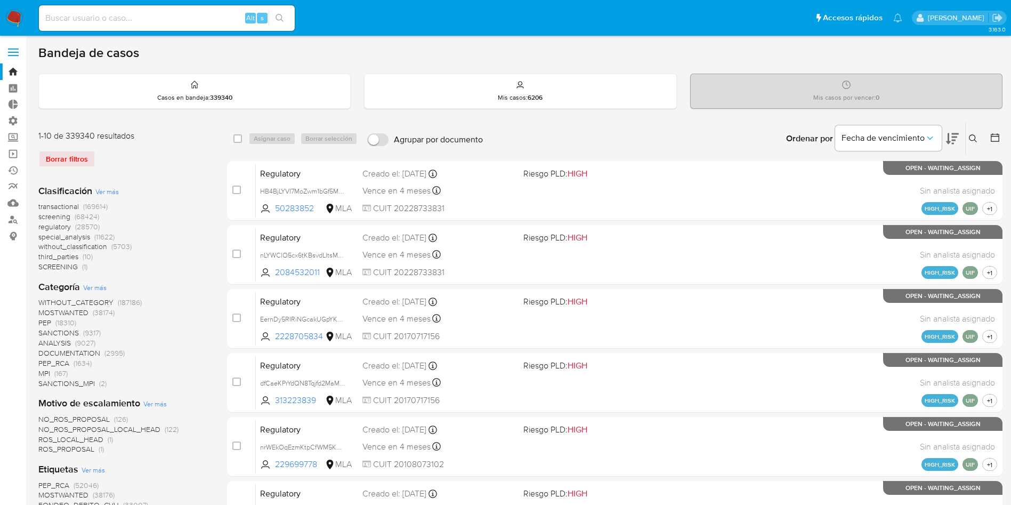
click at [977, 138] on icon at bounding box center [973, 138] width 9 height 9
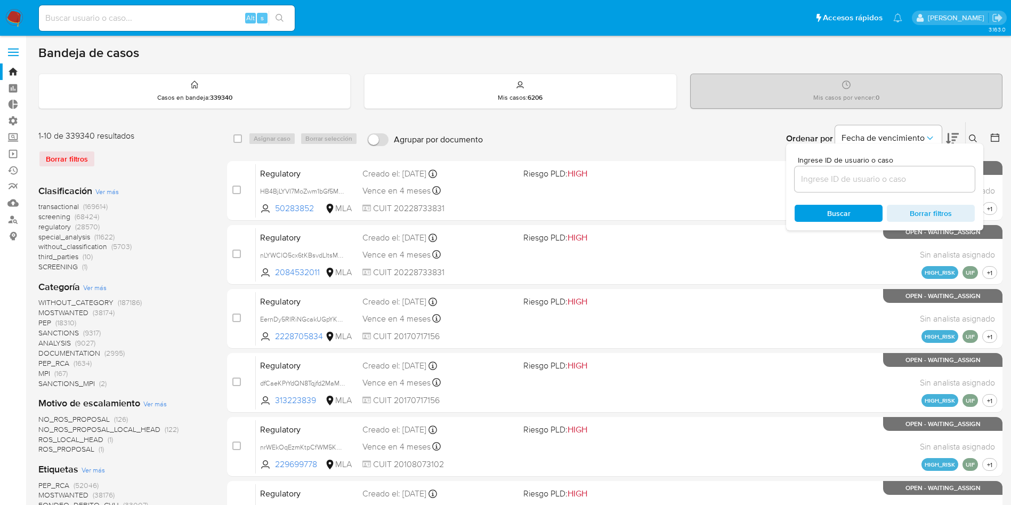
click at [916, 184] on input at bounding box center [885, 179] width 180 height 14
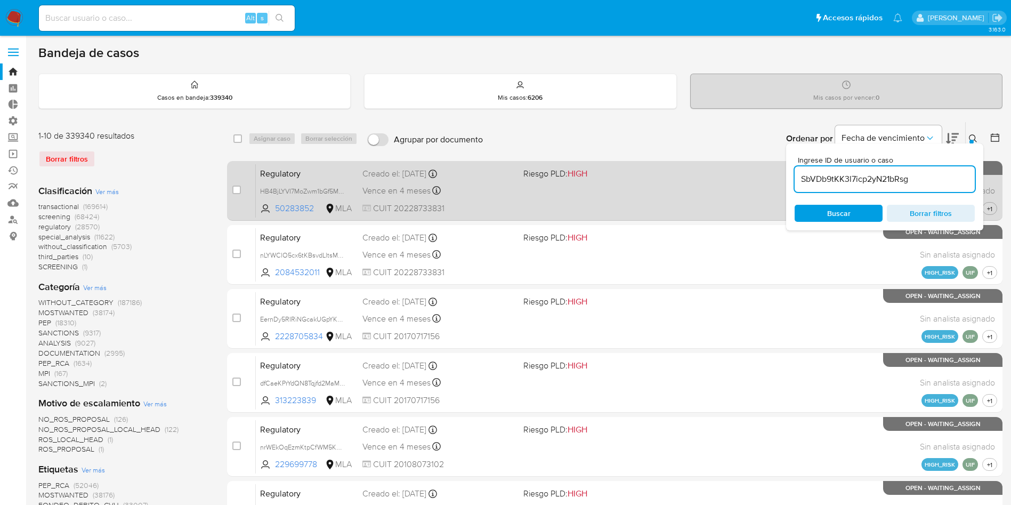
type input "SbVDb9tKK3l7icp2yN21bRsg"
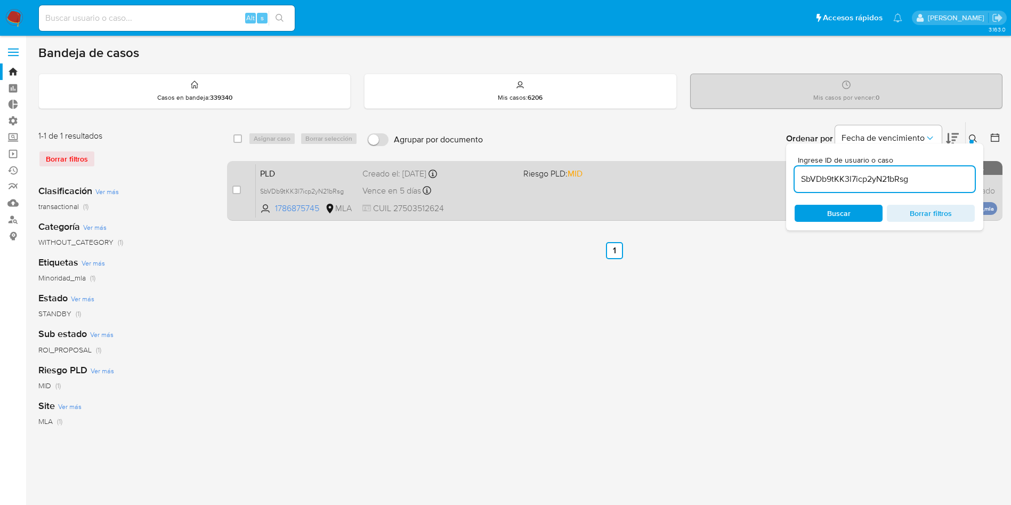
click at [241, 191] on div "case-item-checkbox No es posible asignar el caso" at bounding box center [243, 191] width 23 height 54
click at [236, 189] on input "checkbox" at bounding box center [236, 190] width 9 height 9
checkbox input "true"
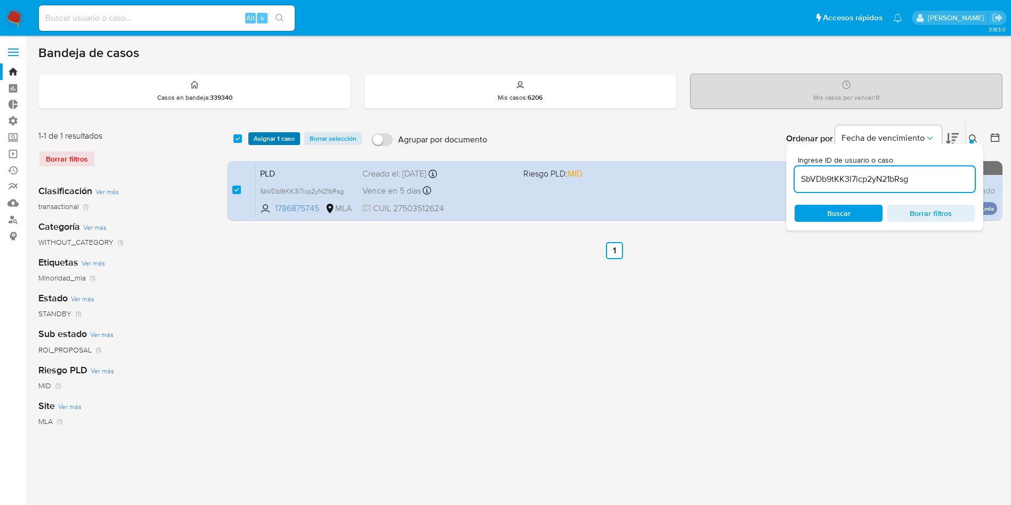
click at [263, 136] on span "Asignar 1 caso" at bounding box center [274, 138] width 41 height 11
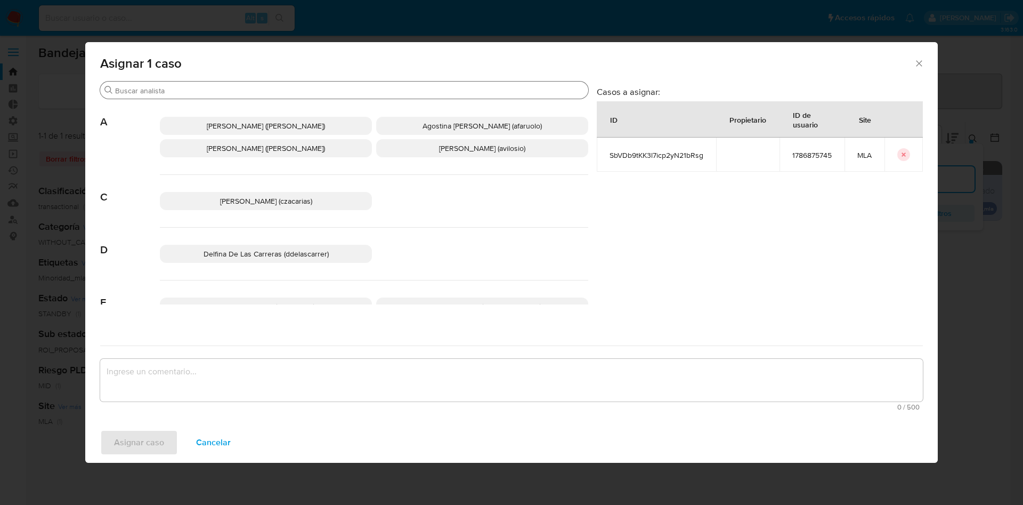
click at [244, 92] on input "Buscar" at bounding box center [349, 91] width 469 height 10
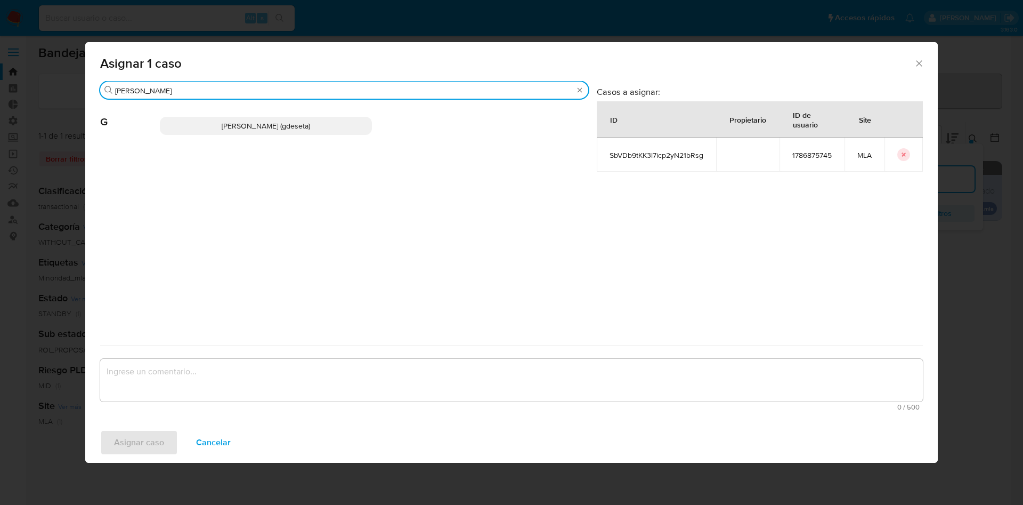
type input "gus"
click at [233, 126] on span "Gustavo Andres De Seta (gdeseta)" at bounding box center [266, 125] width 88 height 11
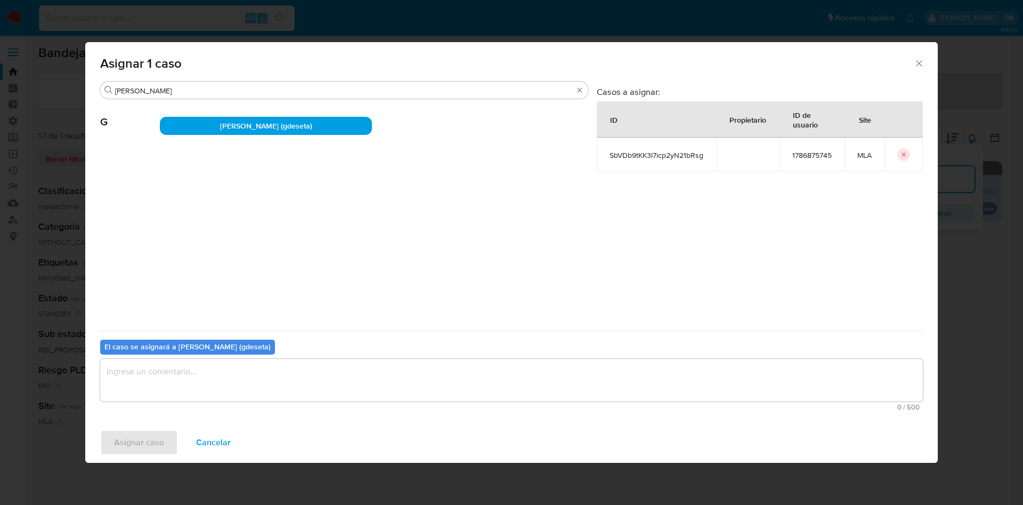
click at [196, 385] on textarea "assign-modal" at bounding box center [511, 380] width 823 height 43
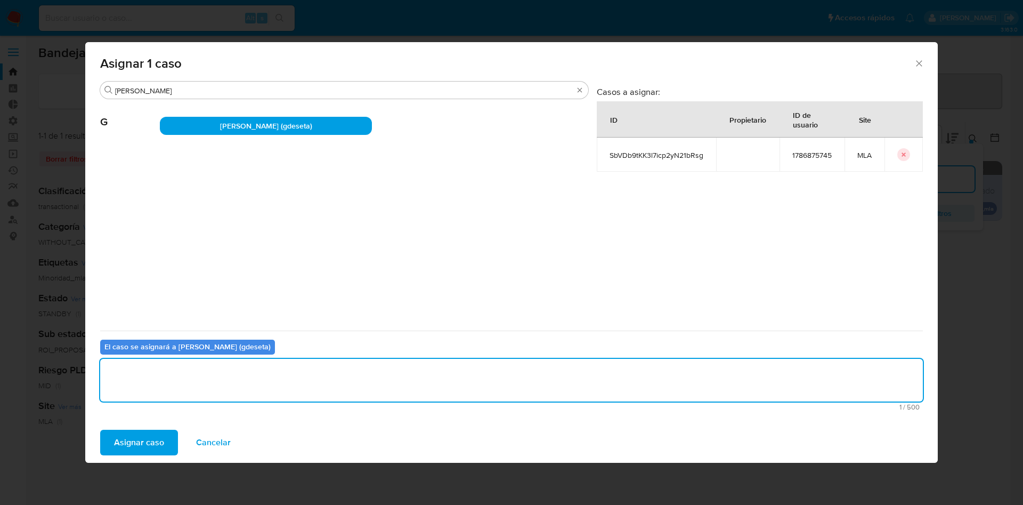
click at [141, 444] on span "Asignar caso" at bounding box center [139, 442] width 50 height 23
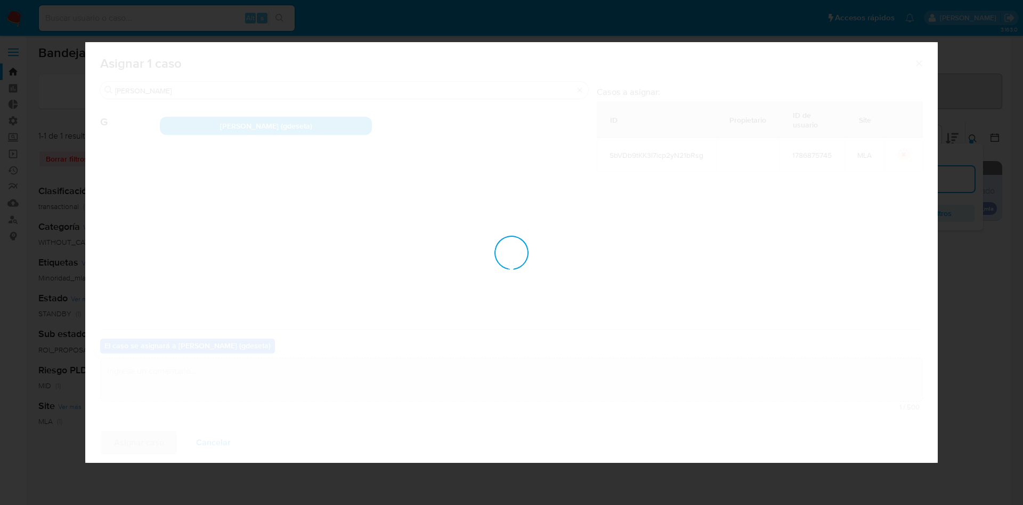
checkbox input "false"
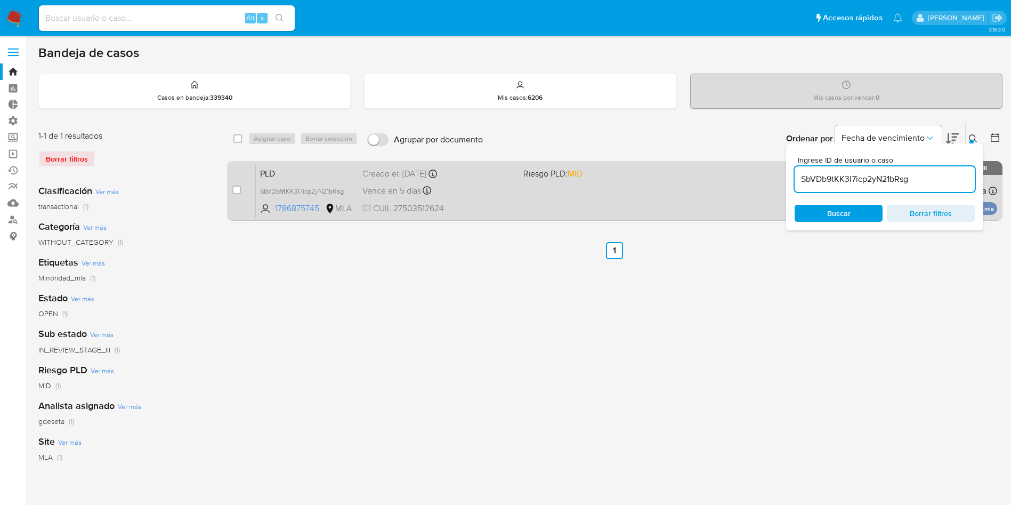
click at [282, 174] on span "PLD" at bounding box center [307, 173] width 94 height 14
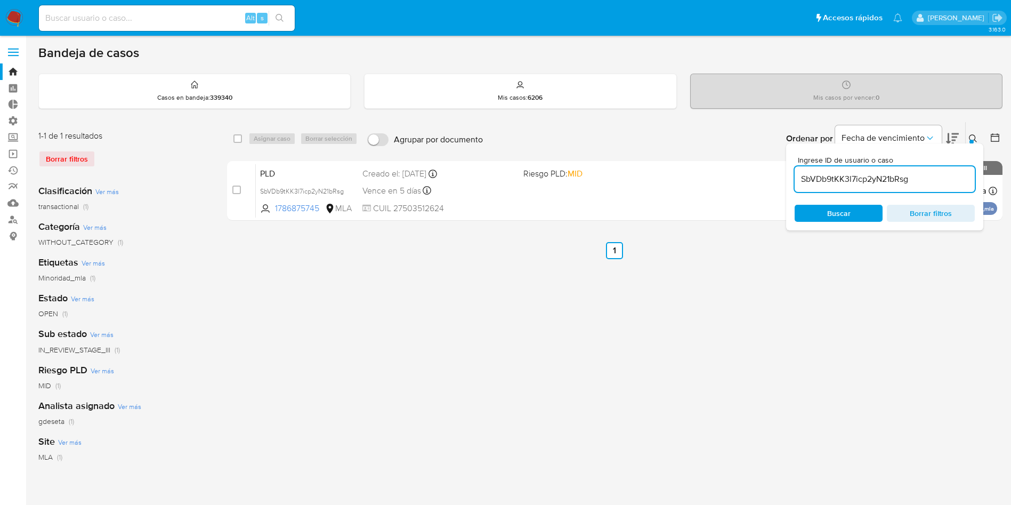
click at [183, 15] on input at bounding box center [167, 18] width 256 height 14
paste input "Kf0p6Ca4dxdzlNRPgYILaTUD"
type input "Kf0p6Ca4dxdzlNRPgYILaTUD"
click at [283, 18] on icon "search-icon" at bounding box center [280, 18] width 9 height 9
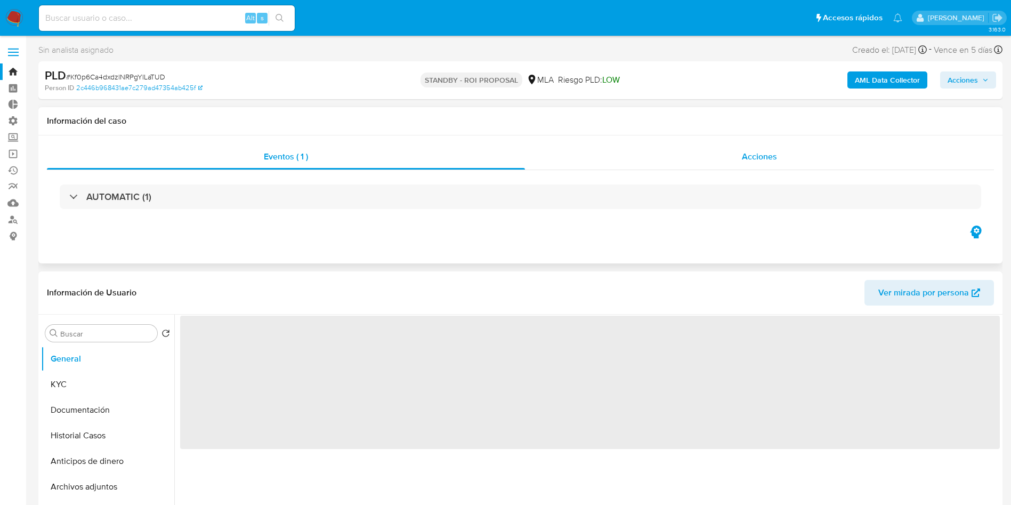
click at [757, 157] on span "Acciones" at bounding box center [759, 156] width 35 height 12
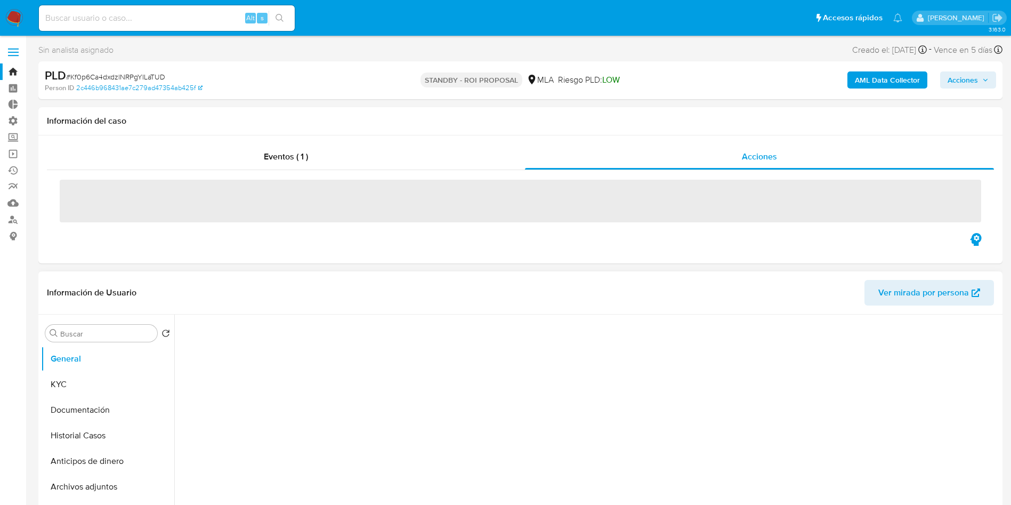
select select "10"
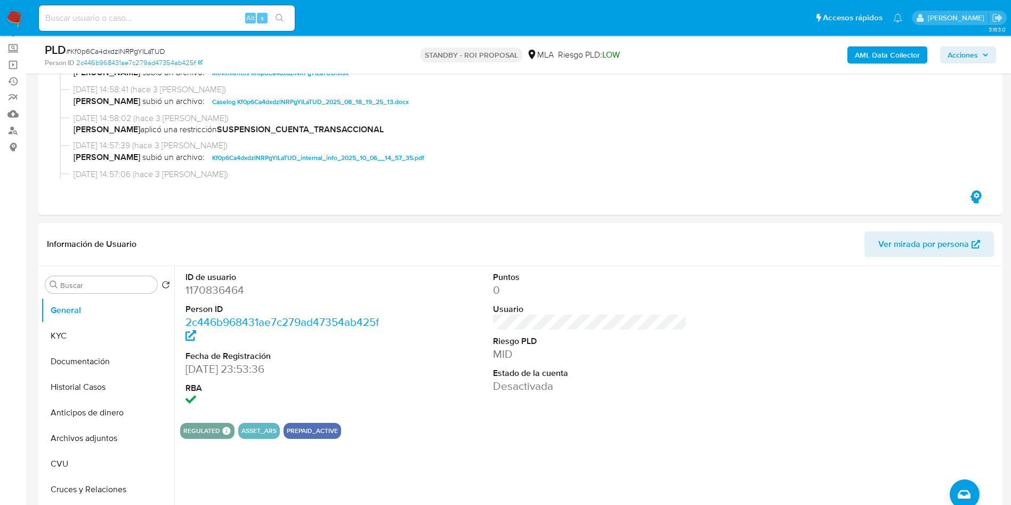
scroll to position [160, 0]
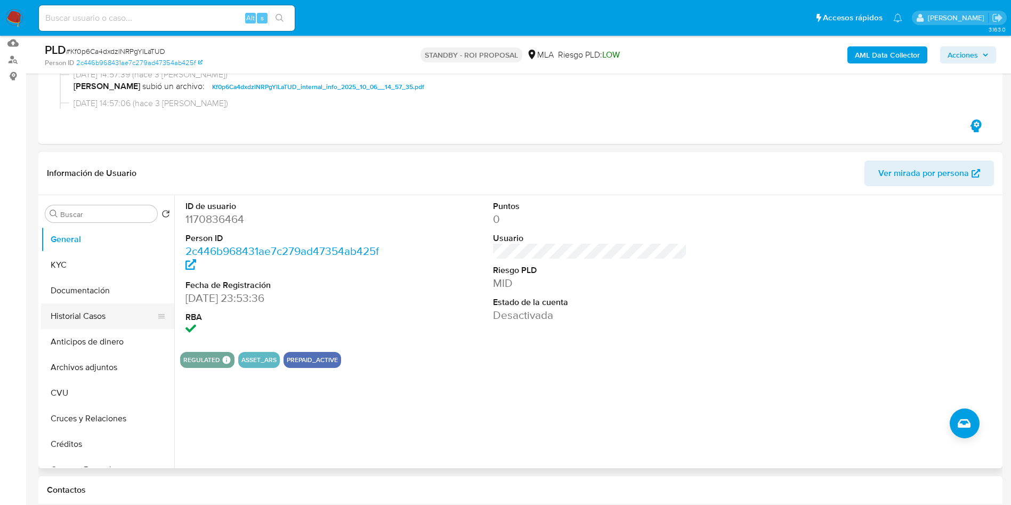
click at [80, 310] on button "Historial Casos" at bounding box center [103, 316] width 125 height 26
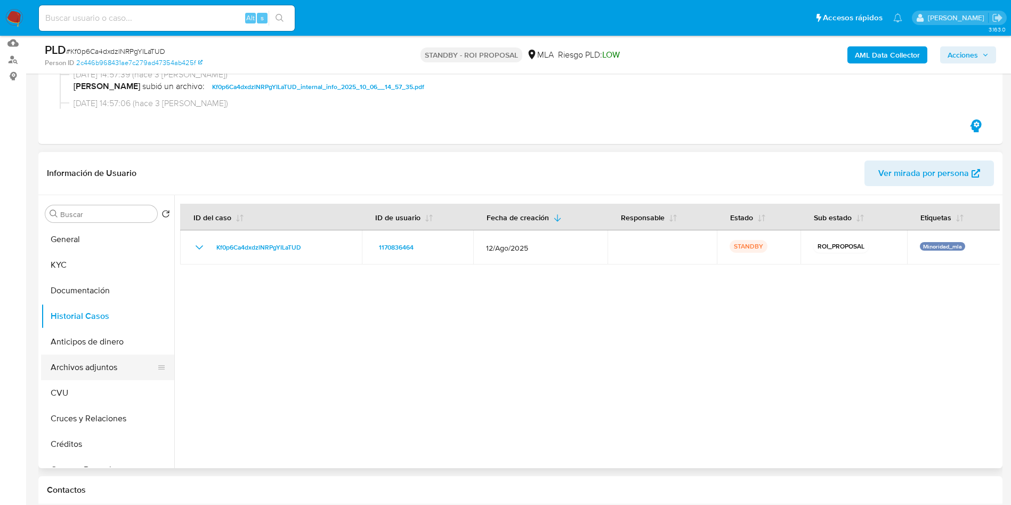
click at [79, 368] on button "Archivos adjuntos" at bounding box center [103, 367] width 125 height 26
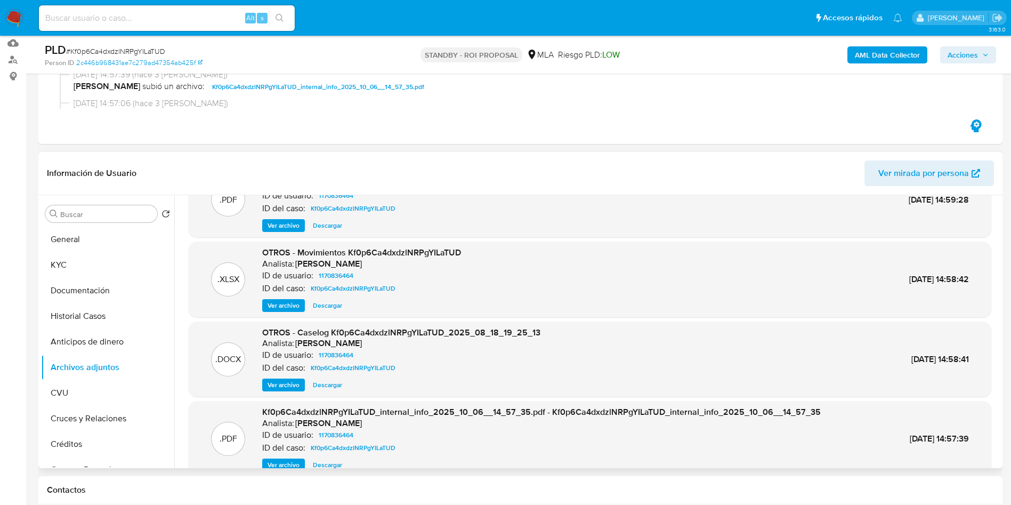
scroll to position [60, 0]
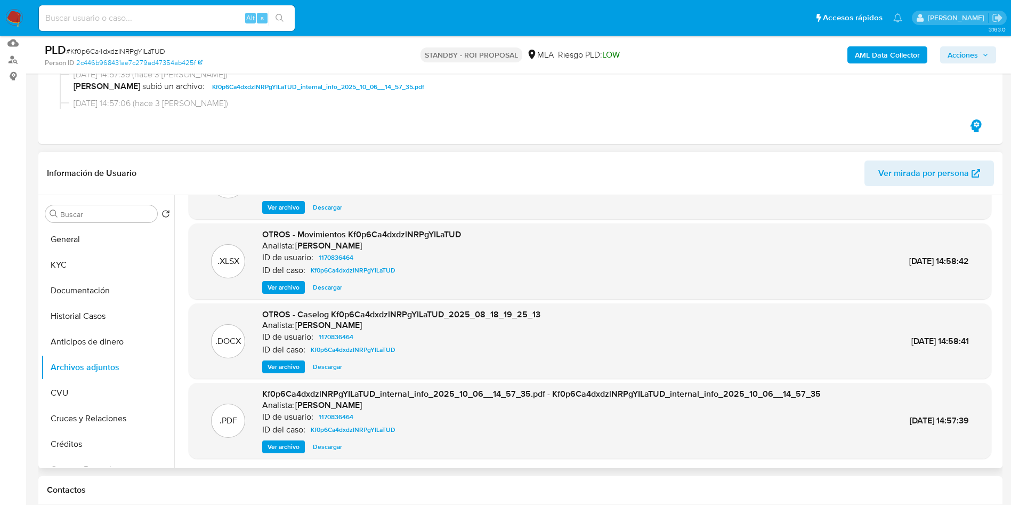
click at [331, 367] on span "Descargar" at bounding box center [327, 366] width 29 height 11
click at [78, 264] on button "KYC" at bounding box center [103, 265] width 125 height 26
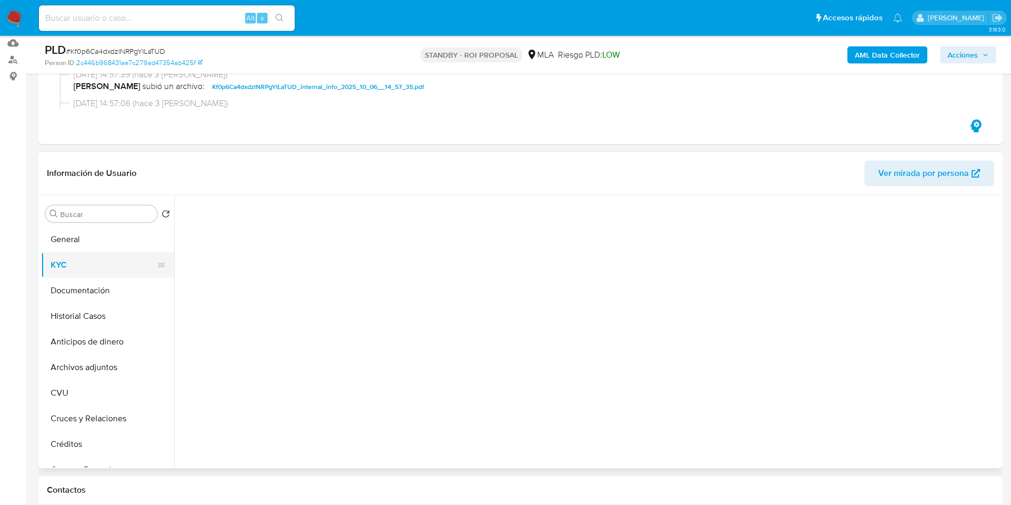
scroll to position [0, 0]
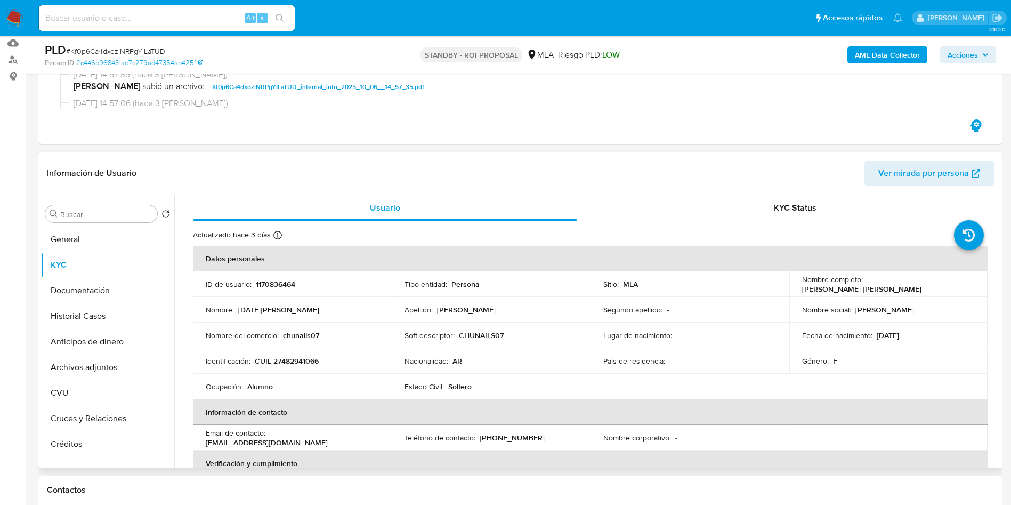
click at [303, 362] on p "CUIL 27482941066" at bounding box center [287, 361] width 64 height 10
copy p "27482941066"
click at [214, 14] on input at bounding box center [167, 18] width 256 height 14
paste input "27482941066"
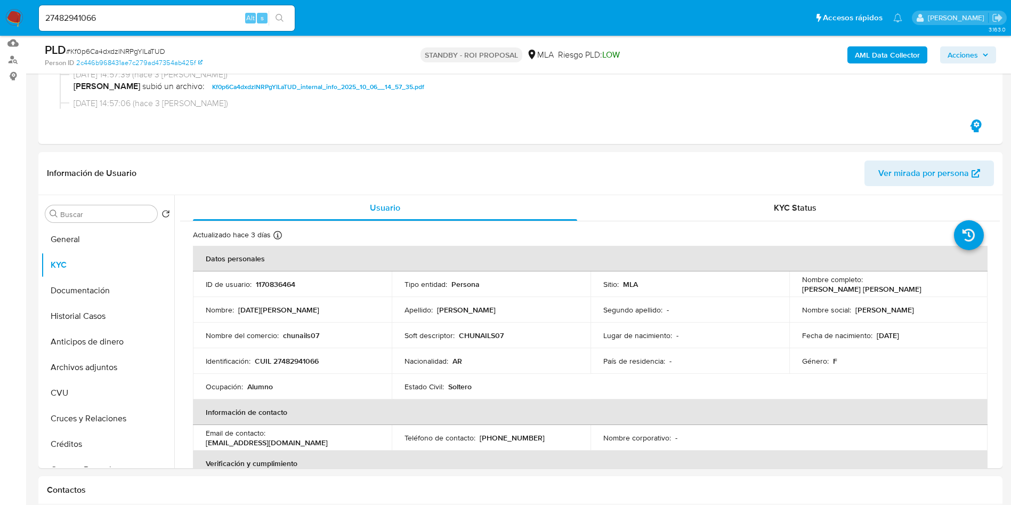
click at [276, 18] on icon "search-icon" at bounding box center [280, 18] width 8 height 8
click at [185, 19] on input "27482941066" at bounding box center [167, 18] width 256 height 14
paste input "ydDLxk0GhFBaWCUezoDgcY2j"
type input "ydDLxk0GhFBaWCUezoDgcY2j"
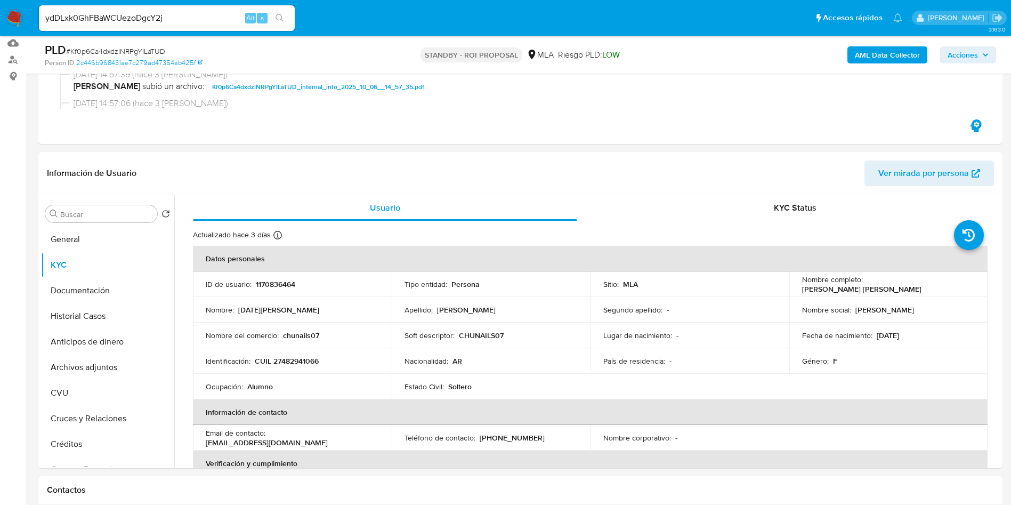
click at [276, 17] on icon "search-icon" at bounding box center [280, 18] width 8 height 8
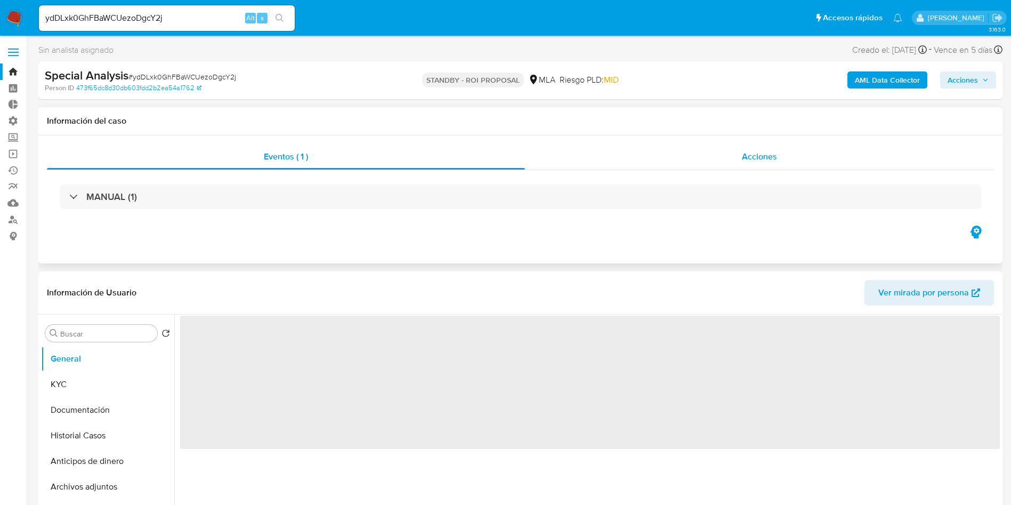
click at [735, 155] on div "Acciones" at bounding box center [759, 157] width 469 height 26
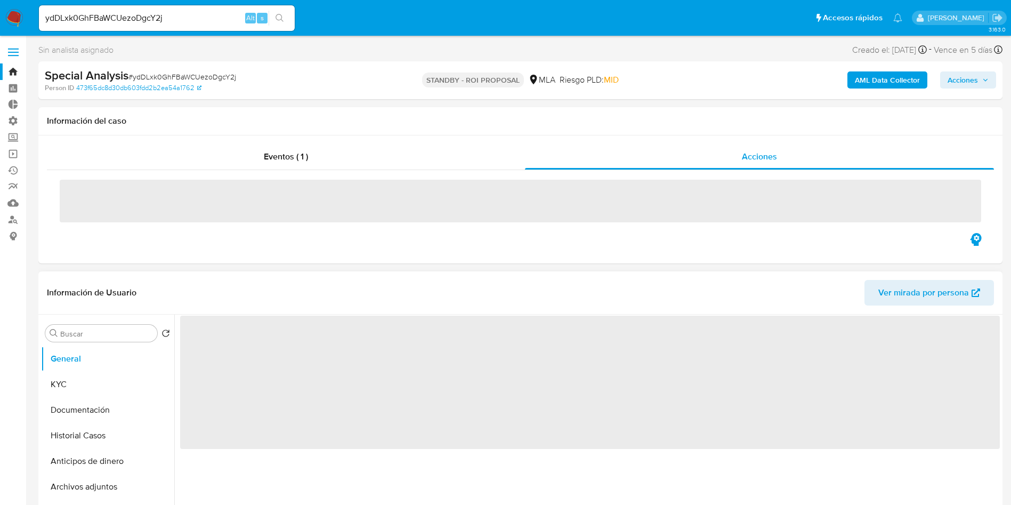
select select "10"
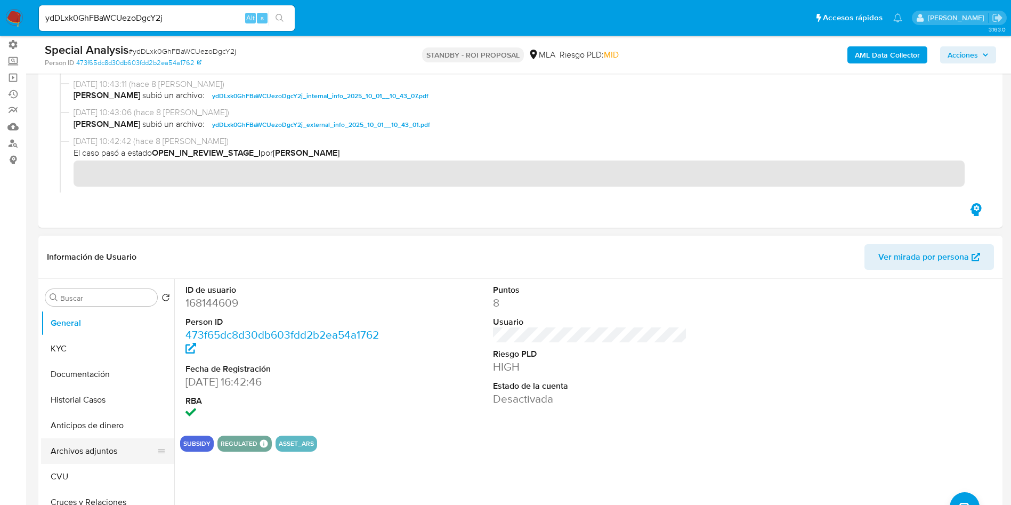
scroll to position [160, 0]
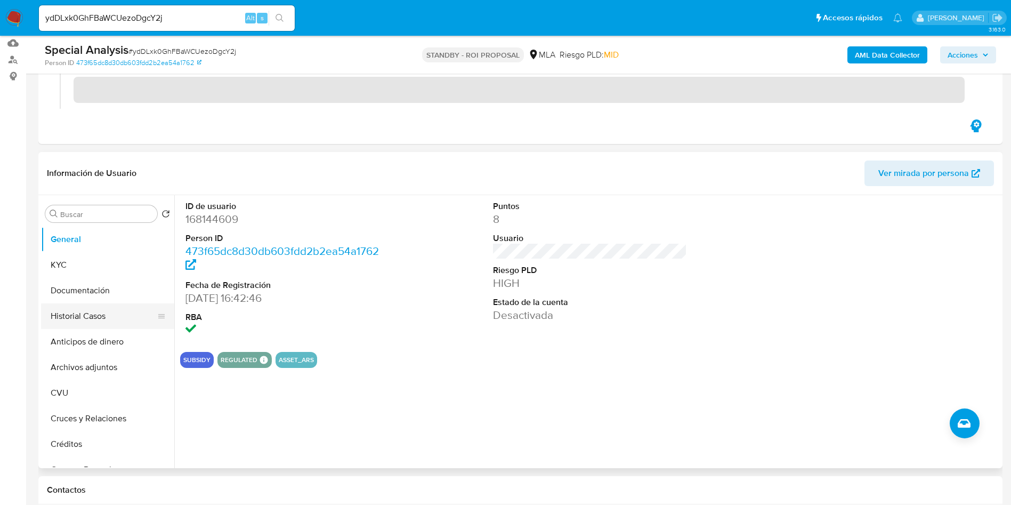
click at [109, 321] on button "Historial Casos" at bounding box center [103, 316] width 125 height 26
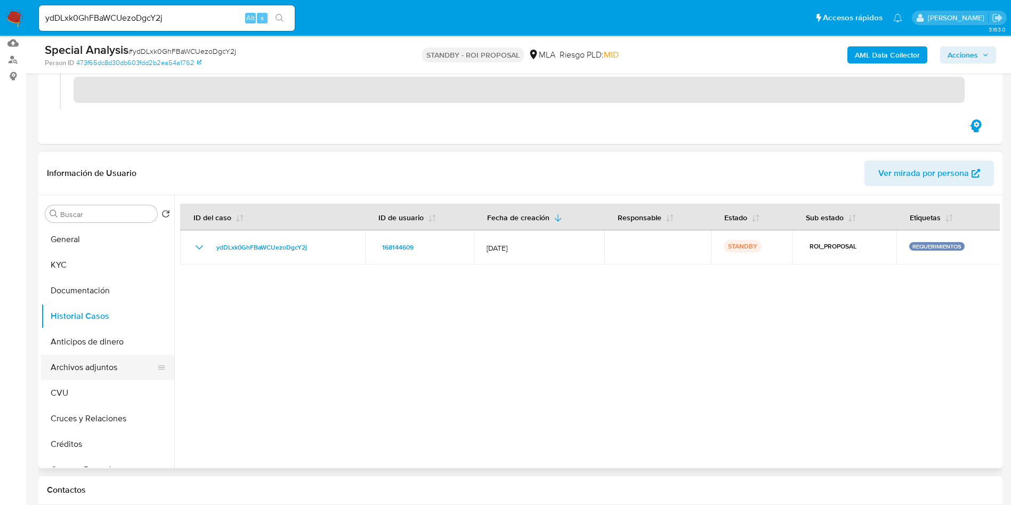
click at [106, 365] on button "Archivos adjuntos" at bounding box center [103, 367] width 125 height 26
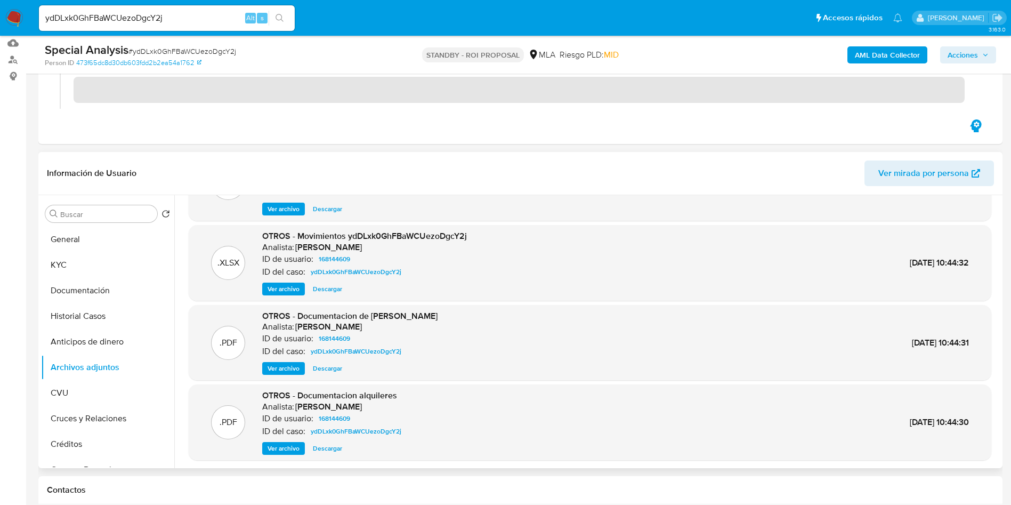
scroll to position [80, 0]
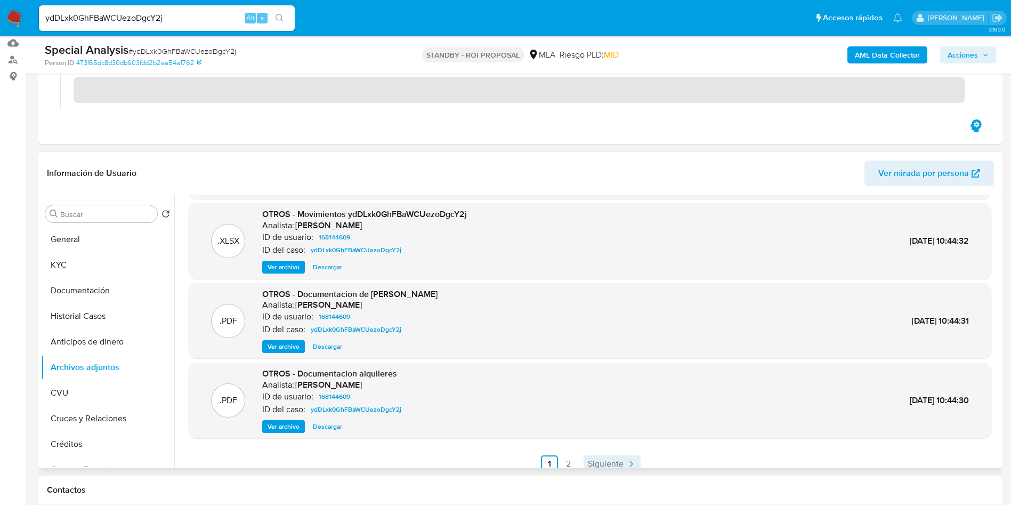
click at [604, 461] on span "Siguiente" at bounding box center [606, 463] width 36 height 9
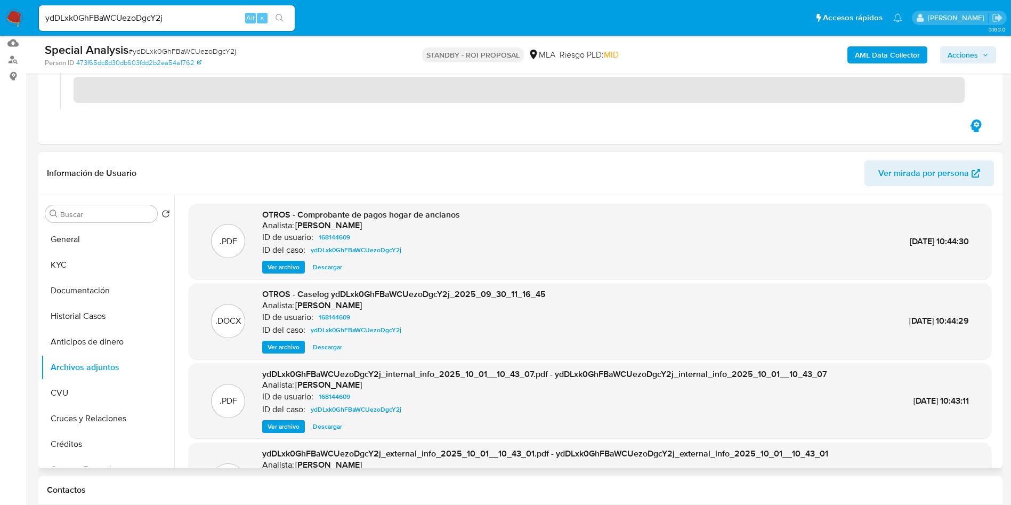
click at [324, 348] on span "Descargar" at bounding box center [327, 347] width 29 height 11
click at [204, 19] on input "ydDLxk0GhFBaWCUezoDgcY2j" at bounding box center [167, 18] width 256 height 14
paste input "B1L72hVb1D7Ljdp90AFq6FO"
type input "yB1L72hVb1D7Ljdp90AFq6FO"
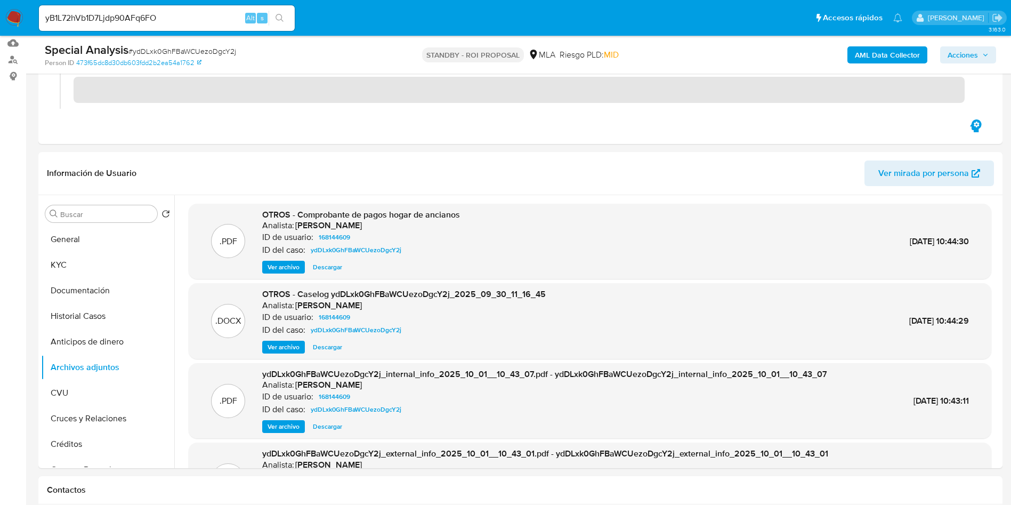
click at [279, 18] on icon "search-icon" at bounding box center [280, 18] width 9 height 9
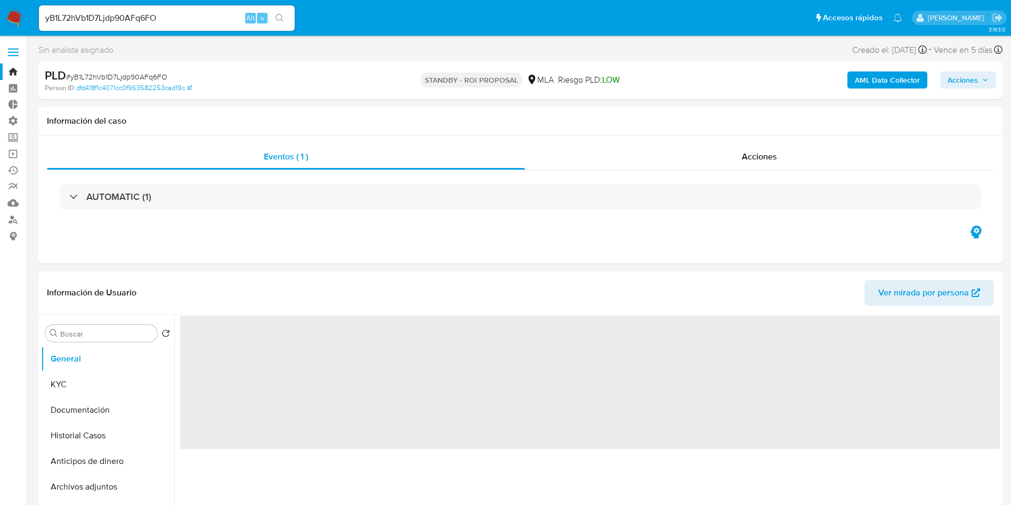
select select "10"
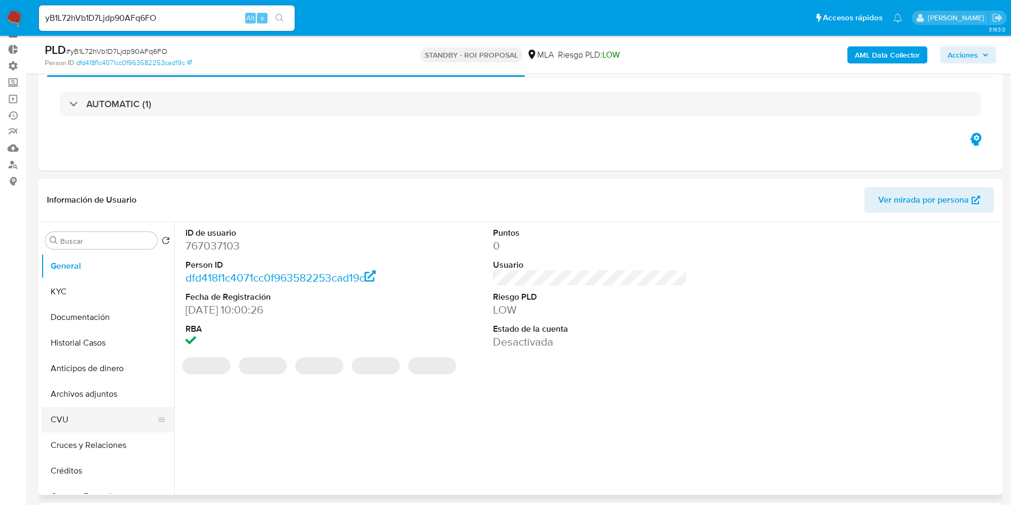
scroll to position [80, 0]
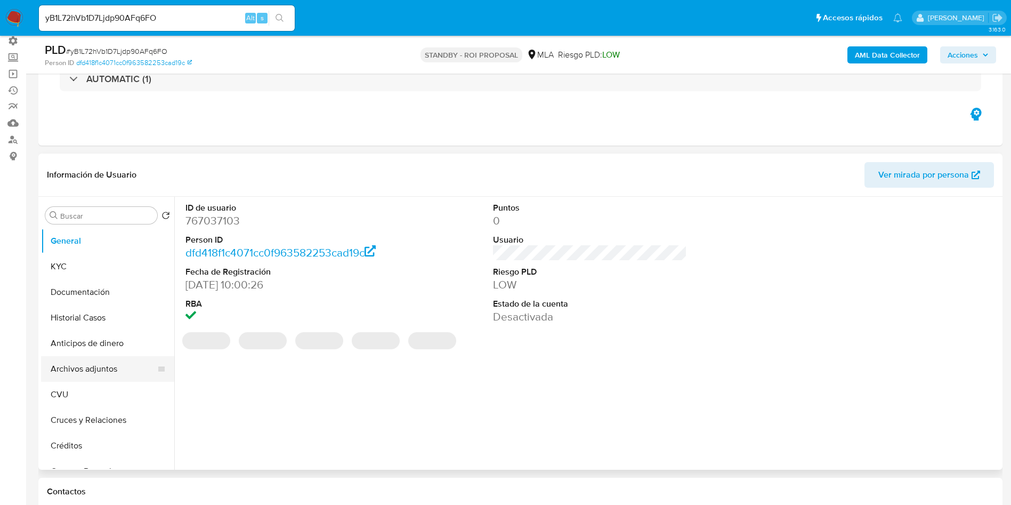
click at [88, 365] on button "Archivos adjuntos" at bounding box center [103, 369] width 125 height 26
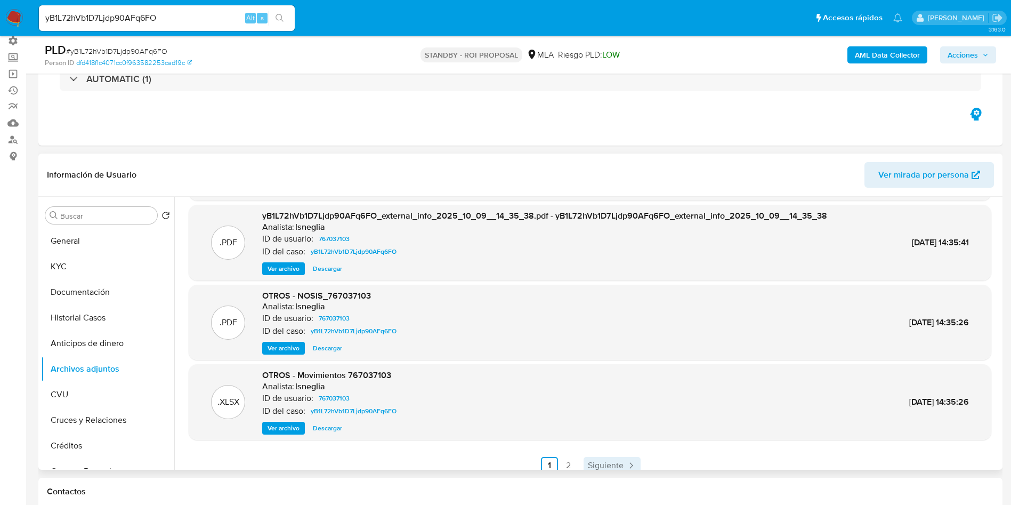
click at [604, 461] on span "Siguiente" at bounding box center [606, 465] width 36 height 9
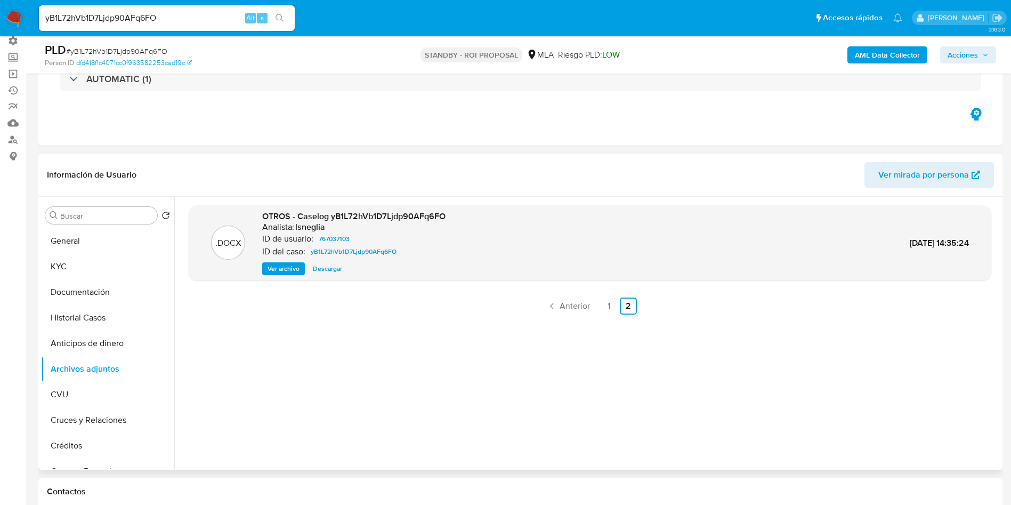
click at [332, 271] on span "Descargar" at bounding box center [327, 268] width 29 height 11
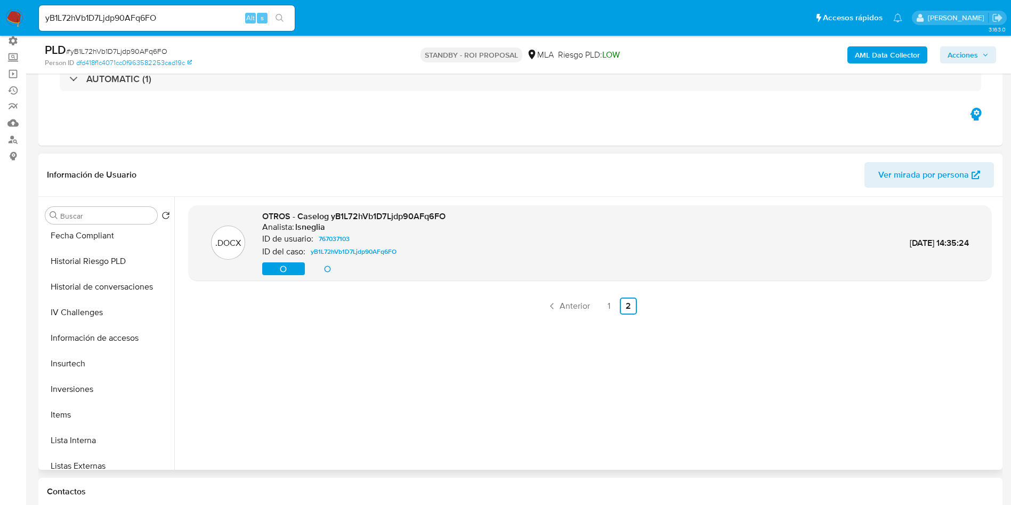
scroll to position [480, 0]
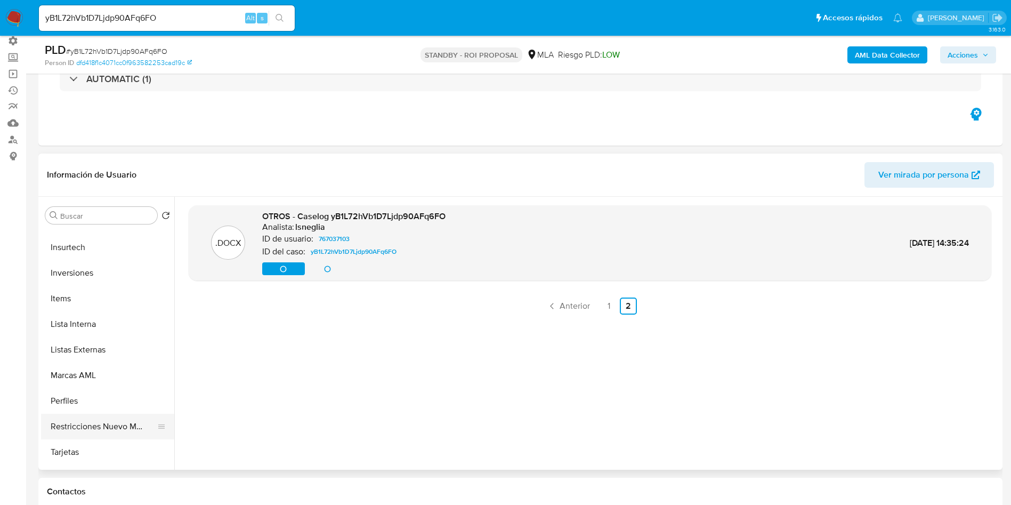
click at [99, 433] on button "Restricciones Nuevo Mundo" at bounding box center [103, 427] width 125 height 26
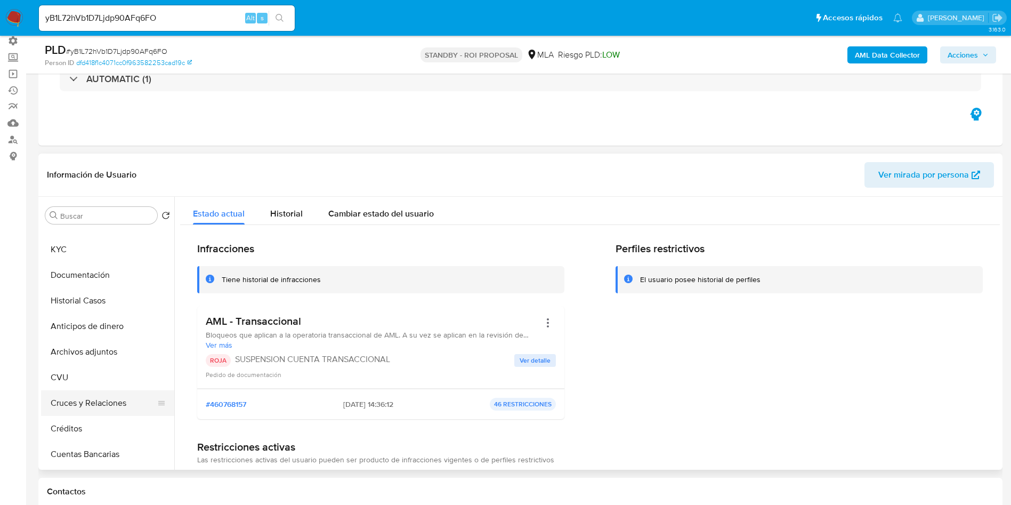
scroll to position [0, 0]
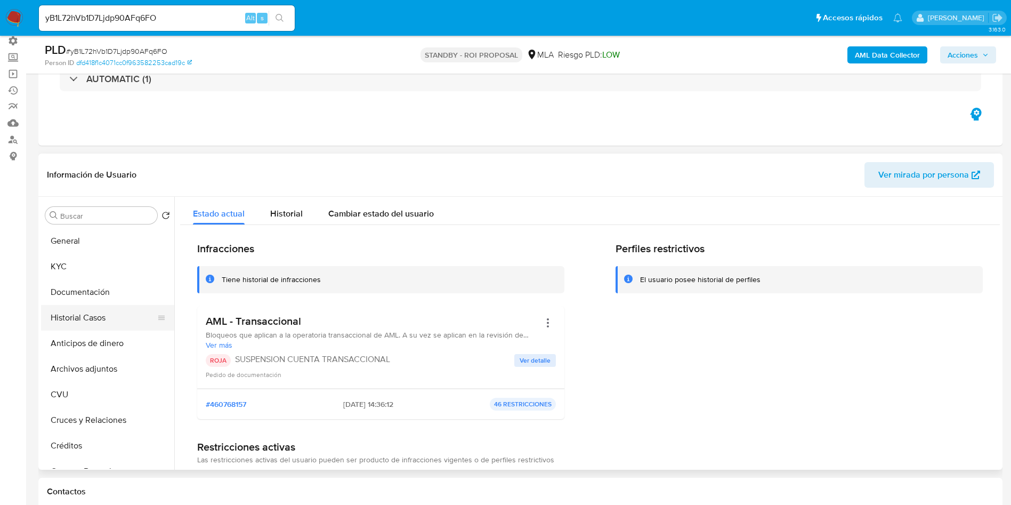
click at [106, 316] on button "Historial Casos" at bounding box center [103, 318] width 125 height 26
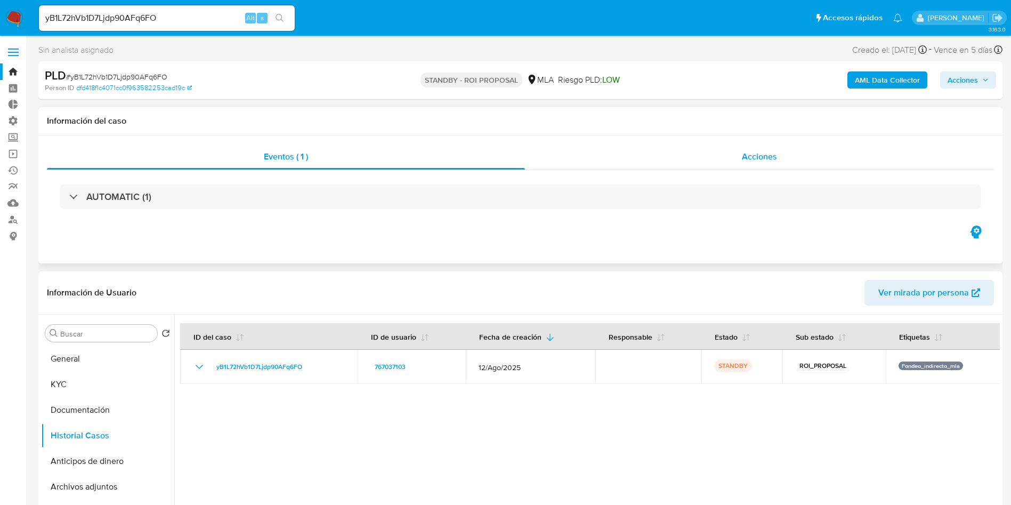
click at [792, 158] on div "Acciones" at bounding box center [759, 157] width 469 height 26
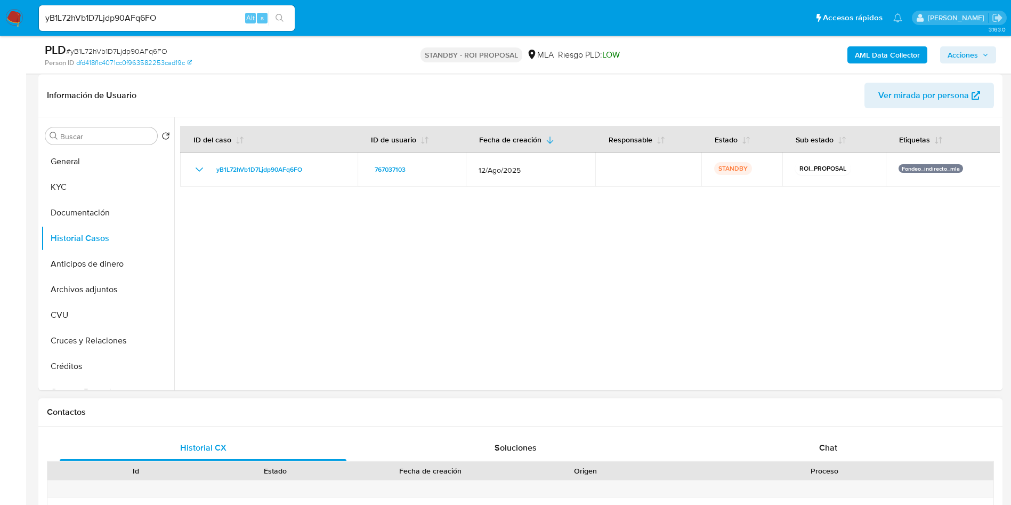
scroll to position [240, 0]
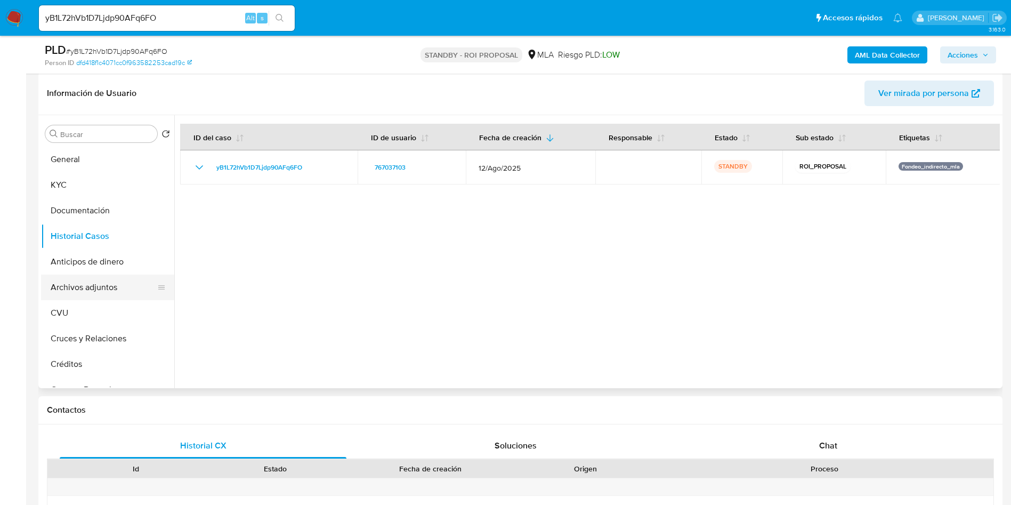
click at [101, 292] on button "Archivos adjuntos" at bounding box center [103, 288] width 125 height 26
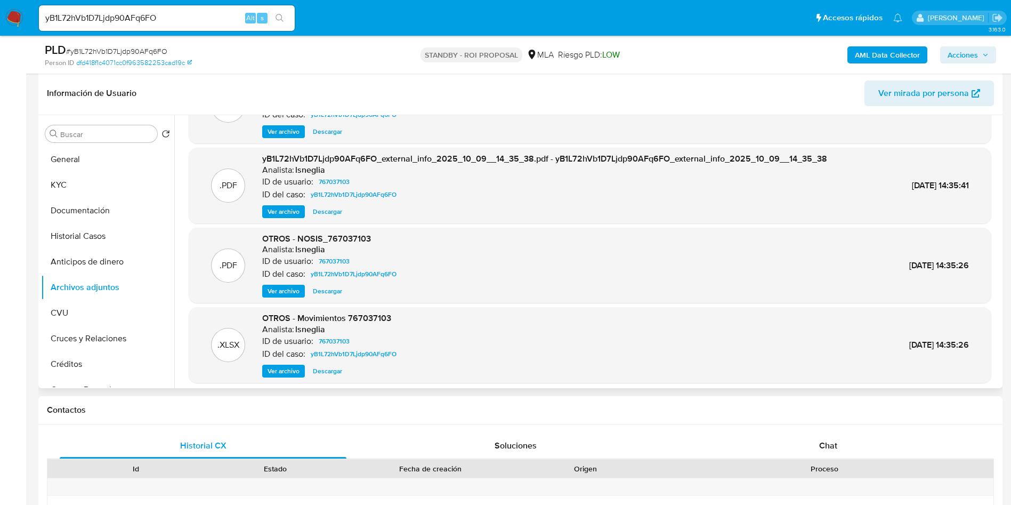
scroll to position [80, 0]
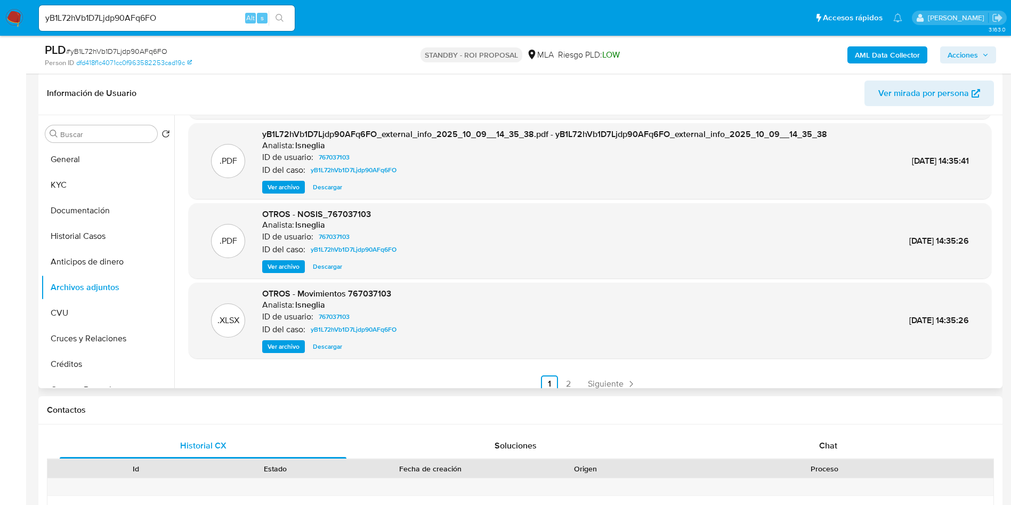
click at [338, 350] on span "Descargar" at bounding box center [327, 346] width 29 height 11
click at [162, 18] on input "yB1L72hVb1D7Ljdp90AFq6FO" at bounding box center [167, 18] width 256 height 14
paste input "4rE96vuUqHgAfbXO1EJExa9s"
type input "4rE96vuUqHgAfbXO1EJExa9s"
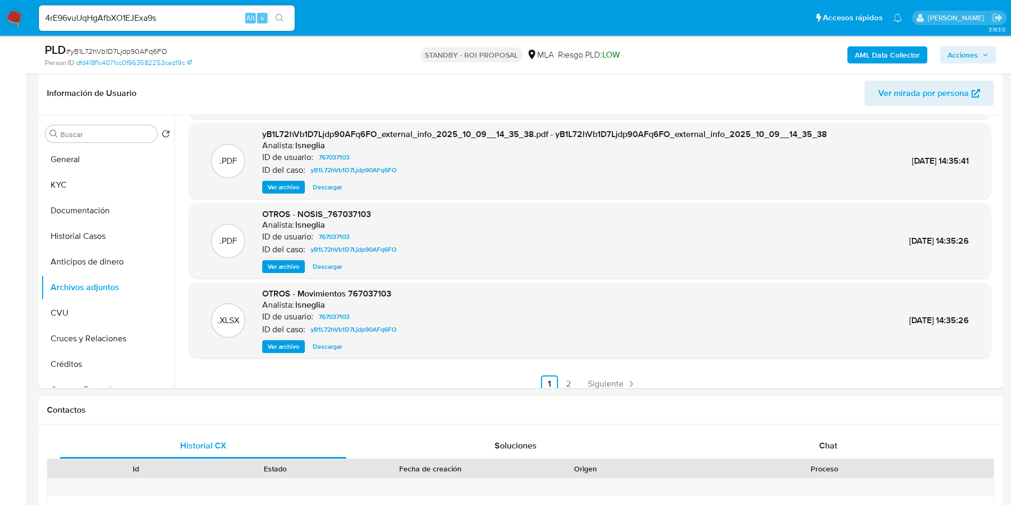
click at [285, 19] on button "search-icon" at bounding box center [280, 18] width 22 height 15
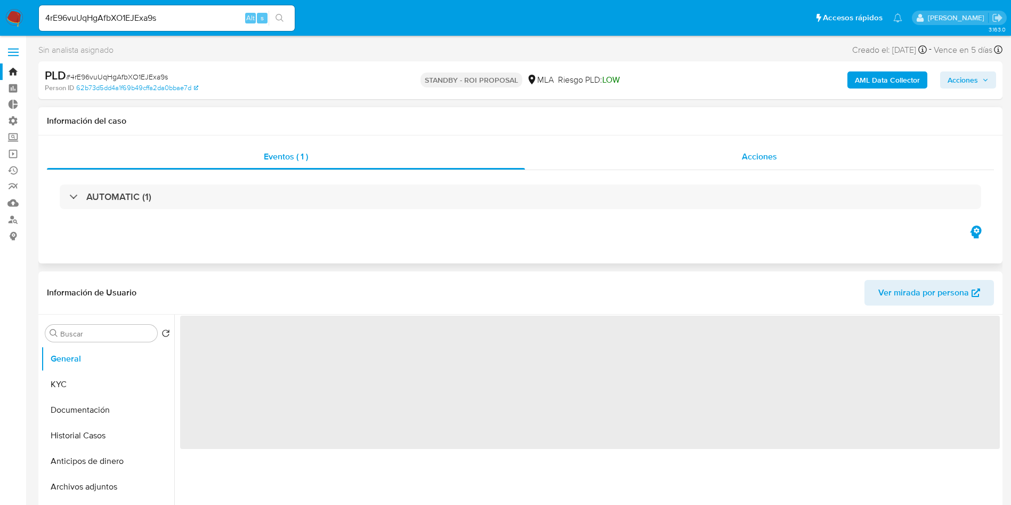
click at [753, 149] on div "Acciones" at bounding box center [759, 157] width 469 height 26
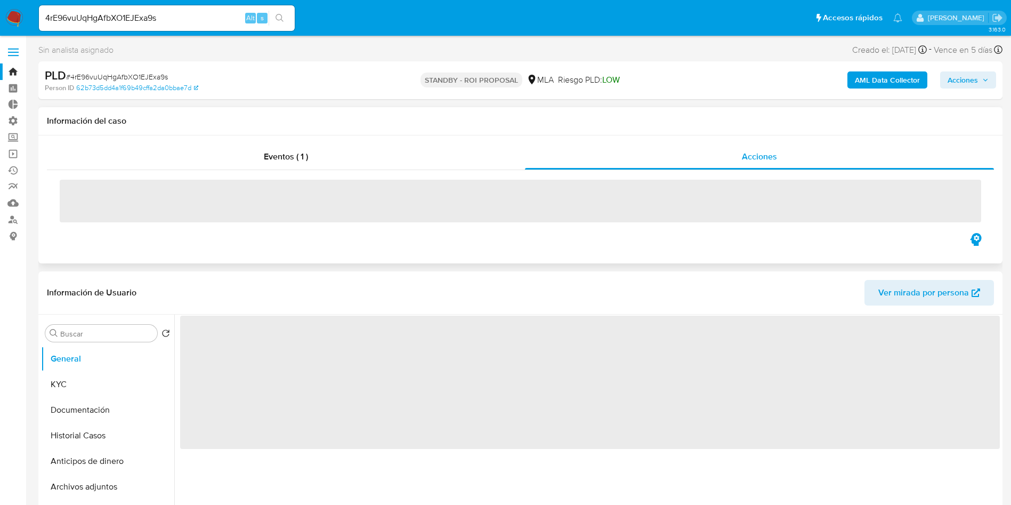
select select "10"
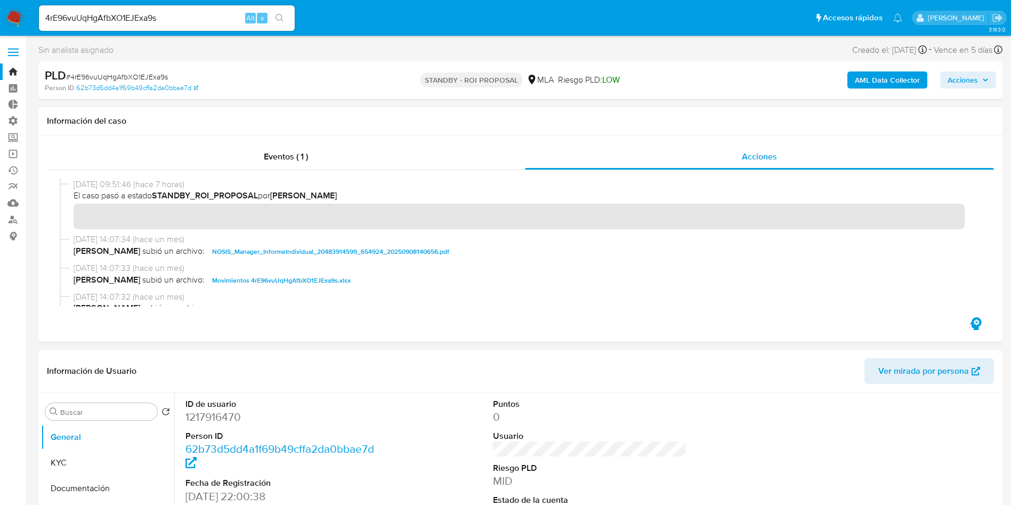
click at [165, 23] on input "4rE96vuUqHgAfbXO1EJExa9s" at bounding box center [167, 18] width 256 height 14
paste input "HIjeinlKf8ZZVIcyU108HKbv"
click at [151, 24] on input "4rE96vuUqHgAfbXO1EJExa9sHIjeinlKf8ZZVIcyU108HKbv" at bounding box center [167, 18] width 256 height 14
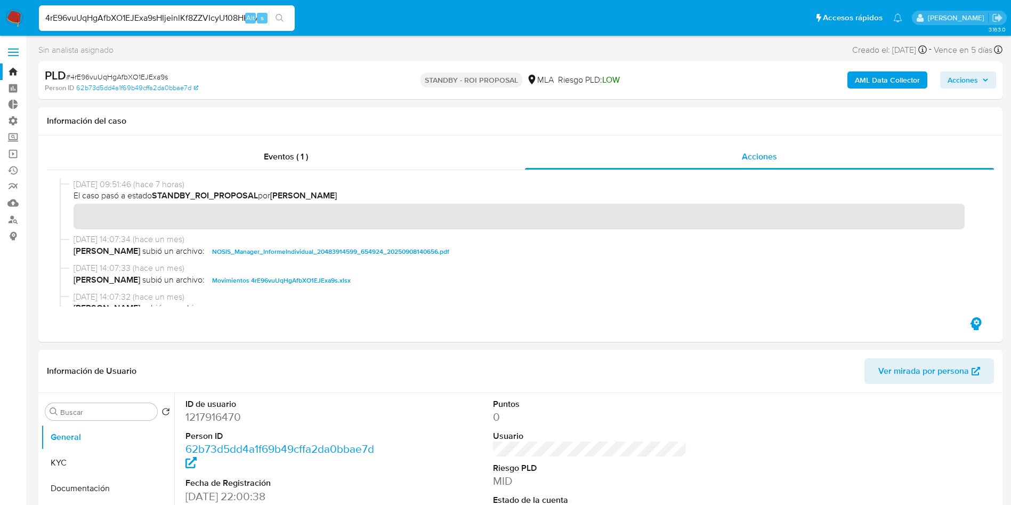
paste input
type input "HIjeinlKf8ZZVIcyU108HKbv"
click at [277, 21] on icon "search-icon" at bounding box center [280, 18] width 9 height 9
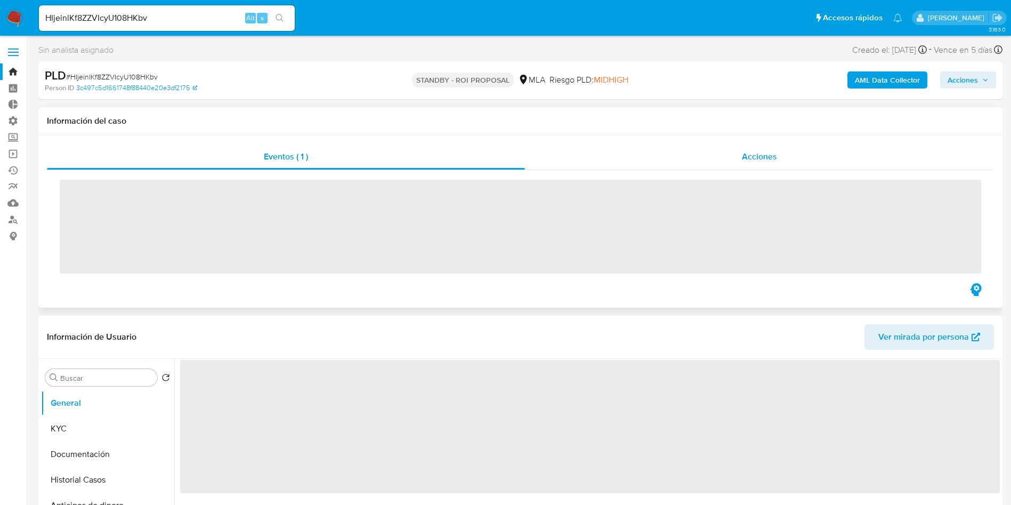
click at [732, 153] on div "Acciones" at bounding box center [759, 157] width 469 height 26
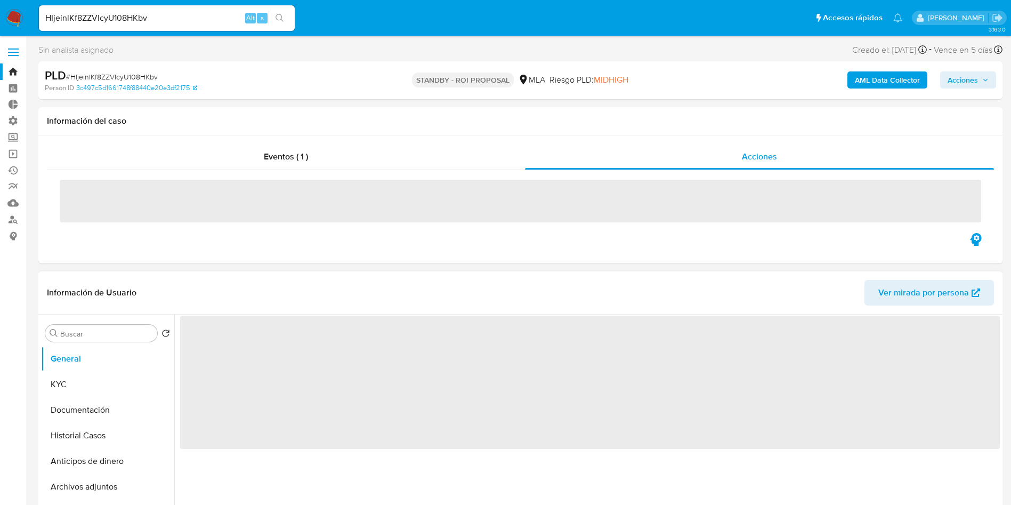
select select "10"
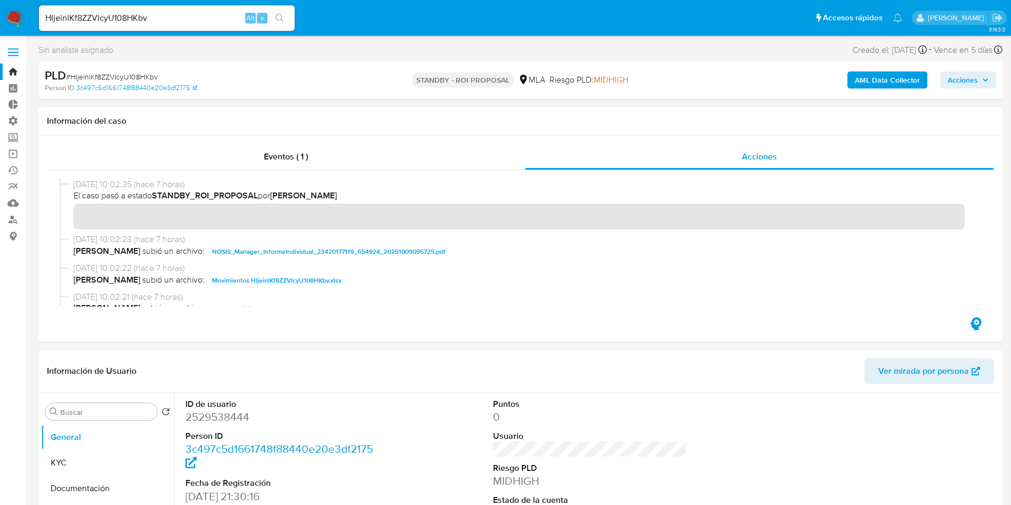
scroll to position [80, 0]
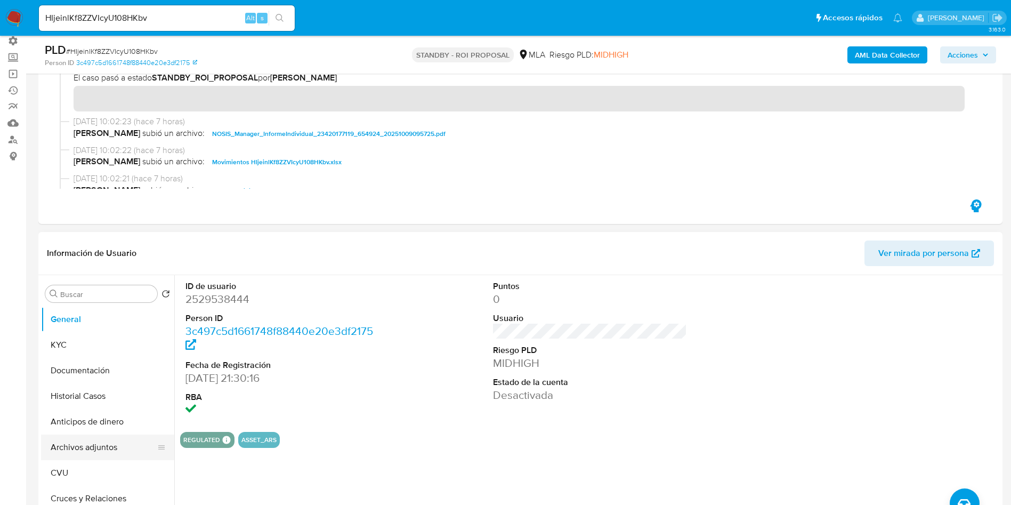
click at [92, 449] on button "Archivos adjuntos" at bounding box center [103, 447] width 125 height 26
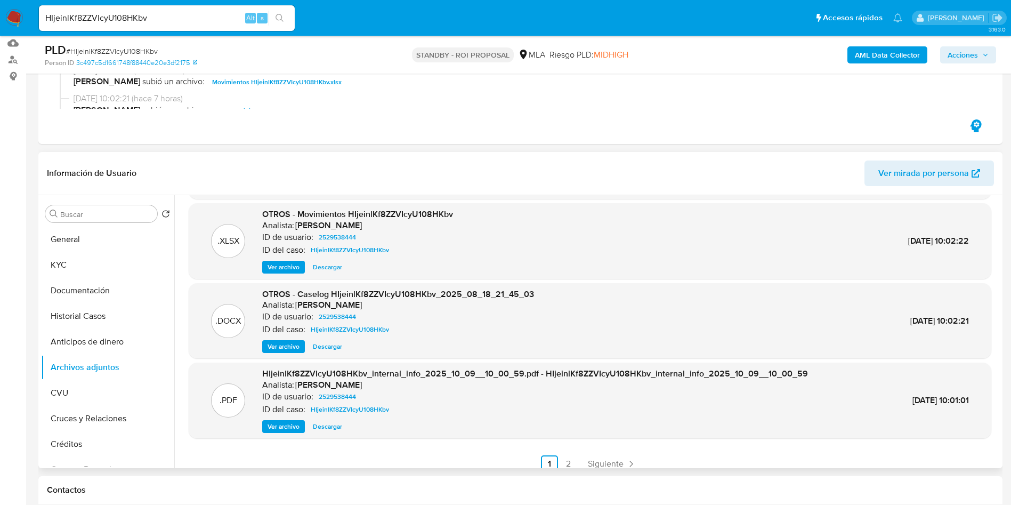
click at [328, 346] on span "Descargar" at bounding box center [327, 346] width 29 height 11
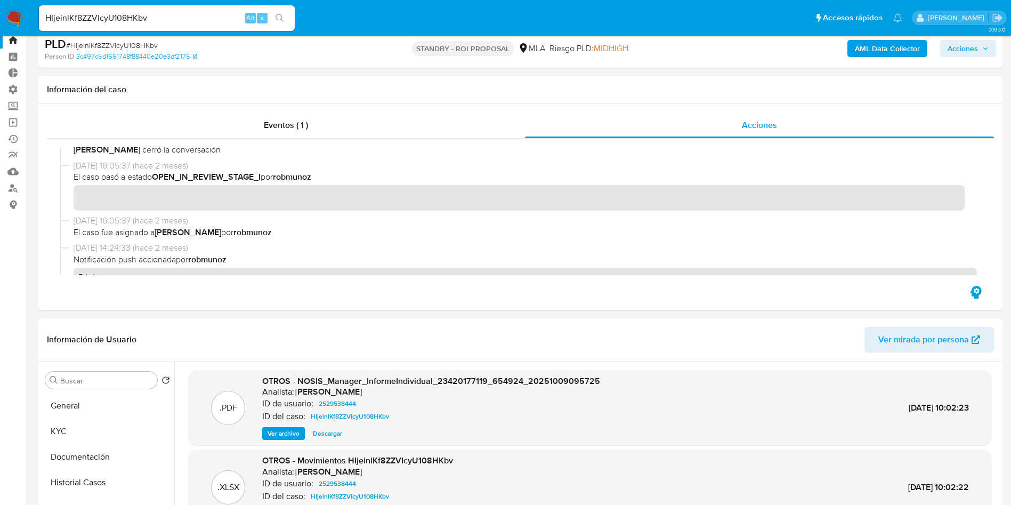
scroll to position [160, 0]
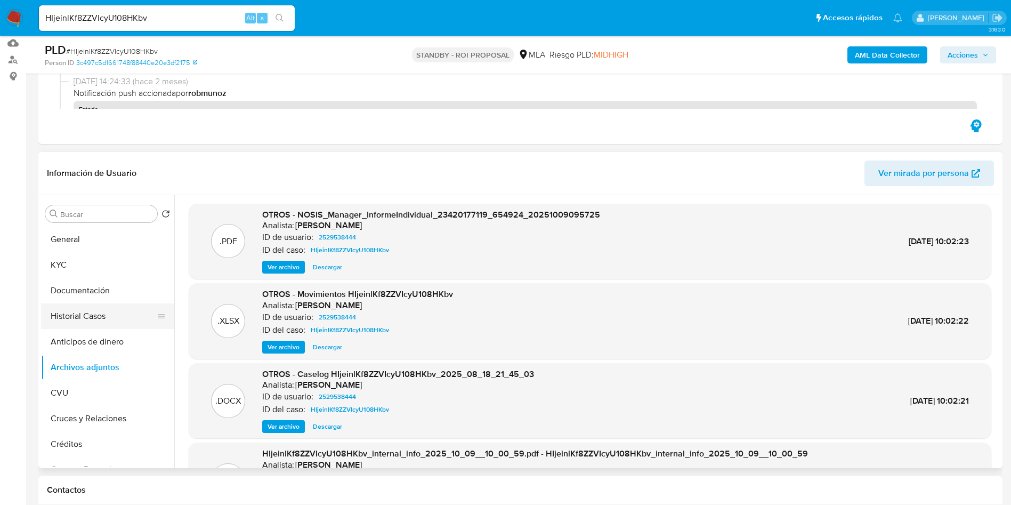
click at [103, 317] on button "Historial Casos" at bounding box center [103, 316] width 125 height 26
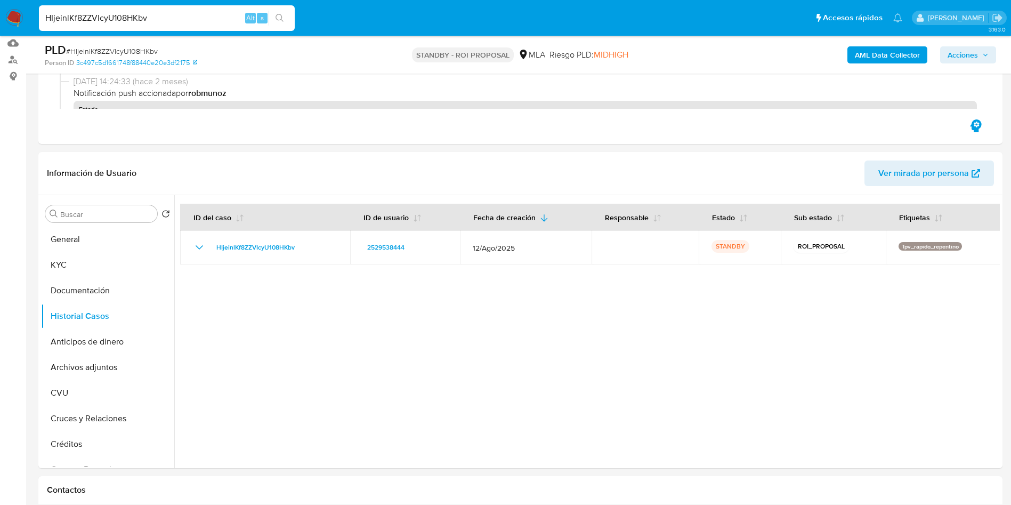
click at [139, 13] on input "HIjeinlKf8ZZVIcyU108HKbv" at bounding box center [167, 18] width 256 height 14
paste input "4rE96vuUqHgAfbXO1EJExa9s"
type input "4rE96vuUqHgAfbXO1EJExa9s"
click at [281, 21] on icon "search-icon" at bounding box center [280, 18] width 9 height 9
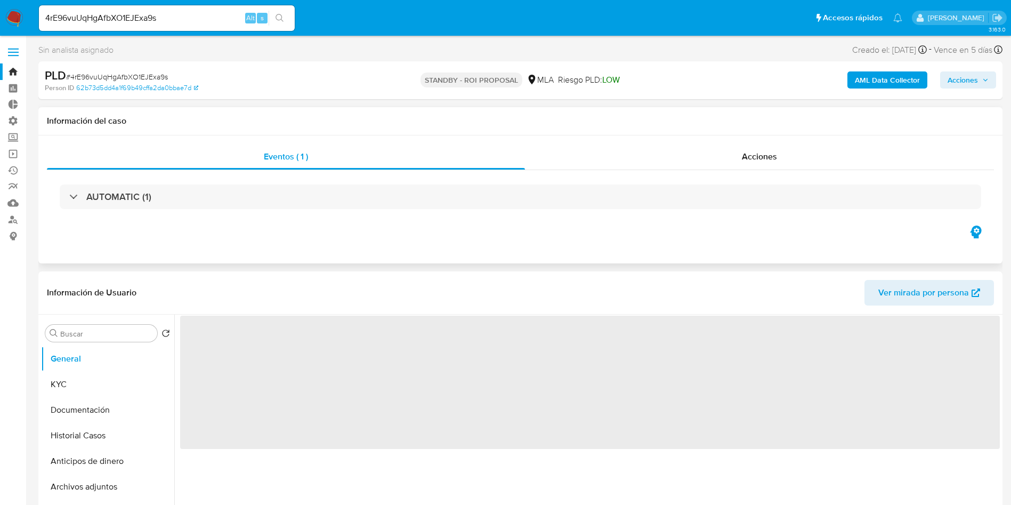
select select "10"
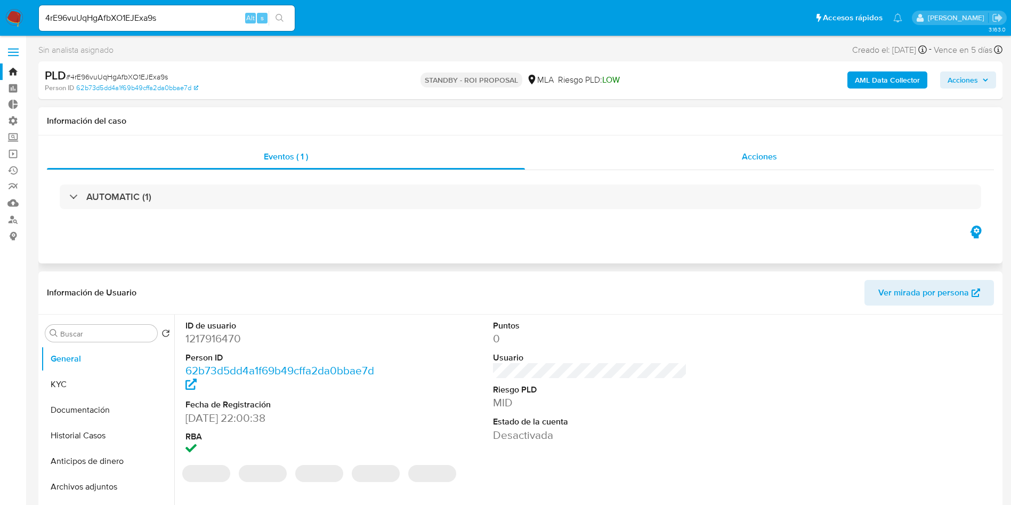
click at [757, 165] on div "Acciones" at bounding box center [759, 157] width 469 height 26
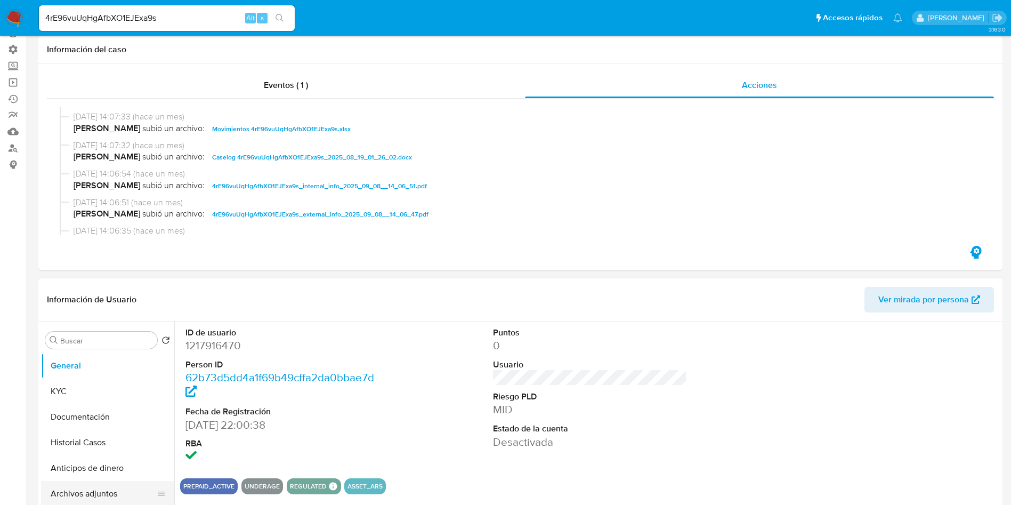
scroll to position [160, 0]
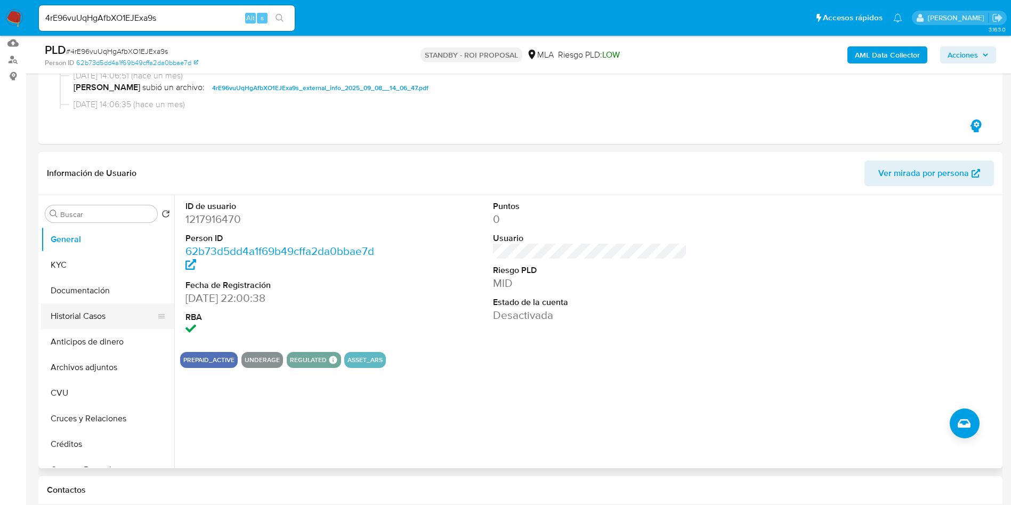
click at [100, 318] on button "Historial Casos" at bounding box center [103, 316] width 125 height 26
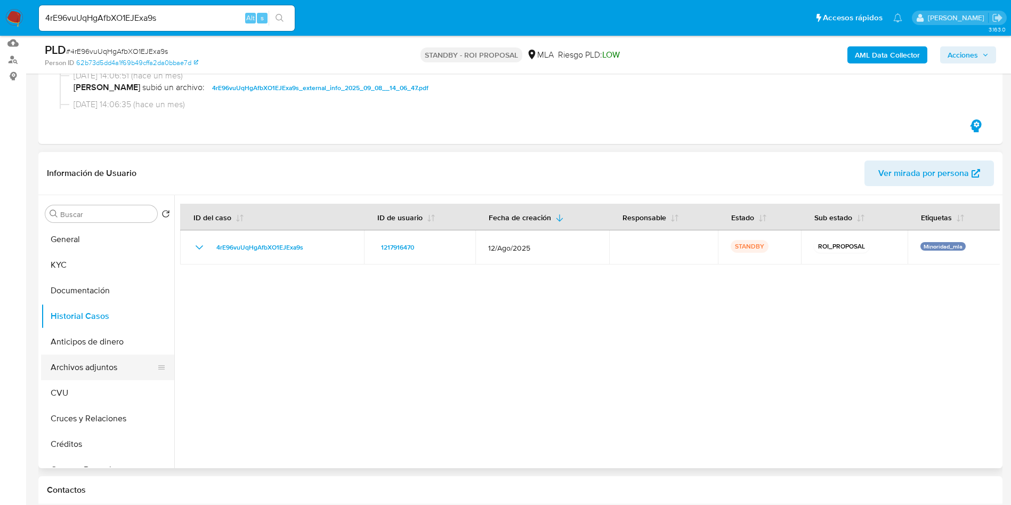
click at [94, 366] on button "Archivos adjuntos" at bounding box center [103, 367] width 125 height 26
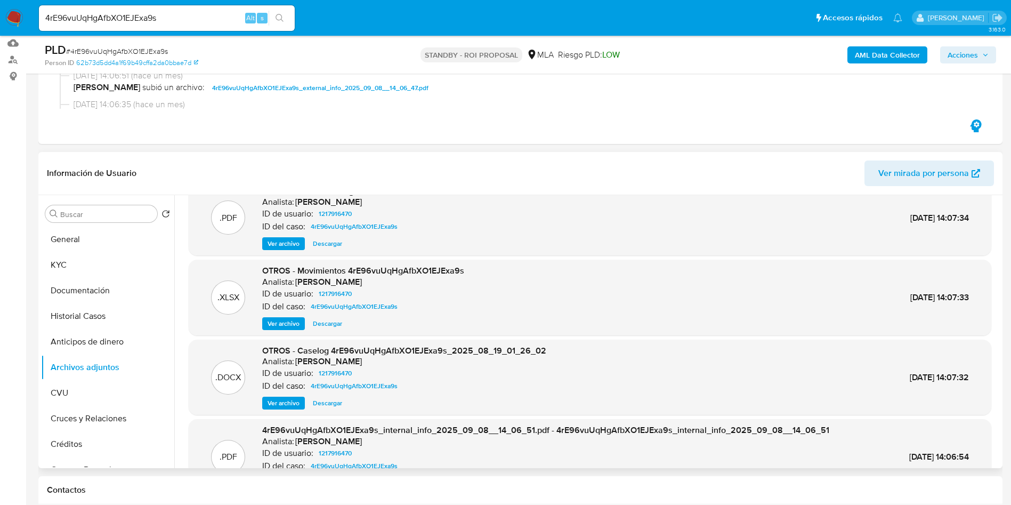
scroll to position [80, 0]
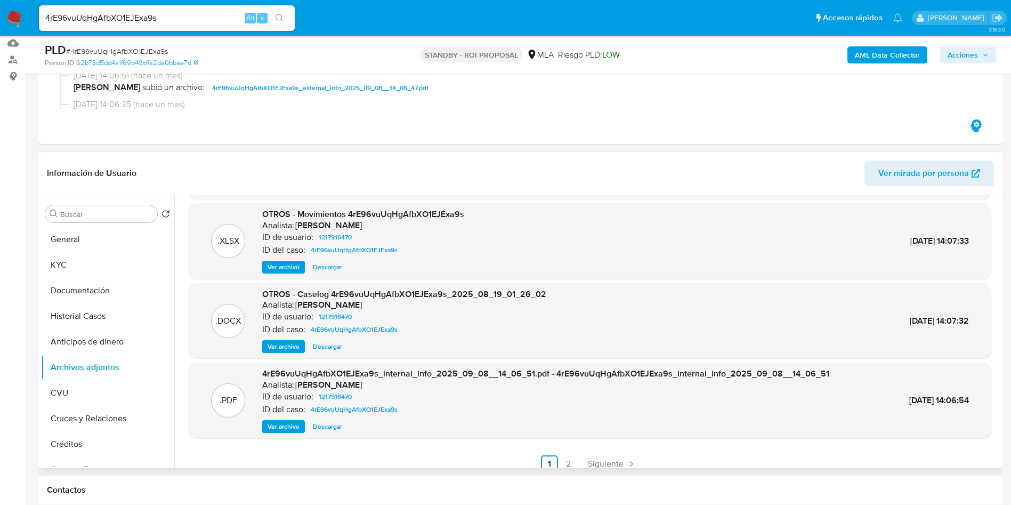
click at [335, 342] on span "Descargar" at bounding box center [327, 346] width 29 height 11
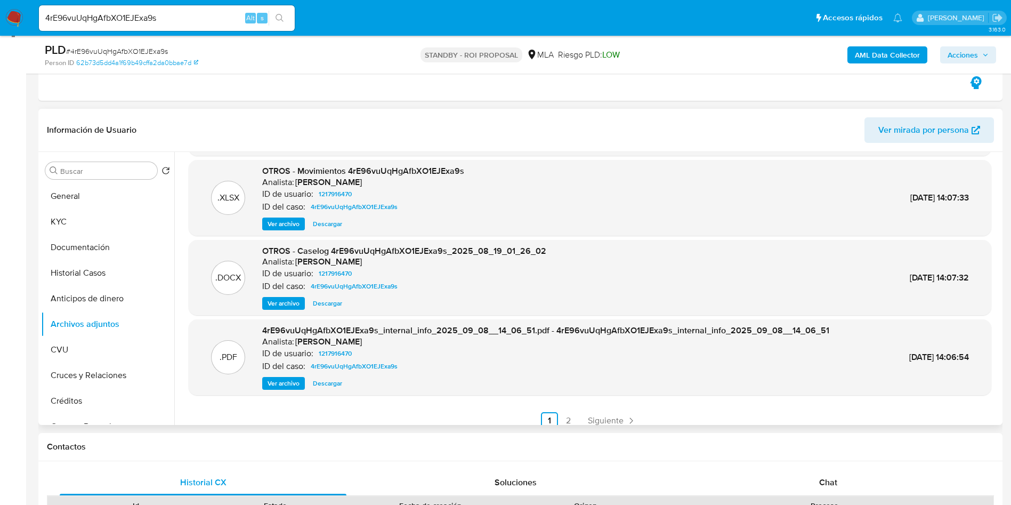
scroll to position [240, 0]
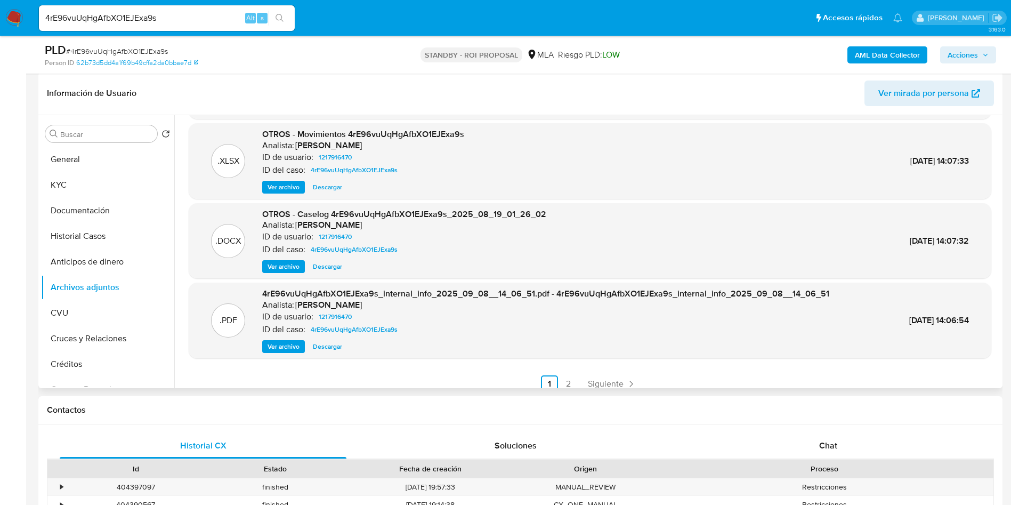
click at [335, 188] on span "Descargar" at bounding box center [327, 187] width 29 height 11
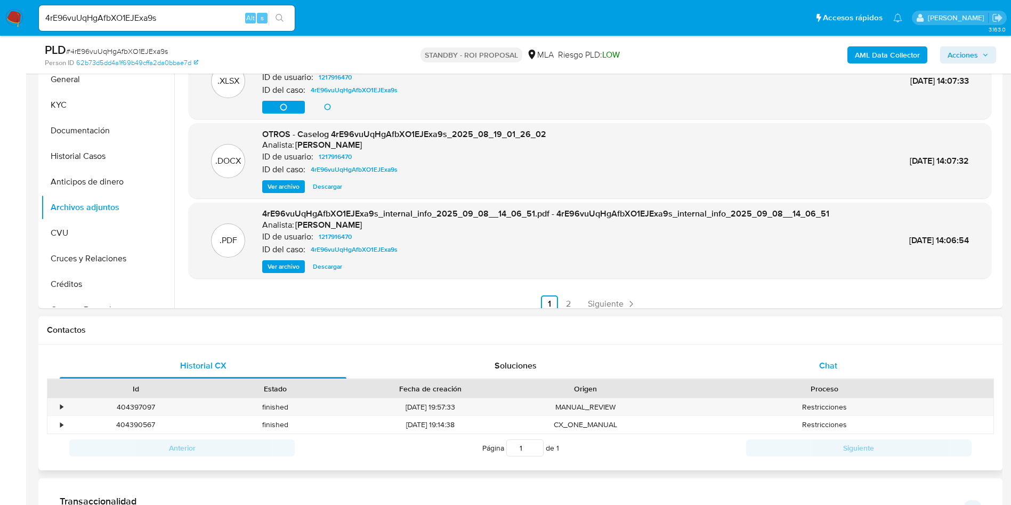
click at [861, 359] on div "Chat" at bounding box center [828, 366] width 287 height 26
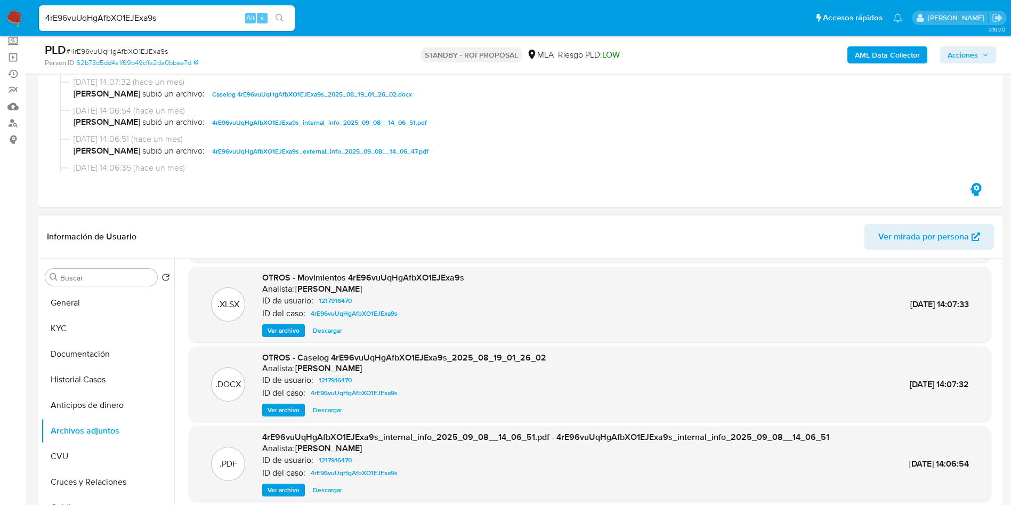
scroll to position [80, 0]
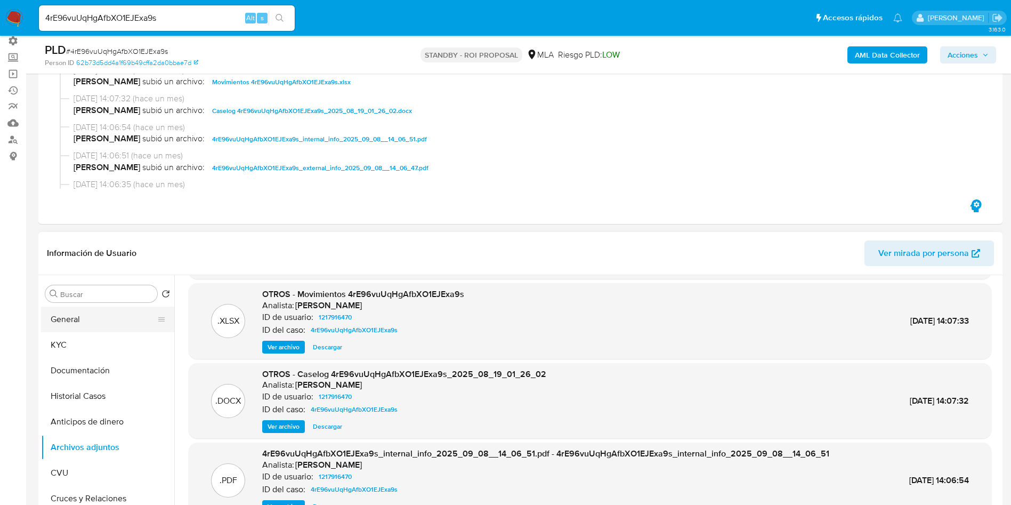
click at [55, 313] on button "General" at bounding box center [103, 320] width 125 height 26
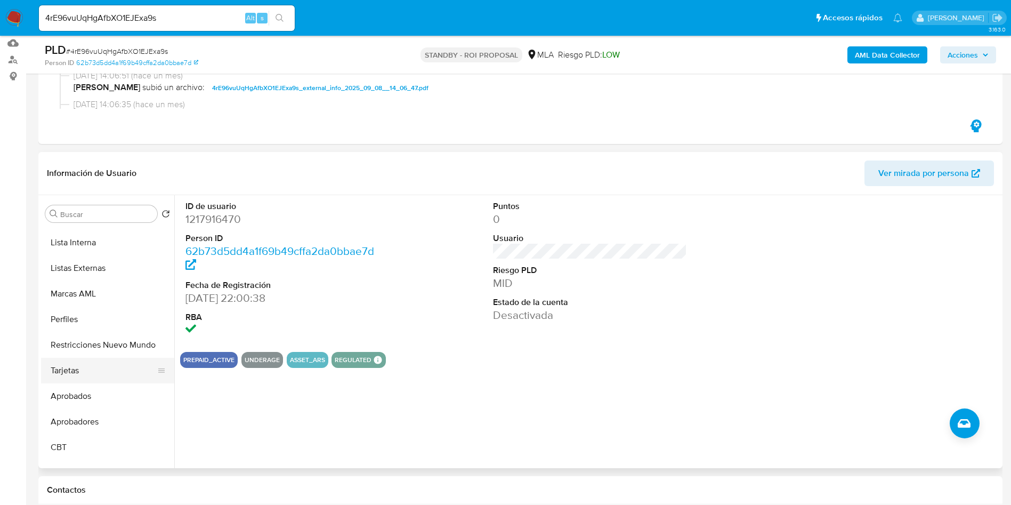
scroll to position [578, 0]
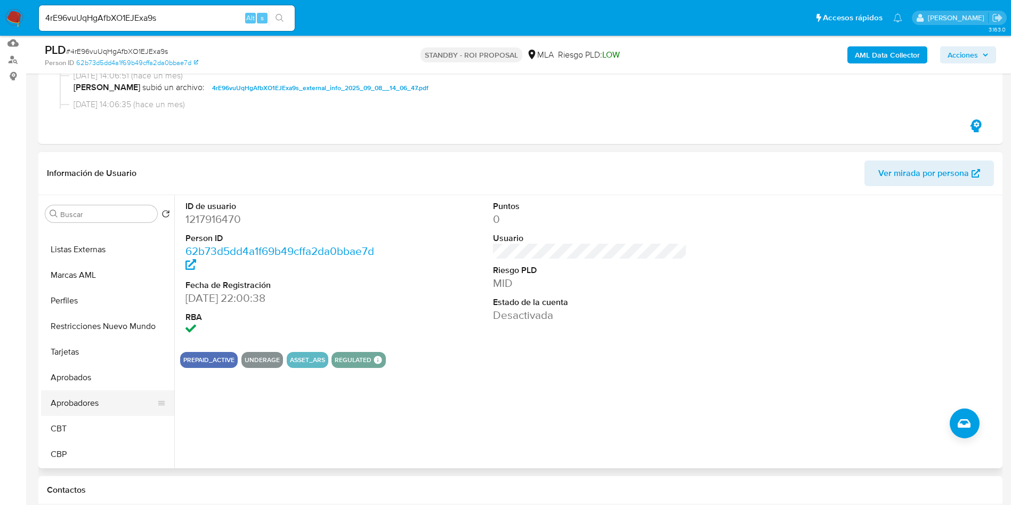
click at [101, 399] on button "Aprobadores" at bounding box center [103, 403] width 125 height 26
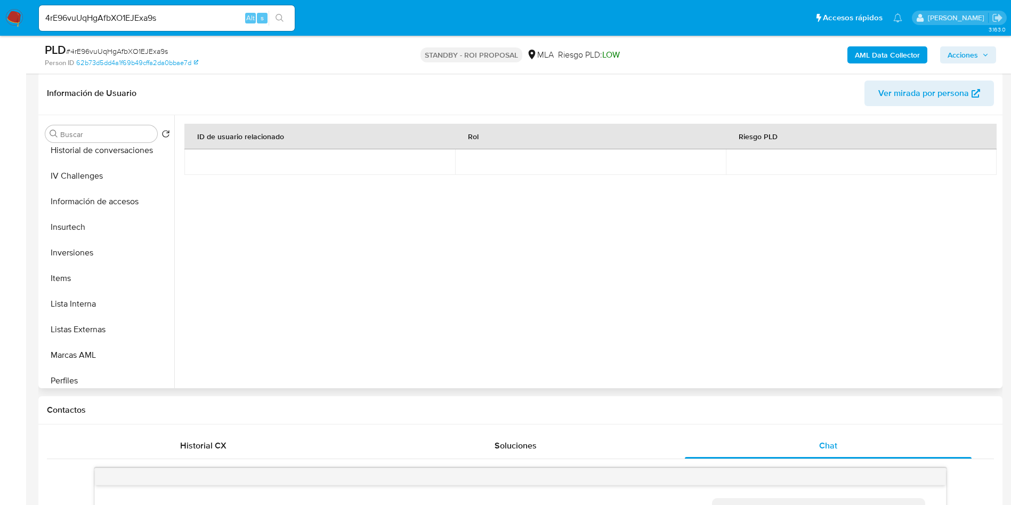
scroll to position [0, 0]
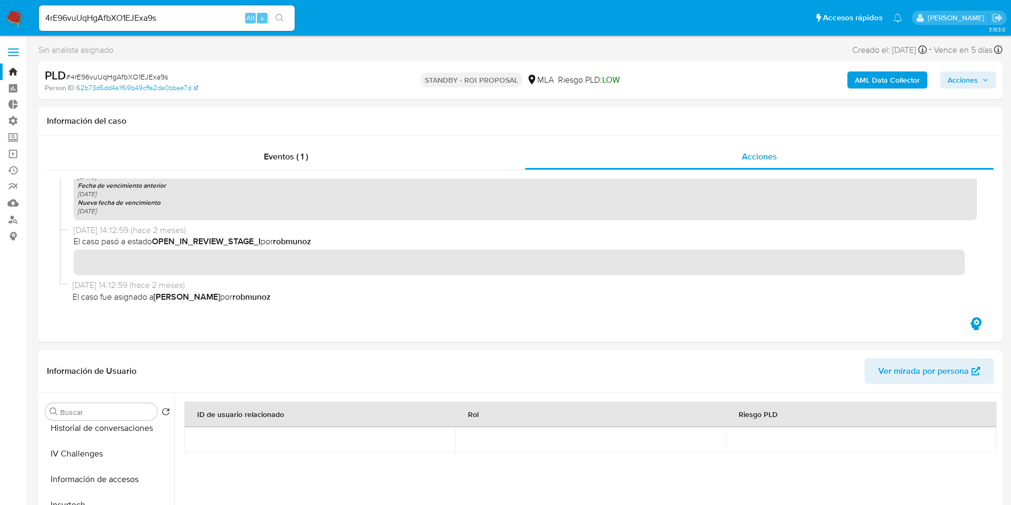
click at [154, 18] on input "4rE96vuUqHgAfbXO1EJExa9s" at bounding box center [167, 18] width 256 height 14
paste input "bA4DIvQU1uuUK2ahhKFAJCpy"
type input "bA4DIvQU1uuUK2ahhKFAJCpy"
click at [285, 18] on button "search-icon" at bounding box center [280, 18] width 22 height 15
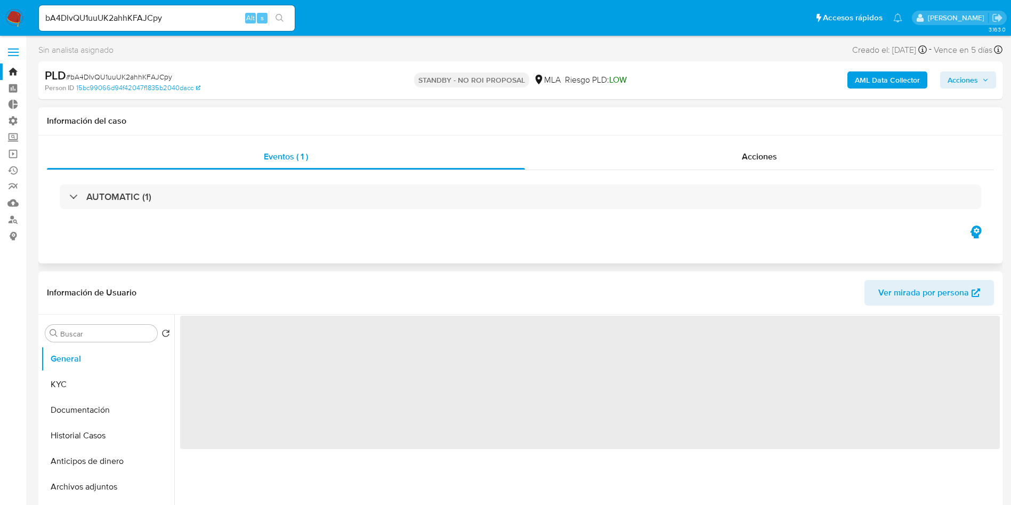
select select "10"
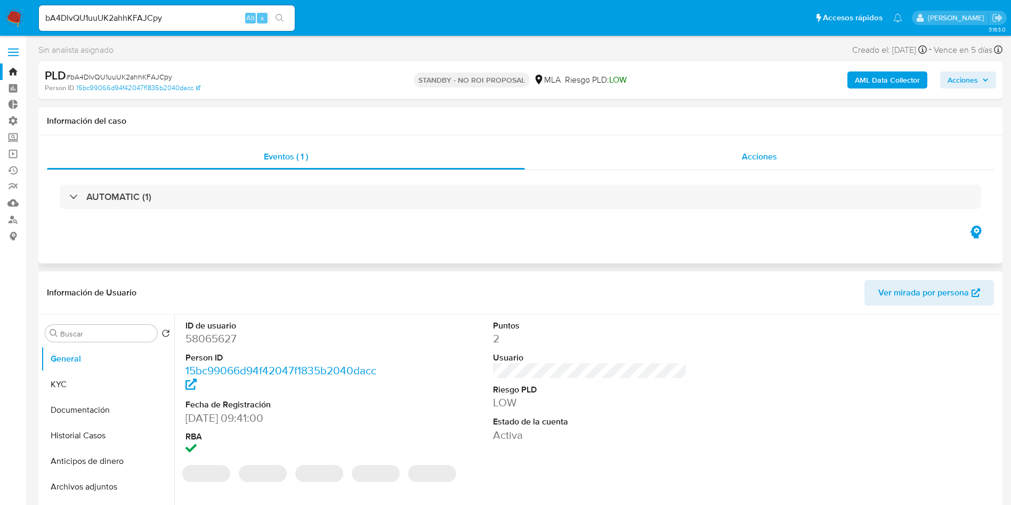
click at [774, 160] on span "Acciones" at bounding box center [759, 156] width 35 height 12
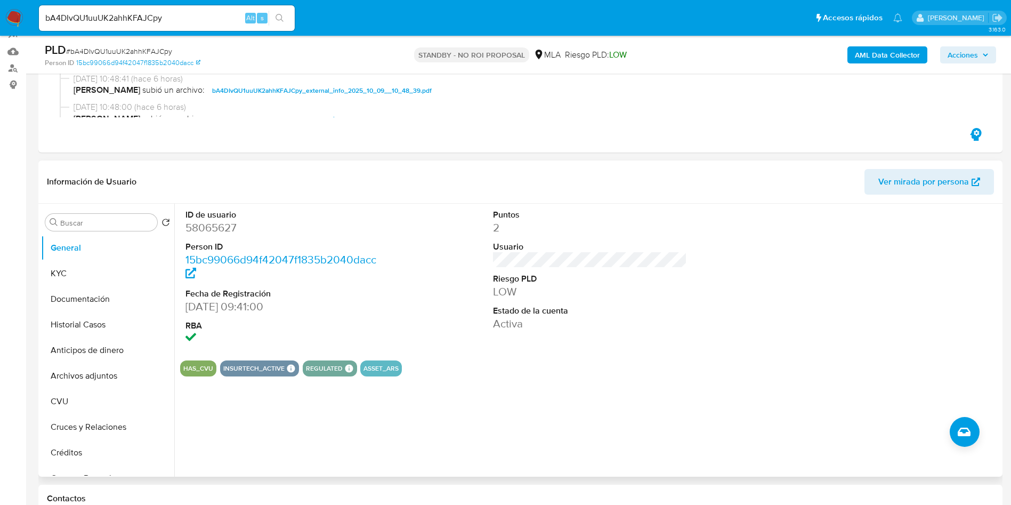
scroll to position [160, 0]
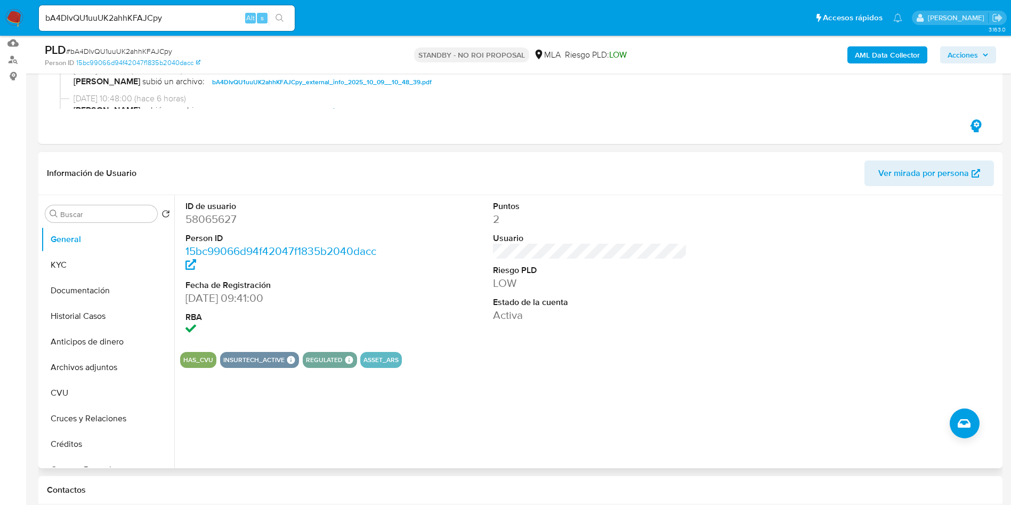
click at [377, 183] on header "Información de Usuario Ver mirada por persona" at bounding box center [520, 173] width 947 height 26
click at [134, 25] on div "bA4DIvQU1uuUK2ahhKFAJCpy Alt s" at bounding box center [167, 18] width 256 height 26
click at [131, 12] on input "bA4DIvQU1uuUK2ahhKFAJCpy" at bounding box center [167, 18] width 256 height 14
paste input "4rE96vuUqHgAfbXO1EJExa9s"
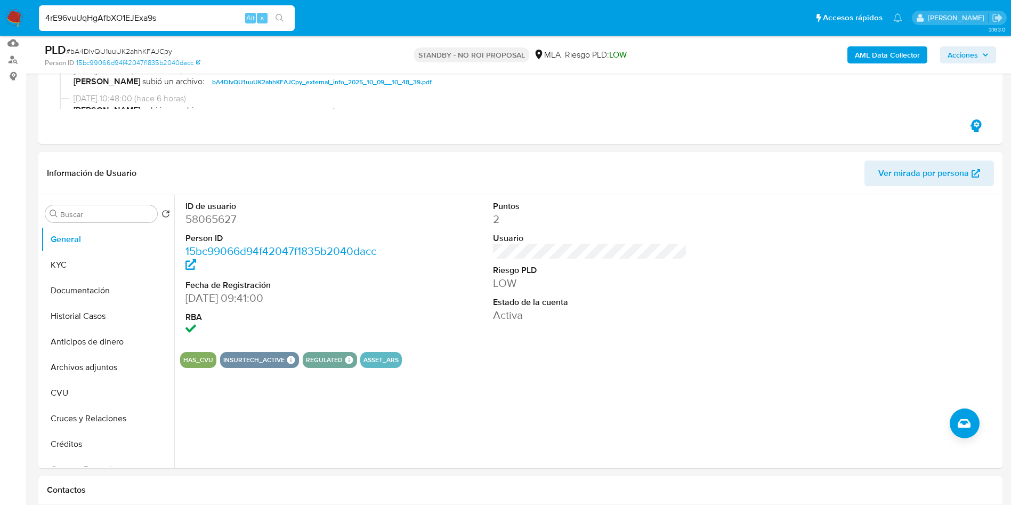
type input "4rE96vuUqHgAfbXO1EJExa9s"
click at [280, 15] on icon "search-icon" at bounding box center [280, 18] width 9 height 9
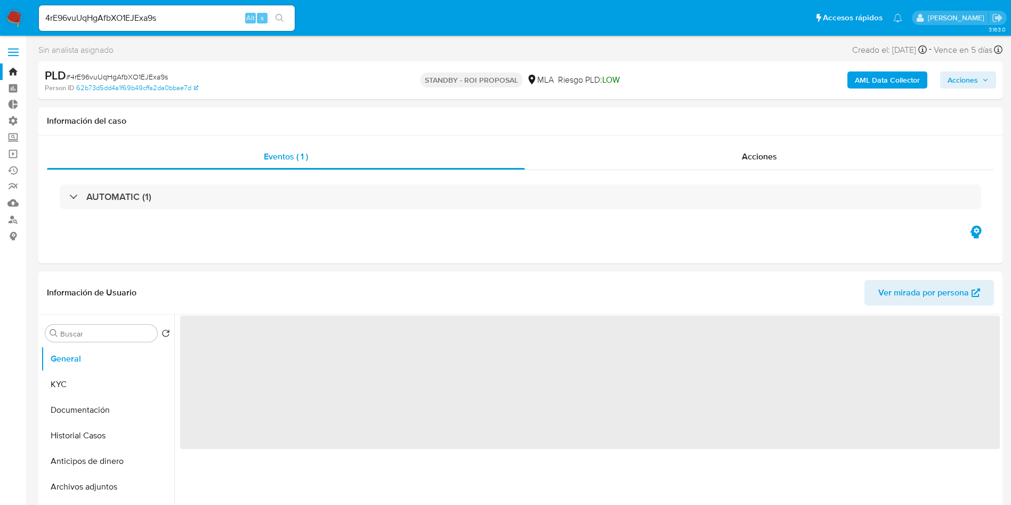
select select "10"
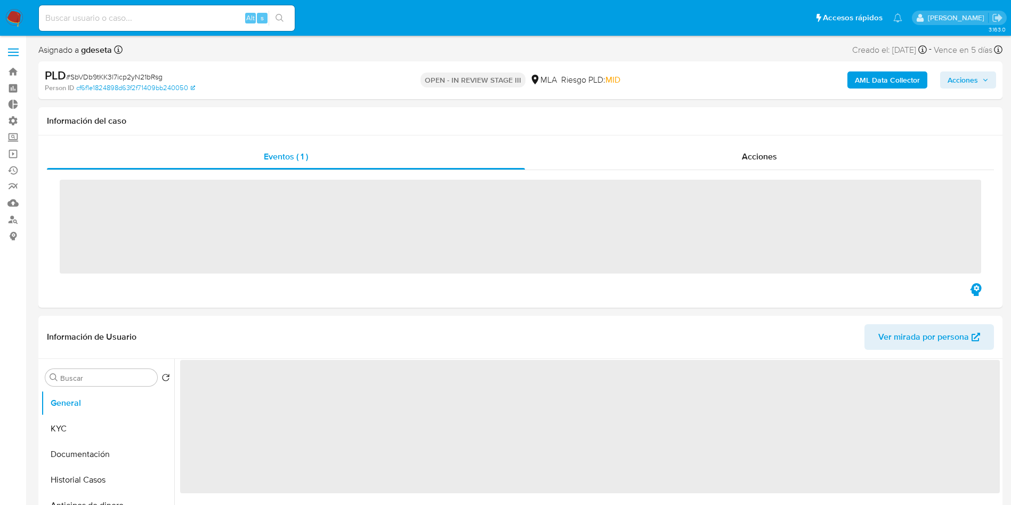
click at [953, 80] on span "Acciones" at bounding box center [963, 79] width 30 height 17
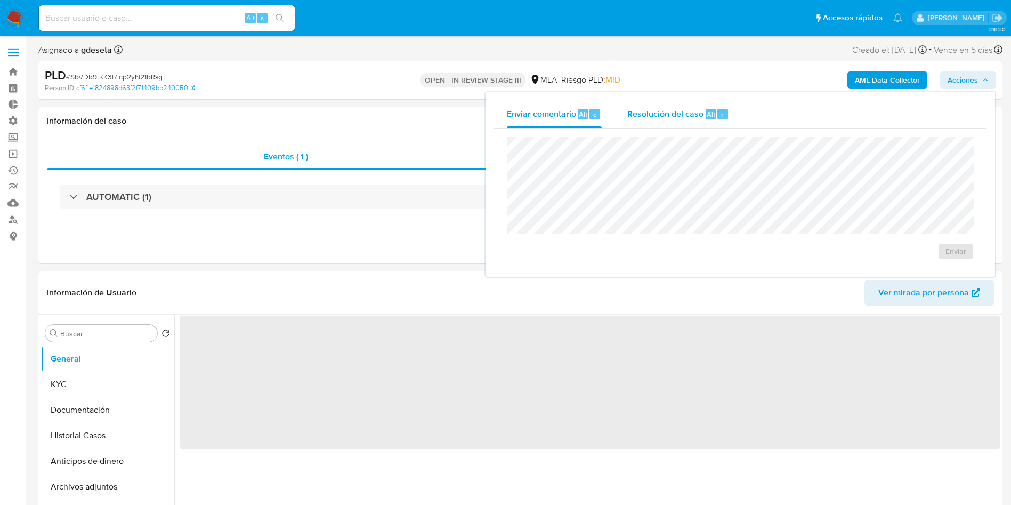
click at [696, 113] on span "Resolución del caso" at bounding box center [665, 114] width 76 height 12
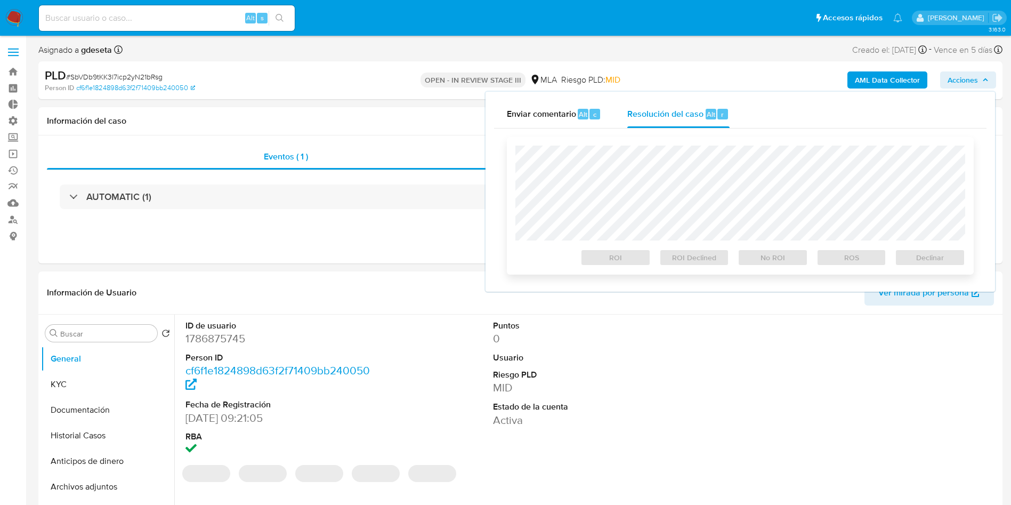
select select "10"
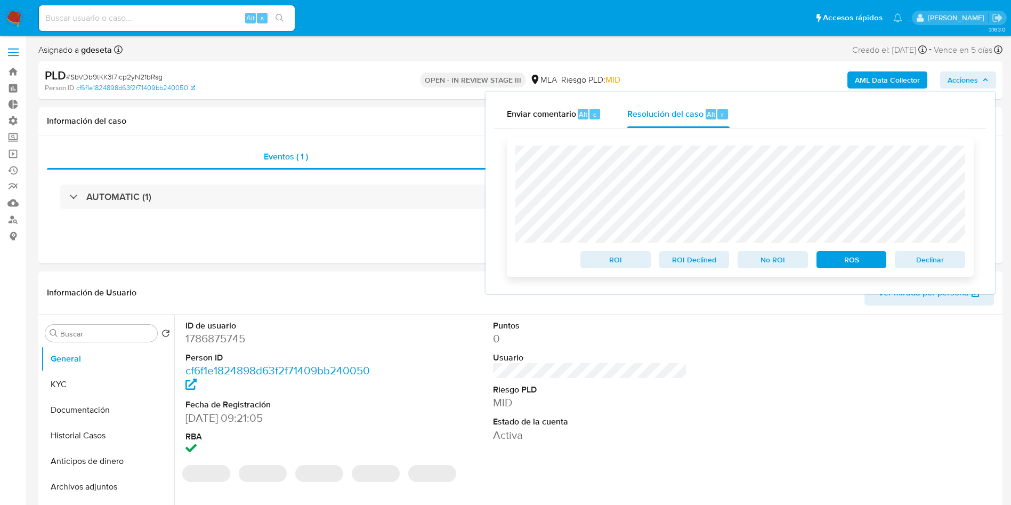
click at [956, 266] on span "Declinar" at bounding box center [929, 259] width 55 height 15
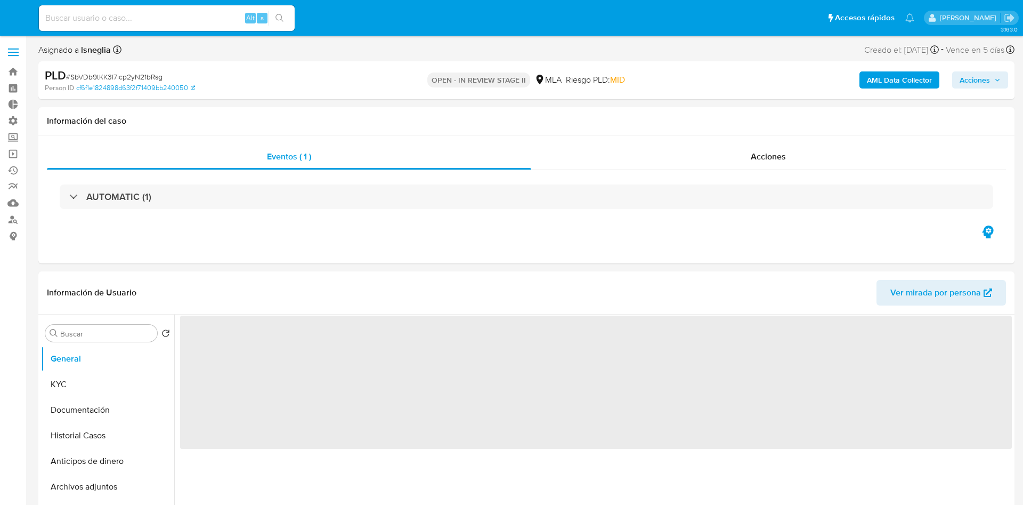
select select "10"
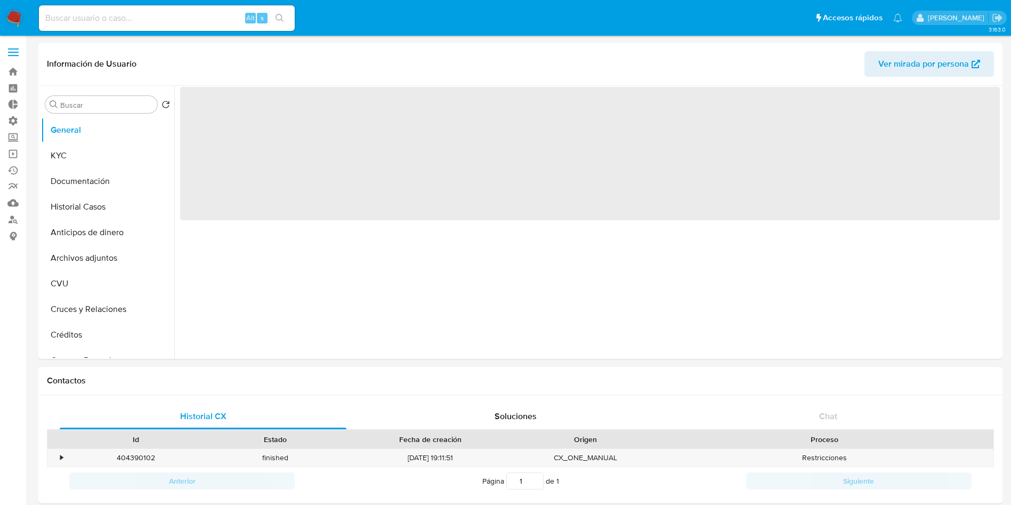
select select "10"
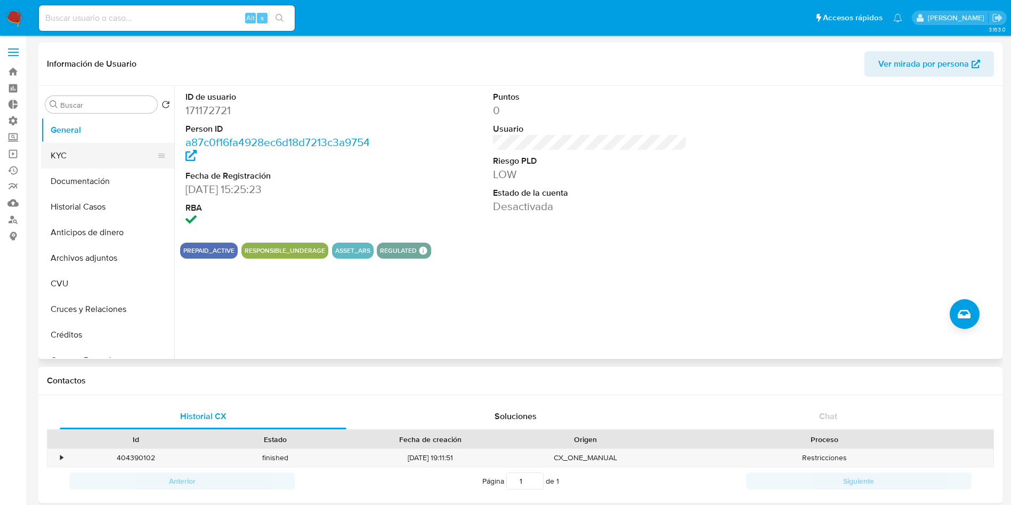
click at [80, 159] on button "KYC" at bounding box center [103, 156] width 125 height 26
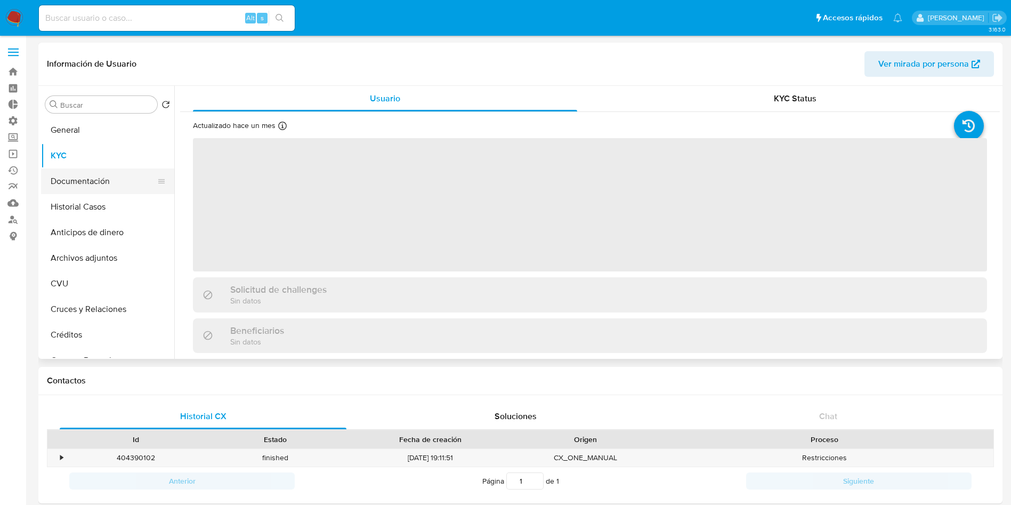
click at [78, 182] on button "Documentación" at bounding box center [103, 181] width 125 height 26
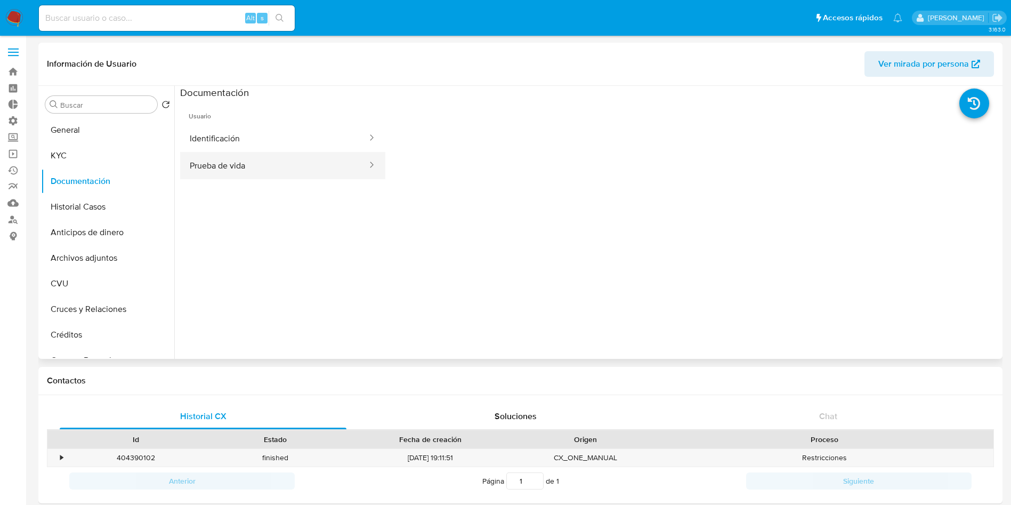
click at [241, 157] on button "Prueba de vida" at bounding box center [274, 165] width 188 height 27
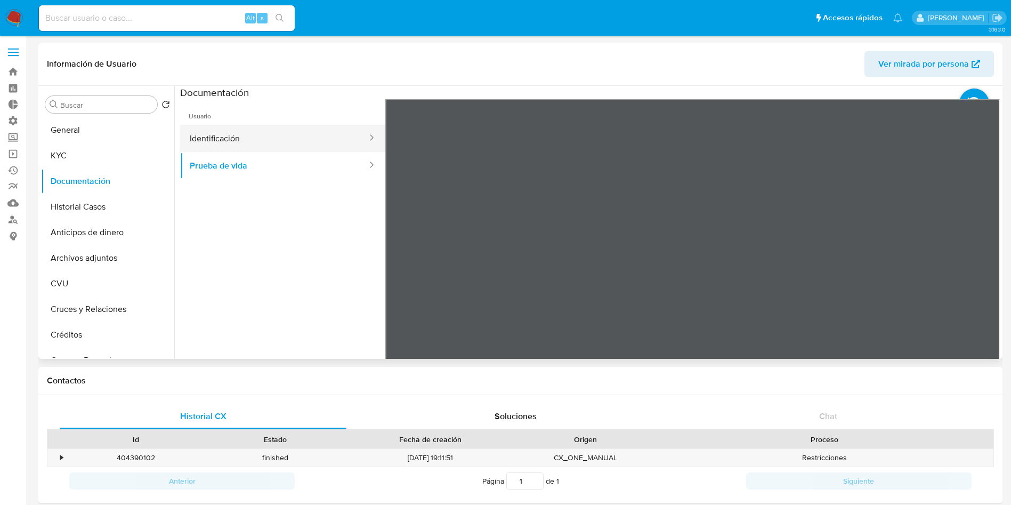
click at [200, 136] on button "Identificación" at bounding box center [274, 138] width 188 height 27
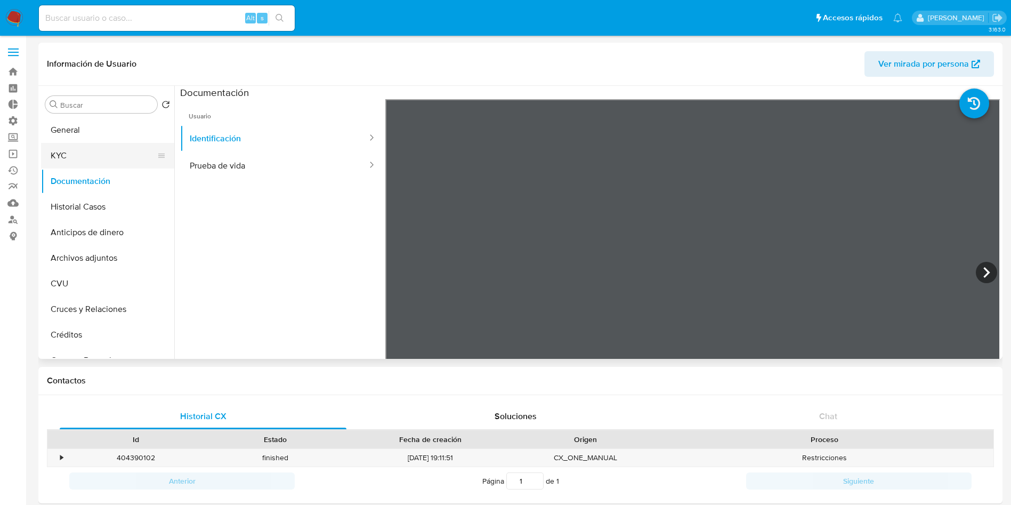
click at [79, 163] on button "KYC" at bounding box center [103, 156] width 125 height 26
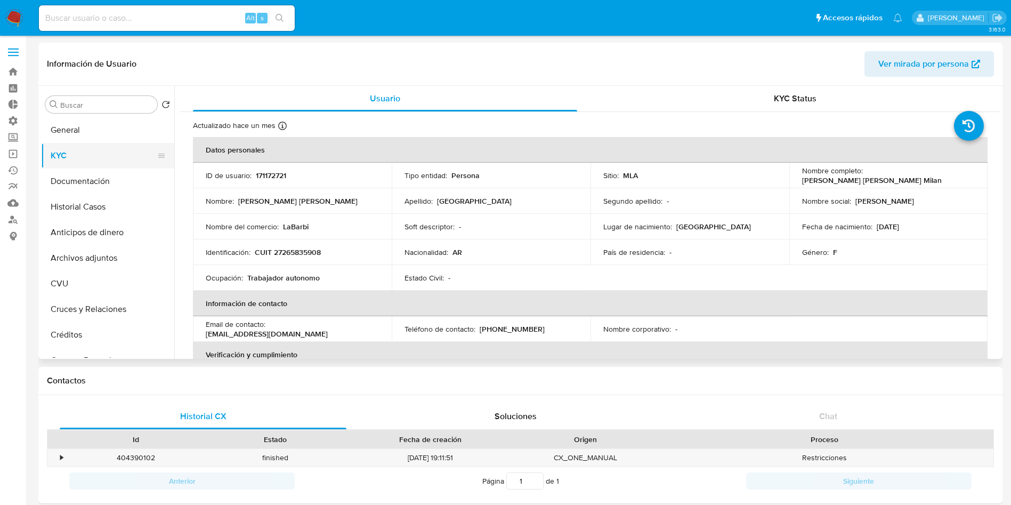
drag, startPoint x: 98, startPoint y: 211, endPoint x: 101, endPoint y: 143, distance: 67.7
click at [98, 211] on button "Historial Casos" at bounding box center [107, 207] width 133 height 26
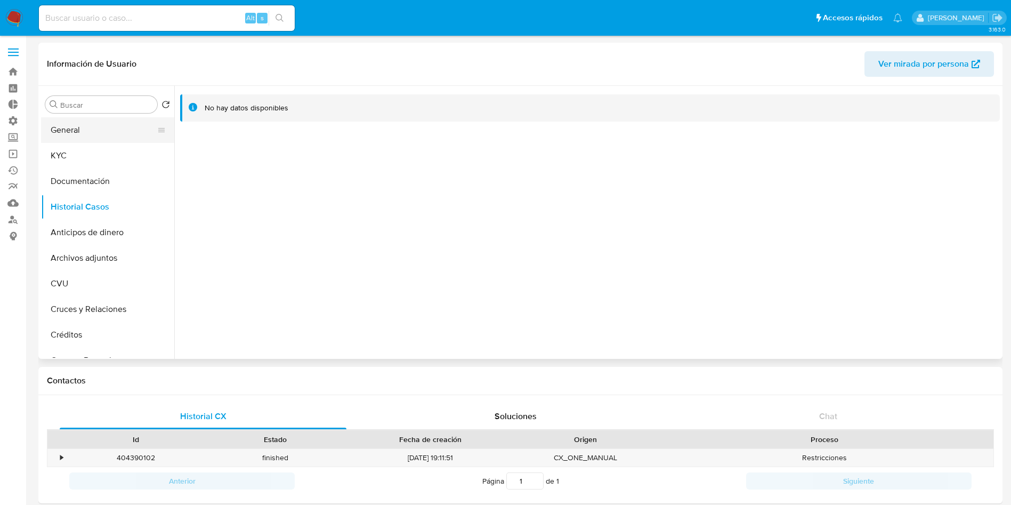
click at [95, 124] on button "General" at bounding box center [103, 130] width 125 height 26
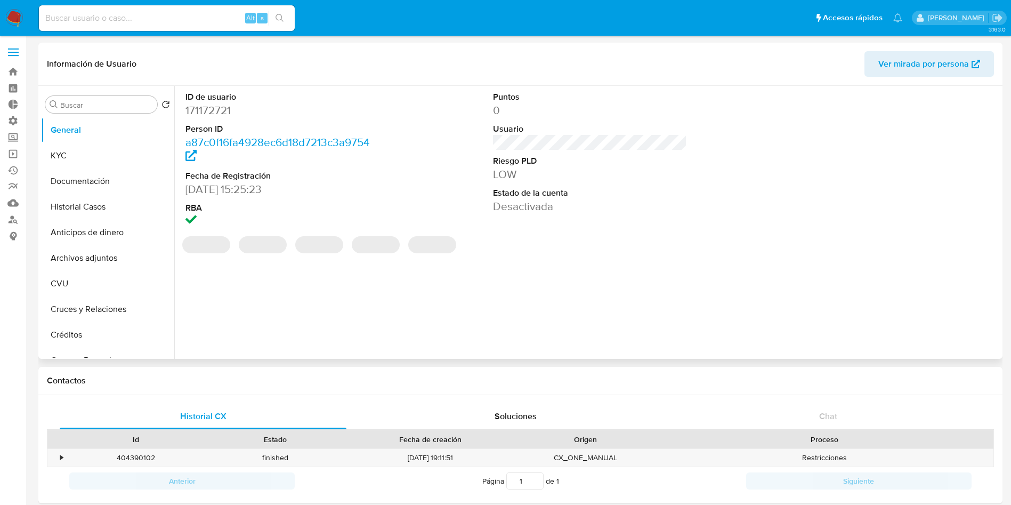
click at [213, 113] on dd "171172721" at bounding box center [283, 110] width 195 height 15
copy dd "171172721"
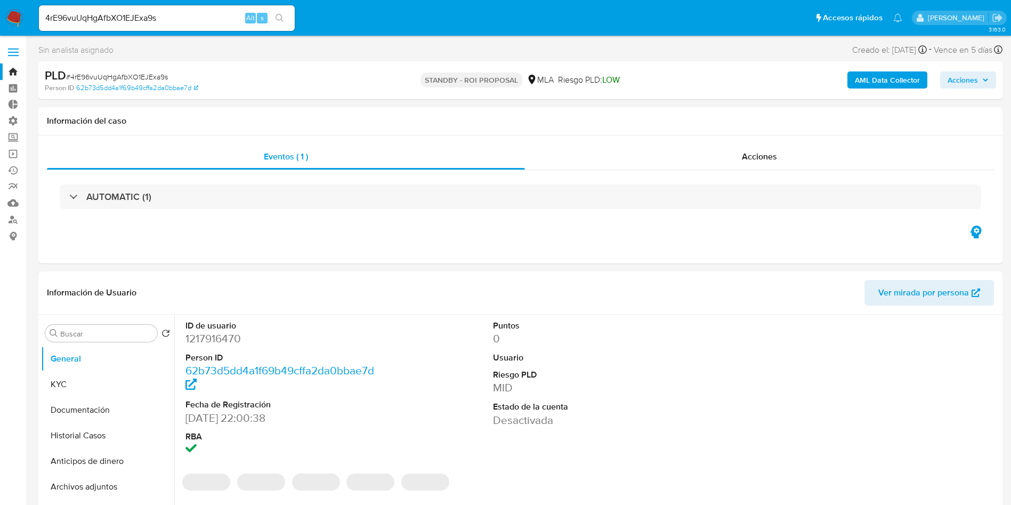
select select "10"
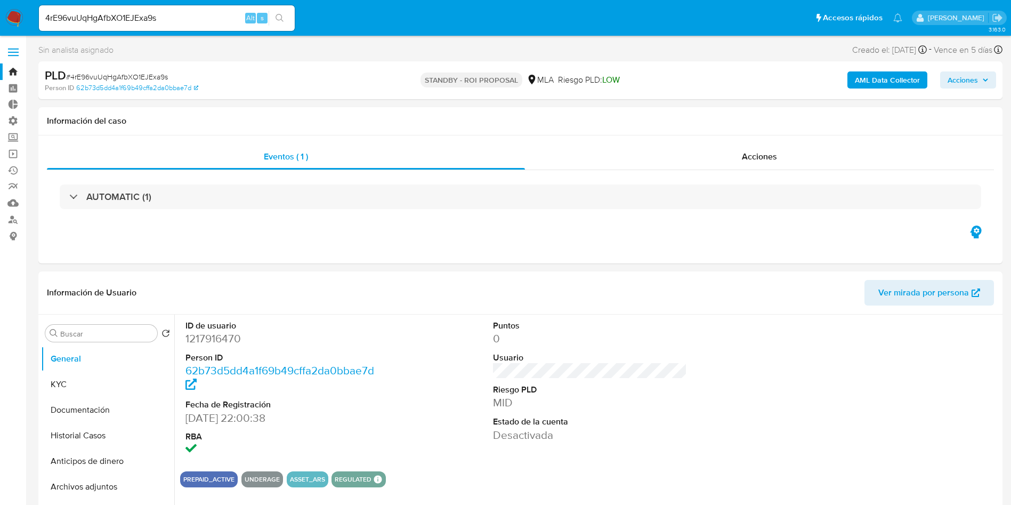
click at [151, 22] on input "4rE96vuUqHgAfbXO1EJExa9s" at bounding box center [167, 18] width 256 height 14
paste input "q1OvhCpqHE8RLRBjhVeiQHl6"
type input "q1OvhCpqHE8RLRBjhVeiQHl6"
click at [287, 20] on button "search-icon" at bounding box center [280, 18] width 22 height 15
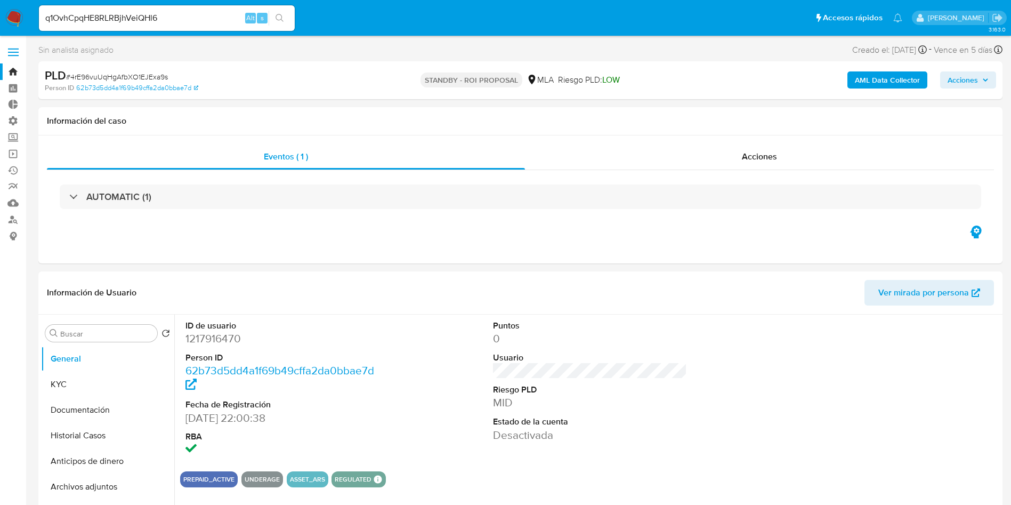
click at [283, 25] on button "search-icon" at bounding box center [280, 18] width 22 height 15
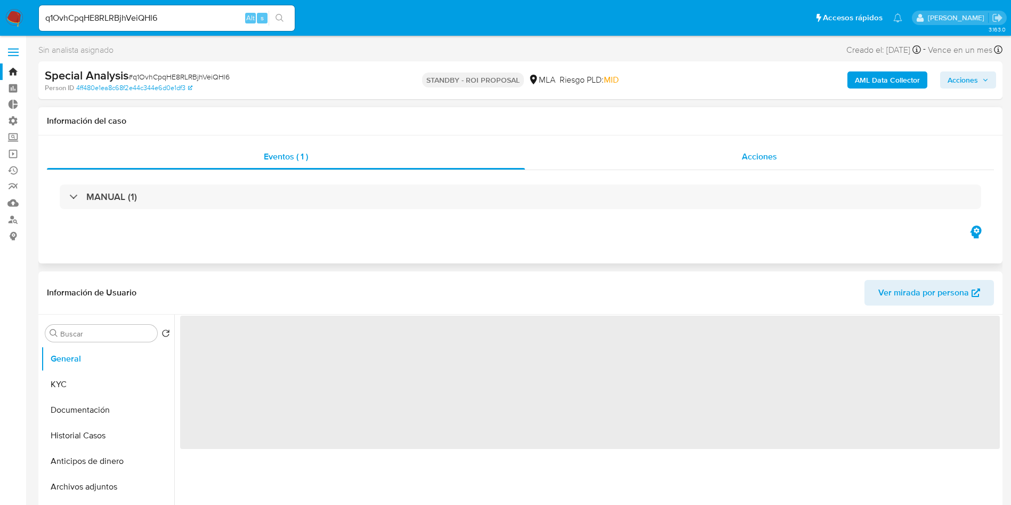
select select "10"
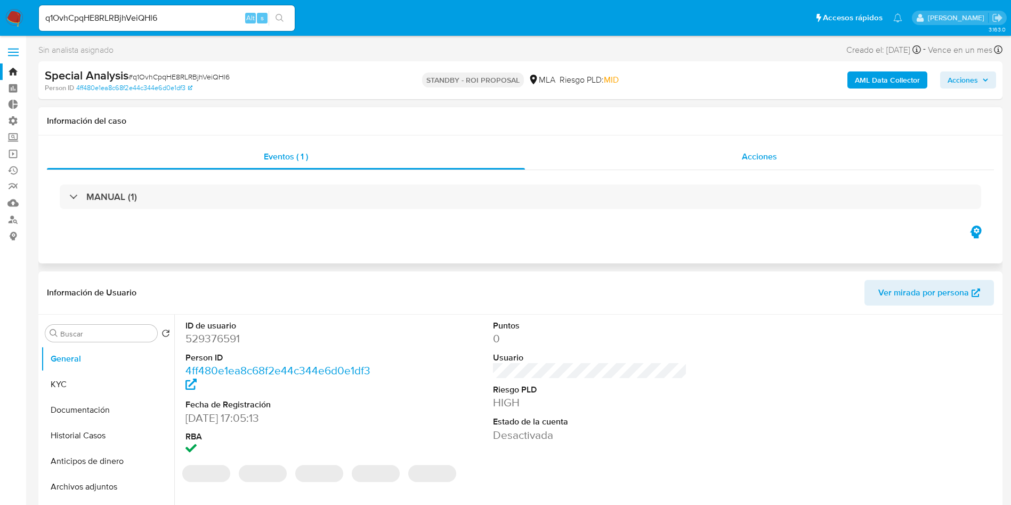
click at [770, 149] on div "Acciones" at bounding box center [759, 157] width 469 height 26
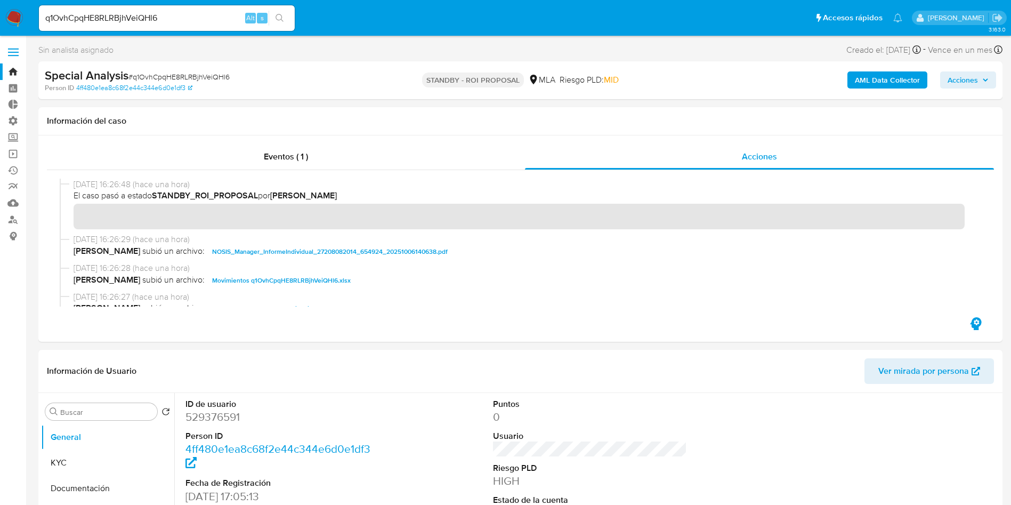
scroll to position [80, 0]
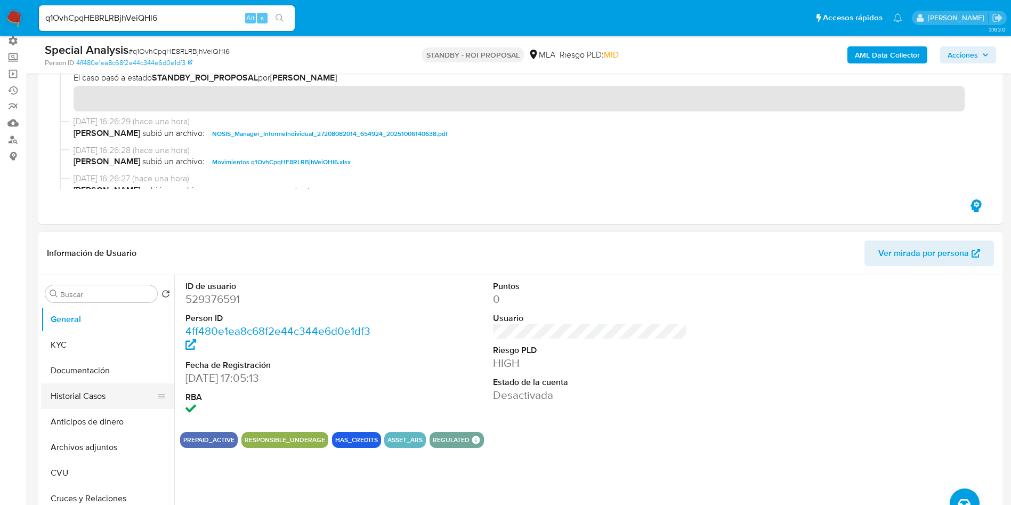
click at [52, 396] on button "Historial Casos" at bounding box center [103, 396] width 125 height 26
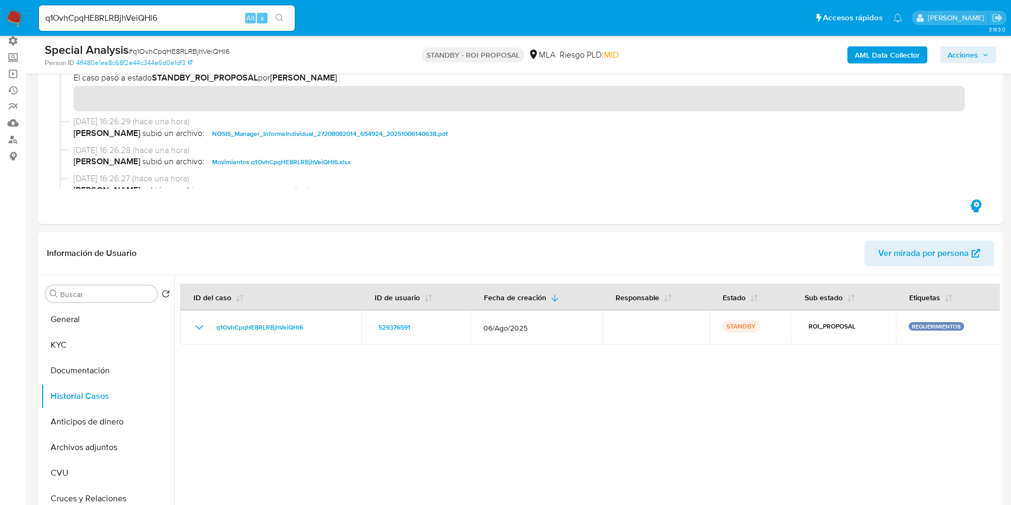
click at [12, 20] on img at bounding box center [14, 18] width 18 height 18
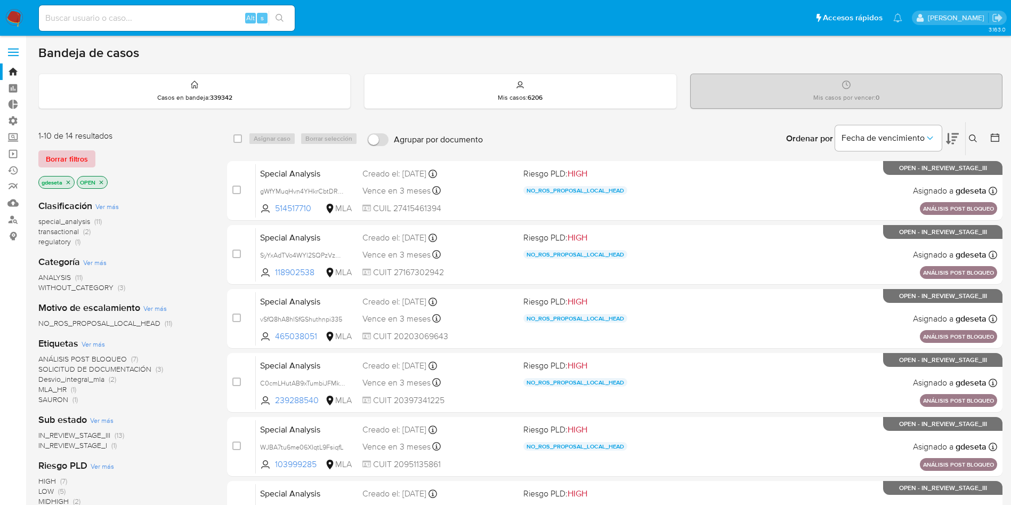
click at [64, 161] on span "Borrar filtros" at bounding box center [67, 158] width 42 height 15
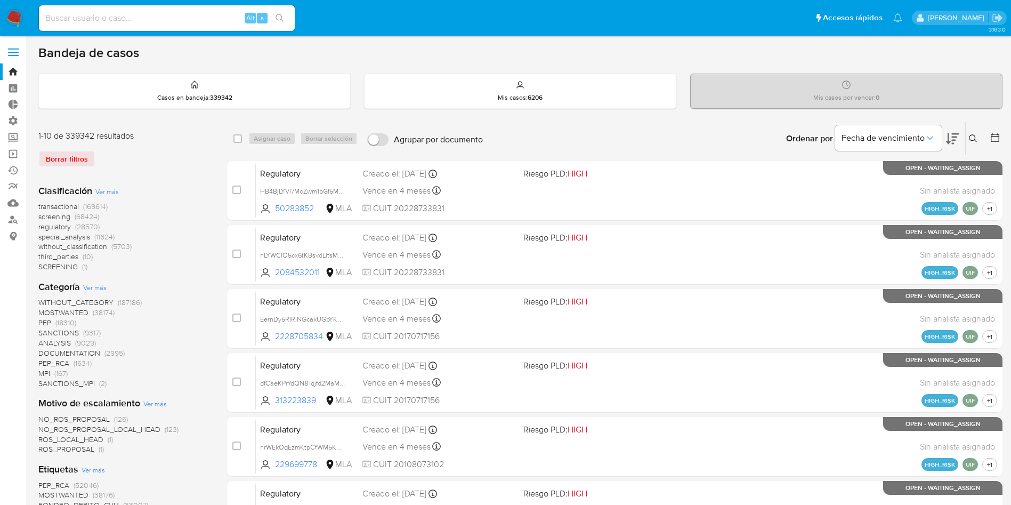
click at [978, 138] on button at bounding box center [975, 138] width 18 height 13
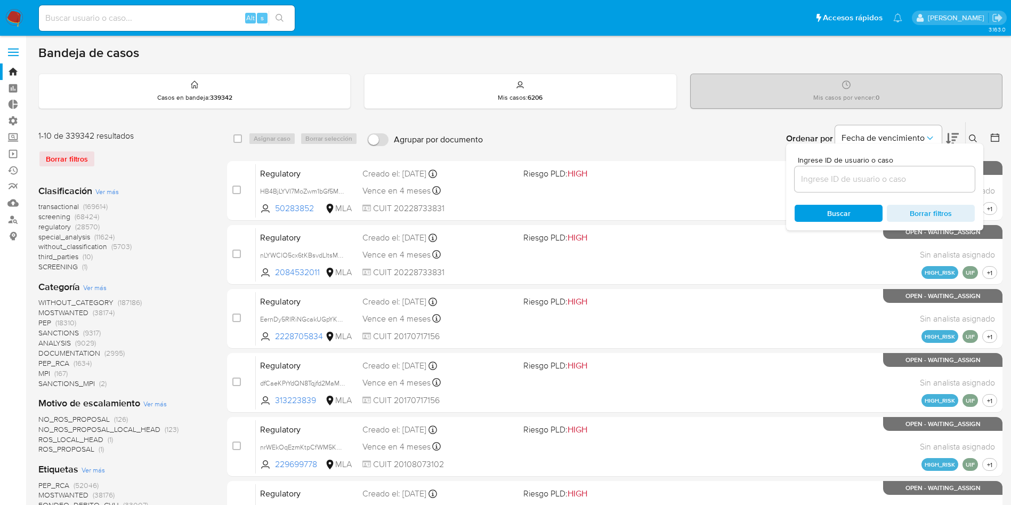
click at [876, 186] on input at bounding box center [885, 179] width 180 height 14
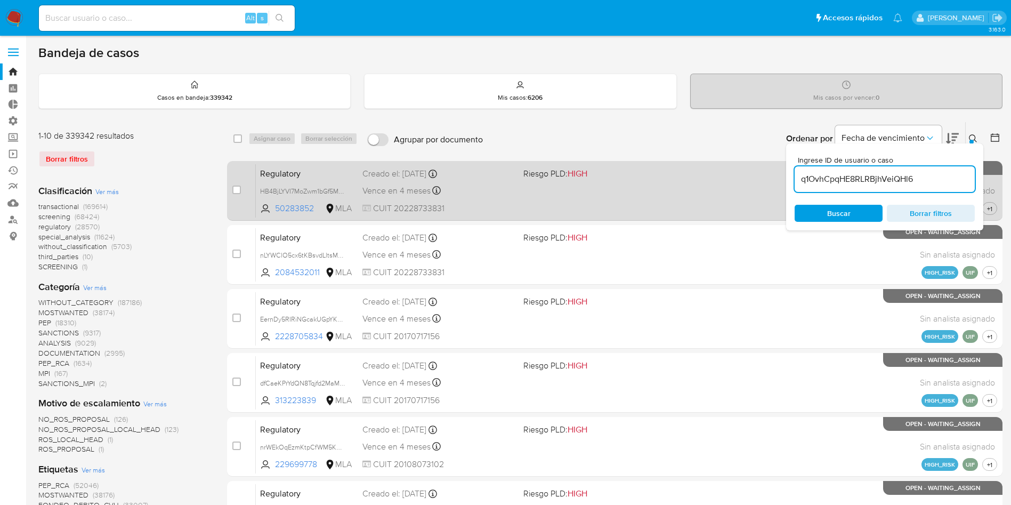
type input "q1OvhCpqHE8RLRBjhVeiQHl6"
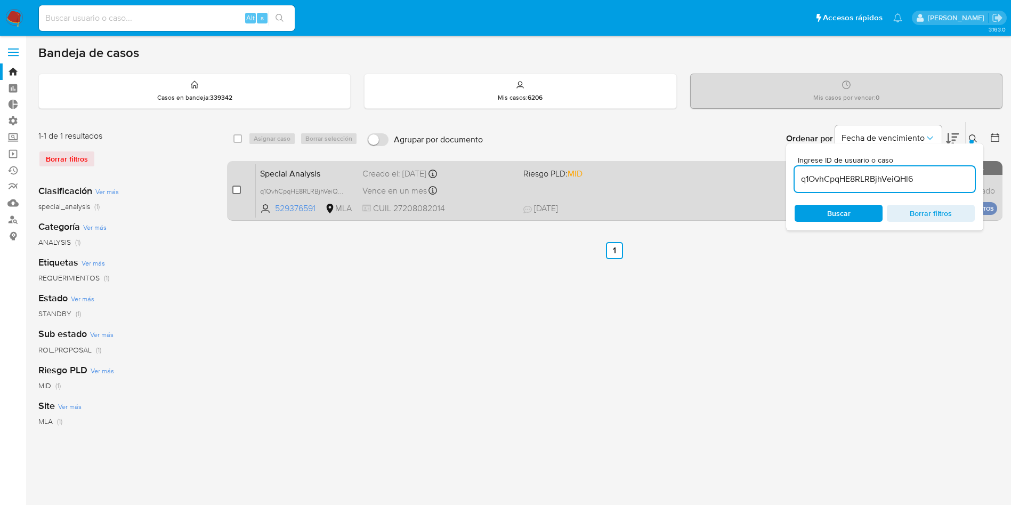
click at [238, 190] on input "checkbox" at bounding box center [236, 190] width 9 height 9
checkbox input "true"
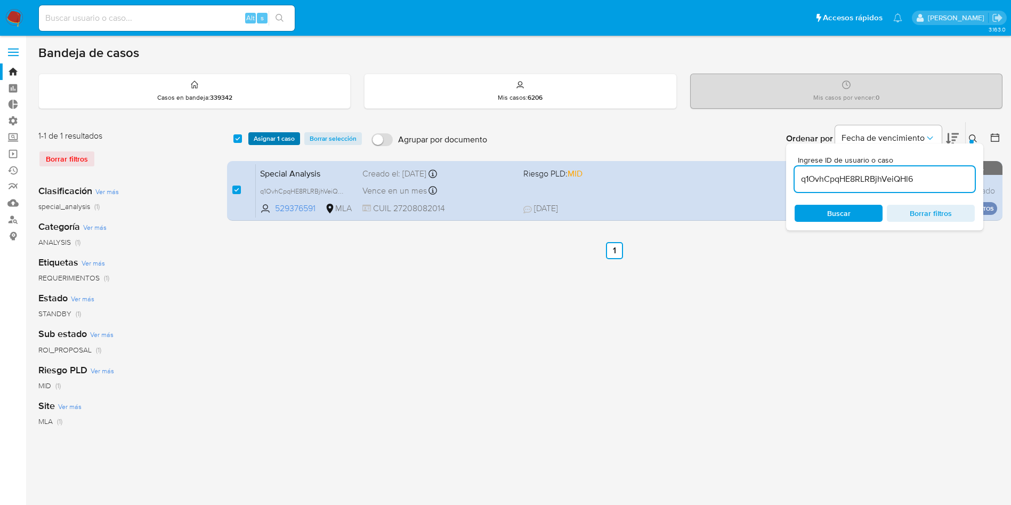
click at [273, 137] on span "Asignar 1 caso" at bounding box center [274, 138] width 41 height 11
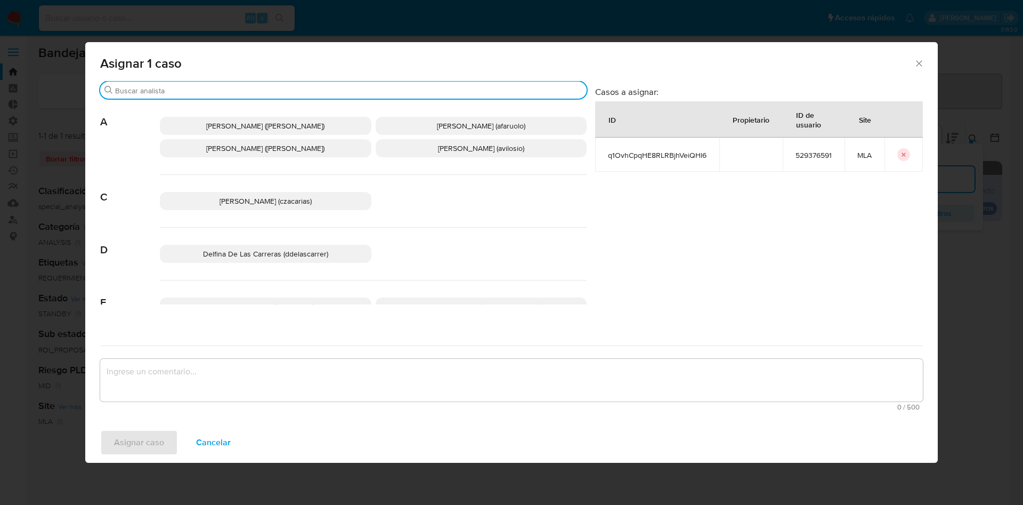
click at [253, 92] on input "Buscar" at bounding box center [348, 91] width 467 height 10
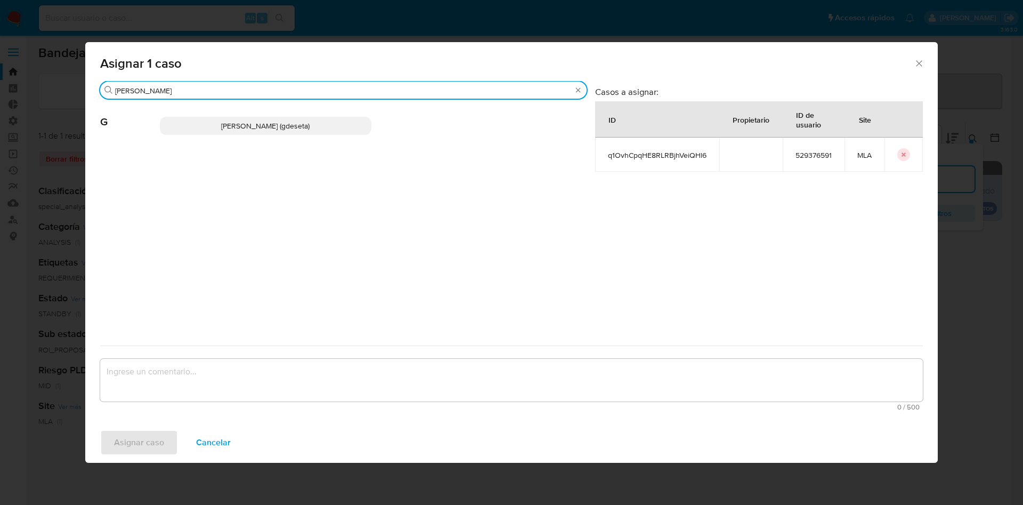
type input "[PERSON_NAME]"
click at [239, 133] on p "[PERSON_NAME] (gdeseta)" at bounding box center [266, 126] width 212 height 18
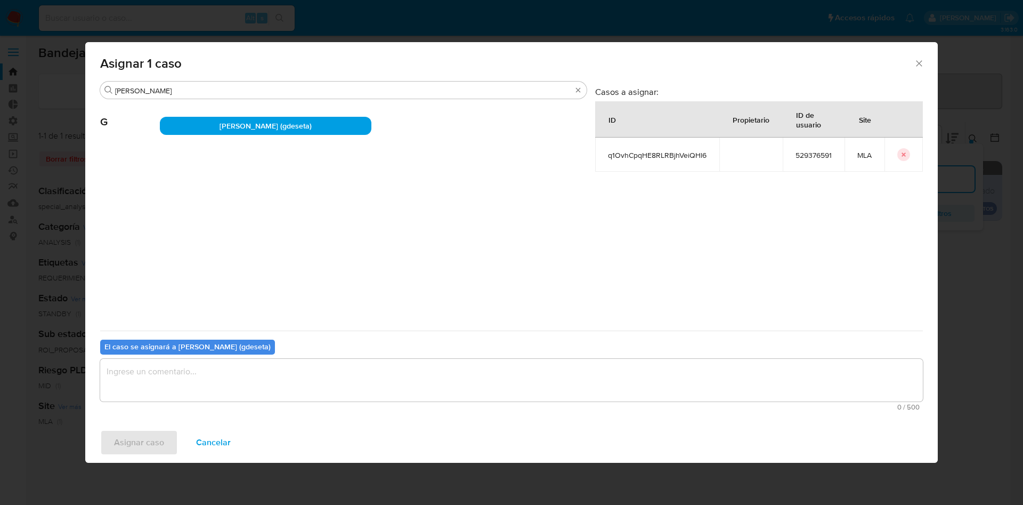
click at [205, 375] on textarea "assign-modal" at bounding box center [511, 380] width 823 height 43
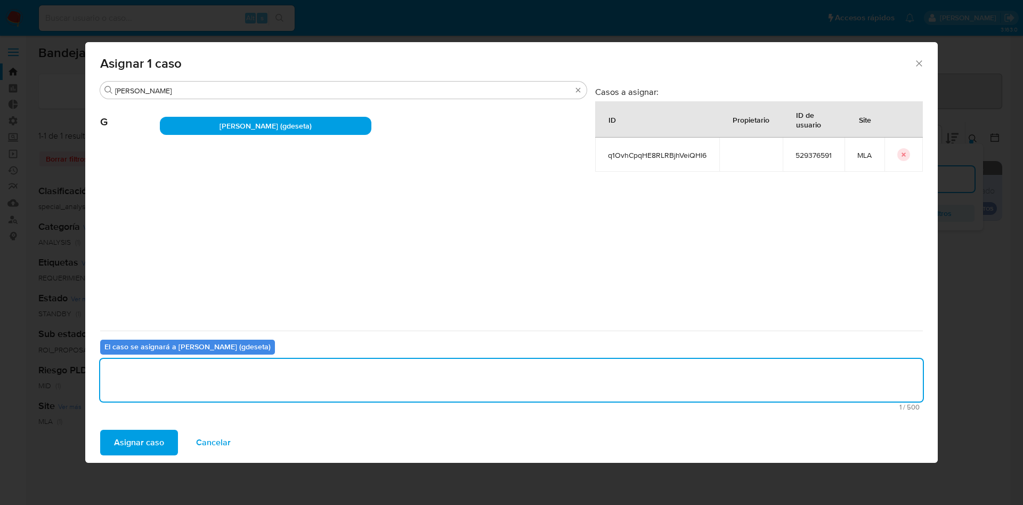
click at [148, 436] on span "Asignar caso" at bounding box center [139, 442] width 50 height 23
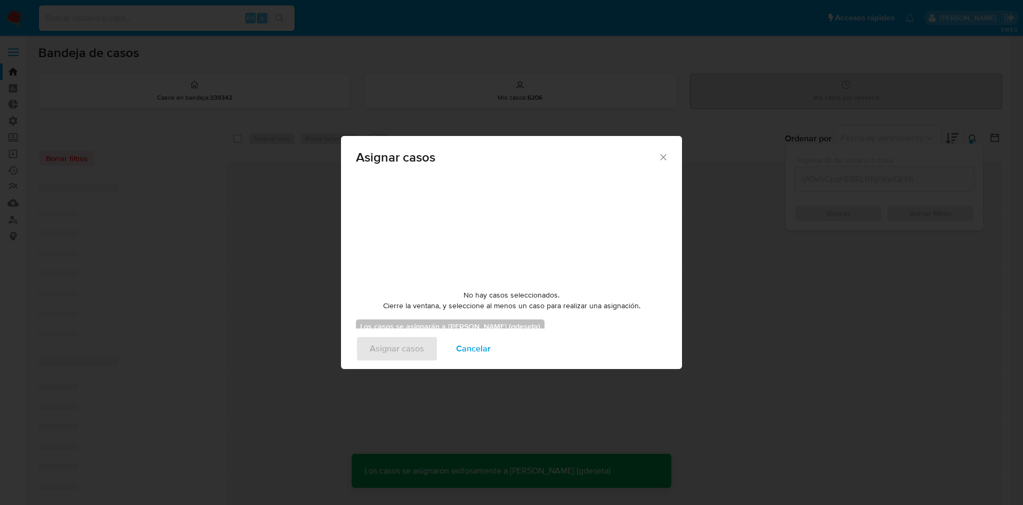
checkbox input "false"
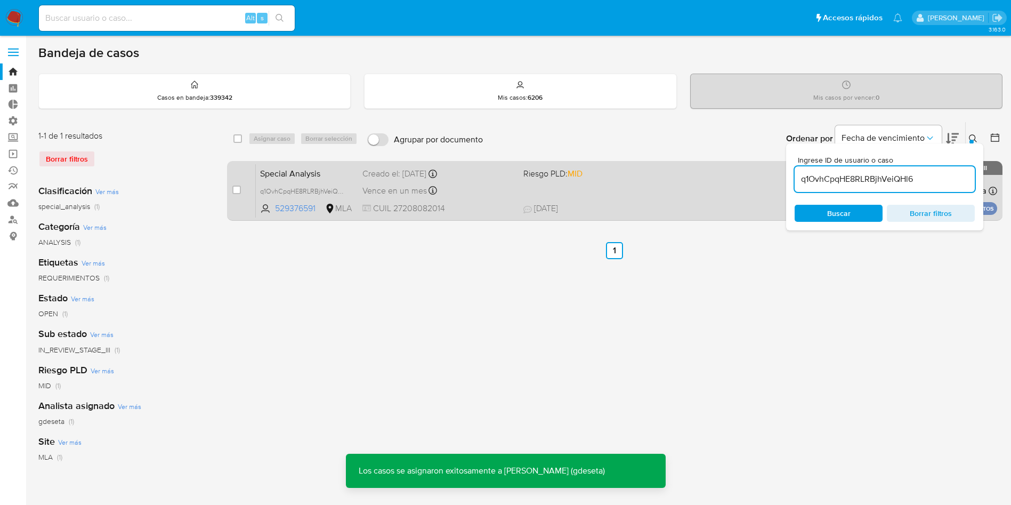
click at [267, 178] on span "Special Analysis" at bounding box center [307, 173] width 94 height 14
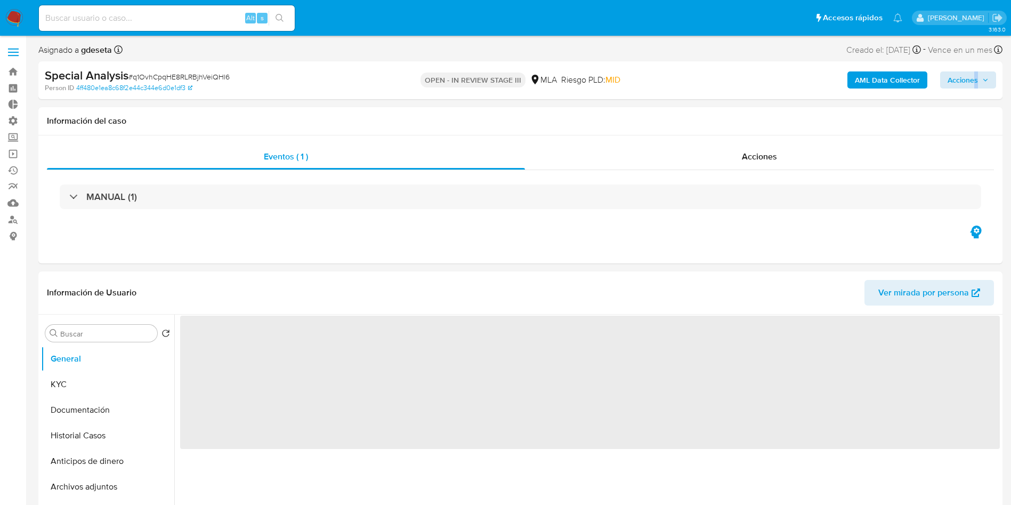
click at [974, 86] on div "AML Data Collector Acciones" at bounding box center [839, 80] width 314 height 25
click at [968, 81] on span "Acciones" at bounding box center [963, 79] width 30 height 17
select select "10"
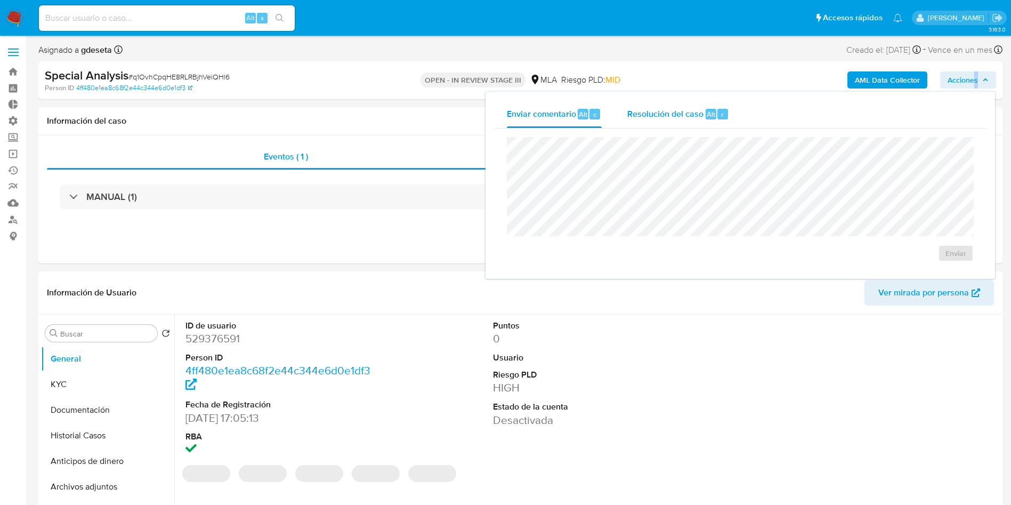
click at [699, 109] on span "Resolución del caso" at bounding box center [665, 114] width 76 height 12
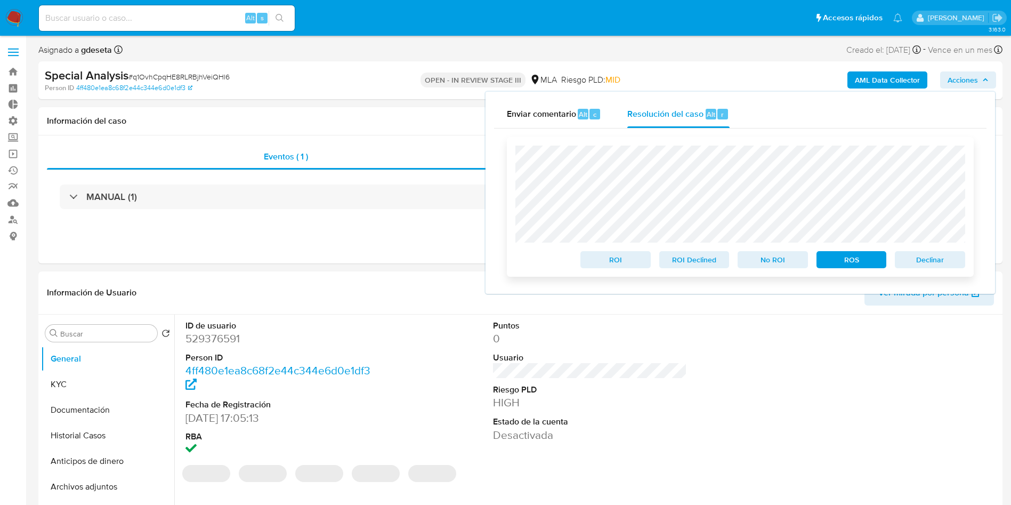
click at [938, 260] on span "Declinar" at bounding box center [929, 259] width 55 height 15
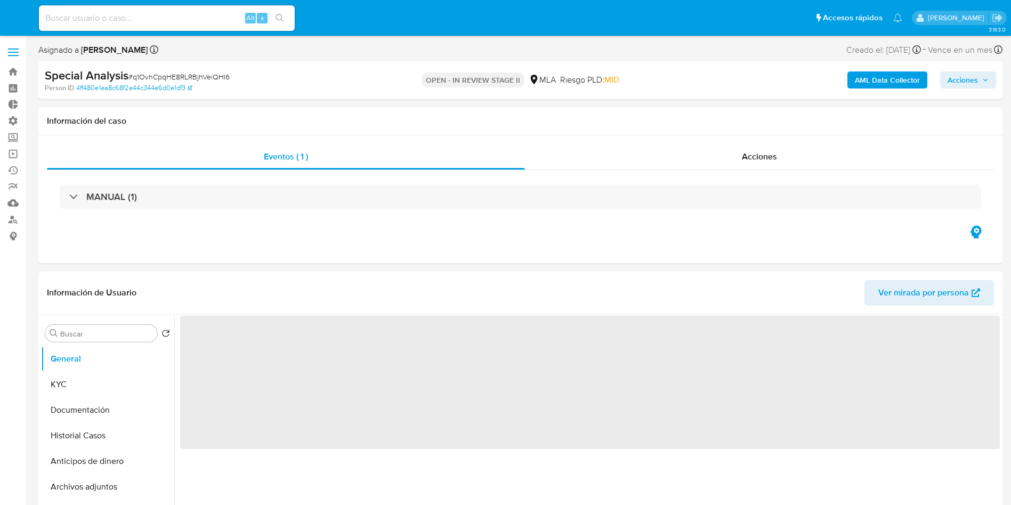
select select "10"
